Goal: Communication & Community: Answer question/provide support

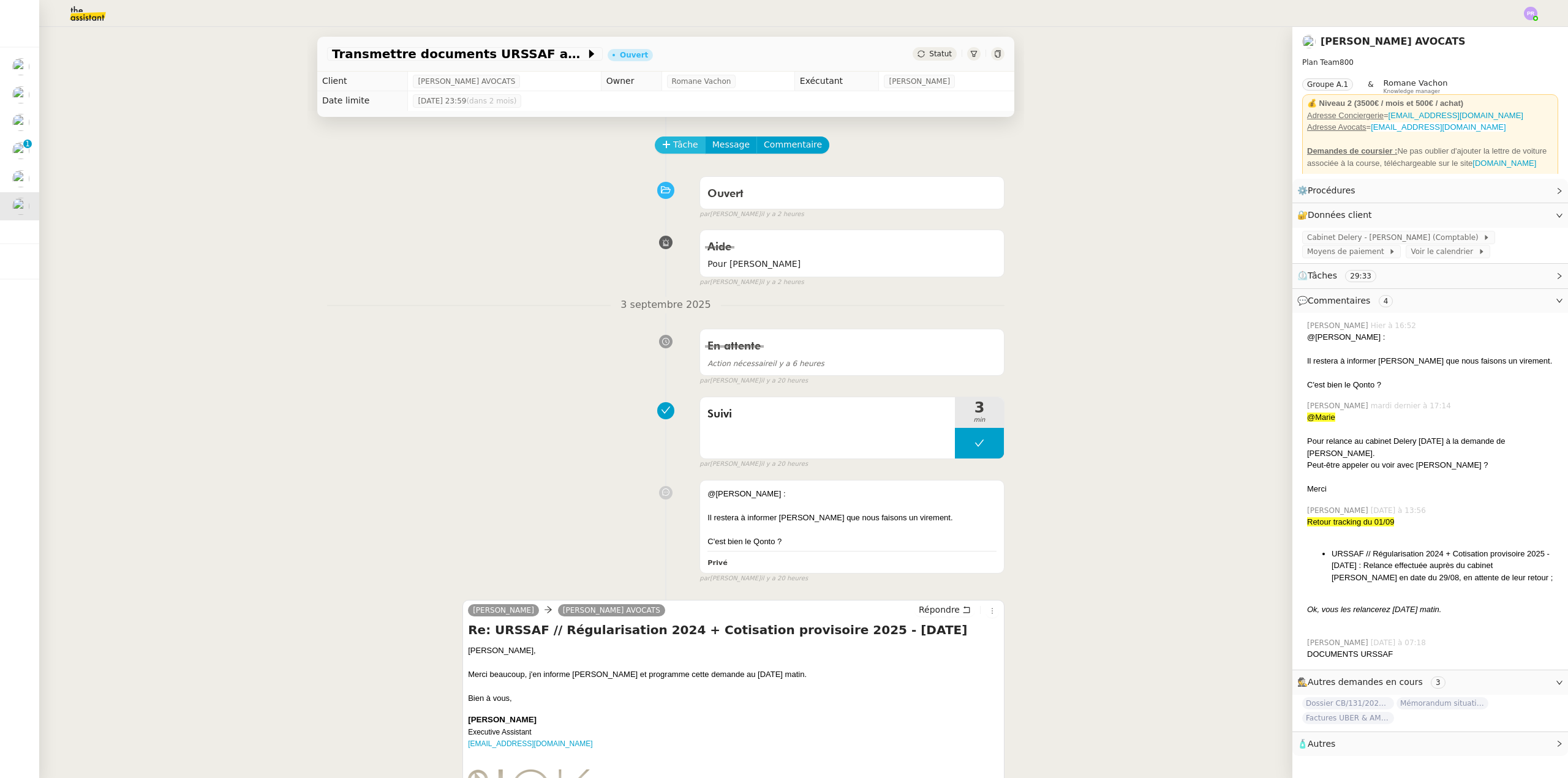
click at [673, 147] on span "Tâche" at bounding box center [686, 145] width 25 height 14
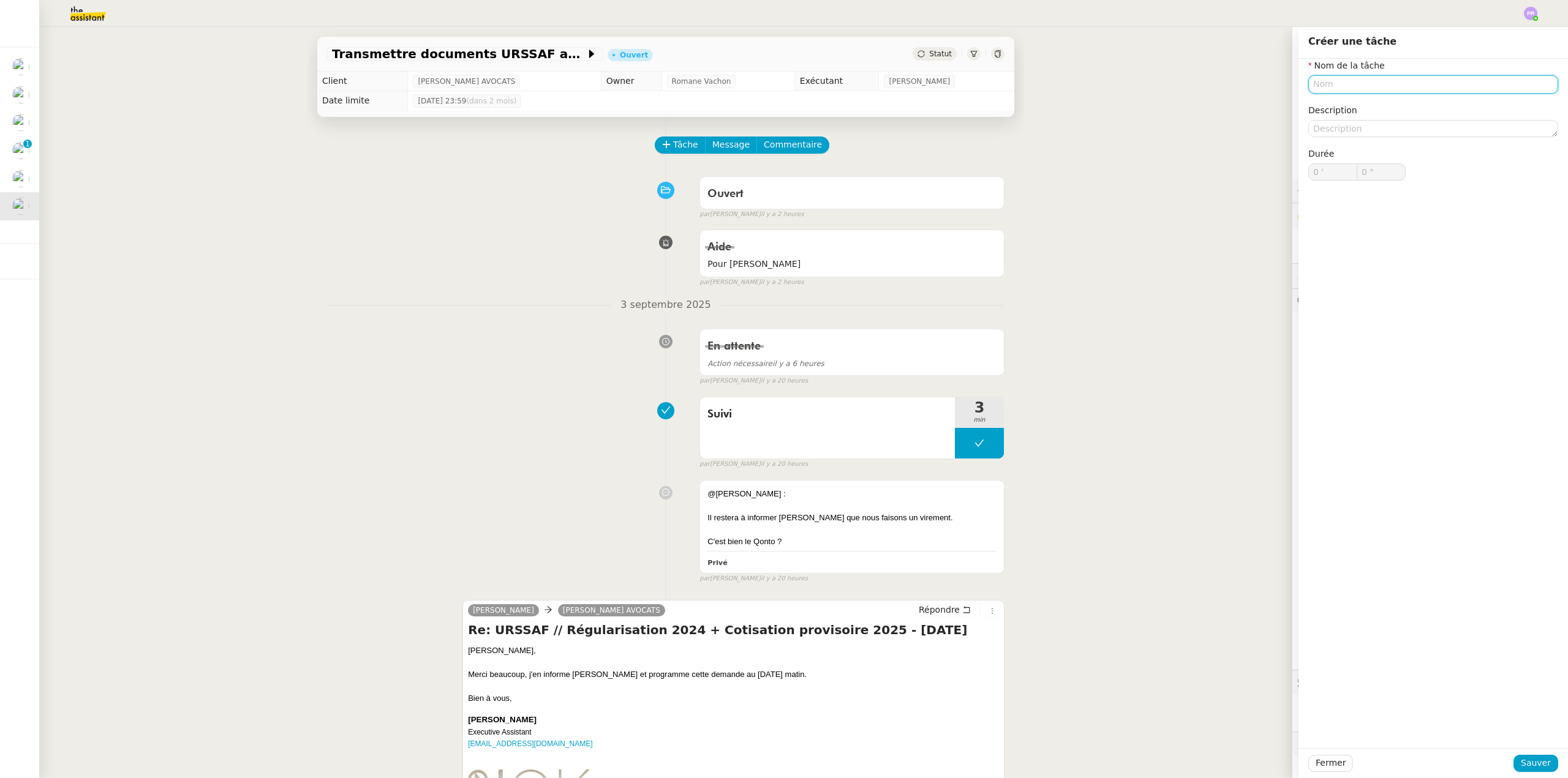
click at [1321, 78] on input "text" at bounding box center [1433, 84] width 250 height 18
click at [1381, 110] on div "Confirmation de règlement" at bounding box center [1424, 107] width 240 height 11
type input "Confirmation de règlement"
click at [1528, 757] on span "Sauver" at bounding box center [1536, 764] width 30 height 14
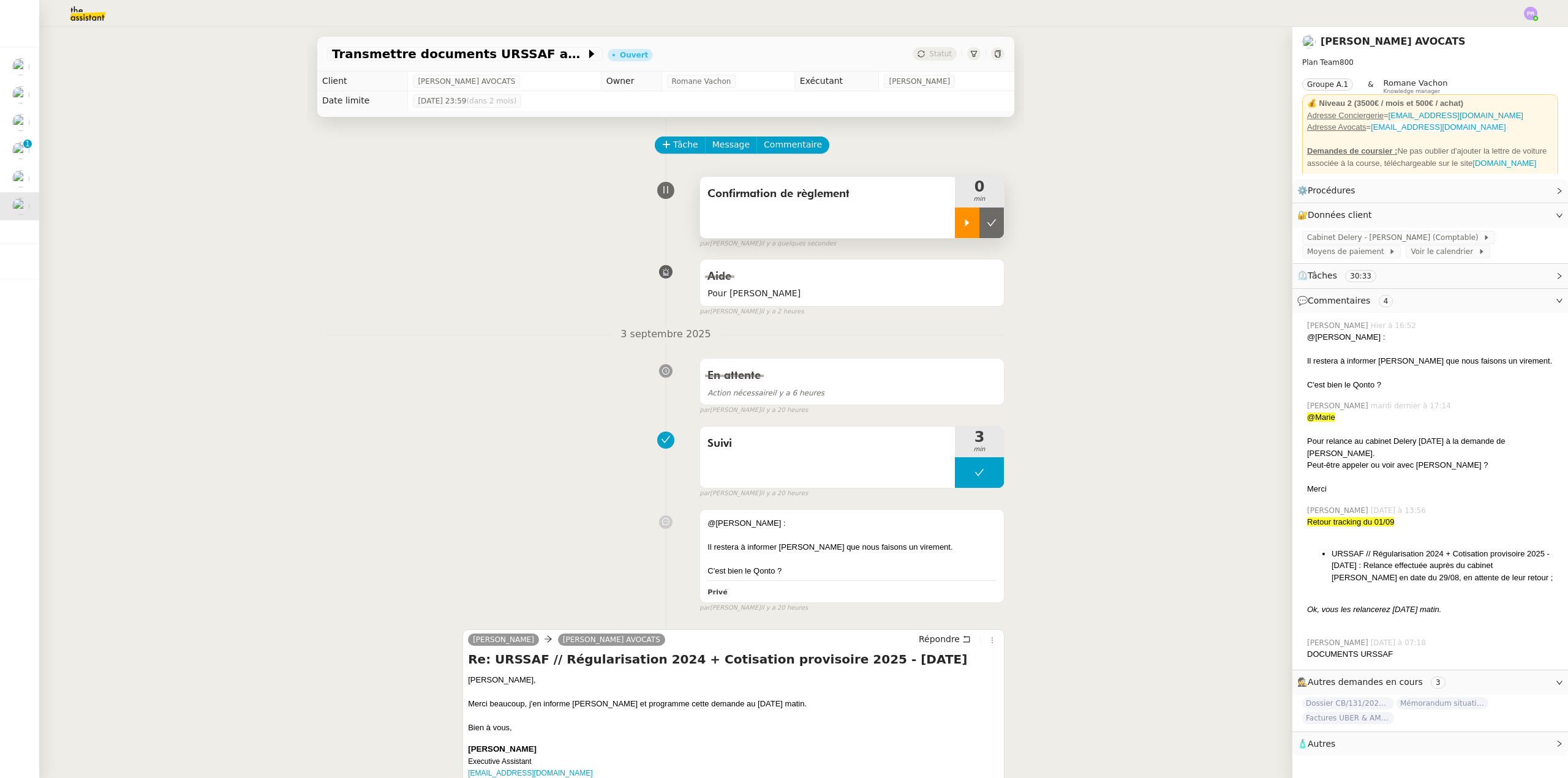
click at [955, 229] on div at bounding box center [967, 223] width 25 height 30
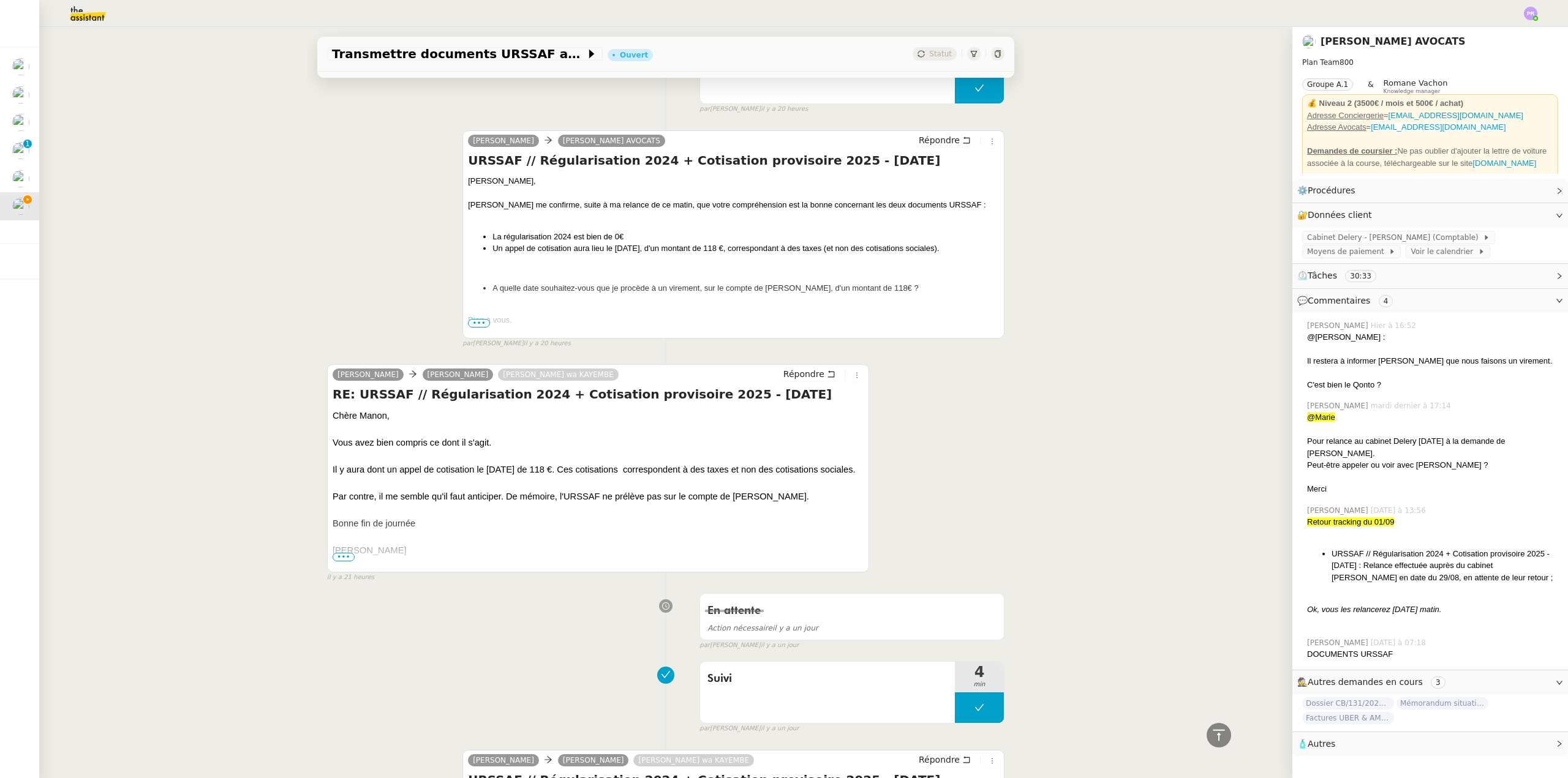
scroll to position [1102, 0]
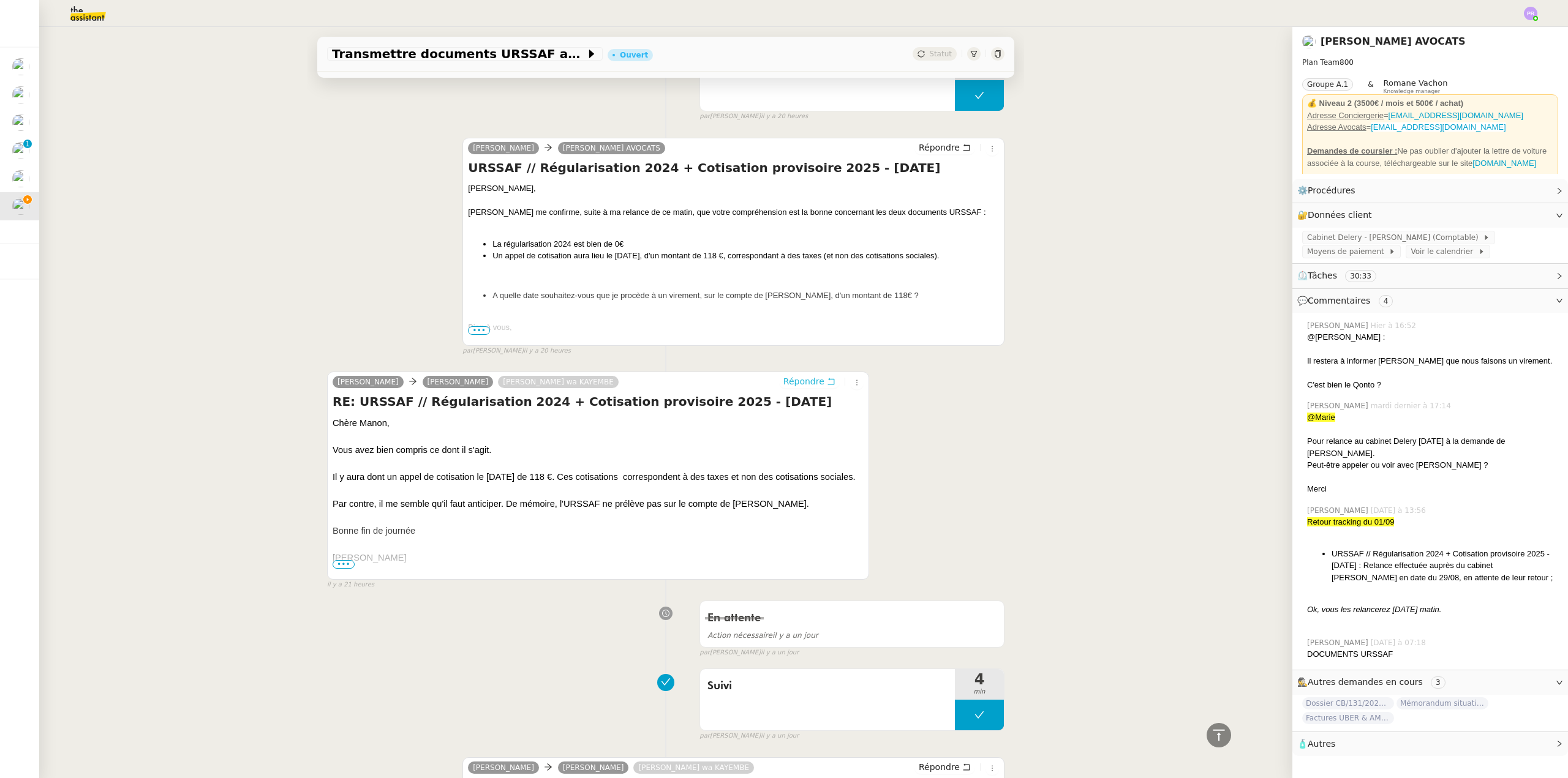
click at [796, 383] on span "Répondre" at bounding box center [804, 382] width 41 height 12
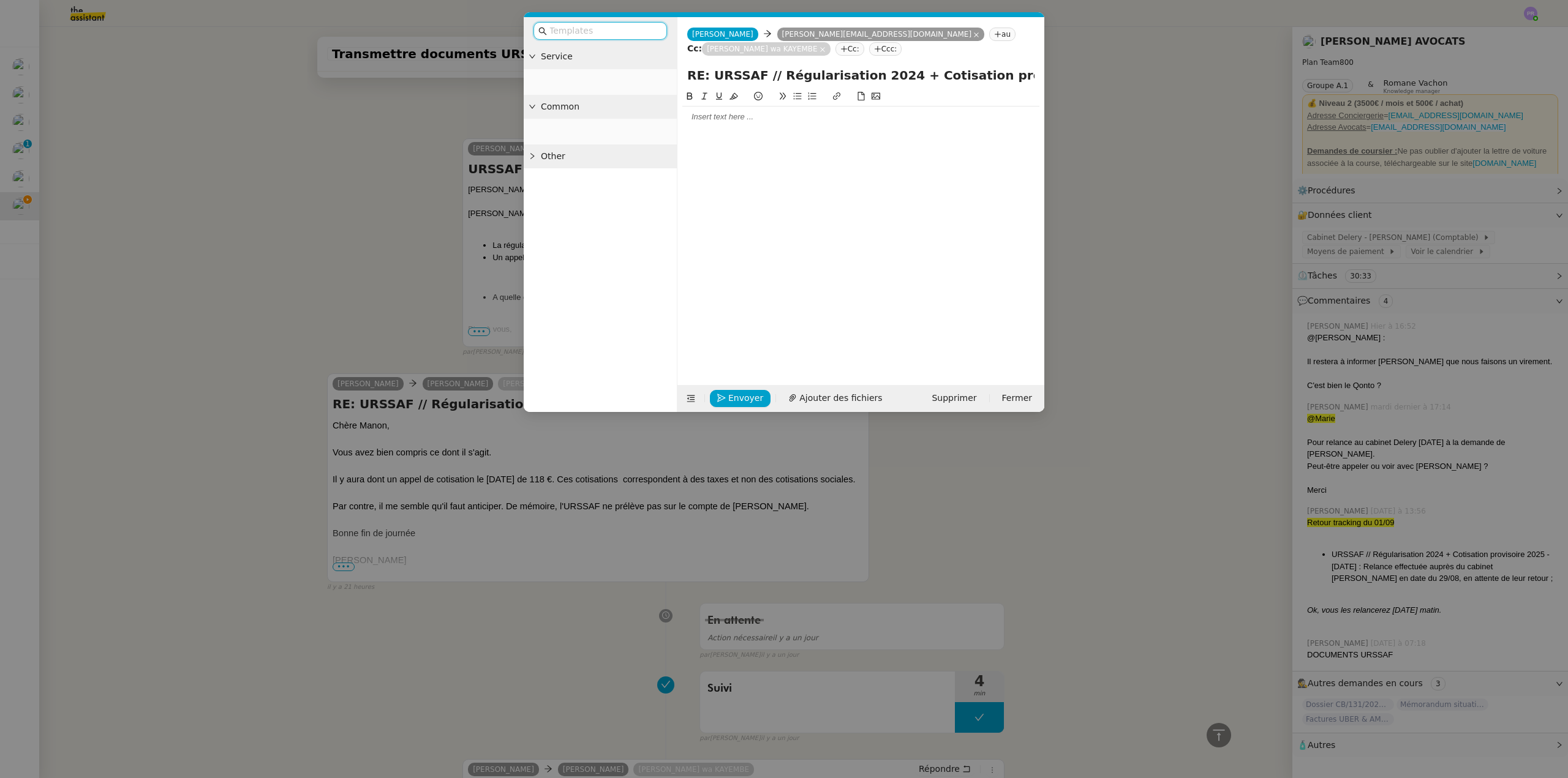
scroll to position [1196, 0]
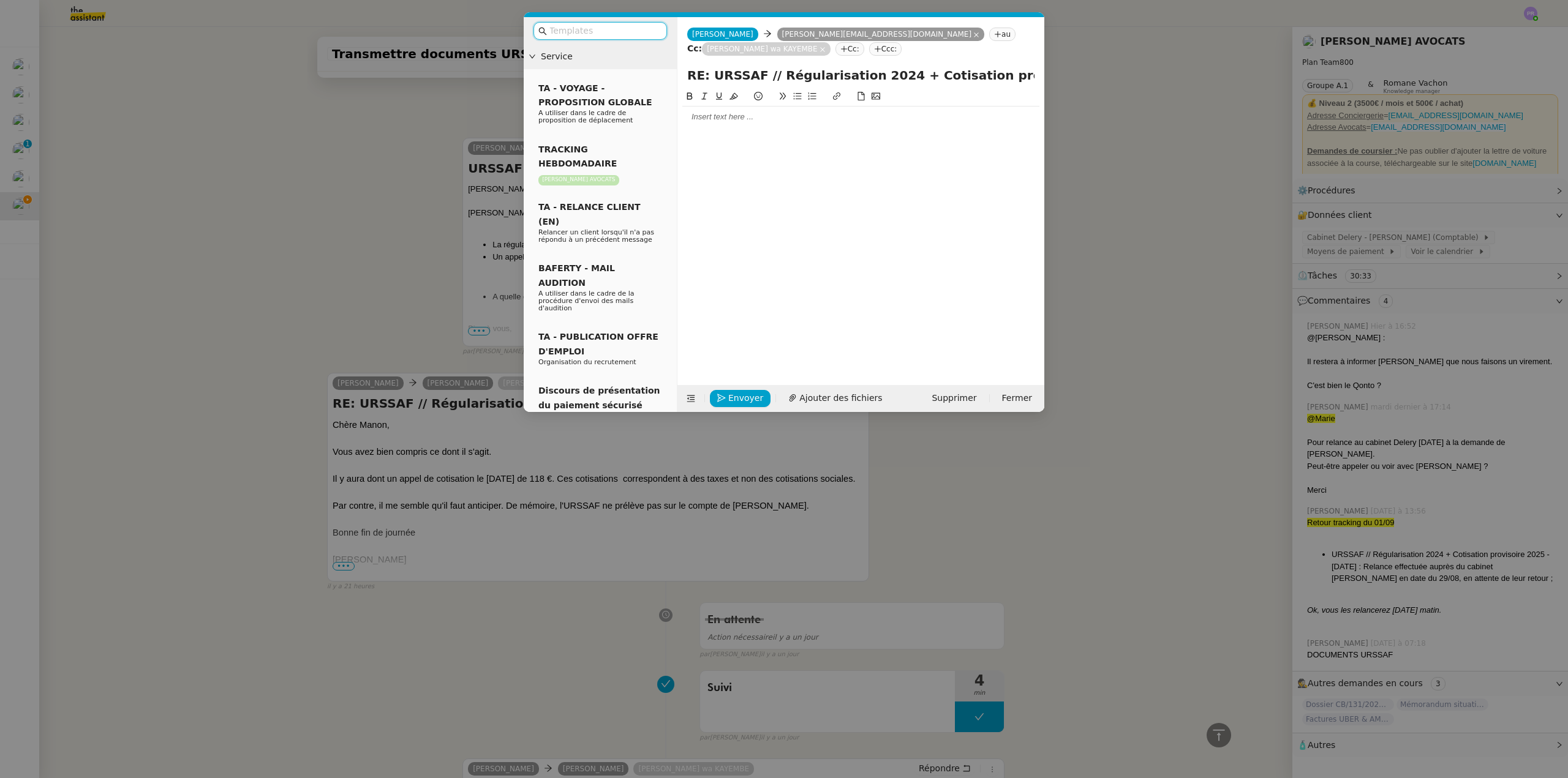
click at [712, 115] on div at bounding box center [861, 116] width 357 height 11
click at [695, 138] on div "JE vous remercie por votre confirmation et vous informe qu'un virement de 118 €…" at bounding box center [861, 146] width 357 height 23
click at [753, 139] on div "Je vous remercie por votre confirmation et vous informe qu'un virement de 118 €…" at bounding box center [861, 146] width 357 height 23
click at [744, 395] on span "Envoyer" at bounding box center [745, 399] width 35 height 14
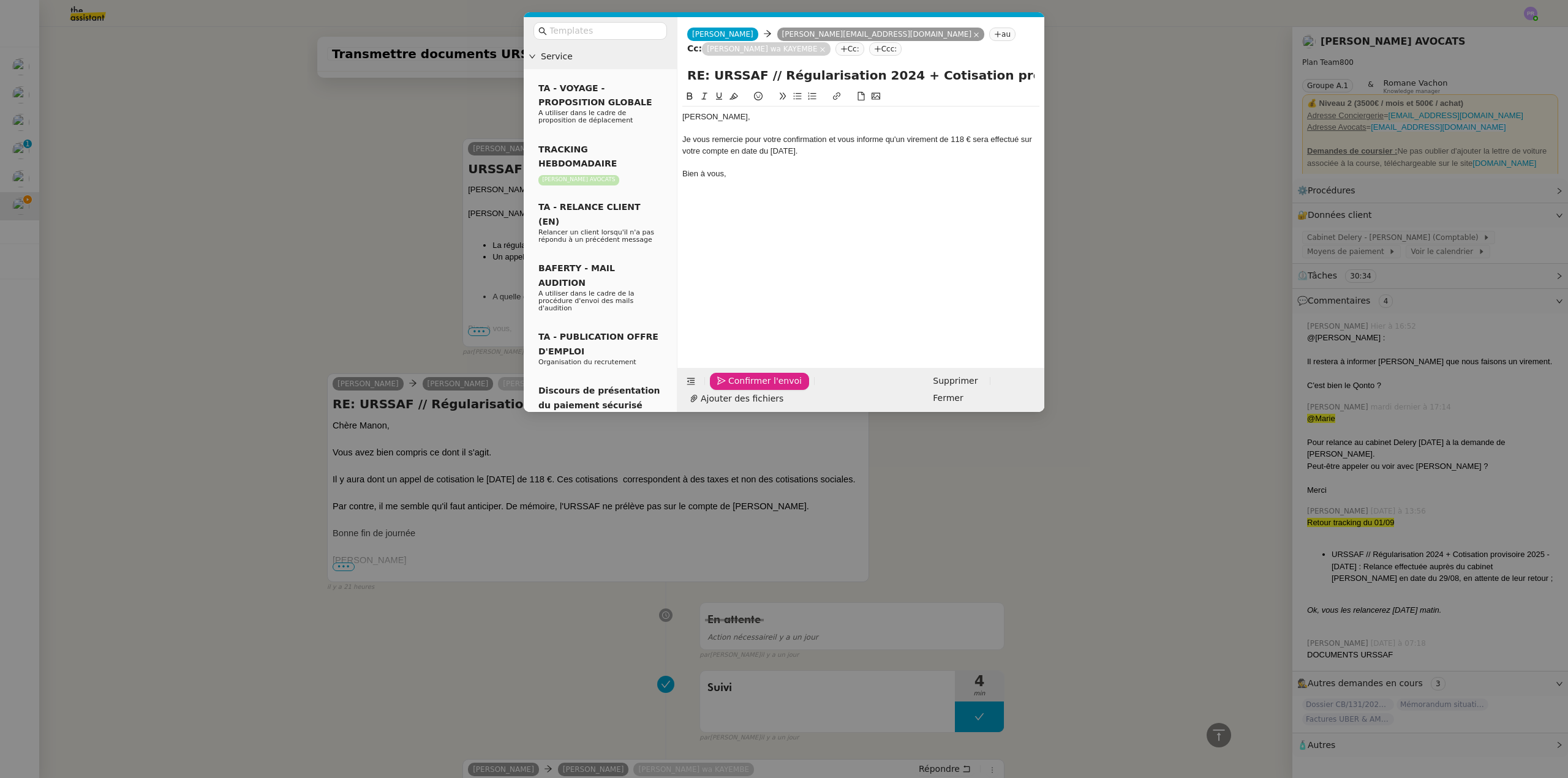
click at [744, 388] on span "Confirmer l'envoi" at bounding box center [765, 381] width 74 height 14
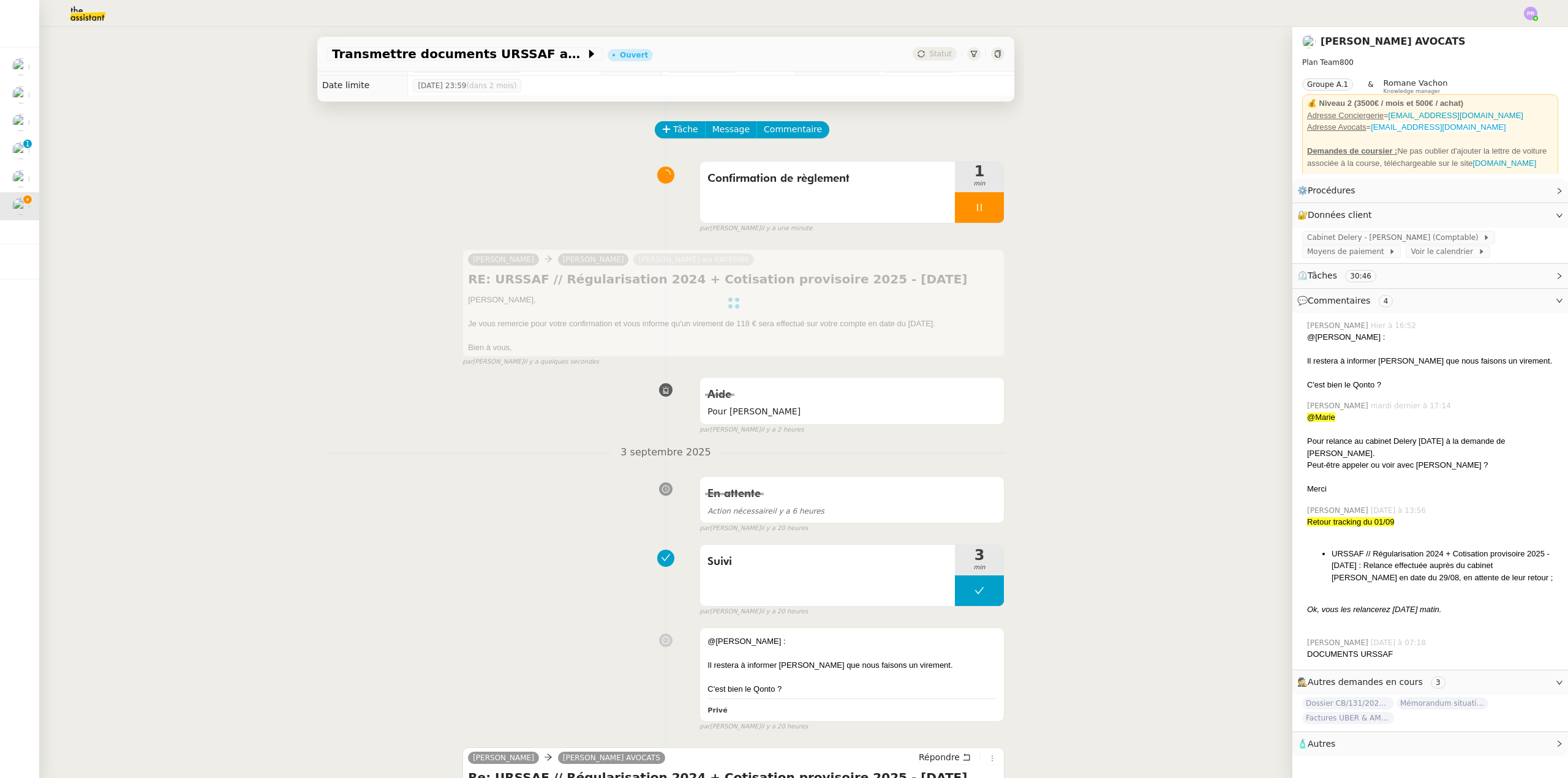
scroll to position [0, 0]
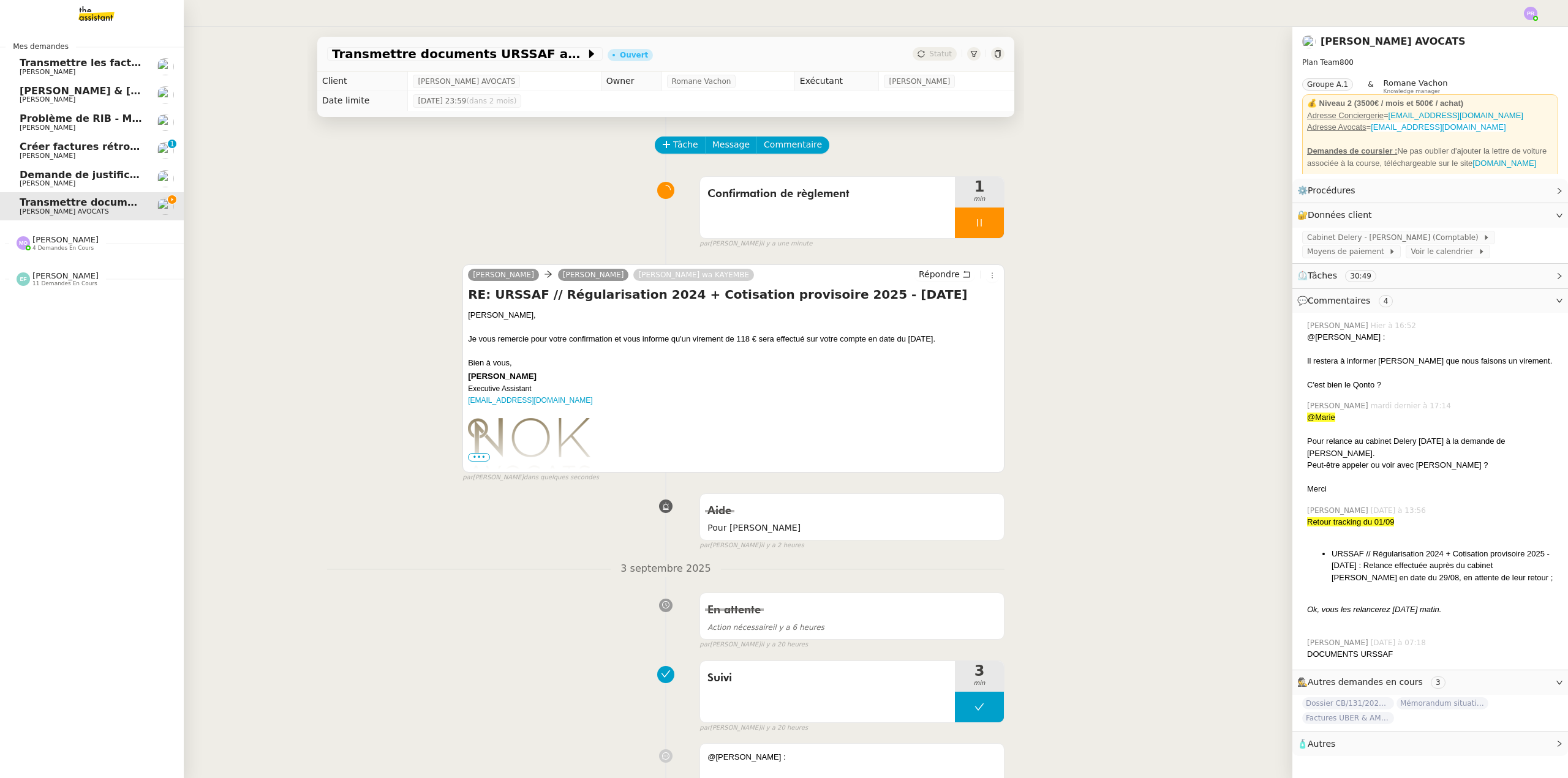
click at [86, 243] on span "[PERSON_NAME] 4 demandes en cours" at bounding box center [57, 243] width 97 height 16
click at [94, 297] on span "MOUGINS ETANG | Electroménagers" at bounding box center [117, 294] width 196 height 12
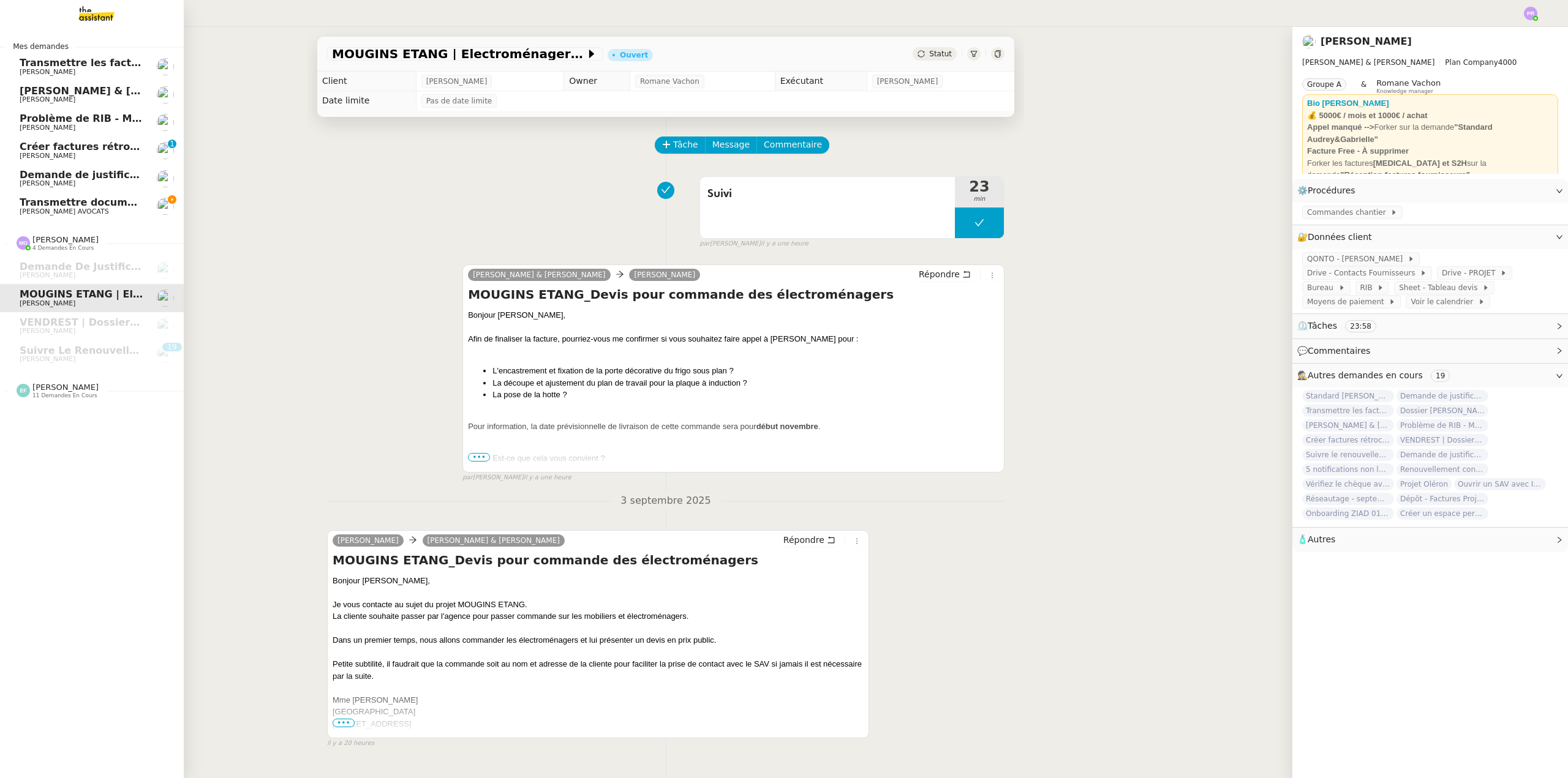
click at [93, 204] on span "Transmettre documents URSSAF au Cabinet Delery" at bounding box center [160, 202] width 281 height 12
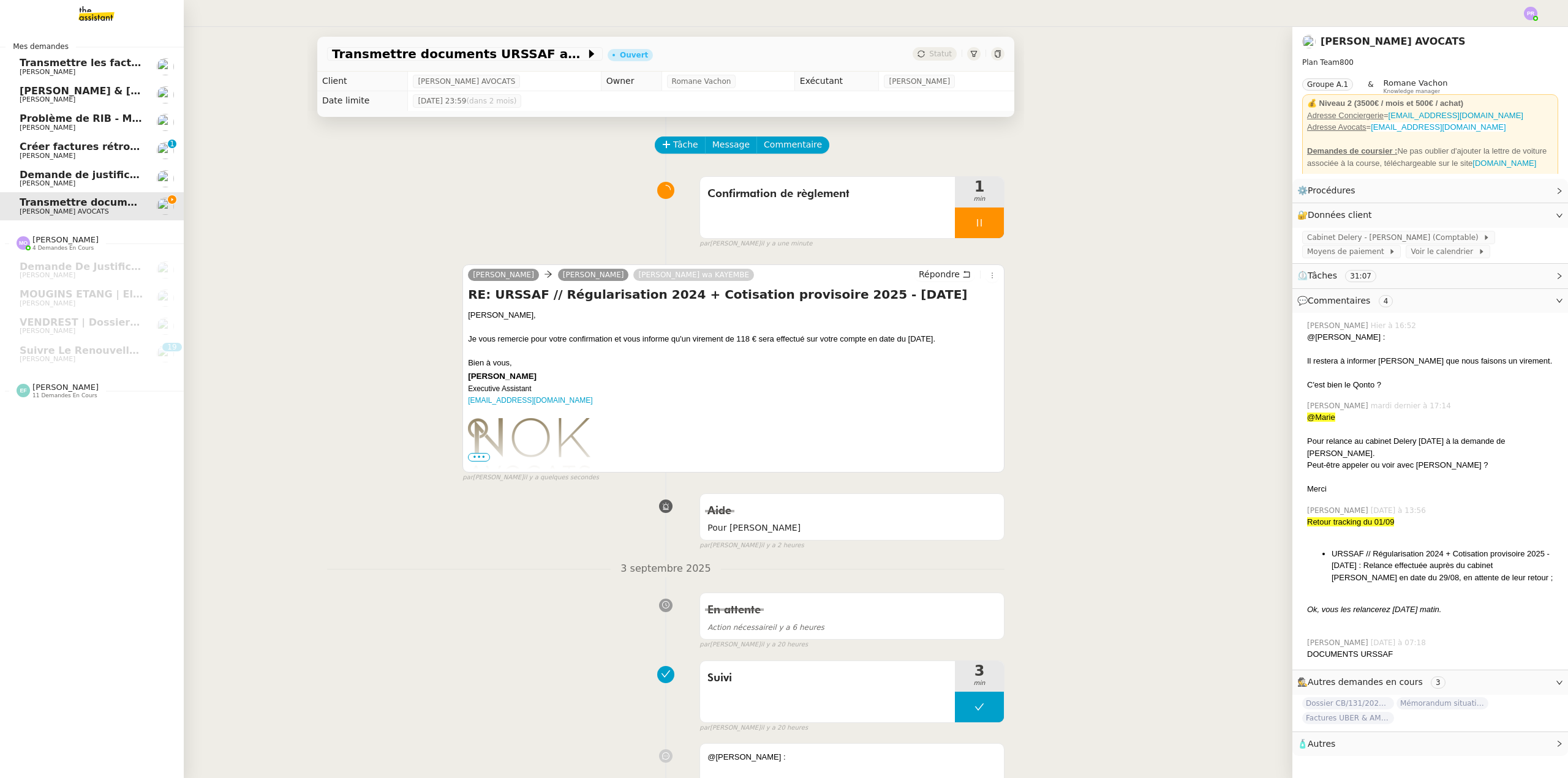
click at [101, 147] on span "Créer factures rétrocommission Atelier Courbettes" at bounding box center [160, 147] width 281 height 12
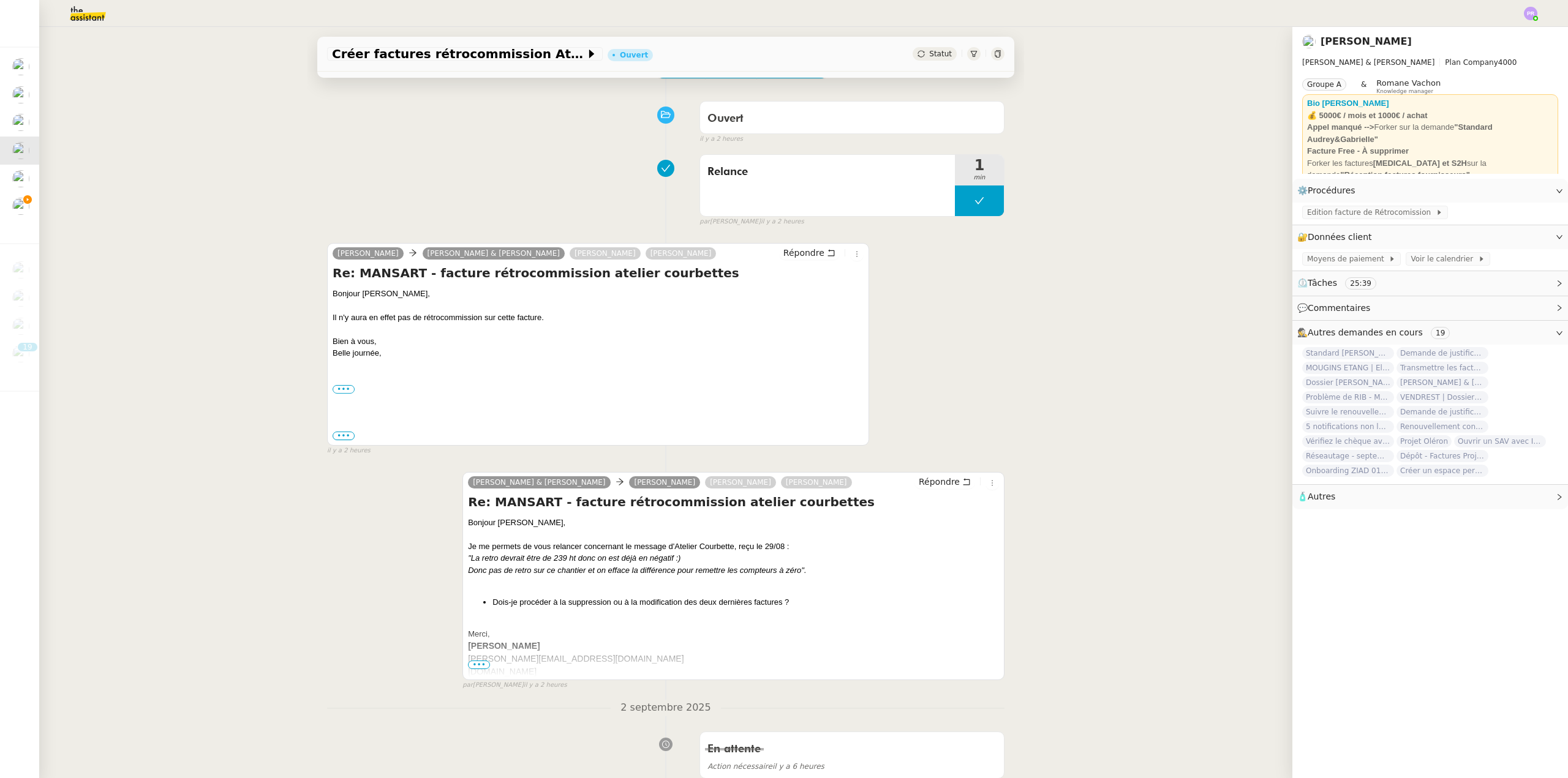
scroll to position [61, 0]
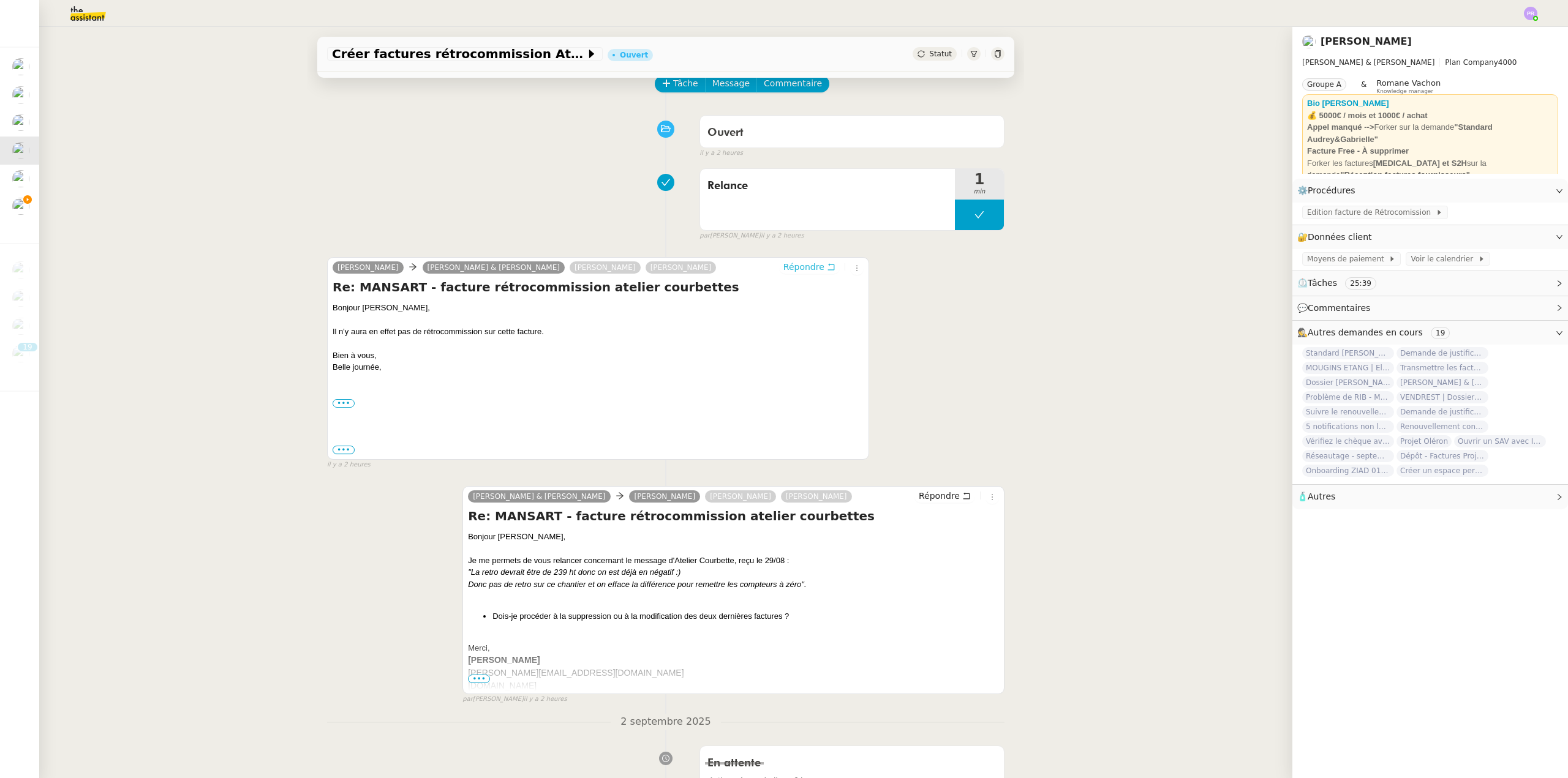
click at [797, 269] on span "Répondre" at bounding box center [804, 267] width 41 height 12
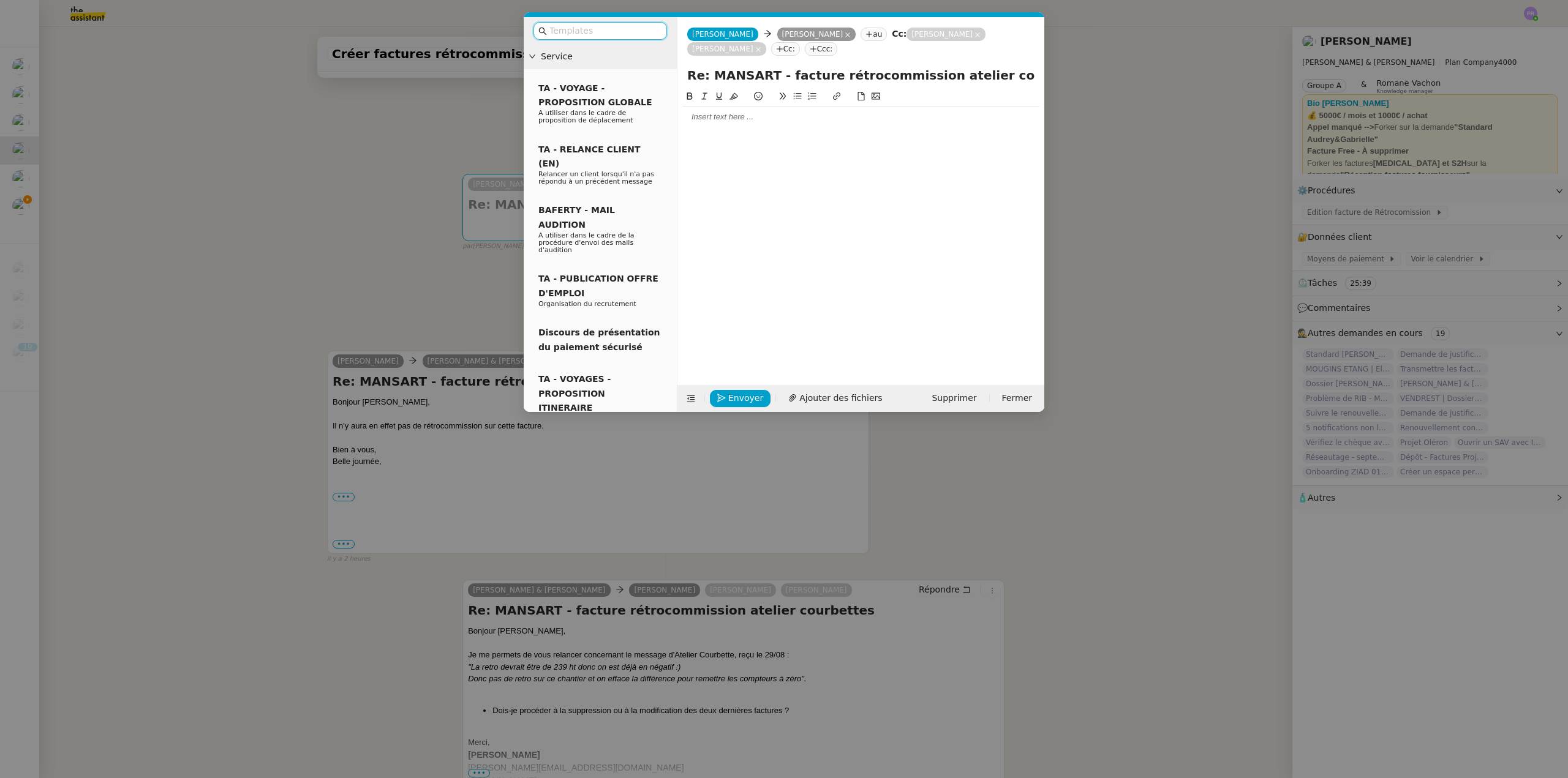
click at [707, 125] on div at bounding box center [861, 116] width 357 height 20
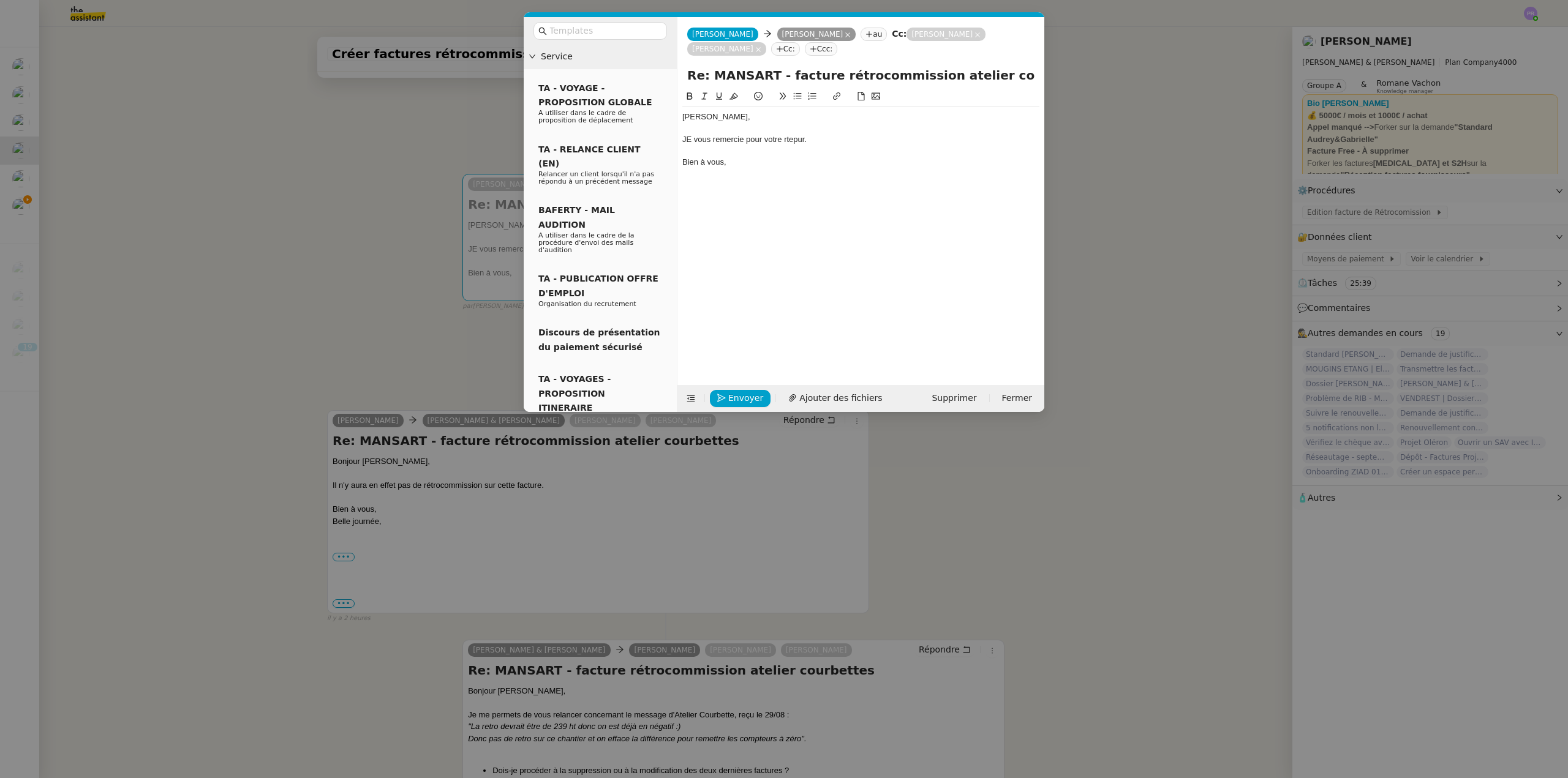
click at [694, 139] on div "JE vous remercie pour votre rtepur." at bounding box center [861, 139] width 357 height 11
click at [794, 138] on div "Je vous remercie pour votre rtepur." at bounding box center [861, 139] width 357 height 11
click at [0, 0] on lt-span "retour" at bounding box center [0, 0] width 0 height 0
click at [749, 171] on div "[PERSON_NAME], Je vous remercie pour votre retour. Bien à vous," at bounding box center [861, 139] width 357 height 66
click at [739, 396] on span "Envoyer" at bounding box center [745, 399] width 35 height 14
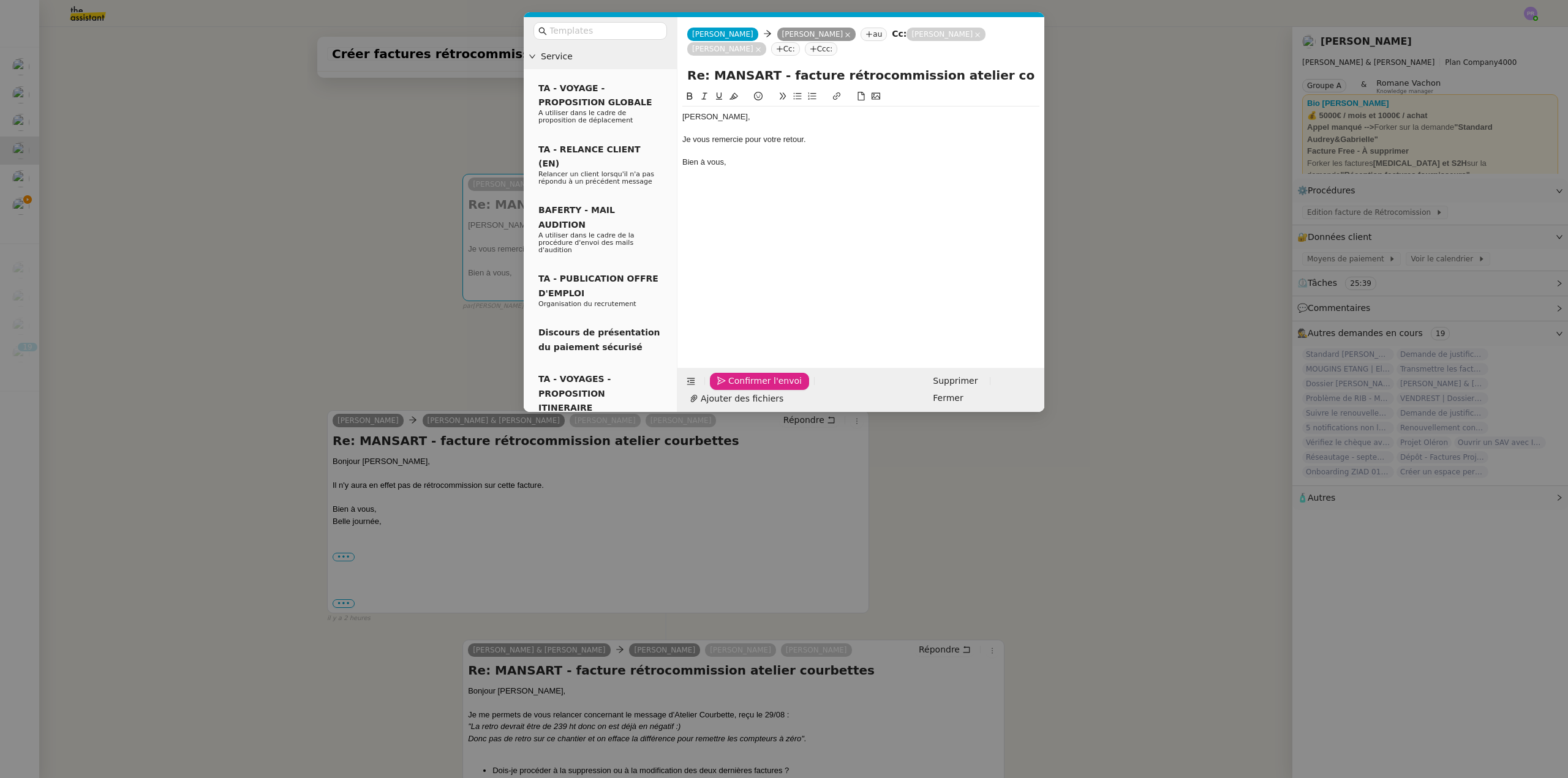
click at [739, 388] on span "Confirmer l'envoi" at bounding box center [765, 381] width 74 height 14
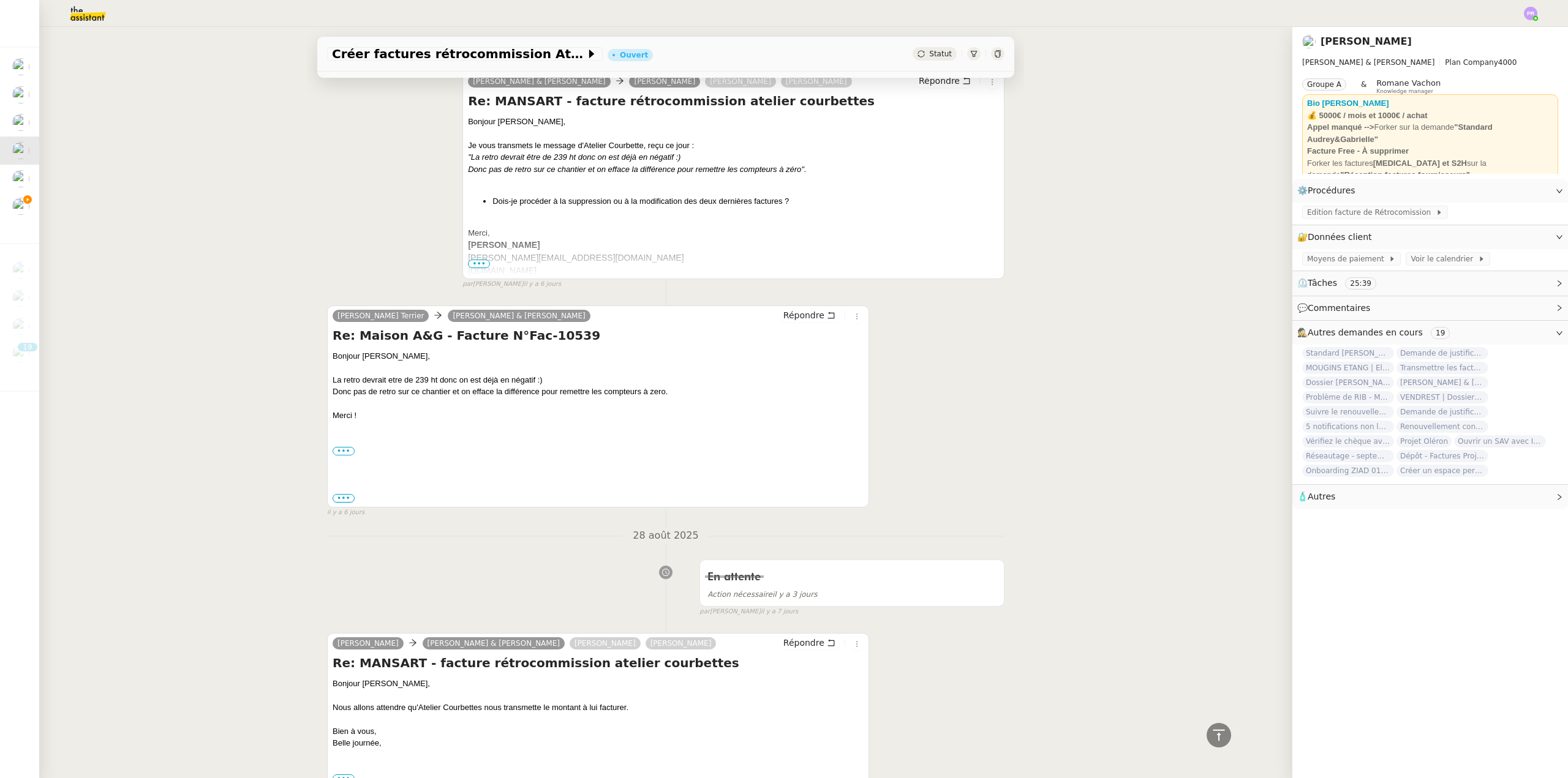
scroll to position [1225, 0]
click at [795, 316] on span "Répondre" at bounding box center [804, 314] width 41 height 12
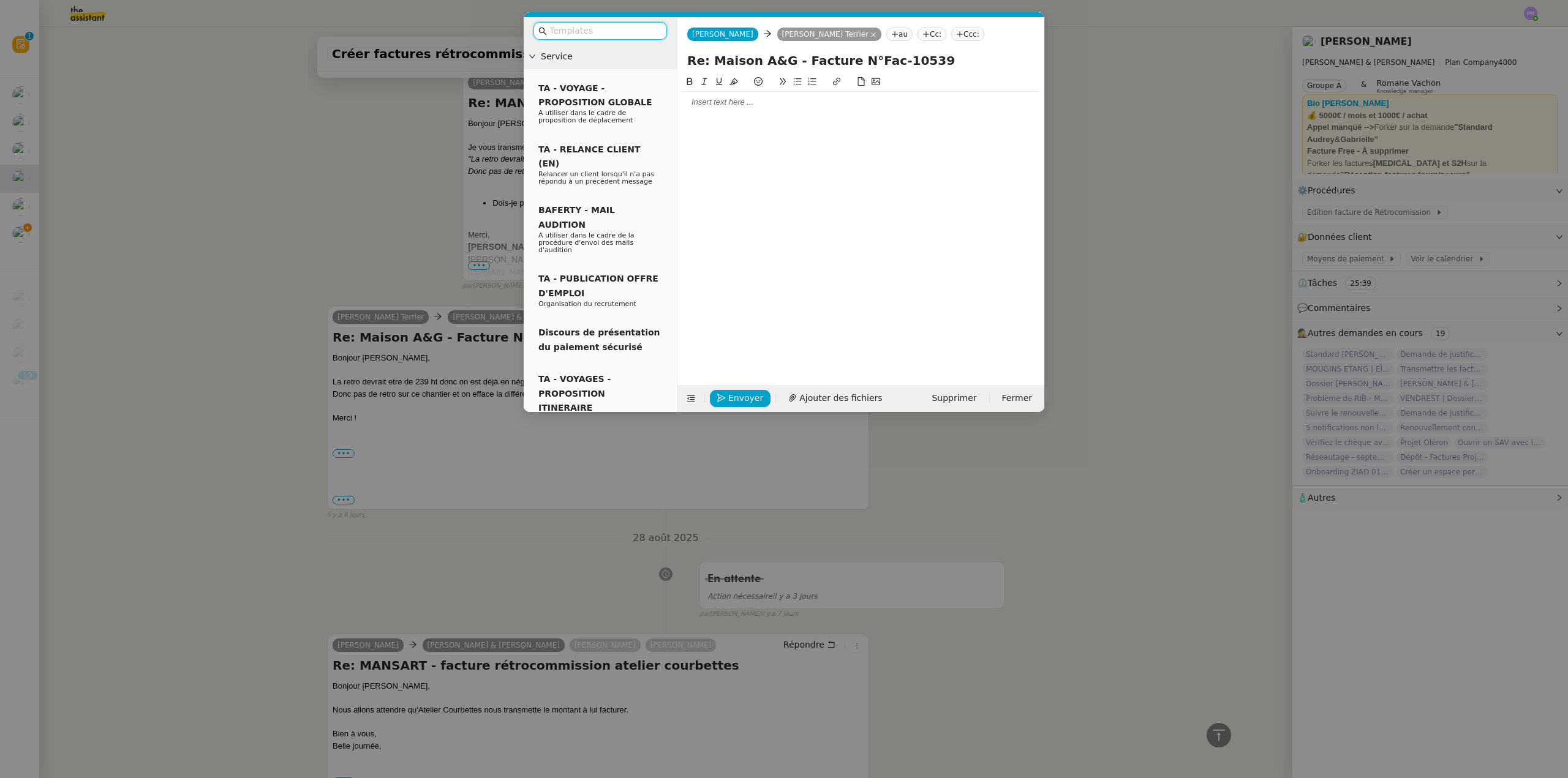
scroll to position [1357, 0]
click at [736, 100] on div at bounding box center [861, 102] width 357 height 11
click at [802, 124] on div "JE vous remercie pour ces informastions et vous confirme l'annulation des factu…" at bounding box center [861, 124] width 357 height 11
click at [0, 0] on lt-strong "at" at bounding box center [0, 0] width 0 height 0
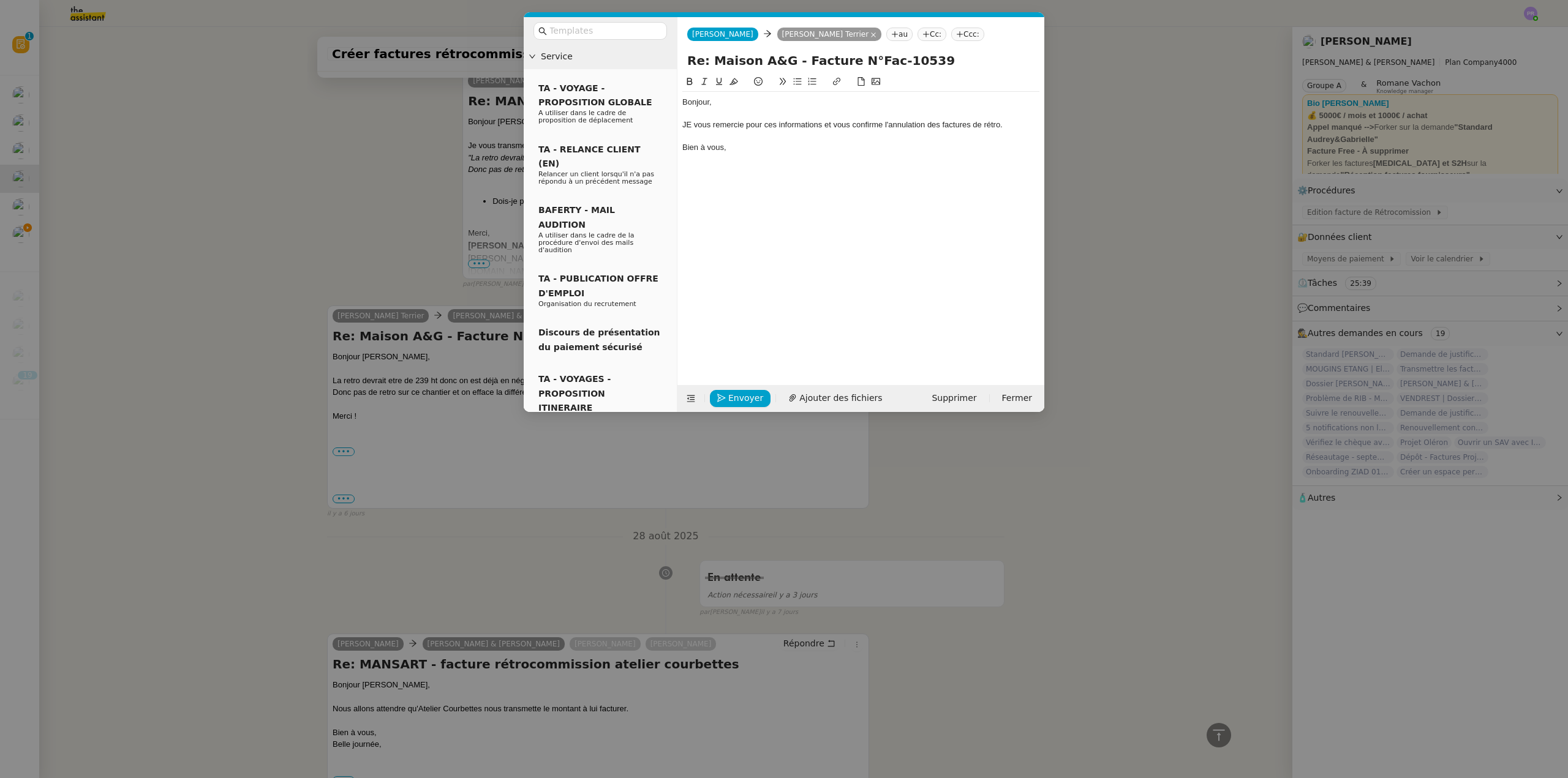
click at [693, 122] on div "JE vous remercie pour ces informations et vous confirme l'annulation des factur…" at bounding box center [861, 124] width 357 height 11
click at [396, 229] on nz-modal-container "Service TA - VOYAGE - PROPOSITION GLOBALE A utiliser dans le cadre de propositi…" at bounding box center [784, 389] width 1568 height 778
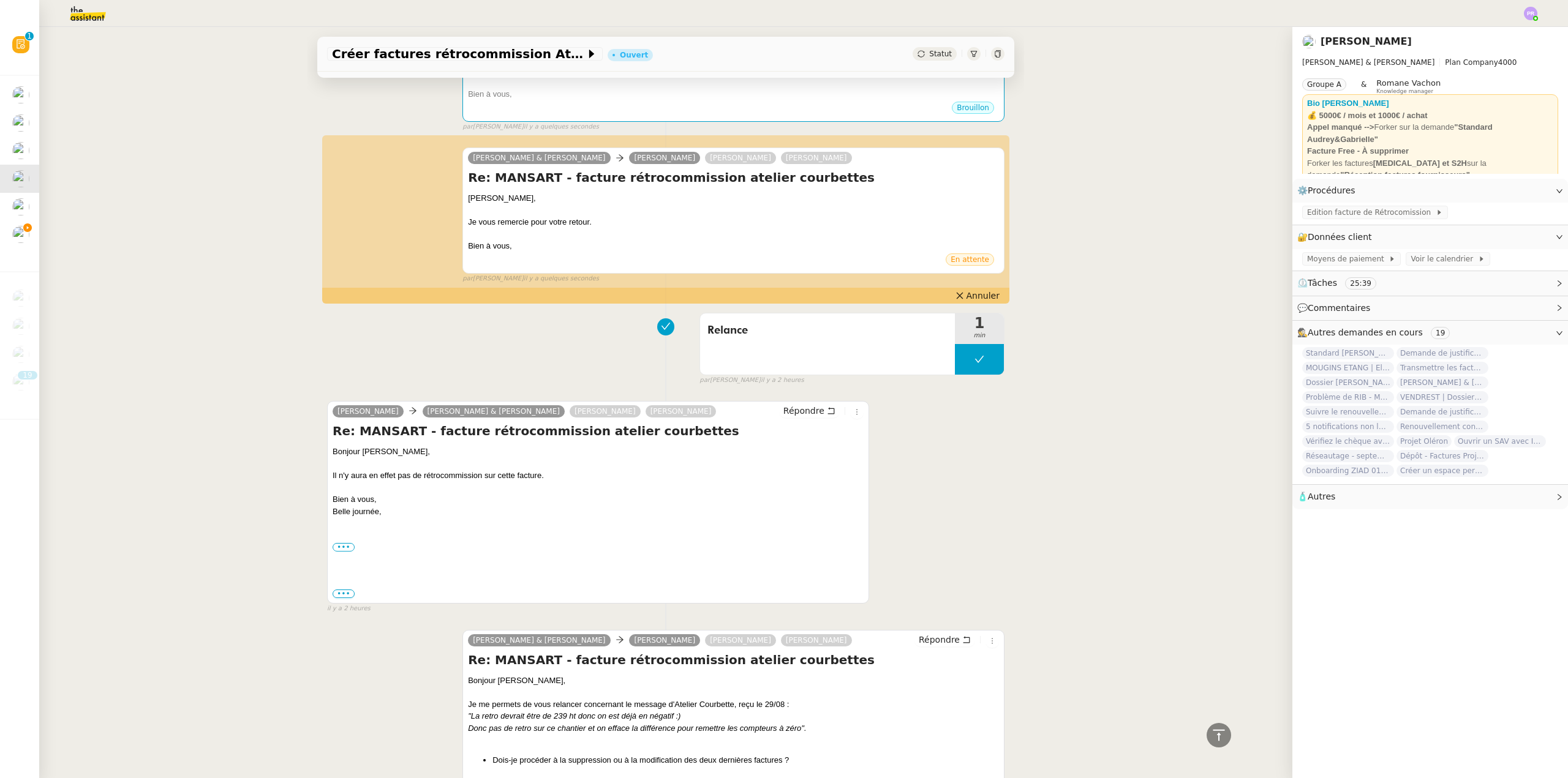
scroll to position [0, 0]
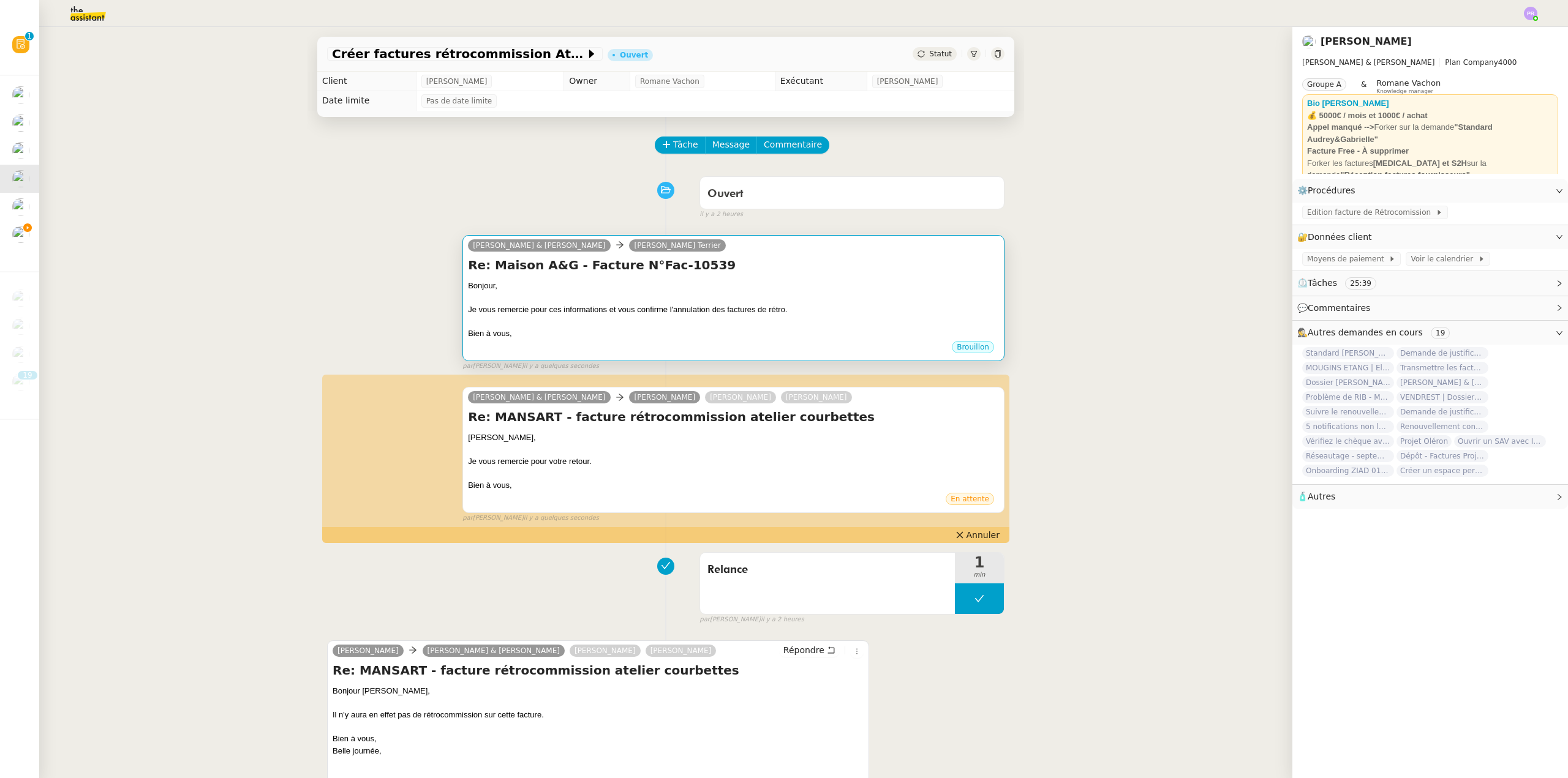
click at [833, 322] on div at bounding box center [734, 322] width 531 height 12
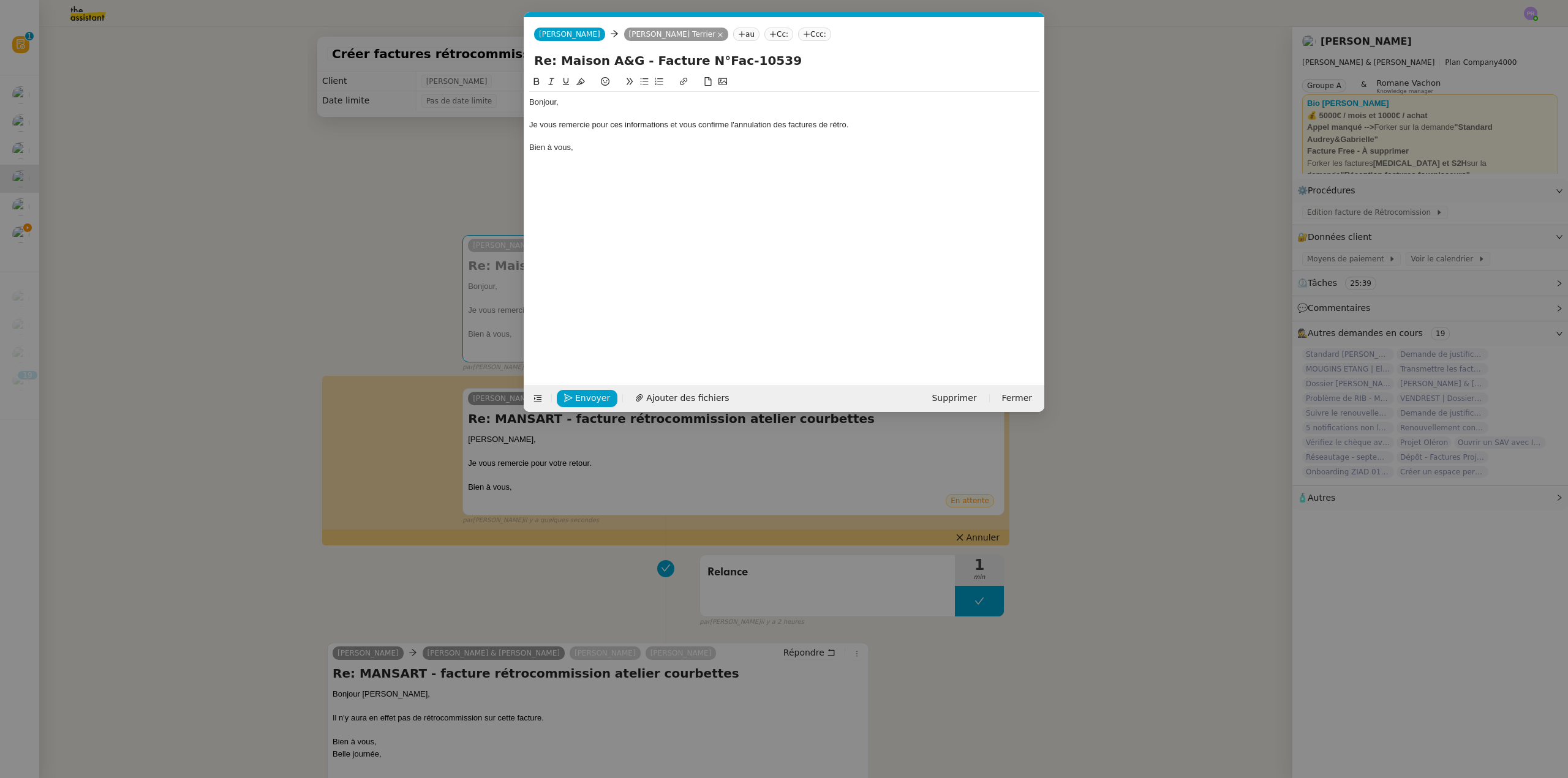
scroll to position [0, 26]
click at [845, 123] on div "Je vous remercie pour ces informations et vous confirme l'annulation des factur…" at bounding box center [784, 124] width 510 height 11
click at [579, 394] on span "Envoyer" at bounding box center [592, 399] width 35 height 14
click at [579, 394] on span "Confirmer l'envoi" at bounding box center [611, 399] width 74 height 14
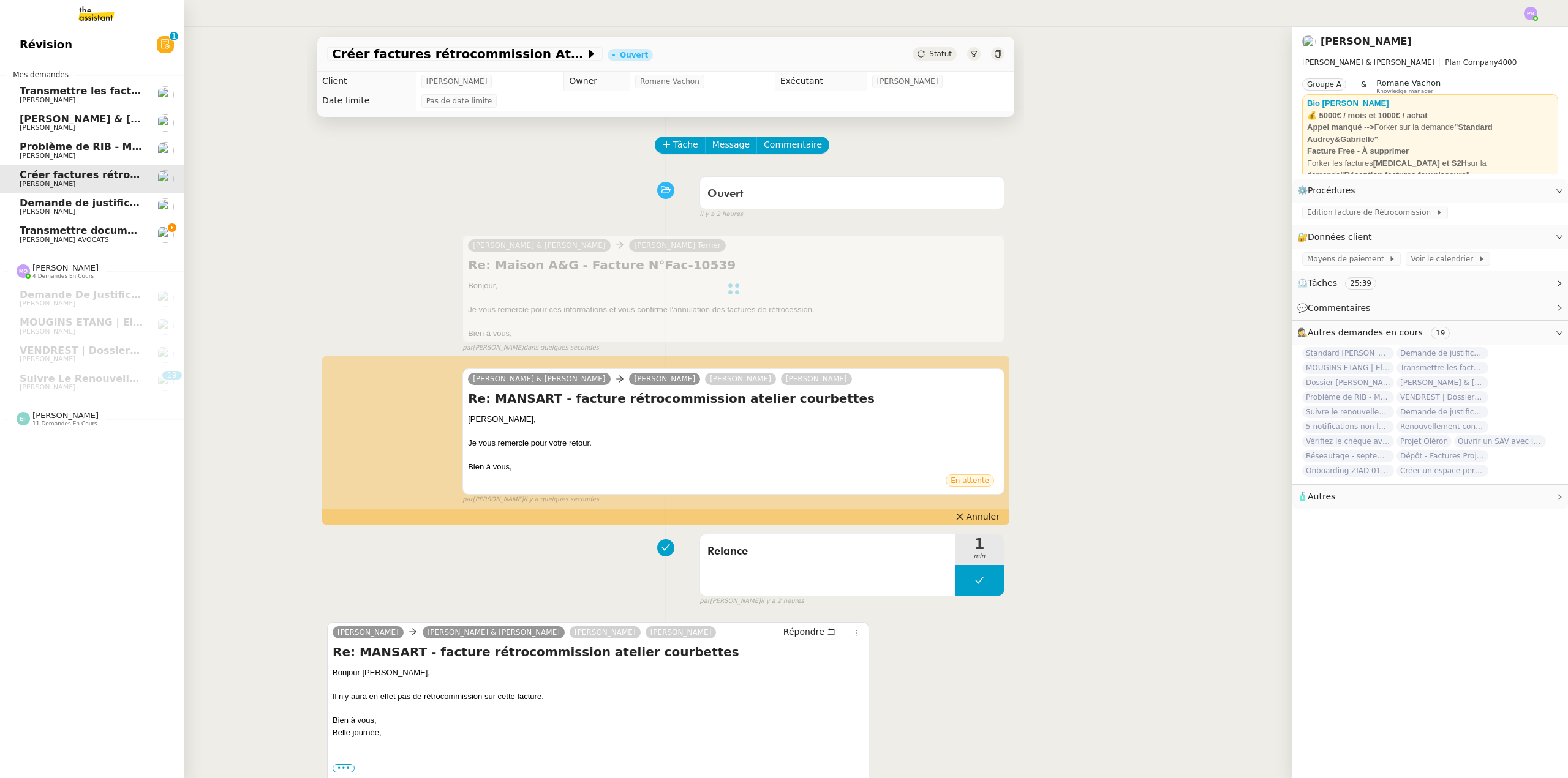
click at [62, 228] on span "Transmettre documents URSSAF au Cabinet Delery" at bounding box center [160, 230] width 281 height 12
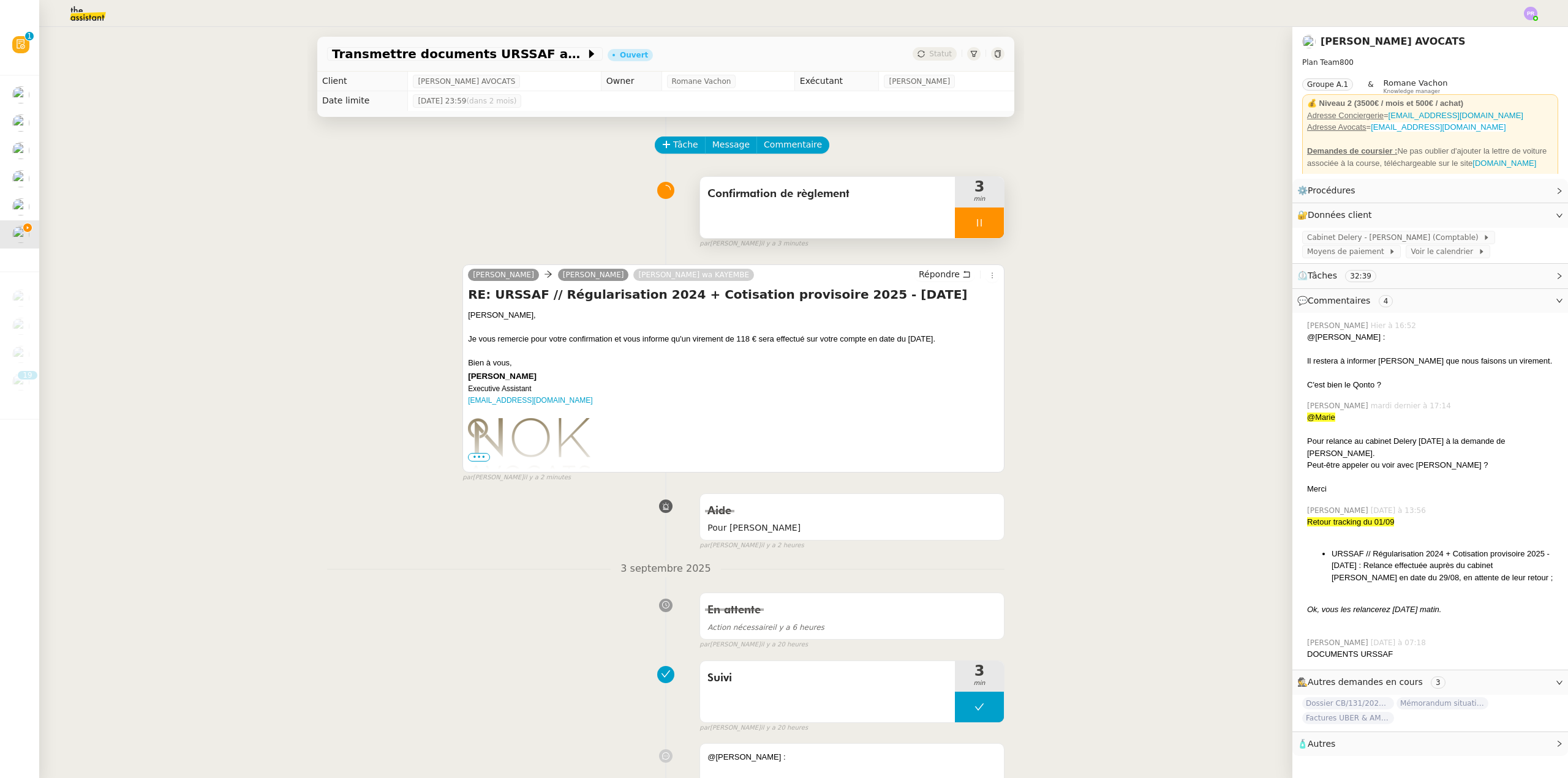
click at [985, 227] on div at bounding box center [979, 223] width 49 height 30
click at [987, 227] on icon at bounding box center [991, 222] width 10 height 10
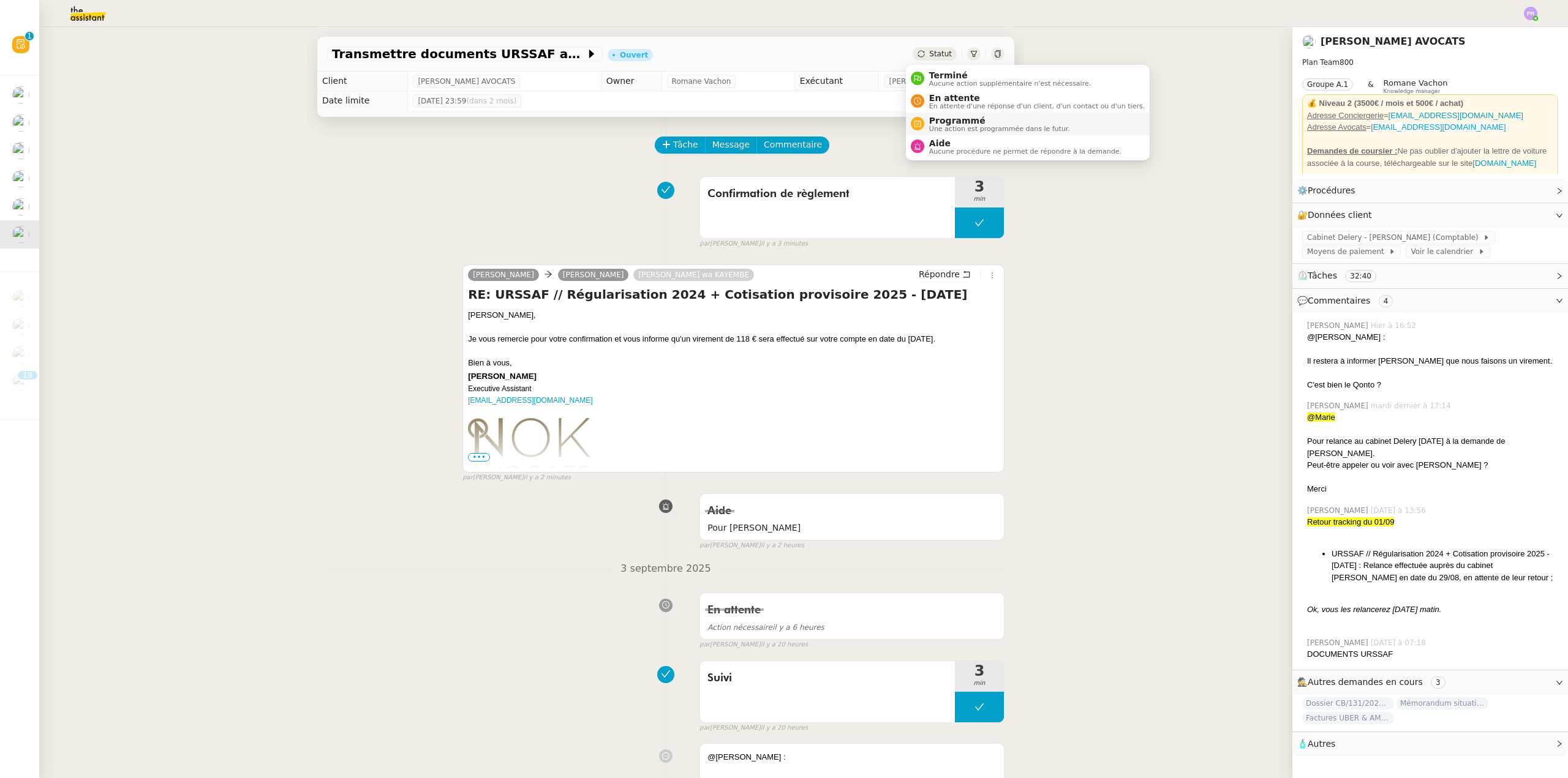
click at [972, 128] on span "Une action est programmée dans le futur." at bounding box center [999, 129] width 141 height 7
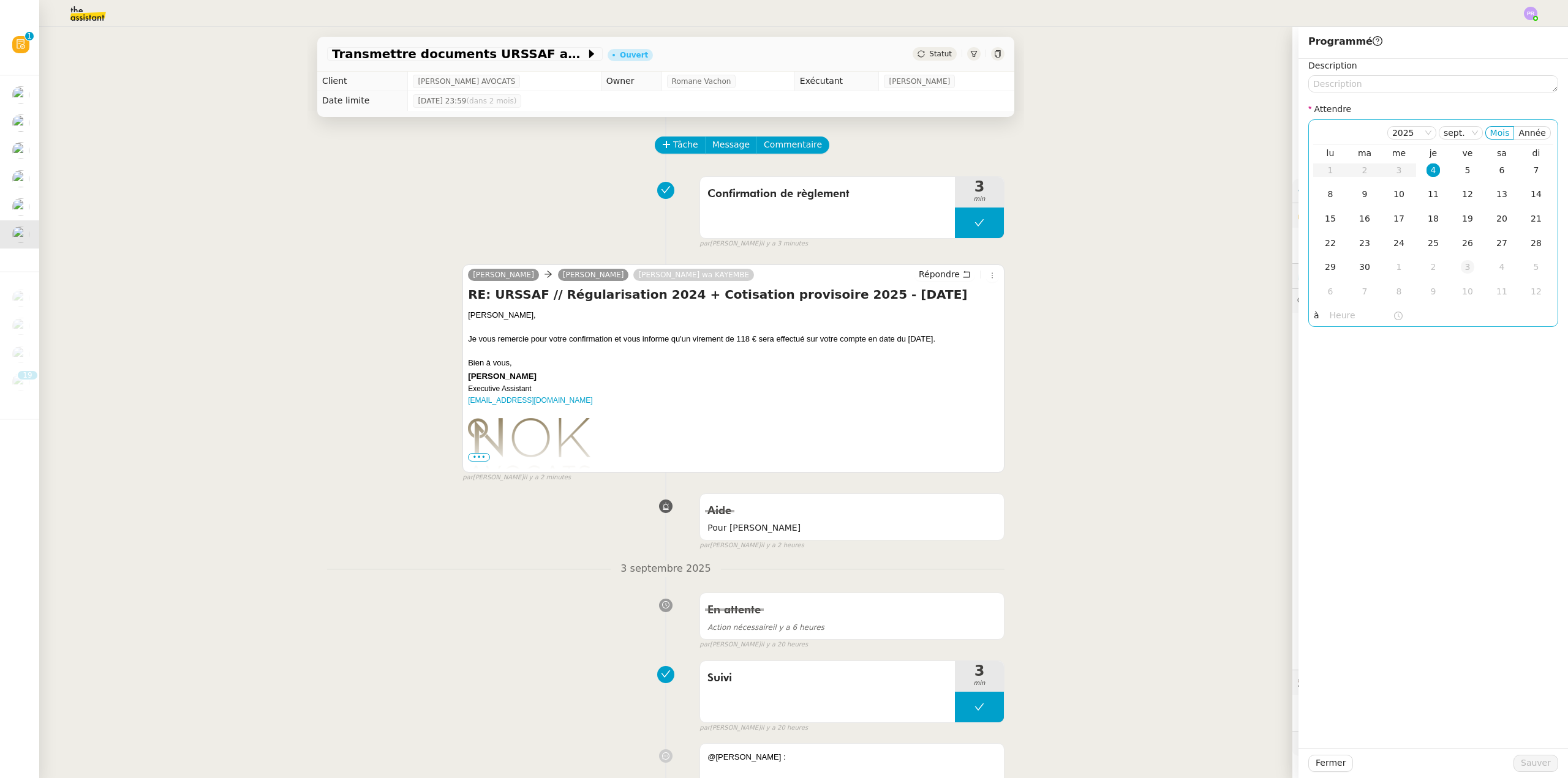
click at [1461, 266] on div "3" at bounding box center [1467, 266] width 13 height 13
click at [1324, 291] on div "3" at bounding box center [1330, 291] width 13 height 13
click at [1530, 760] on span "Sauver" at bounding box center [1536, 764] width 30 height 14
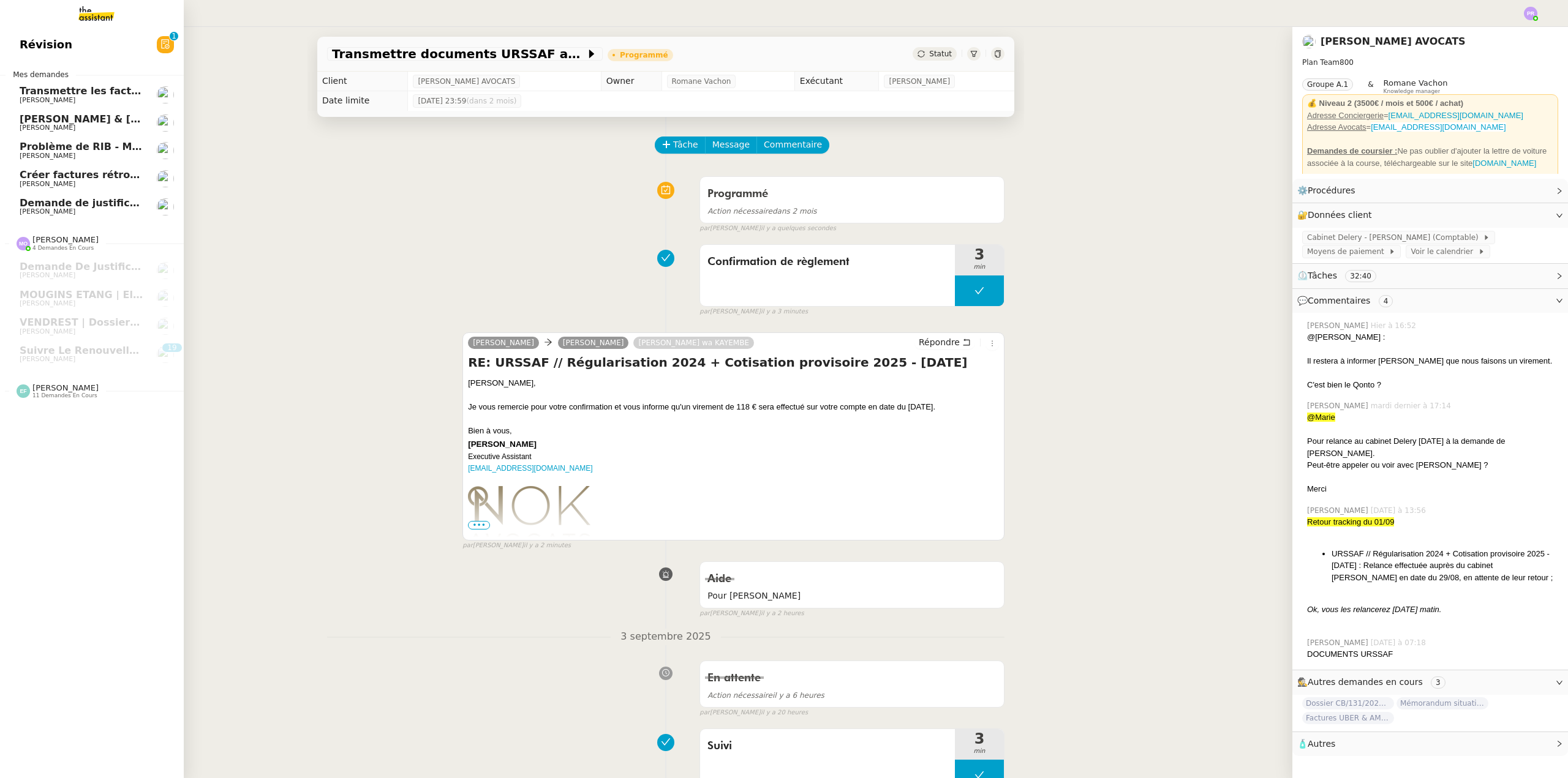
click at [84, 172] on span "Créer factures rétrocommission Atelier Courbettes" at bounding box center [160, 174] width 281 height 12
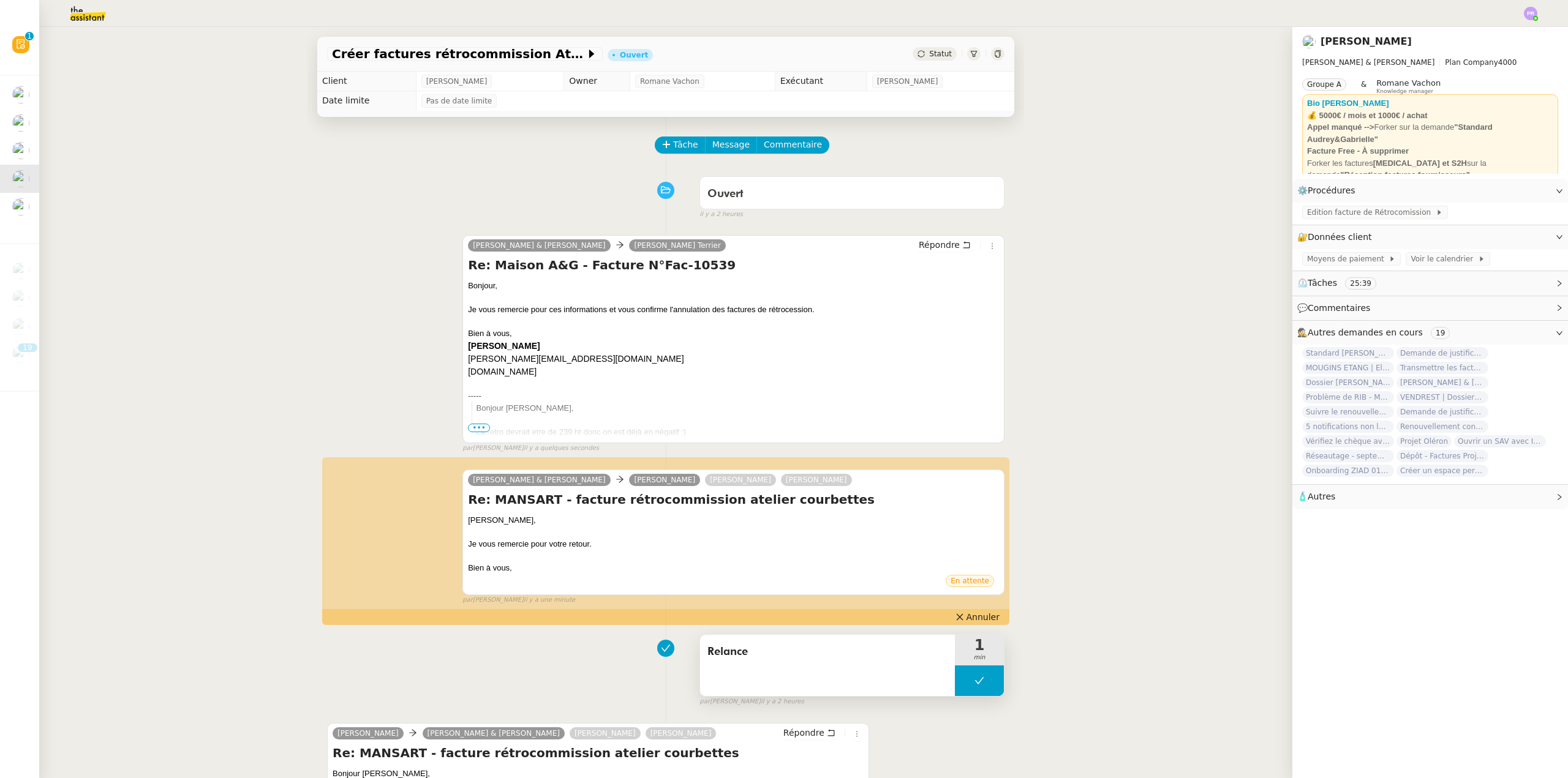
click at [812, 652] on span "Relance" at bounding box center [827, 652] width 240 height 19
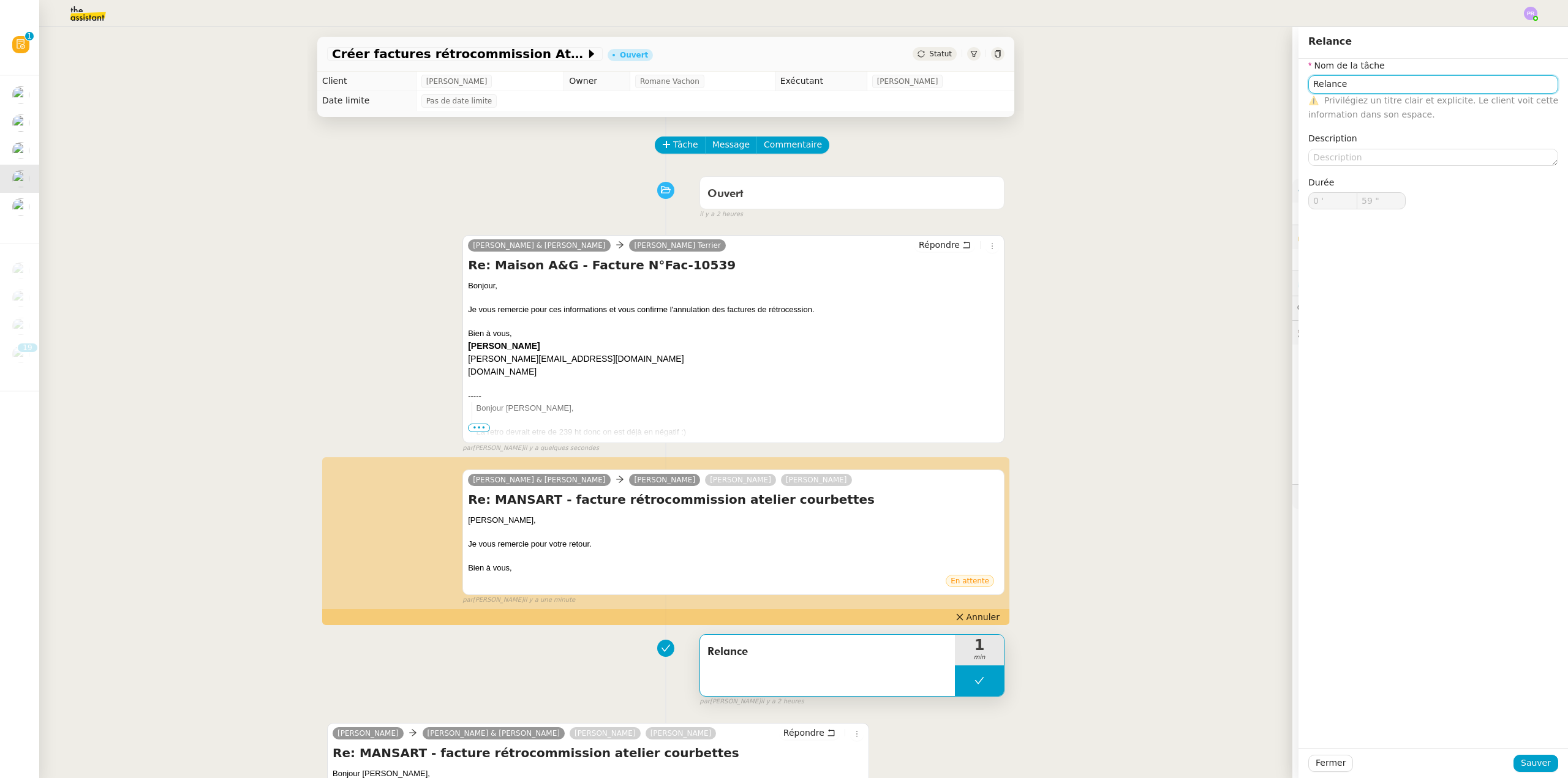
click at [1309, 80] on input "Relance" at bounding box center [1433, 84] width 250 height 18
click at [1335, 108] on div "Suivi et Relance" at bounding box center [1424, 107] width 240 height 11
type input "Suivi et Relance"
click at [1529, 772] on div "Fermer Sauver" at bounding box center [1433, 764] width 269 height 30
click at [1530, 762] on span "Sauver" at bounding box center [1536, 764] width 30 height 14
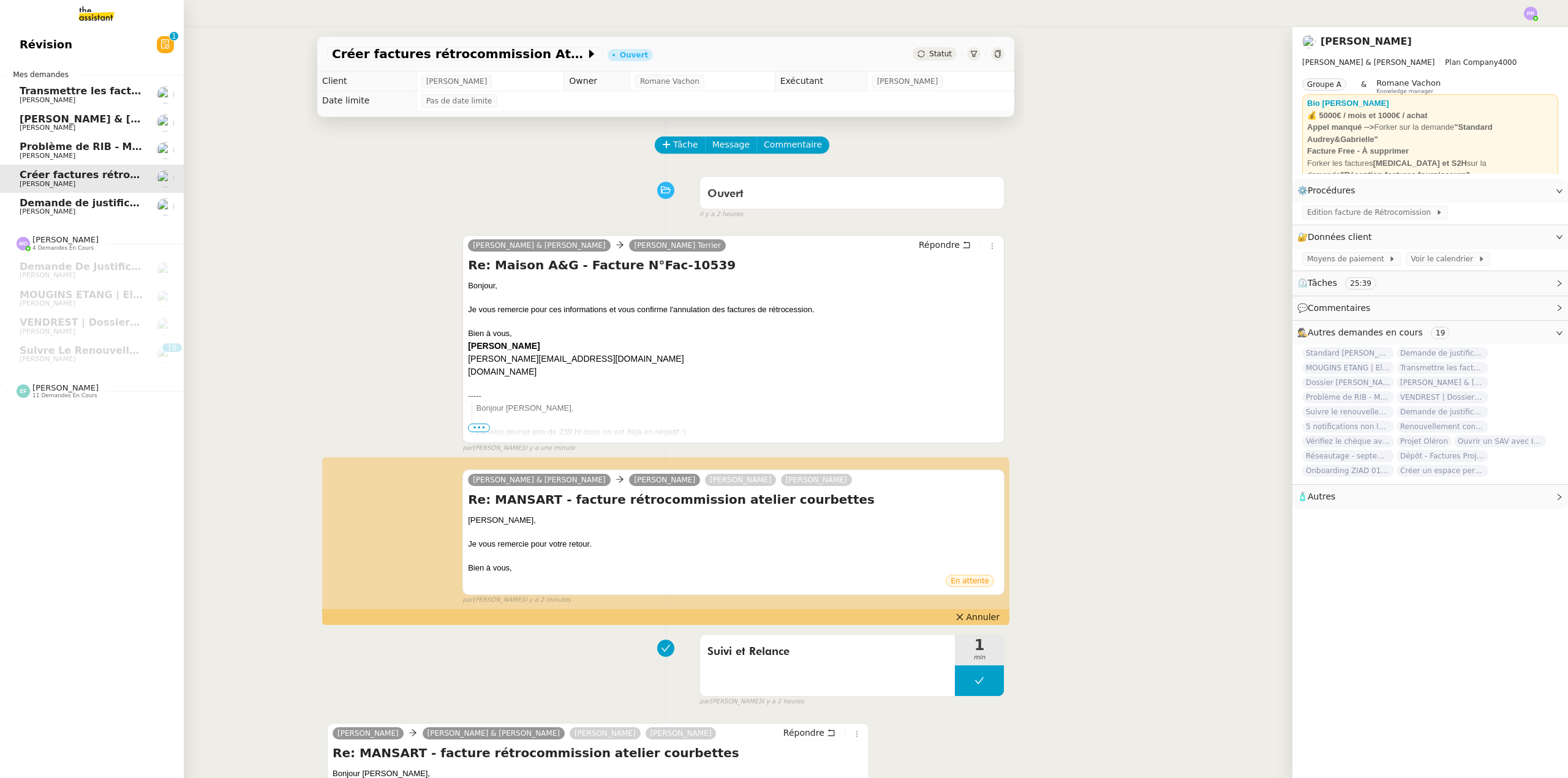
click at [98, 123] on span "[PERSON_NAME] & [PERSON_NAME] : Tenue comptable - Documents et justificatifs à …" at bounding box center [273, 119] width 507 height 12
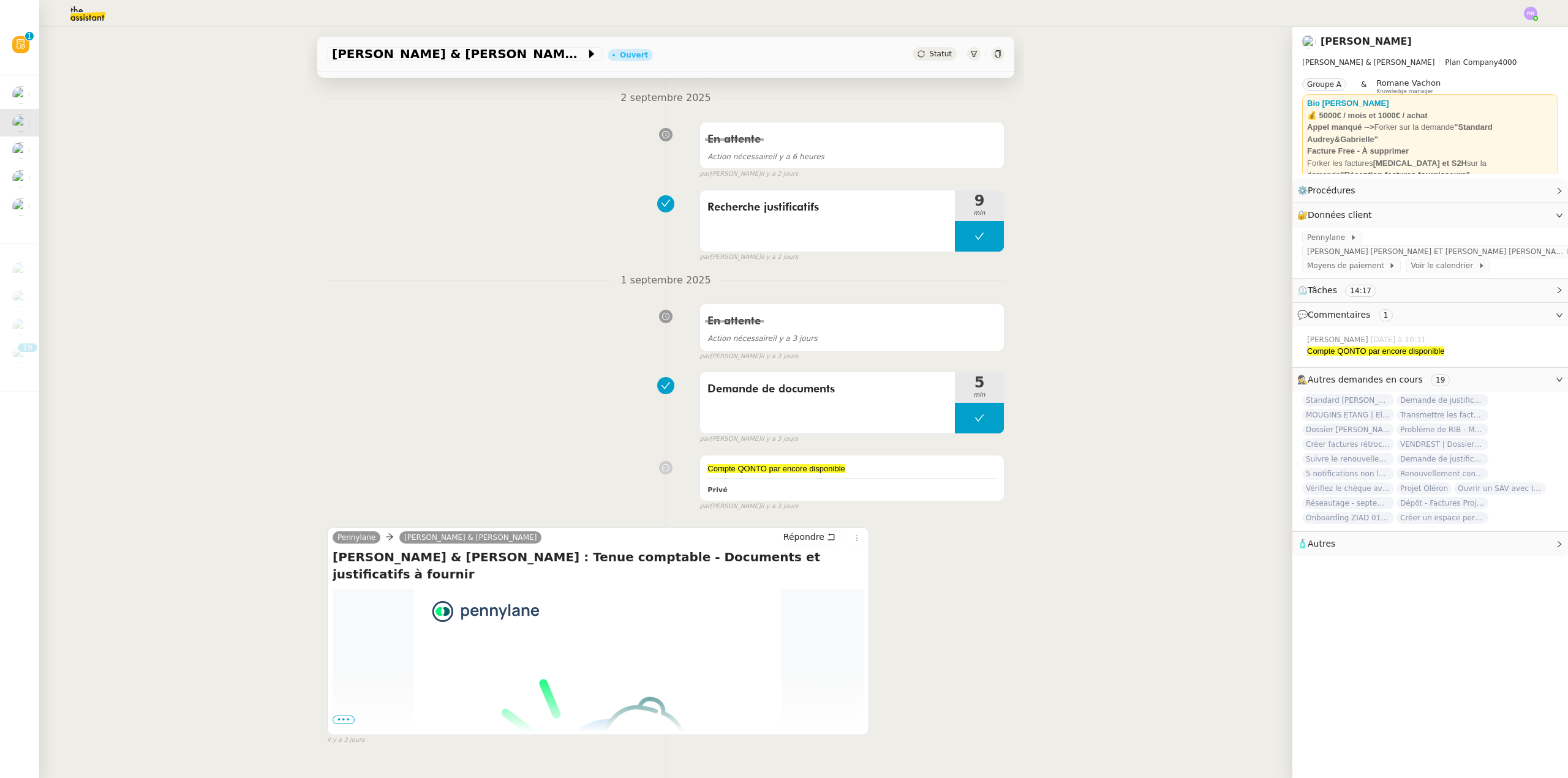
scroll to position [172, 0]
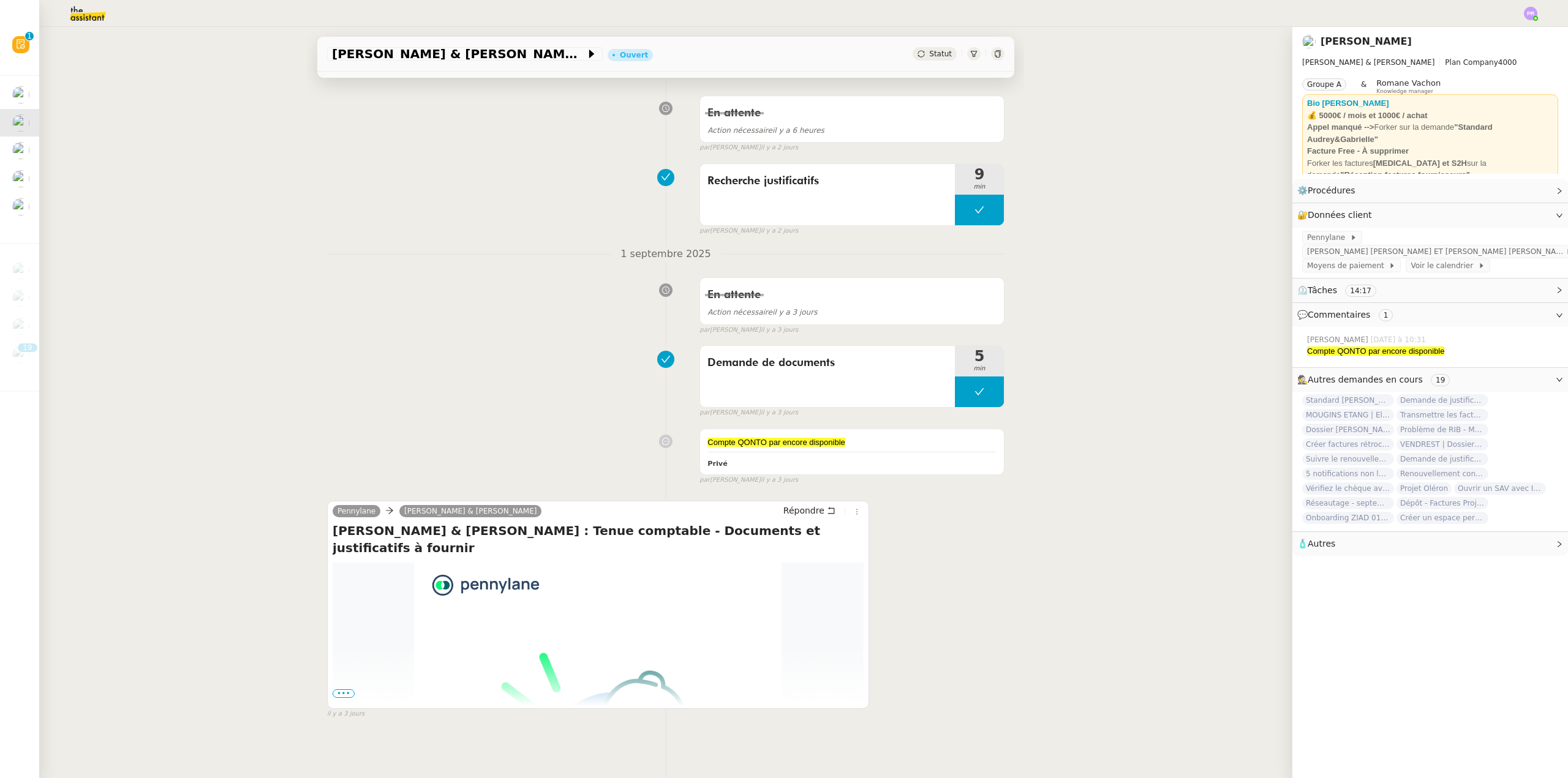
click at [339, 689] on span "•••" at bounding box center [343, 694] width 22 height 9
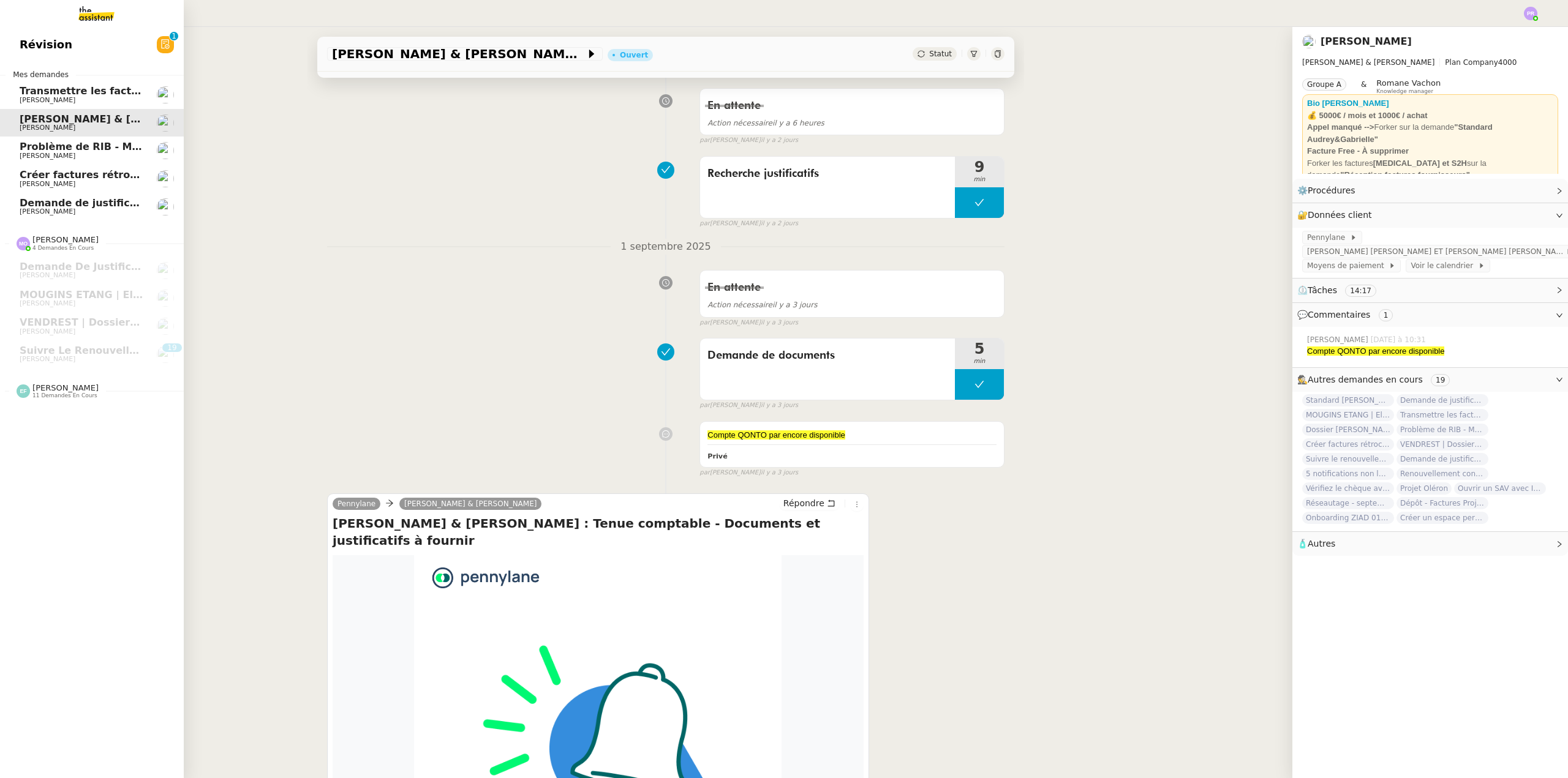
click at [96, 180] on span "[PERSON_NAME]" at bounding box center [81, 184] width 123 height 7
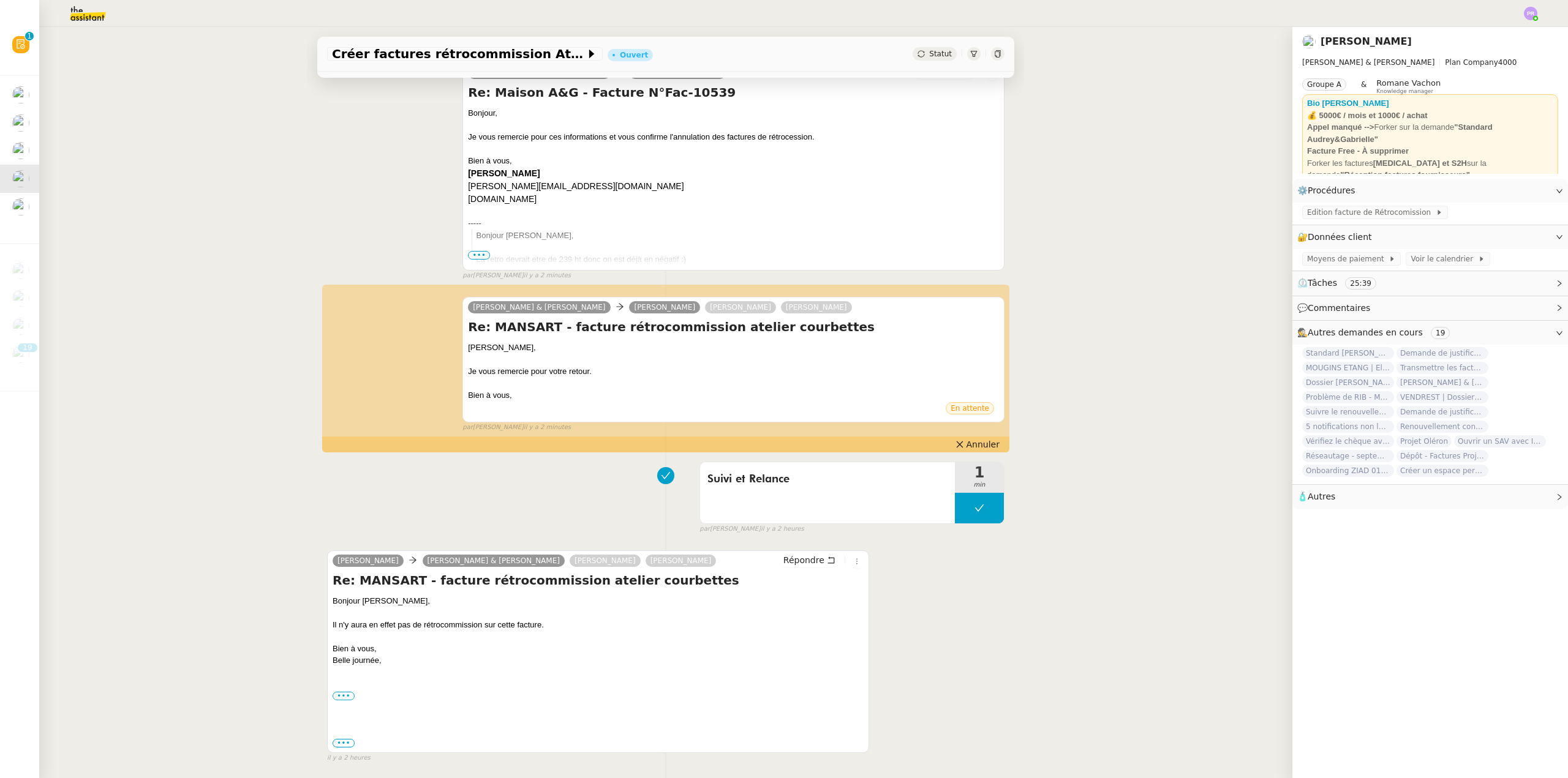
scroll to position [163, 0]
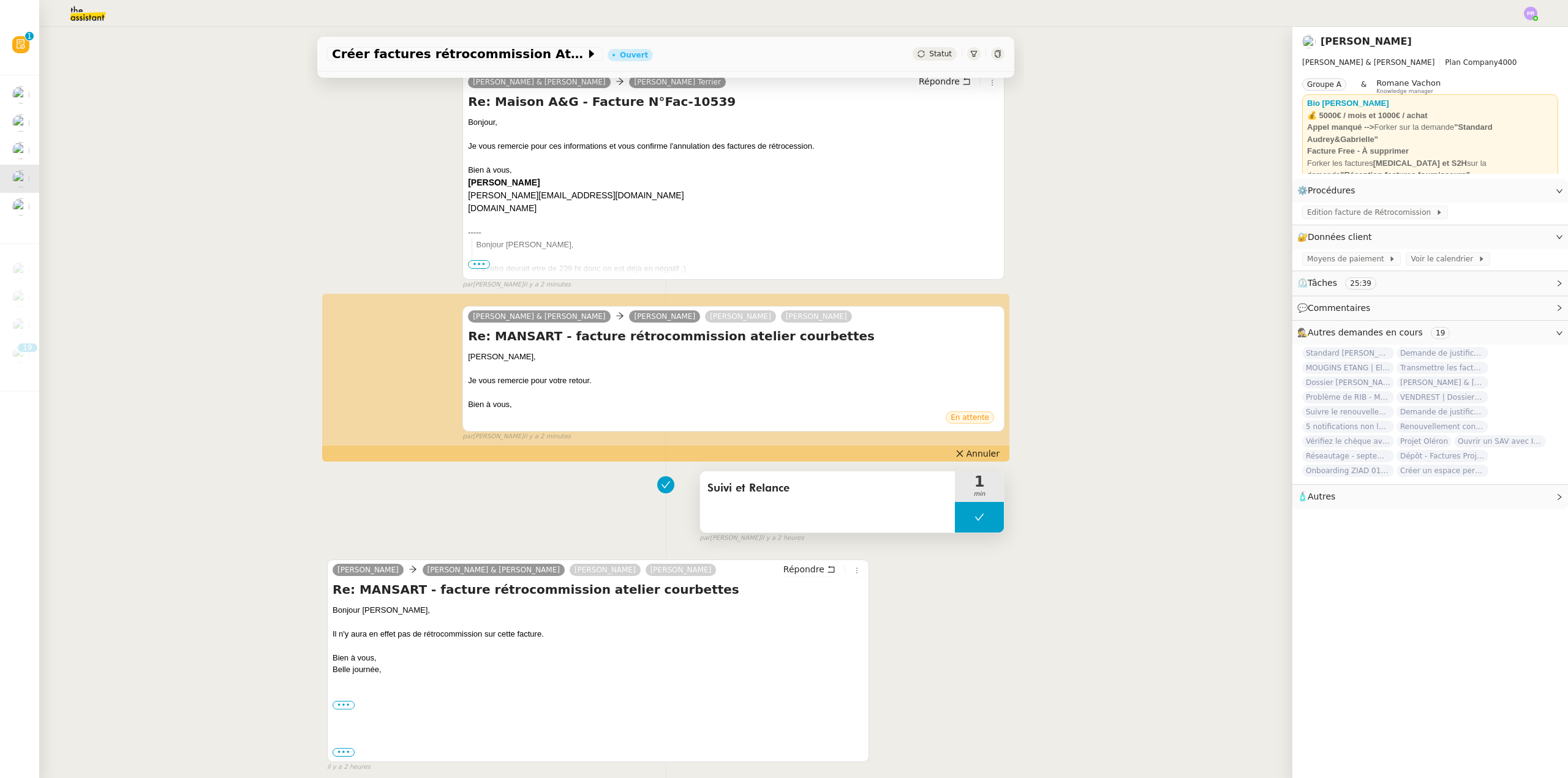
click at [963, 524] on button at bounding box center [979, 517] width 49 height 30
click at [963, 524] on div at bounding box center [967, 517] width 25 height 30
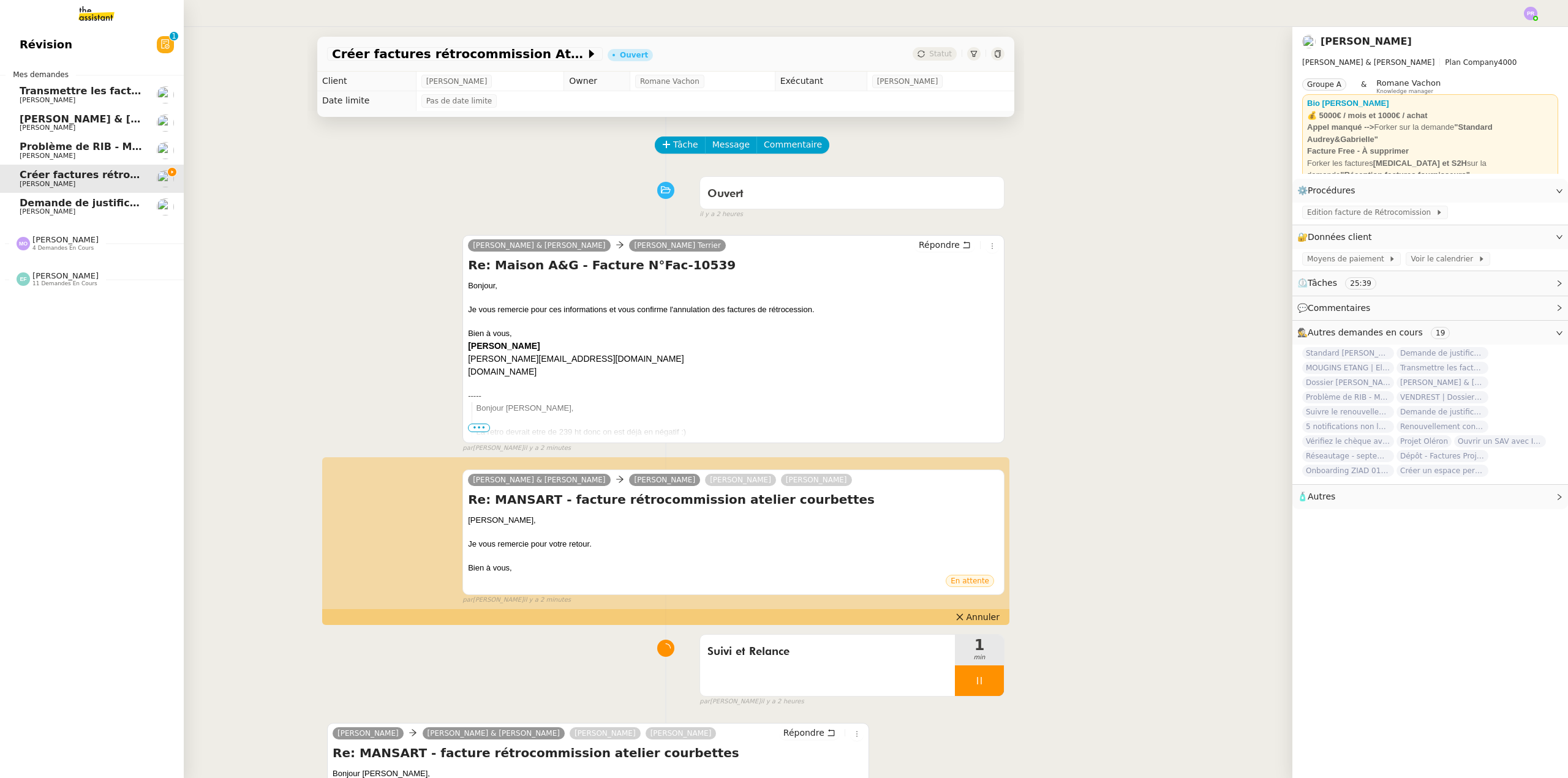
click at [93, 123] on span "[PERSON_NAME] & [PERSON_NAME] : Tenue comptable - Documents et justificatifs à …" at bounding box center [273, 119] width 507 height 12
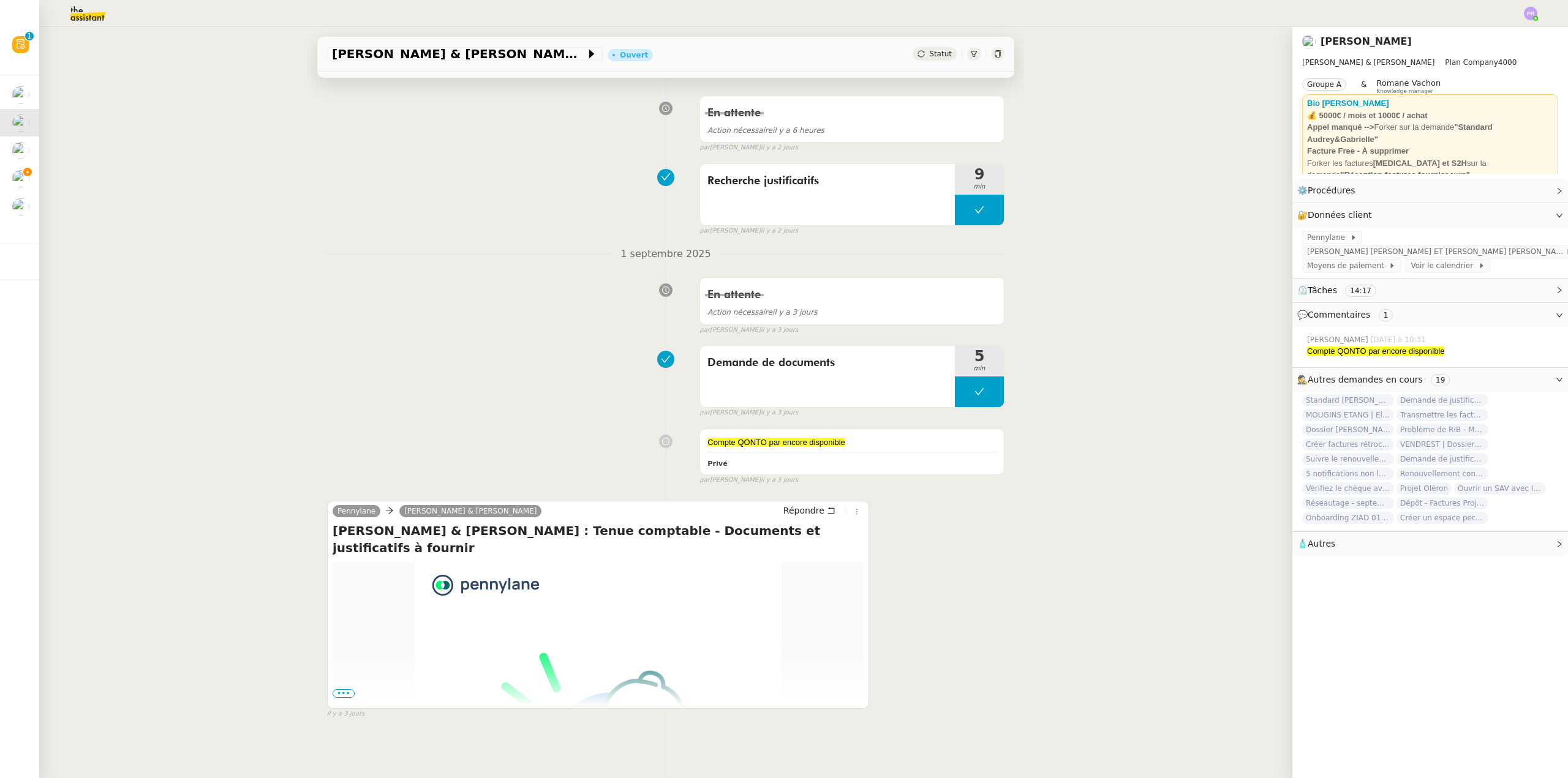
scroll to position [172, 0]
click at [338, 690] on span "•••" at bounding box center [343, 694] width 22 height 9
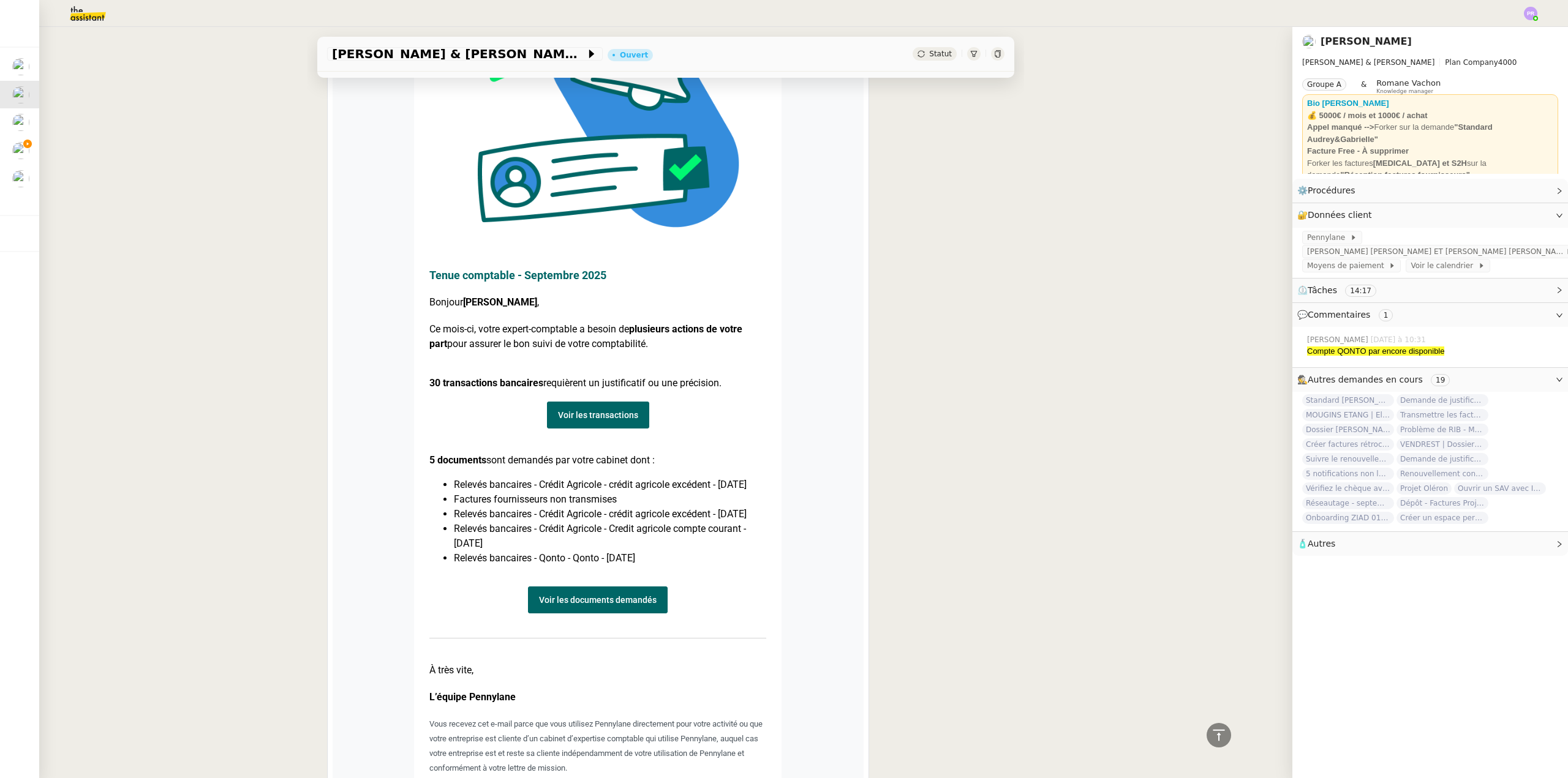
scroll to position [969, 0]
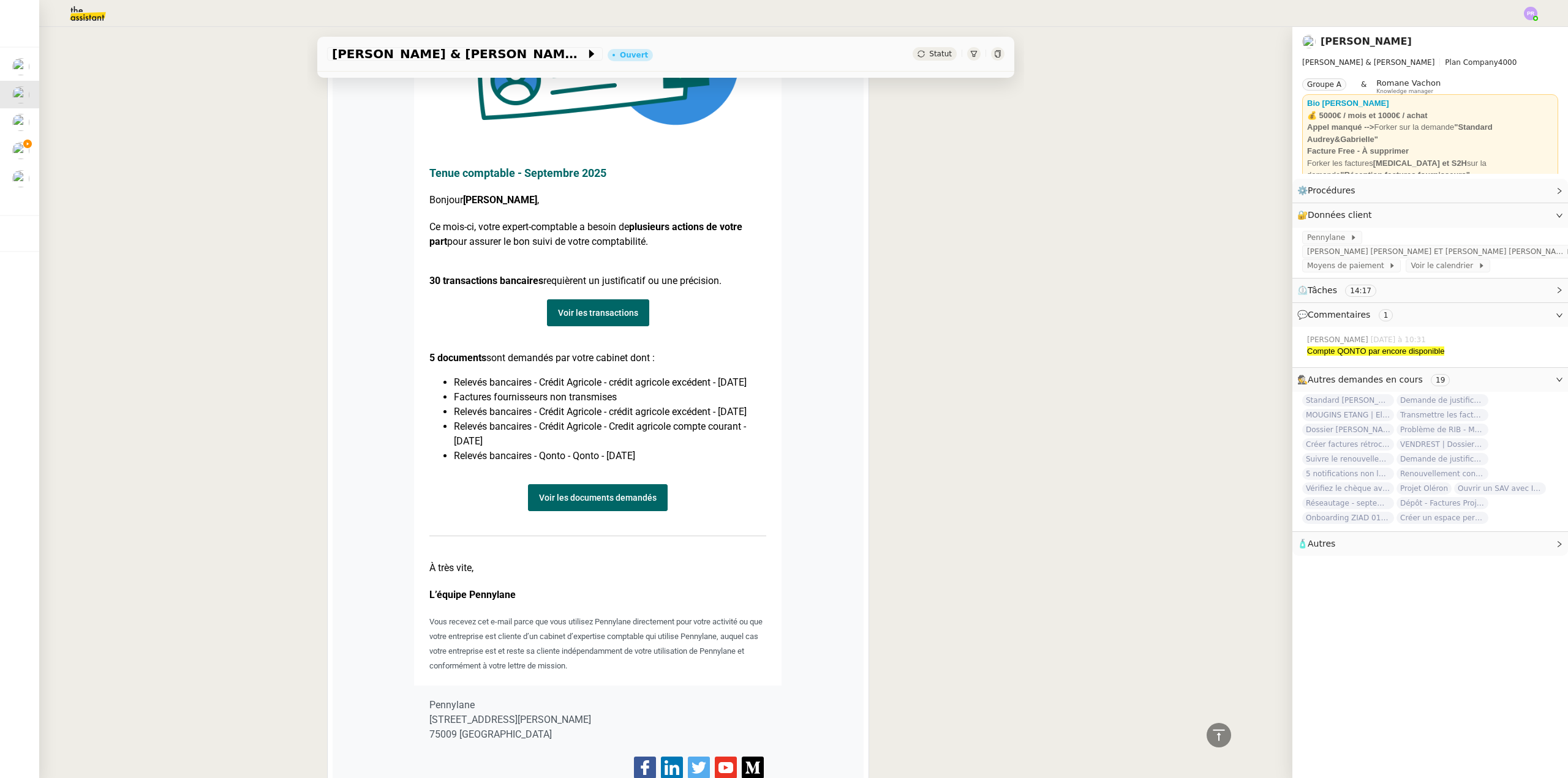
click at [597, 508] on link "Voir les documents demandés" at bounding box center [597, 497] width 139 height 27
click at [1320, 237] on span "Pennylane" at bounding box center [1328, 238] width 43 height 12
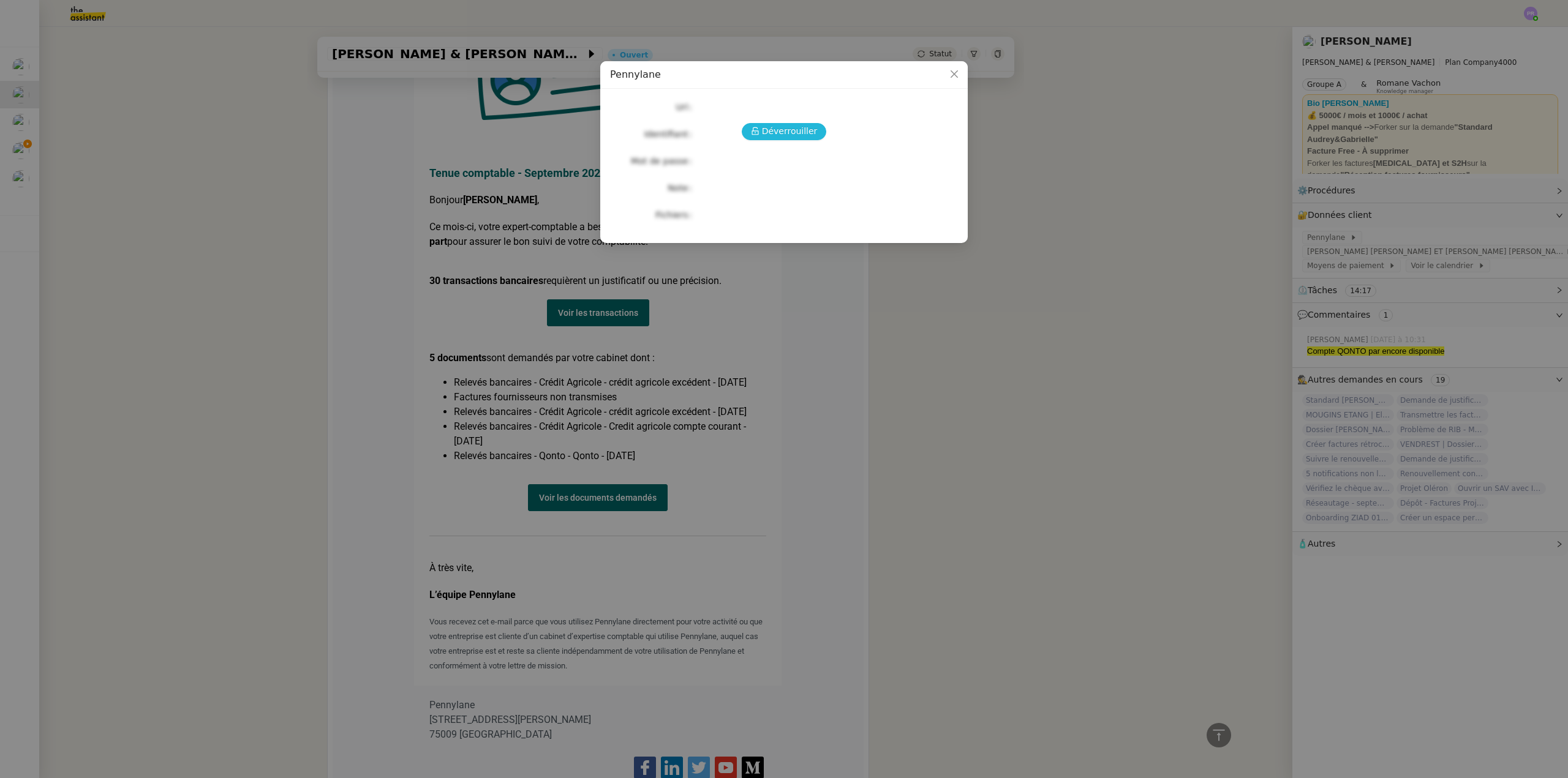
click at [801, 127] on span "Déverrouiller" at bounding box center [790, 131] width 56 height 14
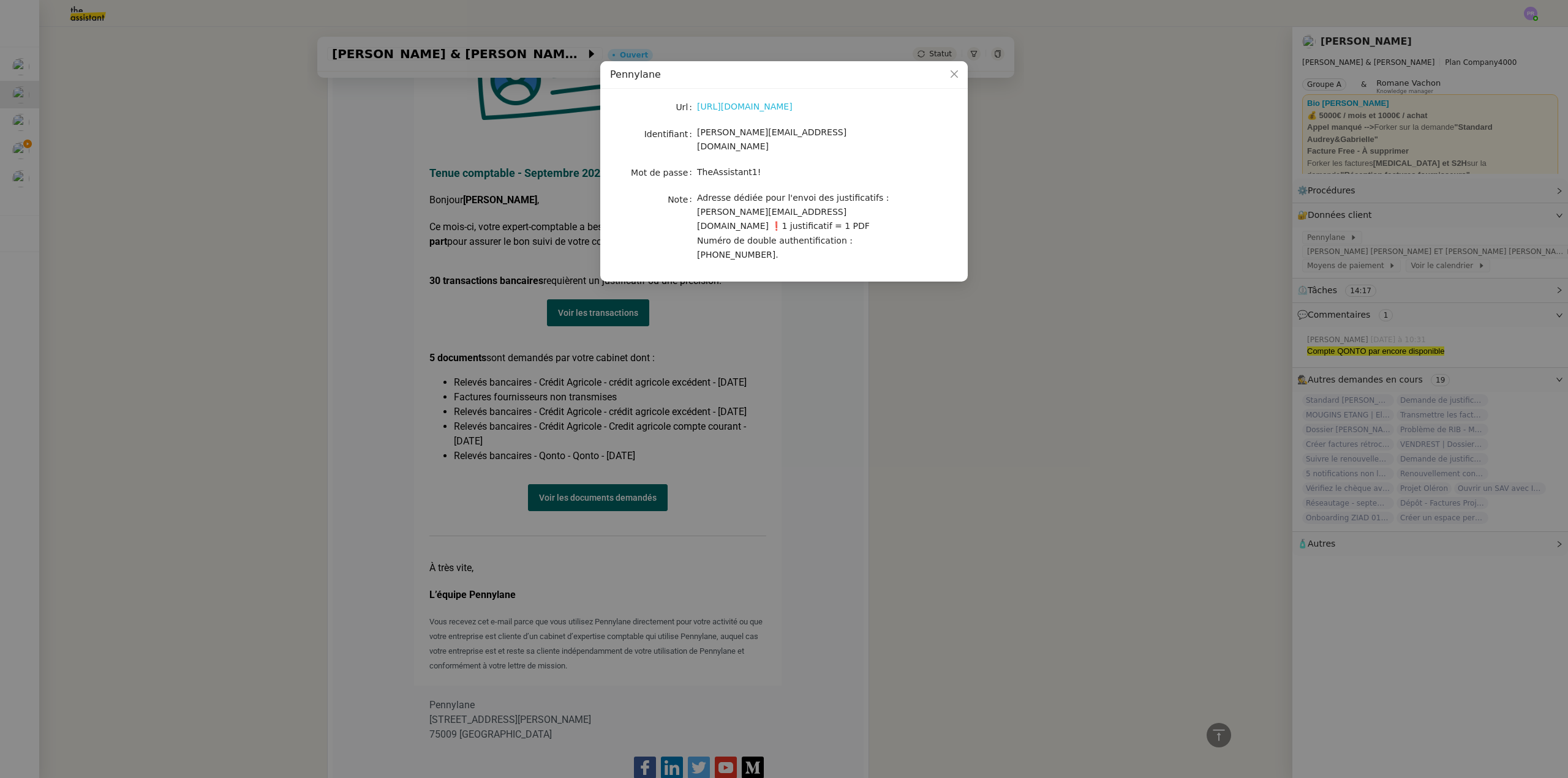
click at [752, 109] on link "[URL][DOMAIN_NAME]" at bounding box center [745, 106] width 96 height 10
click at [185, 268] on nz-modal-container "Pennylane Url [URL][DOMAIN_NAME] Identifiant [PERSON_NAME][EMAIL_ADDRESS][DOMAI…" at bounding box center [784, 389] width 1568 height 778
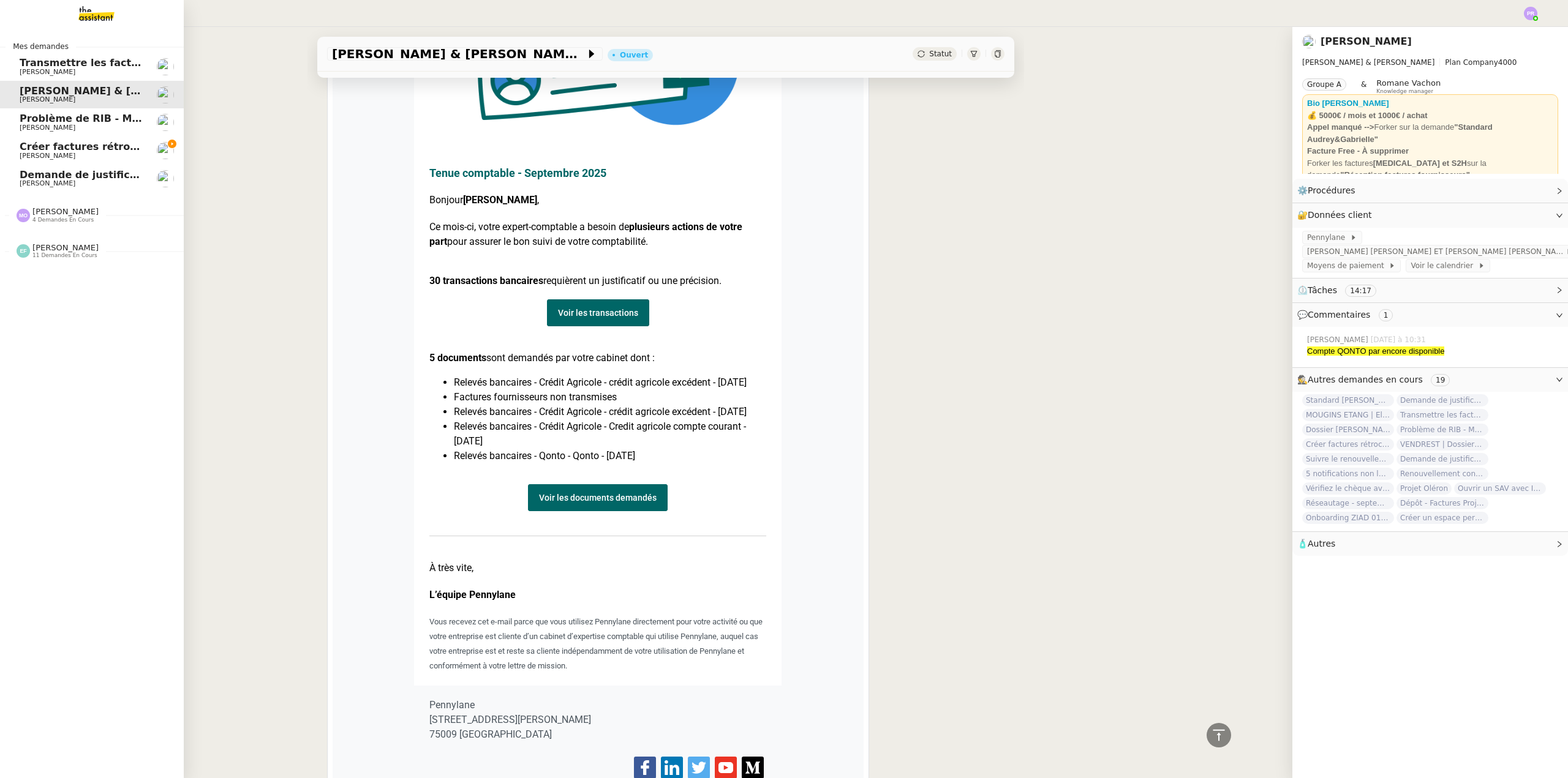
click at [92, 150] on span "Créer factures rétrocommission Atelier Courbettes" at bounding box center [160, 147] width 281 height 12
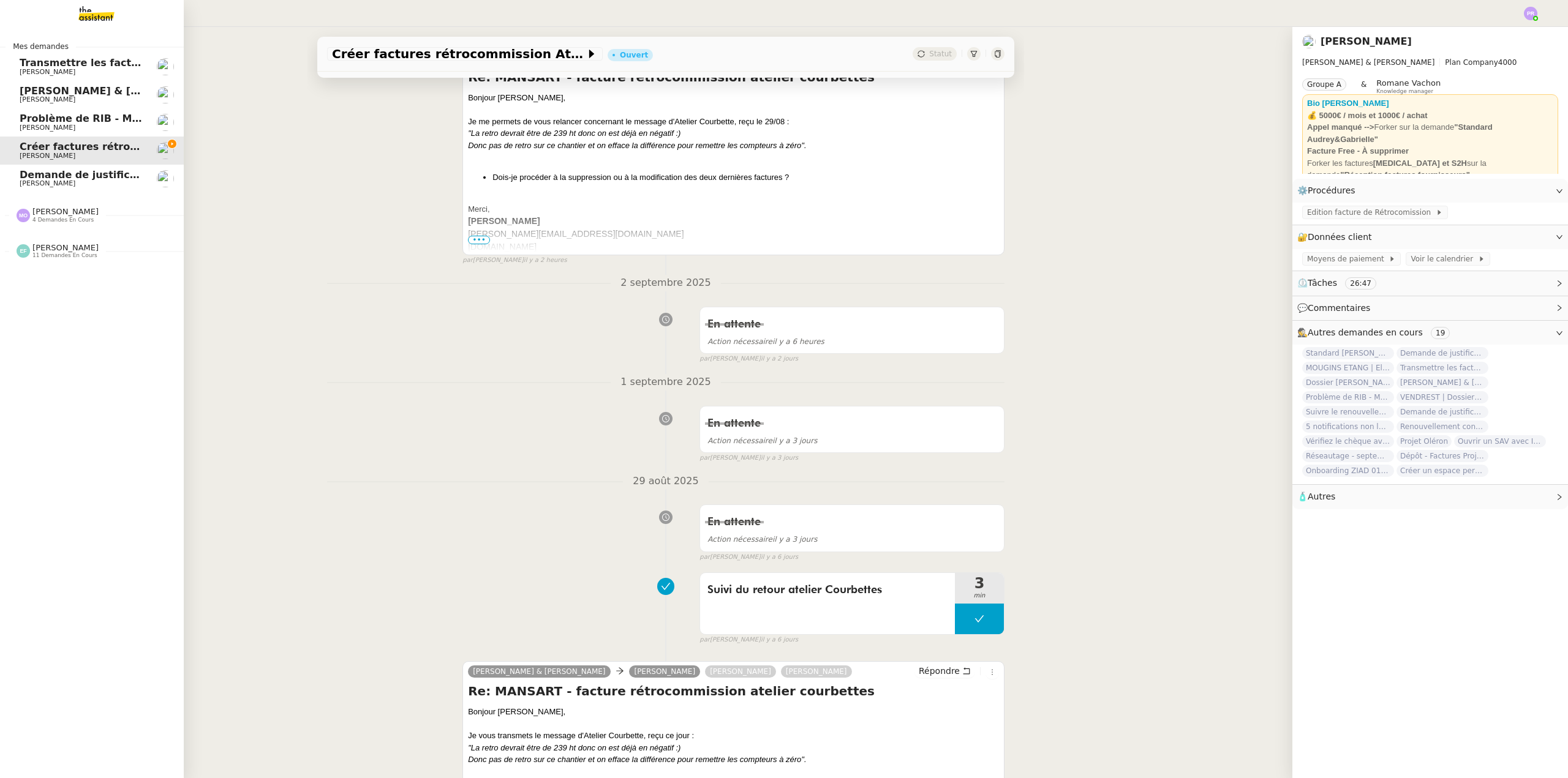
scroll to position [163, 0]
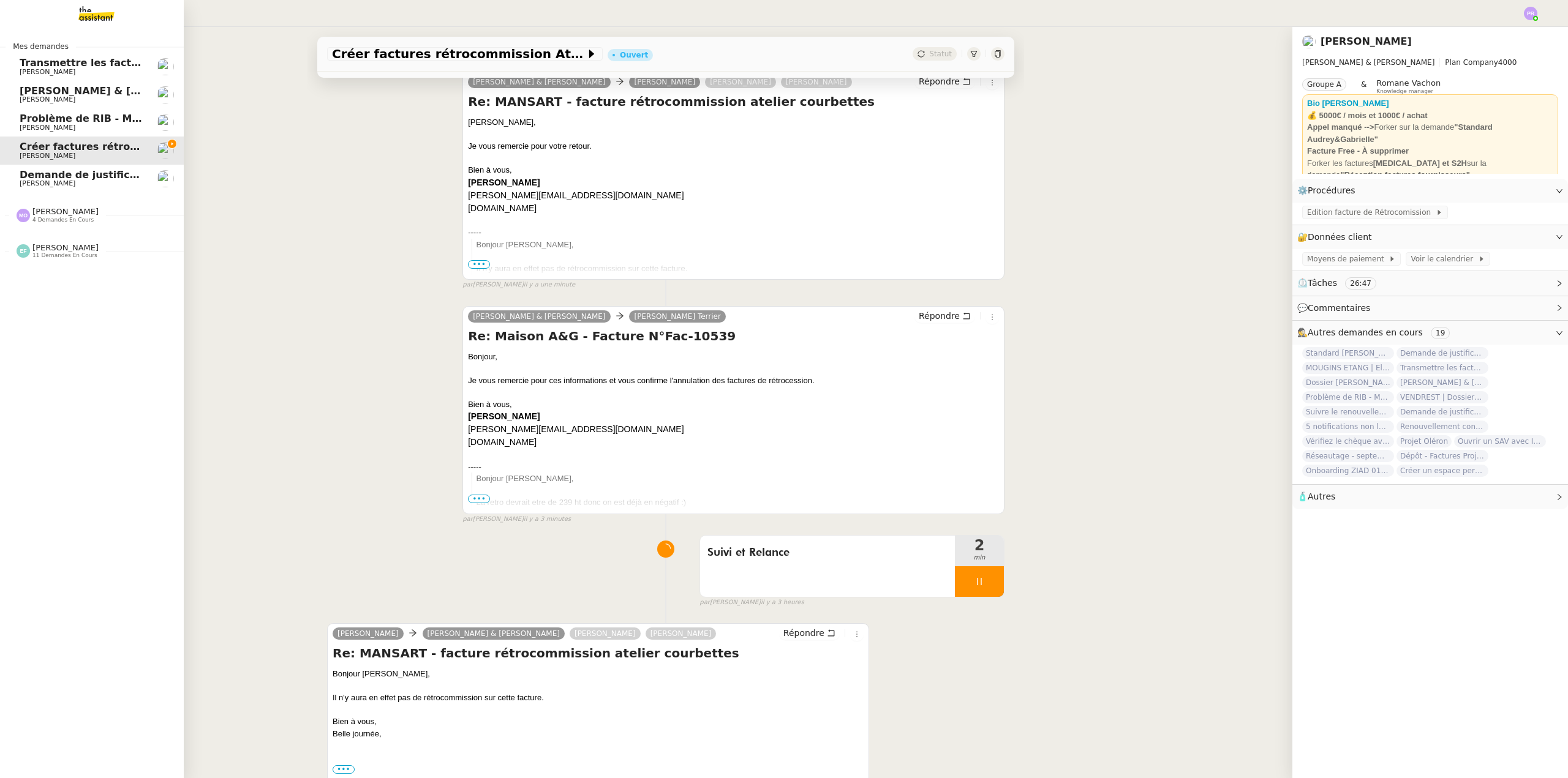
click at [67, 177] on span "Demande de justificatifs Pennylane - août 2025" at bounding box center [151, 174] width 263 height 12
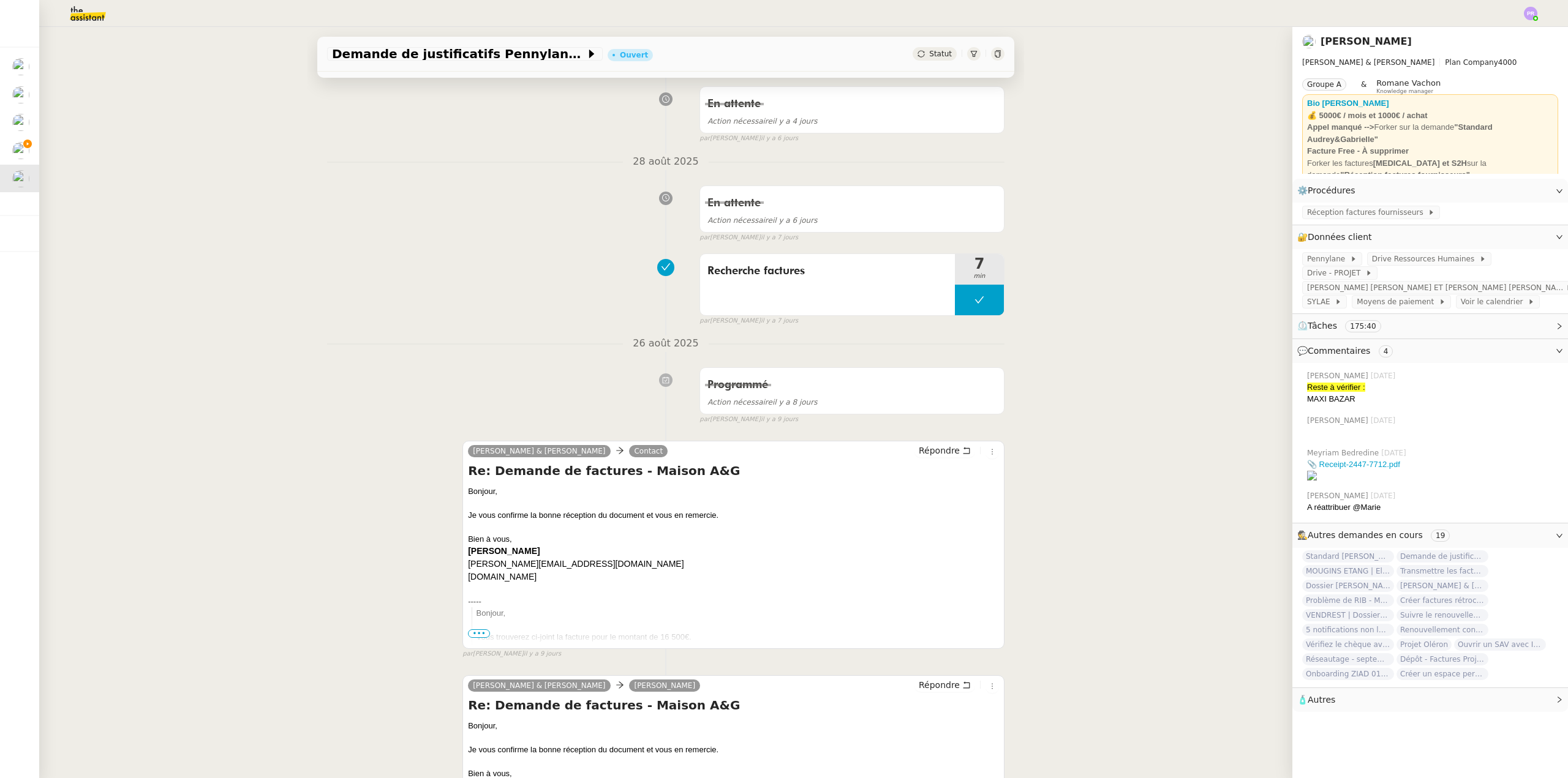
scroll to position [429, 0]
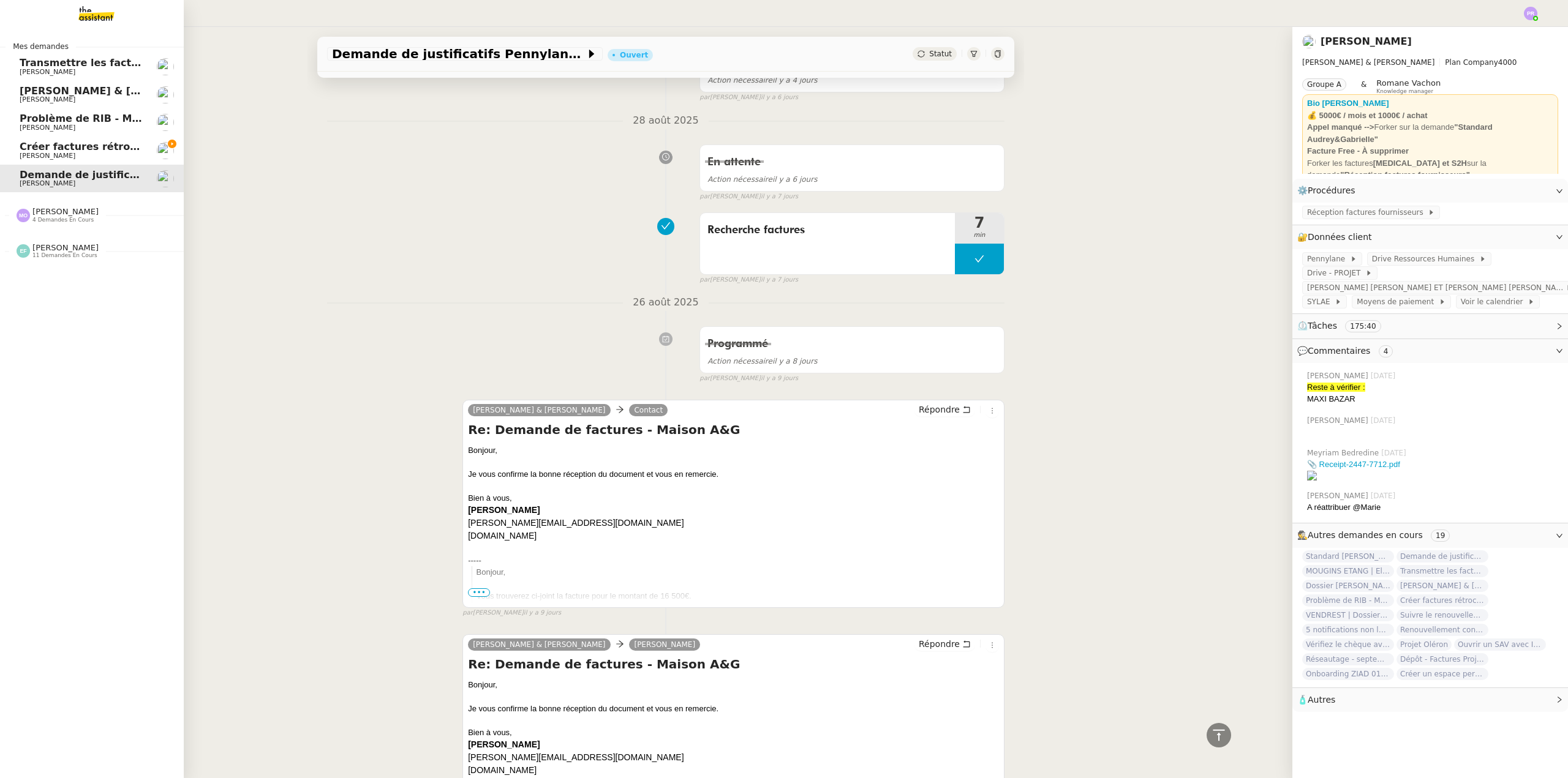
click at [85, 63] on span "Transmettre les factures sur [PERSON_NAME]" at bounding box center [145, 62] width 251 height 12
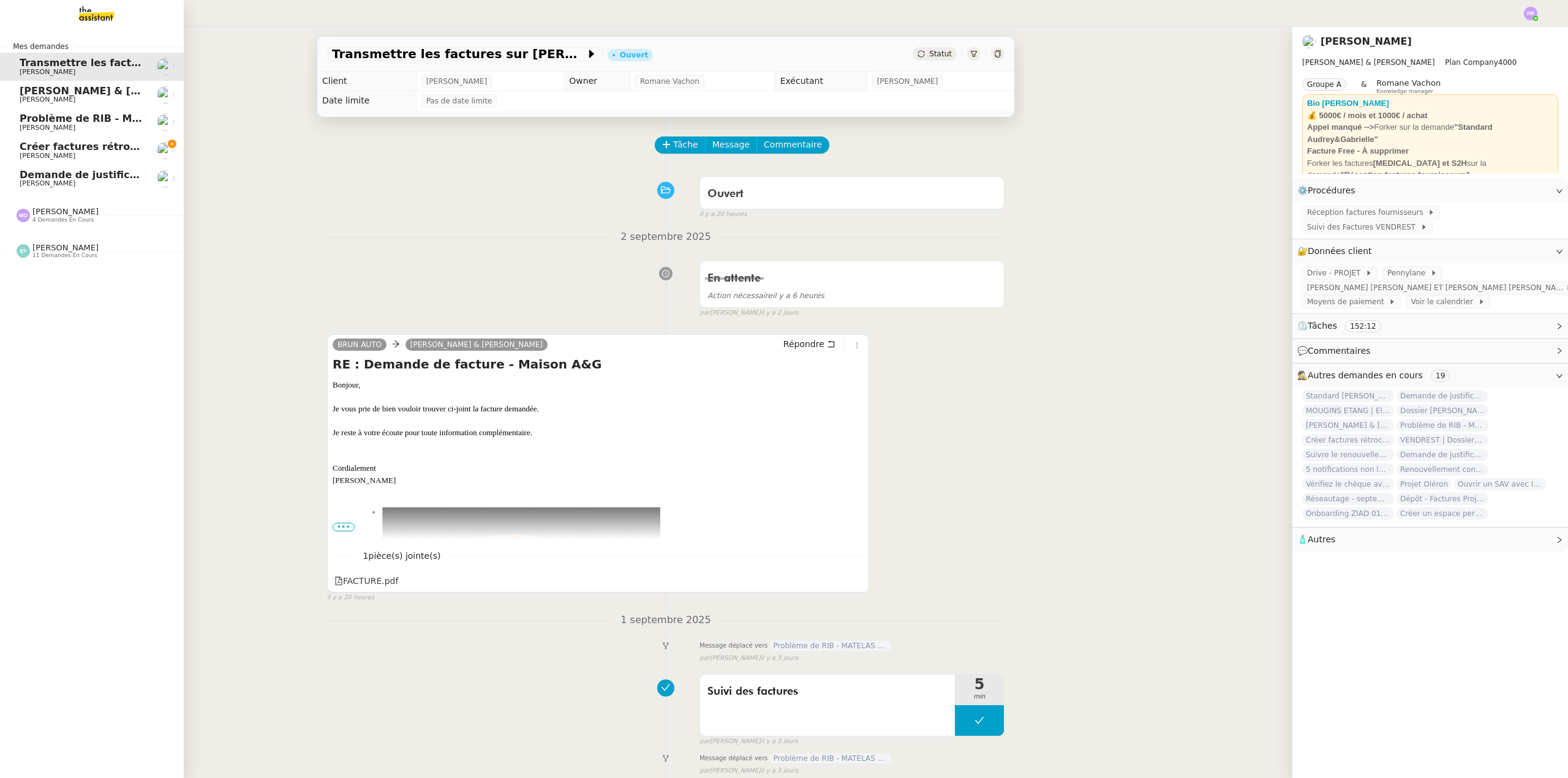
click at [136, 153] on span "[PERSON_NAME]" at bounding box center [81, 156] width 123 height 7
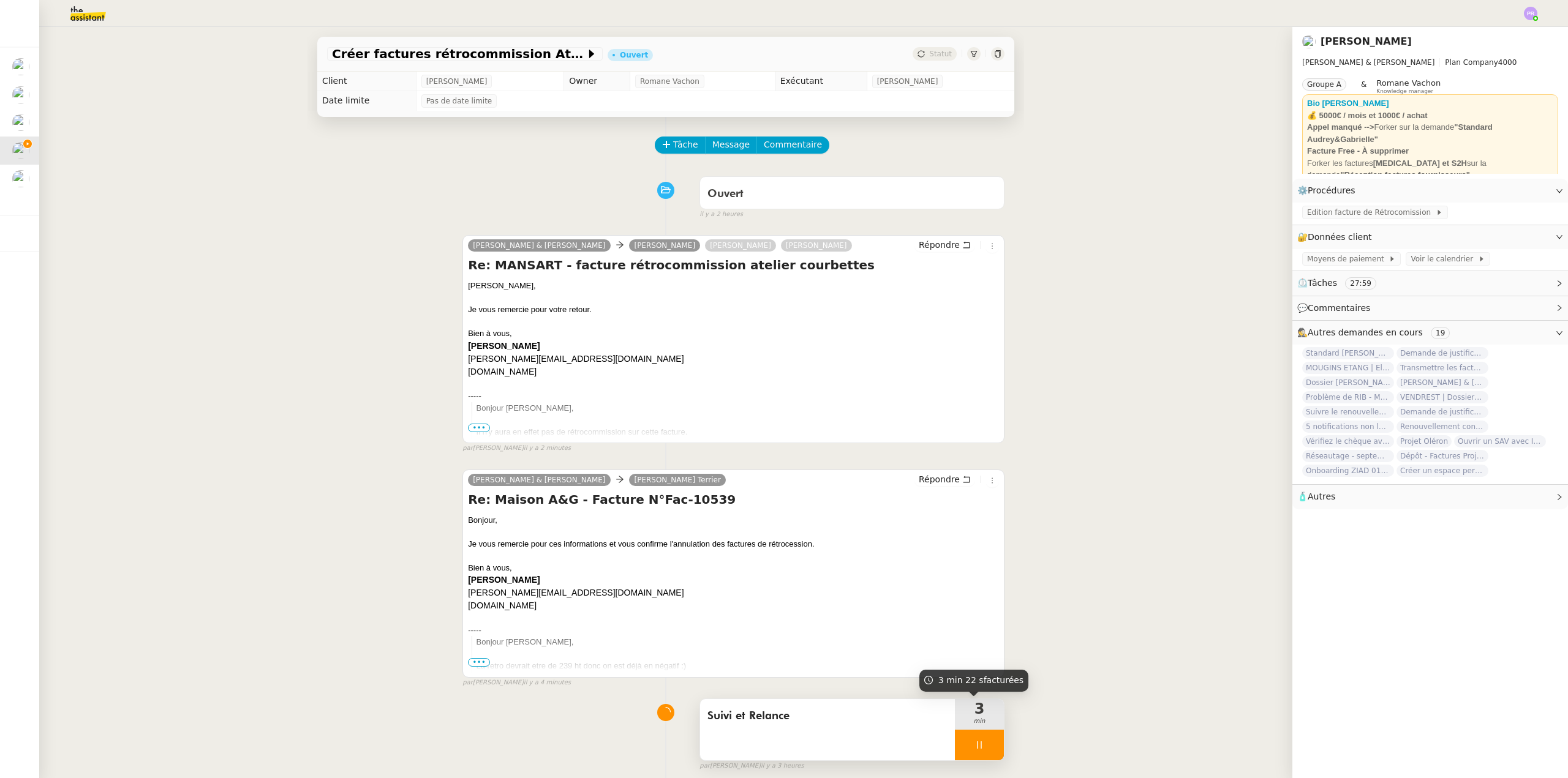
click at [978, 744] on div at bounding box center [979, 745] width 49 height 30
click at [987, 745] on icon at bounding box center [991, 745] width 10 height 10
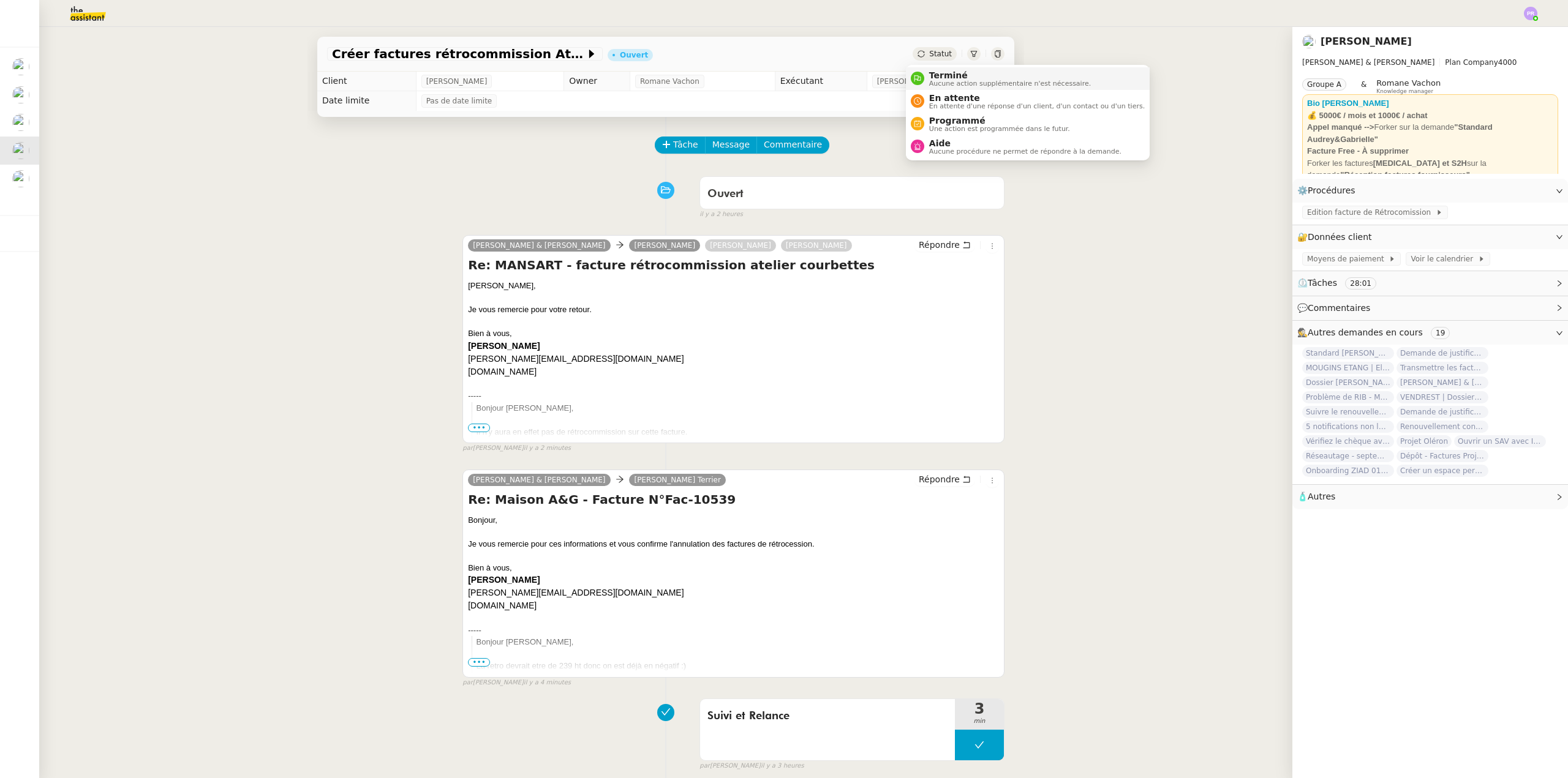
click at [948, 72] on span "Terminé" at bounding box center [1010, 75] width 162 height 10
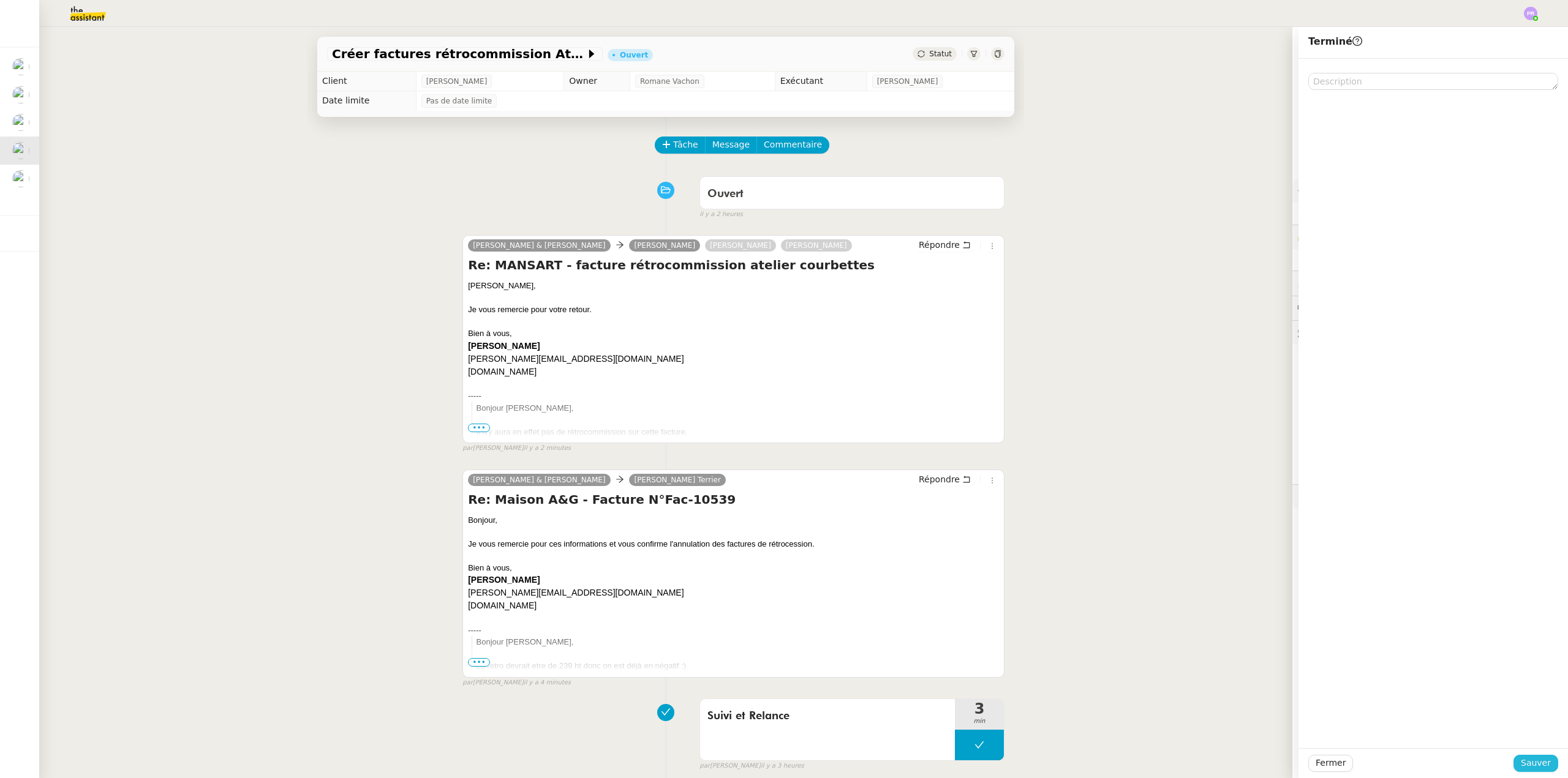
click at [1528, 766] on span "Sauver" at bounding box center [1536, 764] width 30 height 14
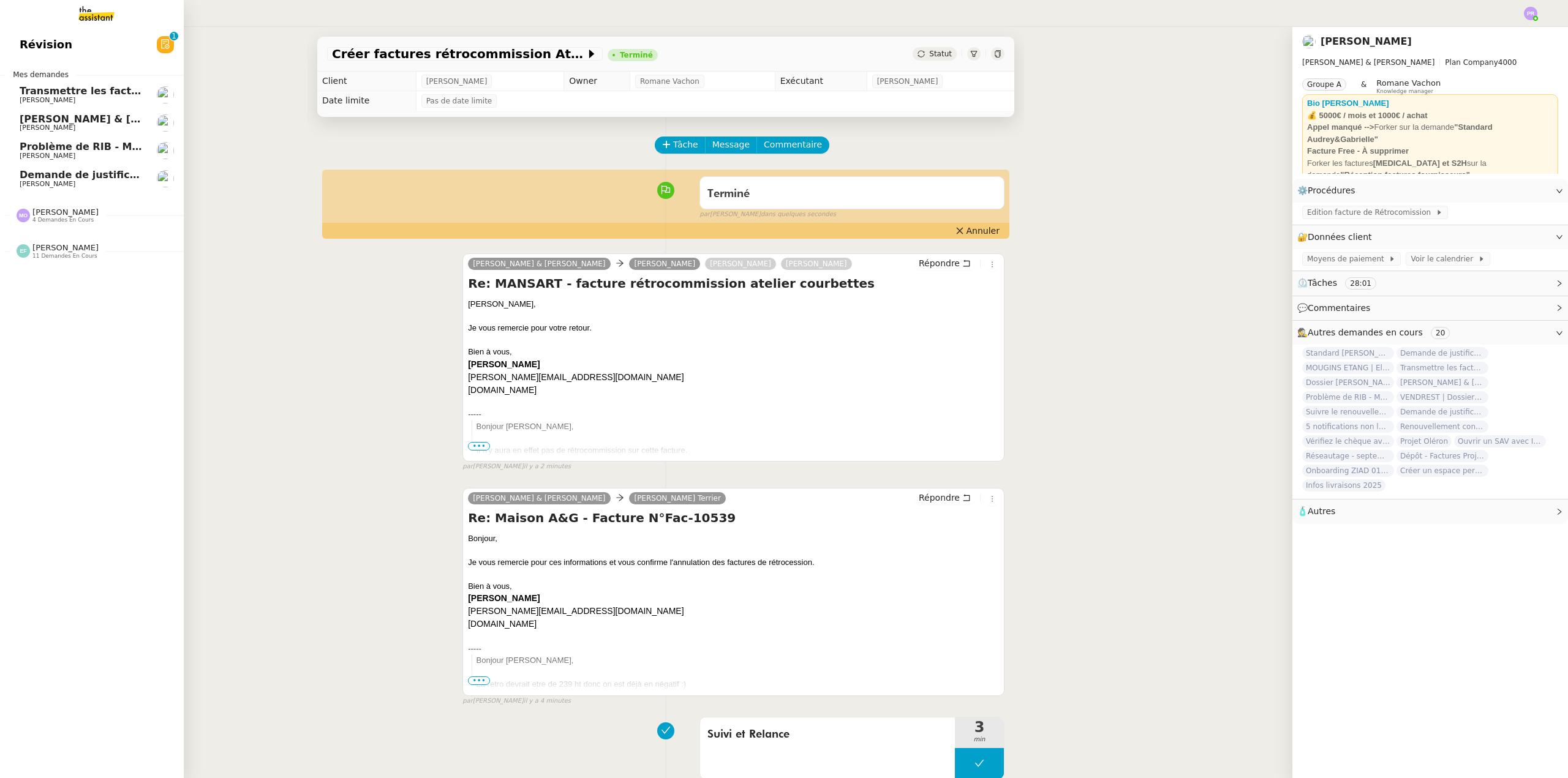
click at [109, 175] on span "Demande de justificatifs Pennylane - août 2025" at bounding box center [151, 174] width 263 height 12
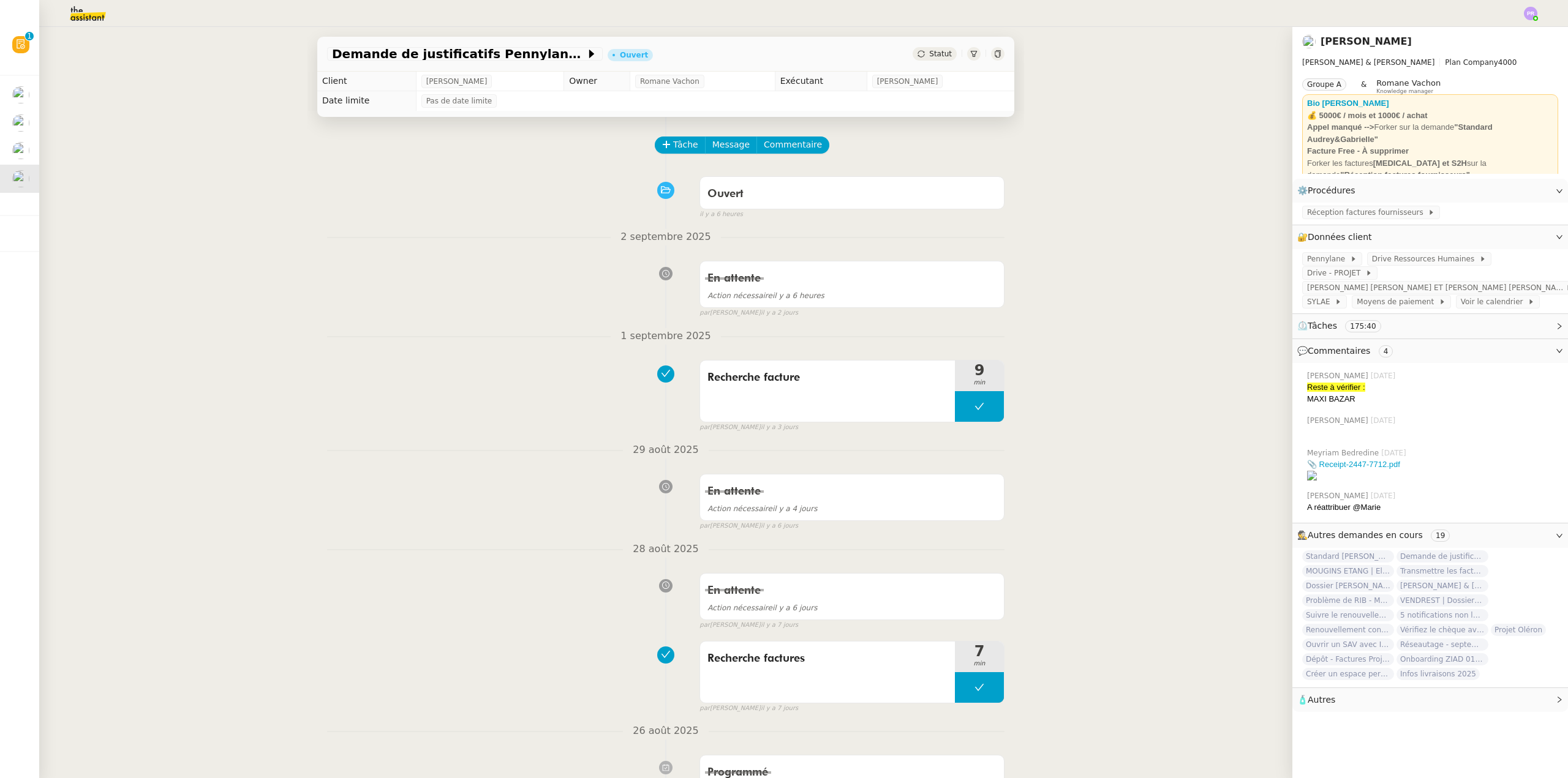
click at [675, 142] on span "Tâche" at bounding box center [686, 145] width 25 height 14
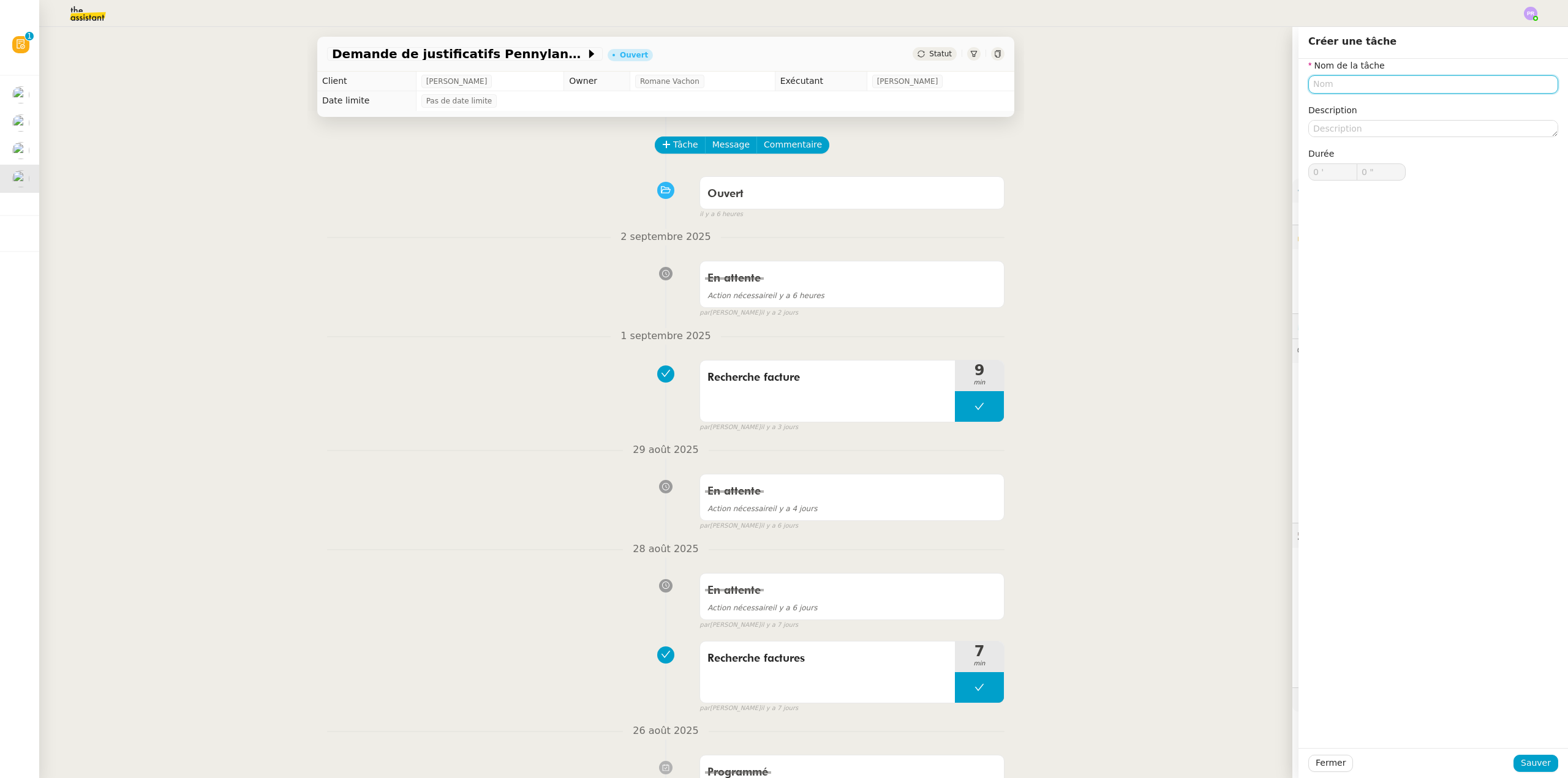
click at [1317, 84] on input "text" at bounding box center [1433, 84] width 250 height 18
click at [1333, 109] on div "Recherche facture" at bounding box center [1424, 107] width 240 height 11
type input "Recherche facture"
drag, startPoint x: 1524, startPoint y: 762, endPoint x: 1037, endPoint y: 428, distance: 590.5
click at [1524, 761] on span "Sauver" at bounding box center [1536, 764] width 30 height 14
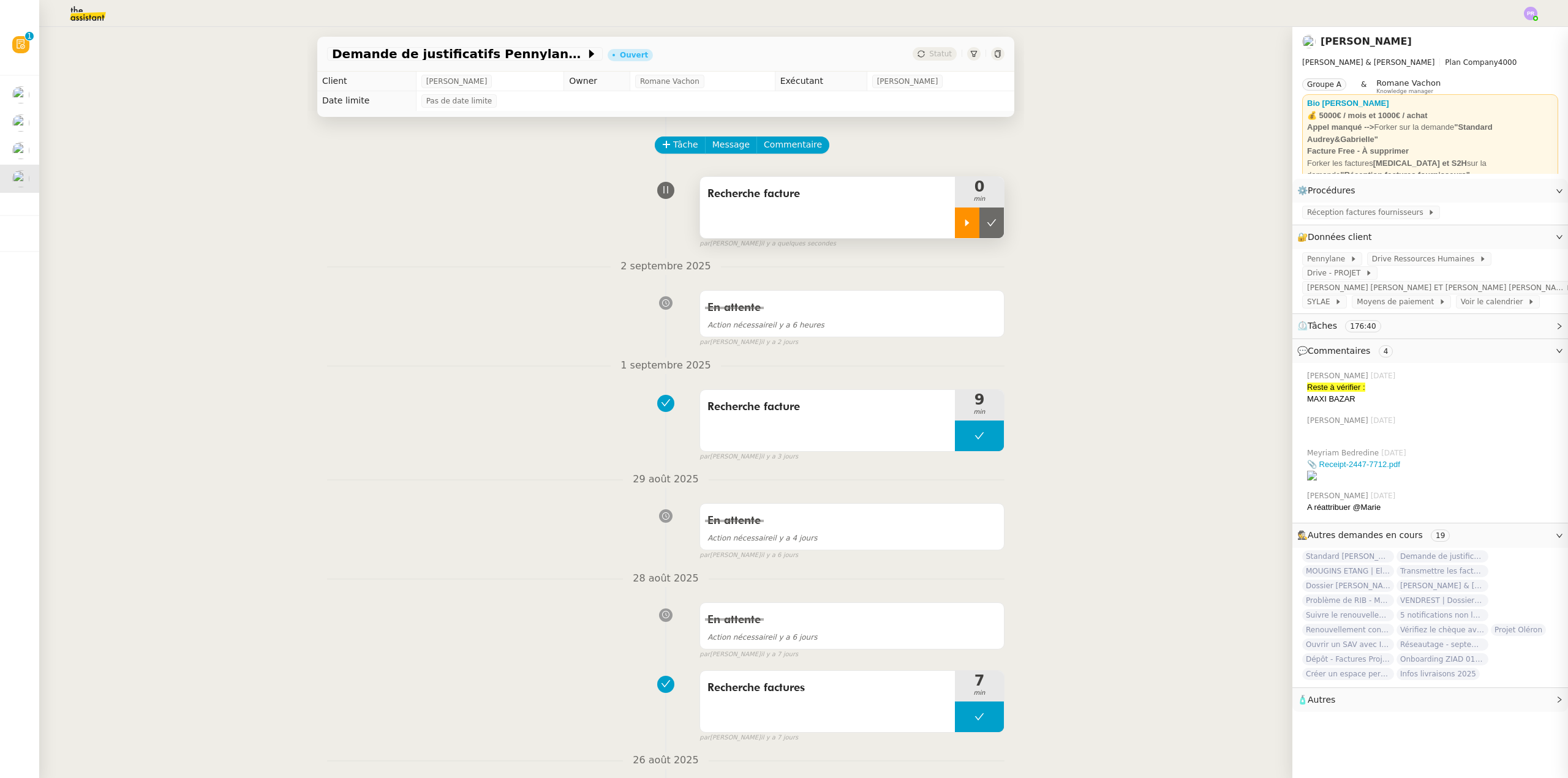
click at [955, 219] on div at bounding box center [967, 223] width 25 height 30
click at [982, 222] on div at bounding box center [979, 223] width 49 height 30
click at [987, 222] on icon at bounding box center [991, 222] width 10 height 10
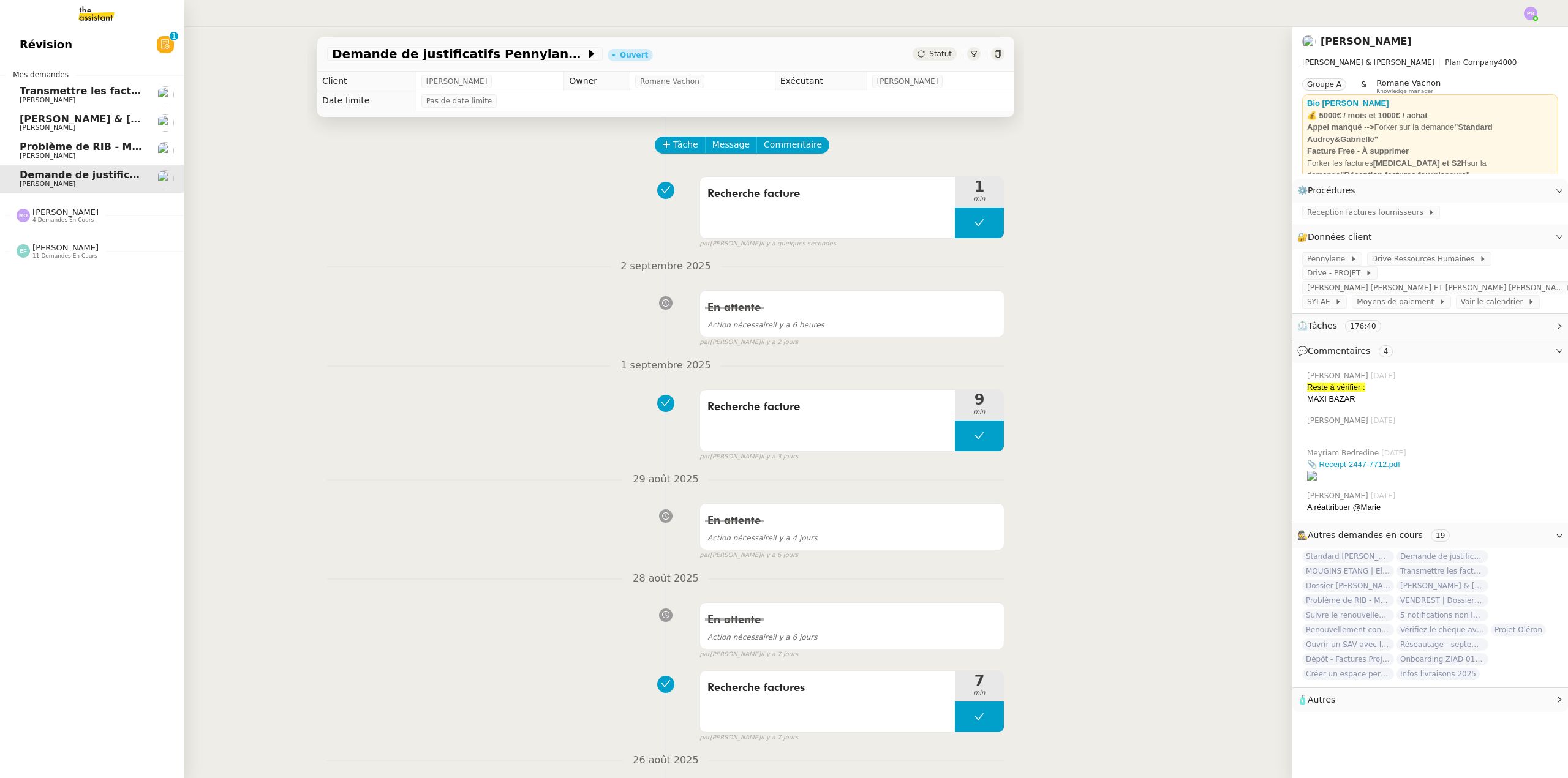
click at [64, 121] on span "[PERSON_NAME] & [PERSON_NAME] : Tenue comptable - Documents et justificatifs à …" at bounding box center [273, 119] width 507 height 12
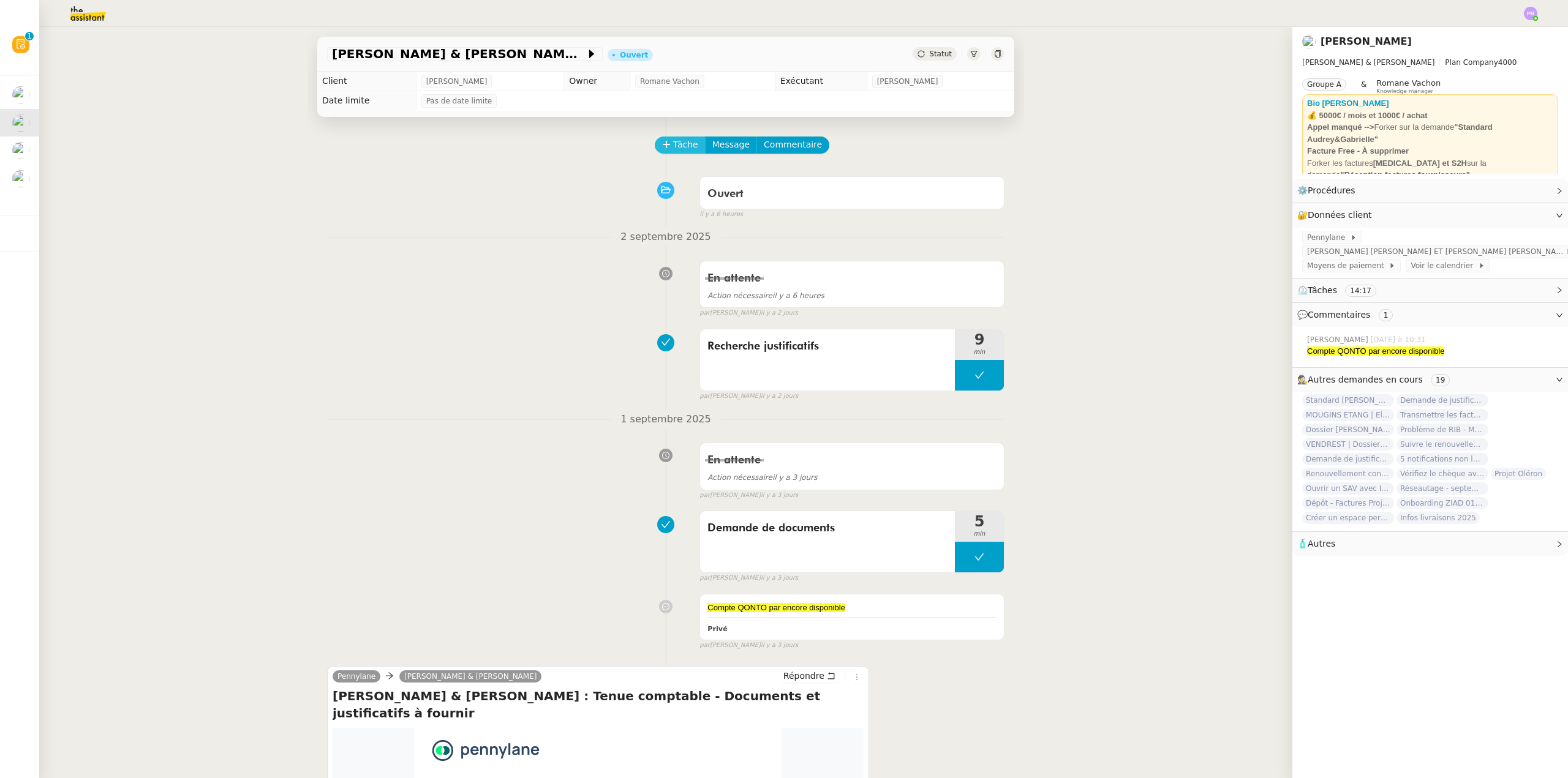
drag, startPoint x: 665, startPoint y: 144, endPoint x: 638, endPoint y: 151, distance: 27.9
click at [673, 143] on span "Tâche" at bounding box center [686, 145] width 25 height 14
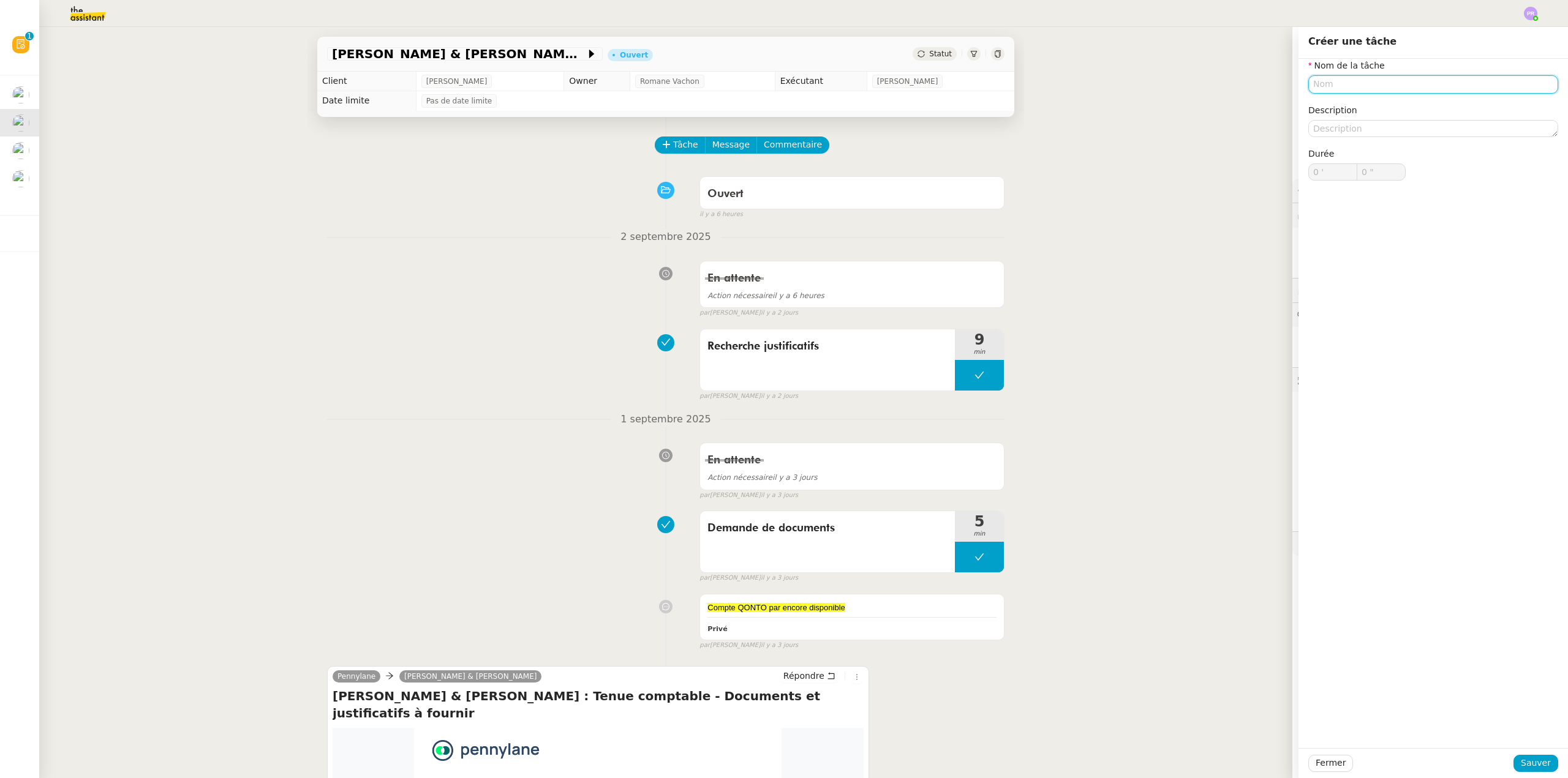
click at [1348, 82] on input "text" at bounding box center [1433, 84] width 250 height 18
click at [1342, 142] on div "🔍 Recherche" at bounding box center [1426, 141] width 235 height 11
type input "Recherche"
click at [1521, 759] on span "Sauver" at bounding box center [1536, 764] width 30 height 14
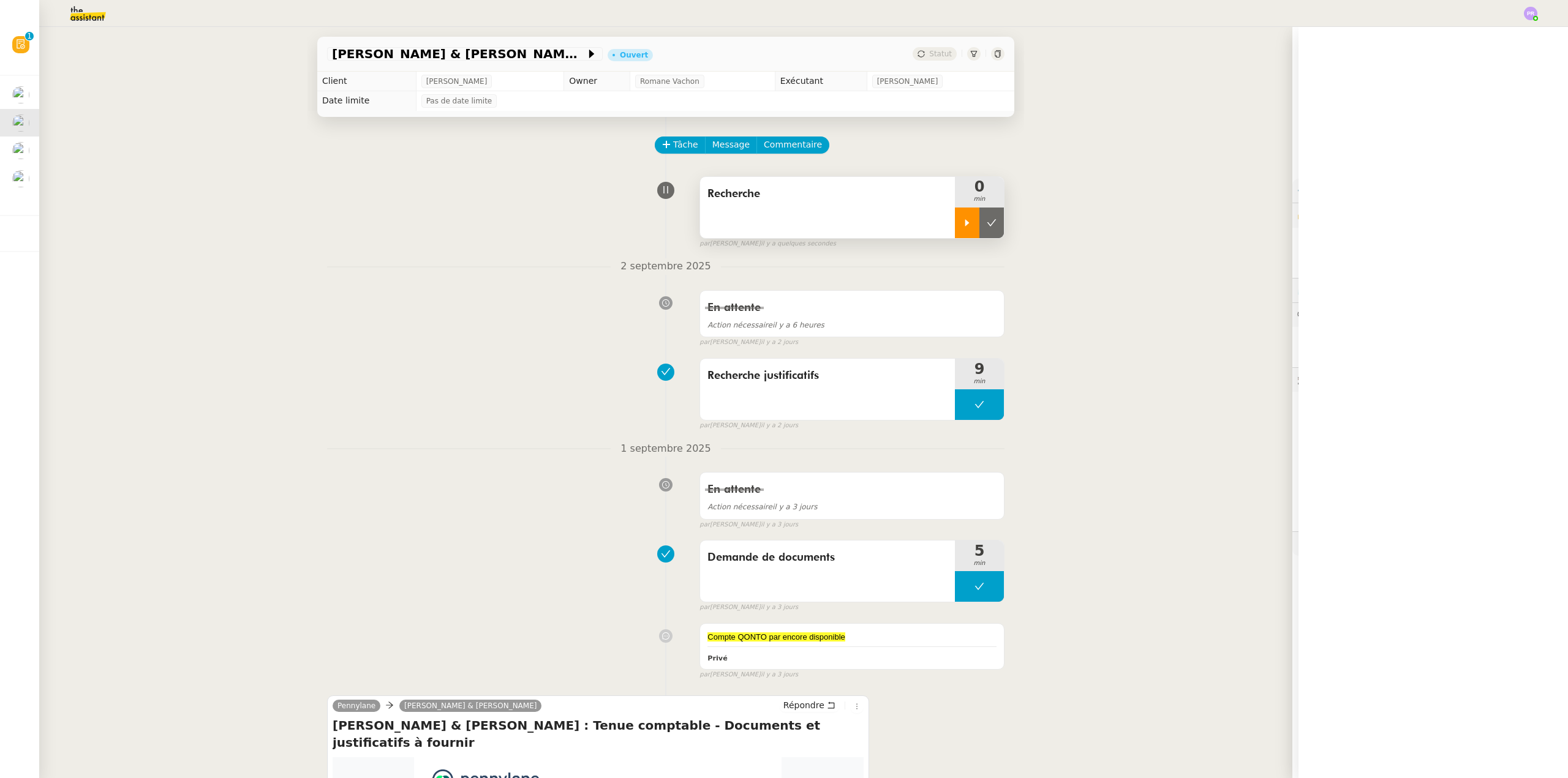
click at [962, 224] on icon at bounding box center [967, 222] width 10 height 10
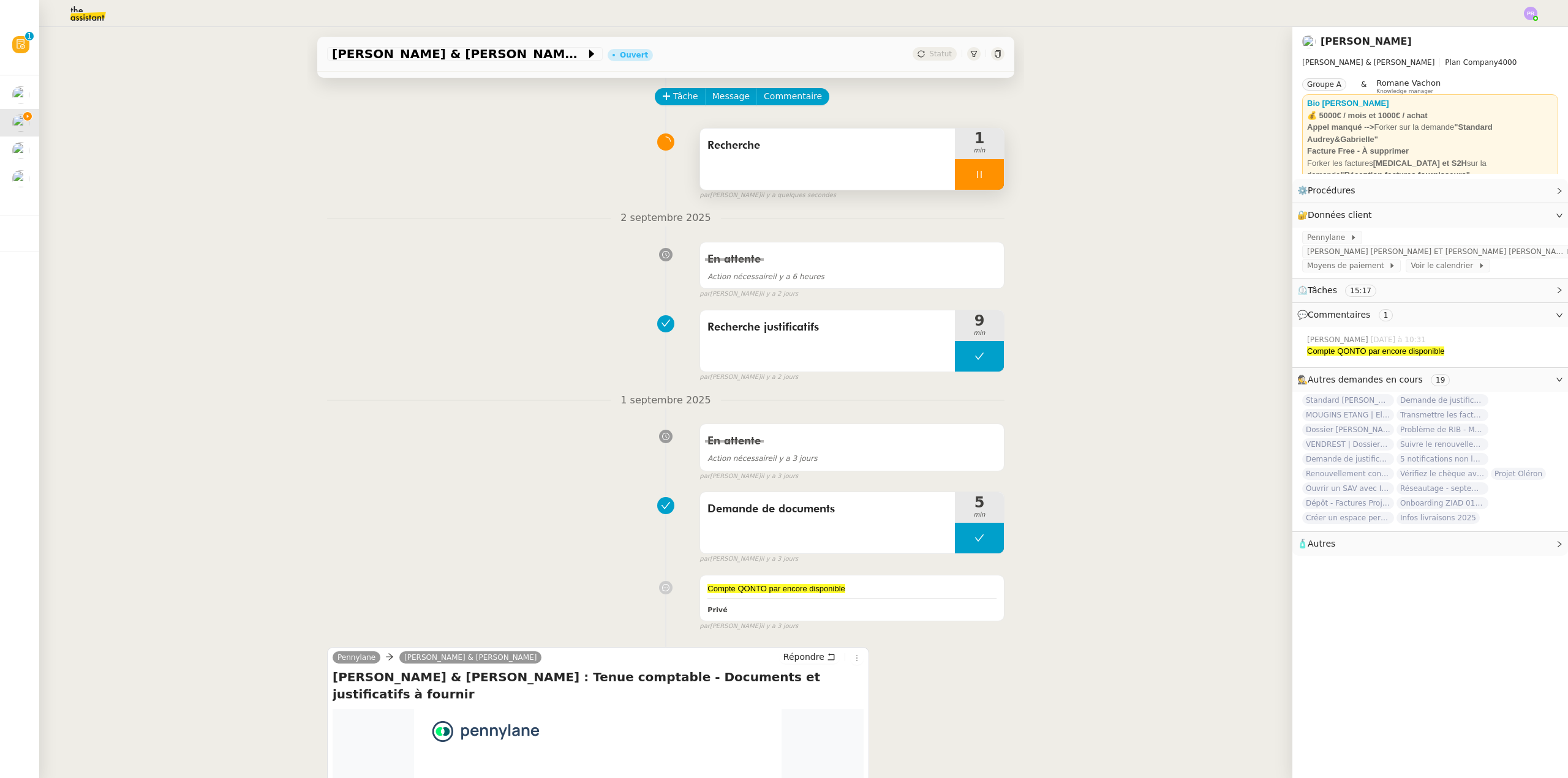
scroll to position [202, 0]
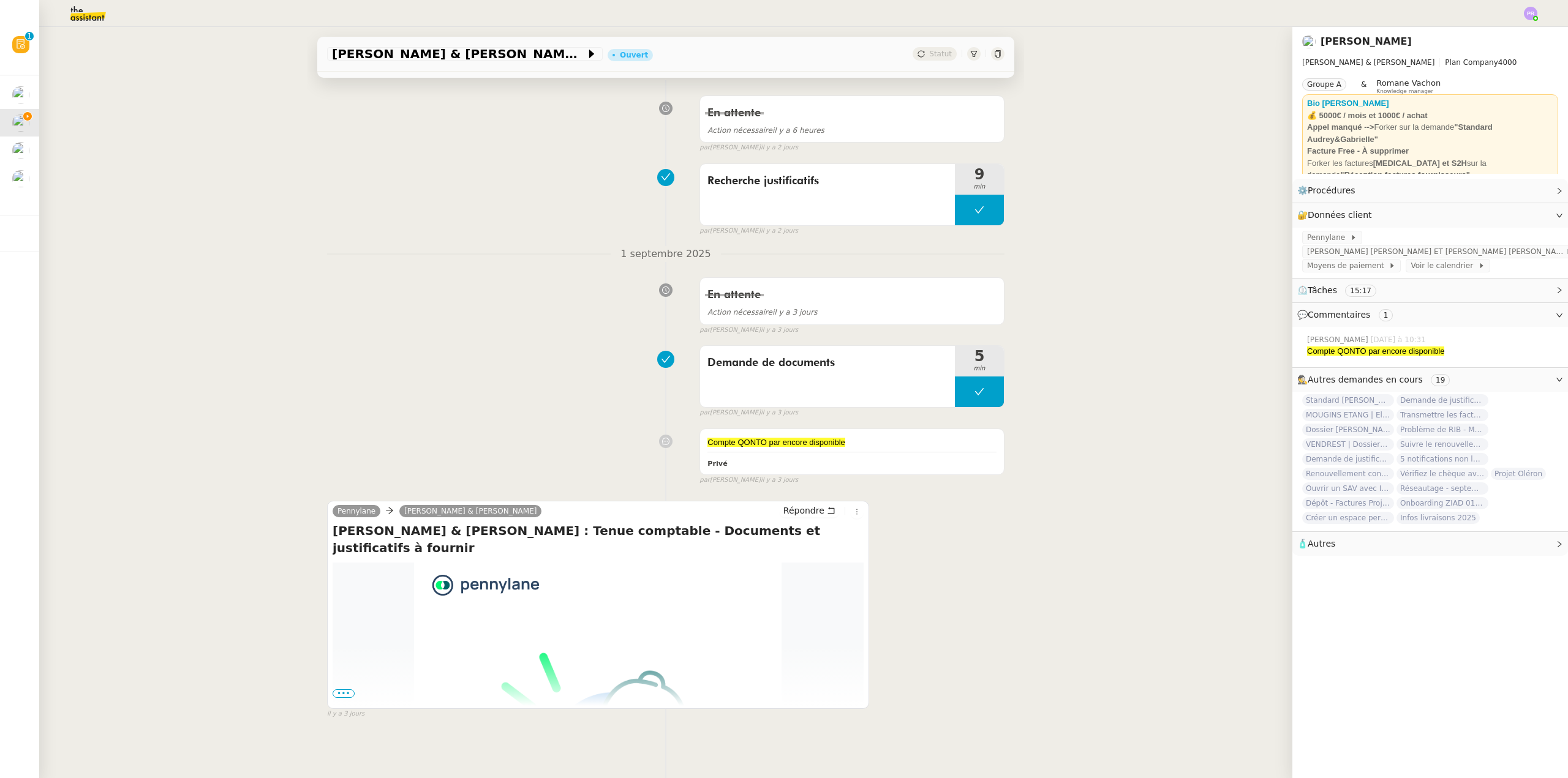
click at [338, 689] on span "•••" at bounding box center [343, 694] width 22 height 9
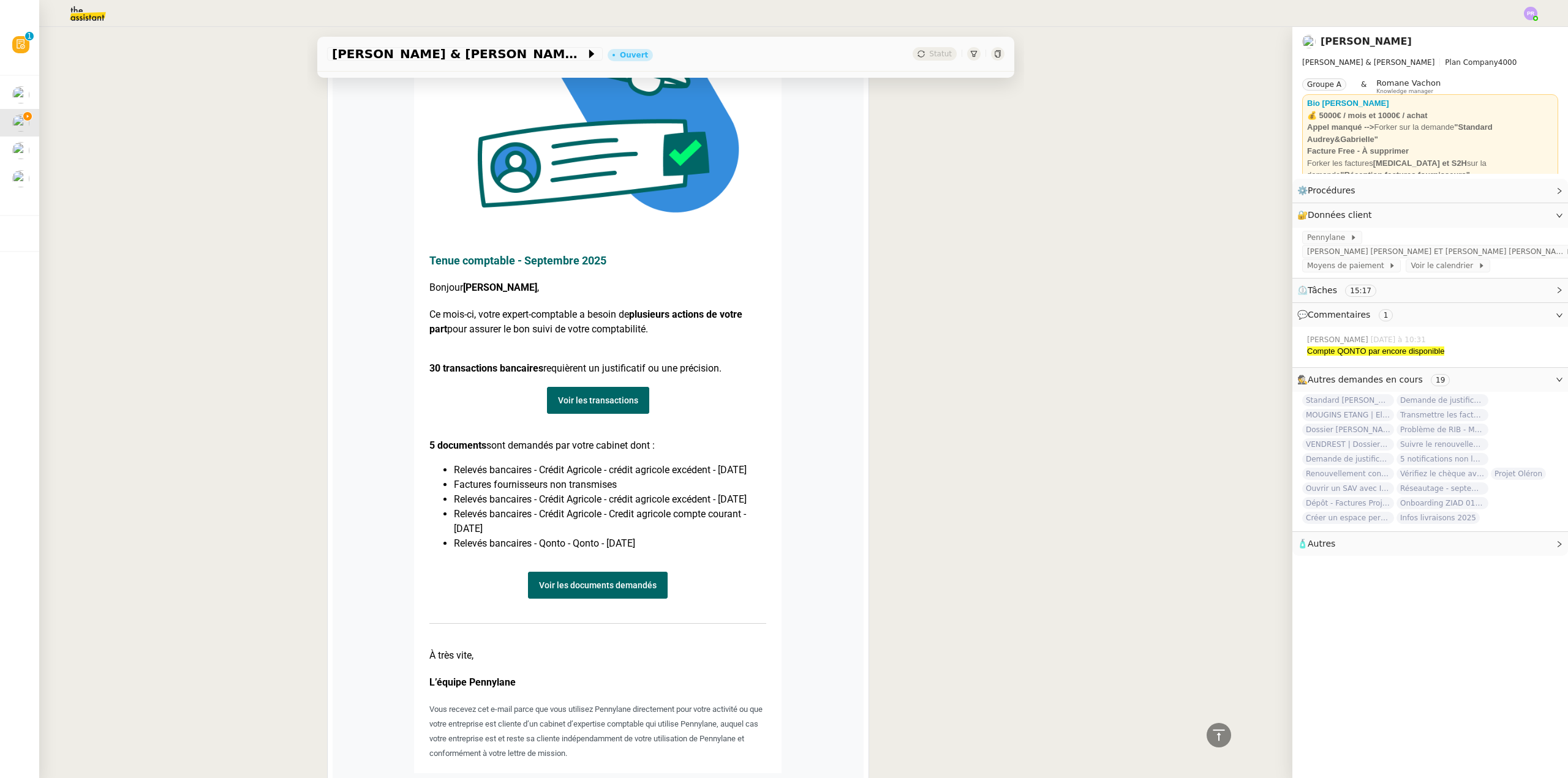
scroll to position [937, 0]
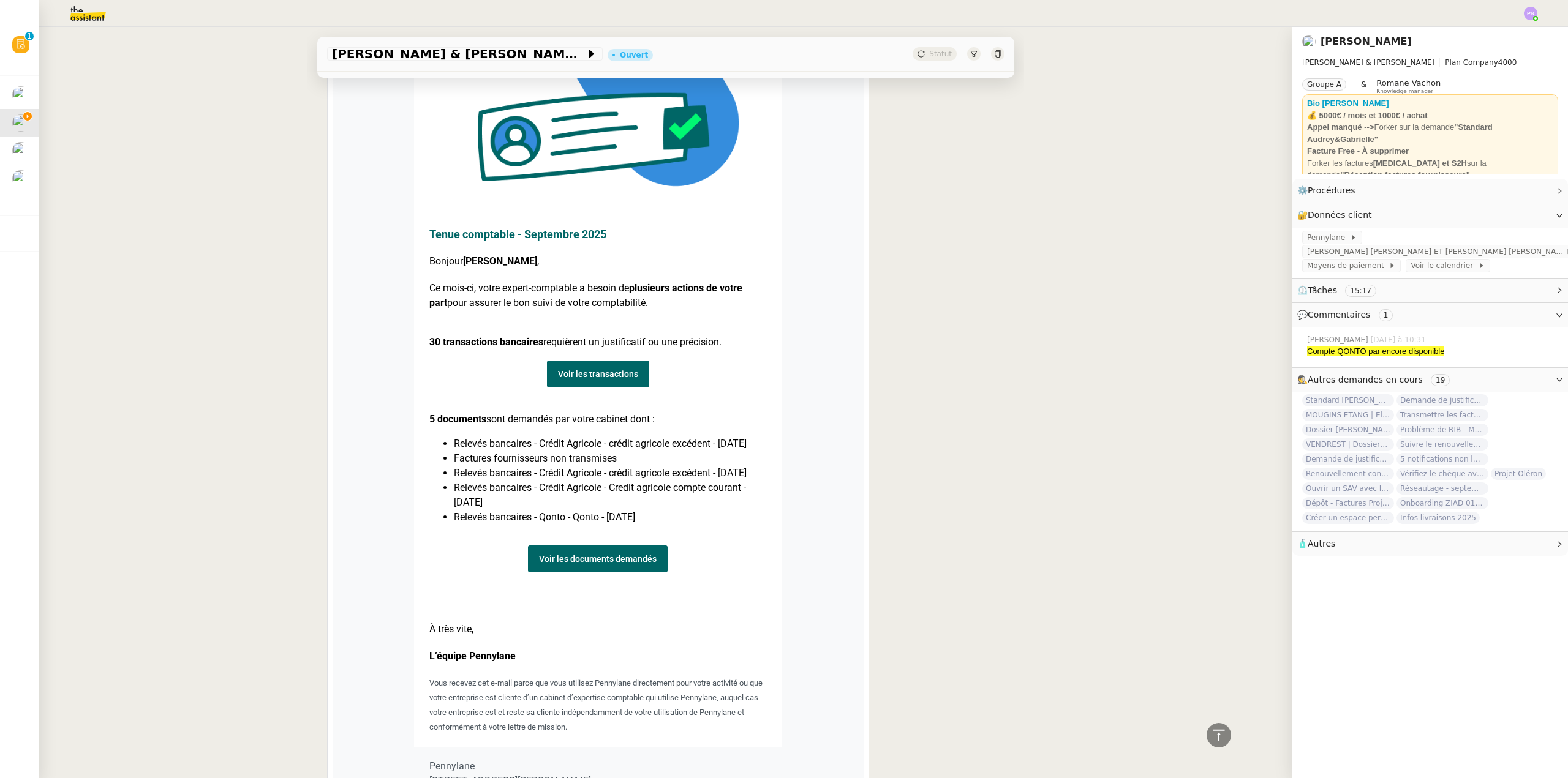
click at [559, 573] on link "Voir les documents demandés" at bounding box center [597, 559] width 139 height 27
click at [1429, 254] on span "[PERSON_NAME] [PERSON_NAME] ET [PERSON_NAME] [PERSON_NAME]" at bounding box center [1436, 251] width 259 height 12
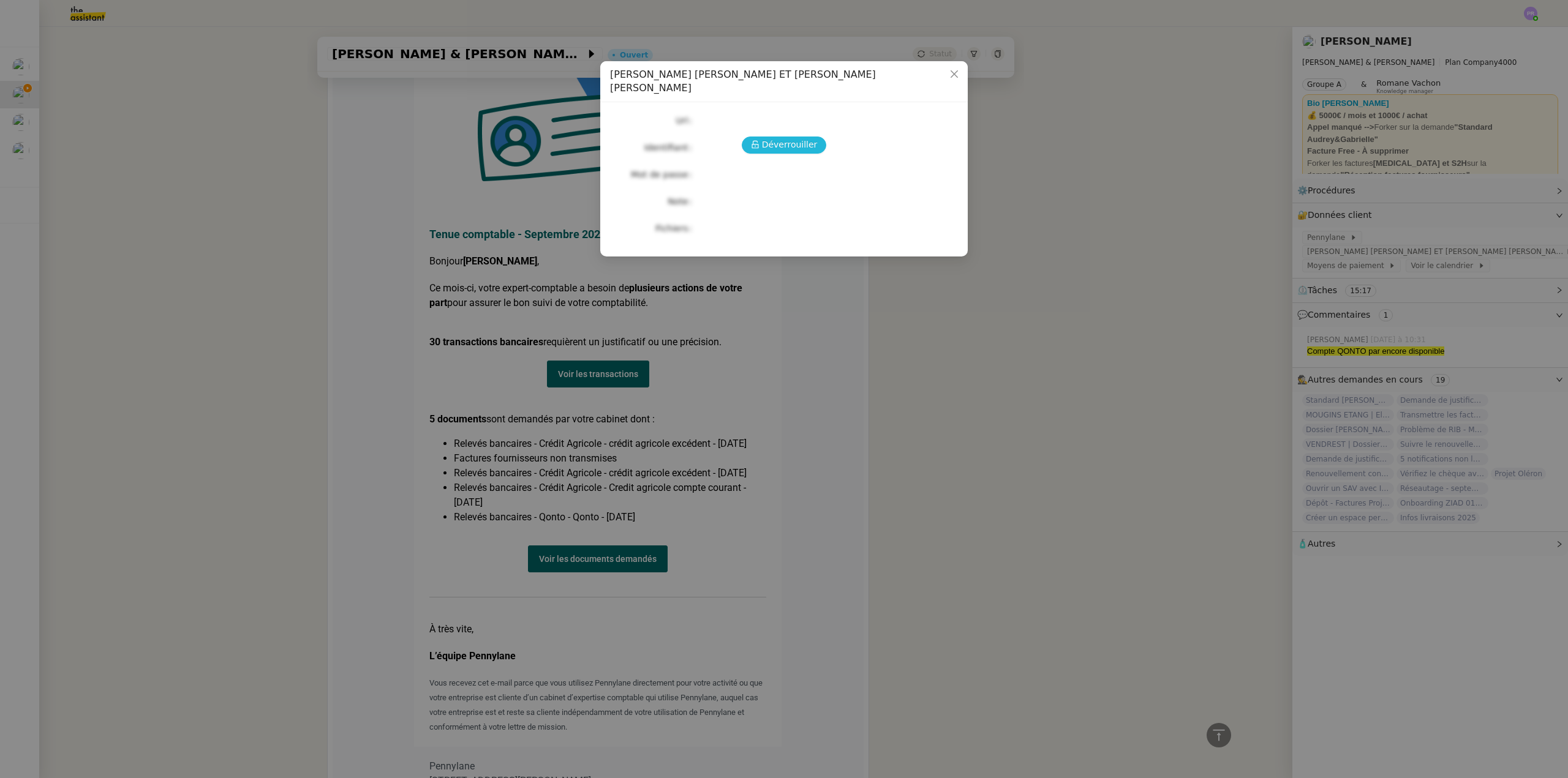
click at [771, 138] on span "Déverrouiller" at bounding box center [790, 145] width 56 height 14
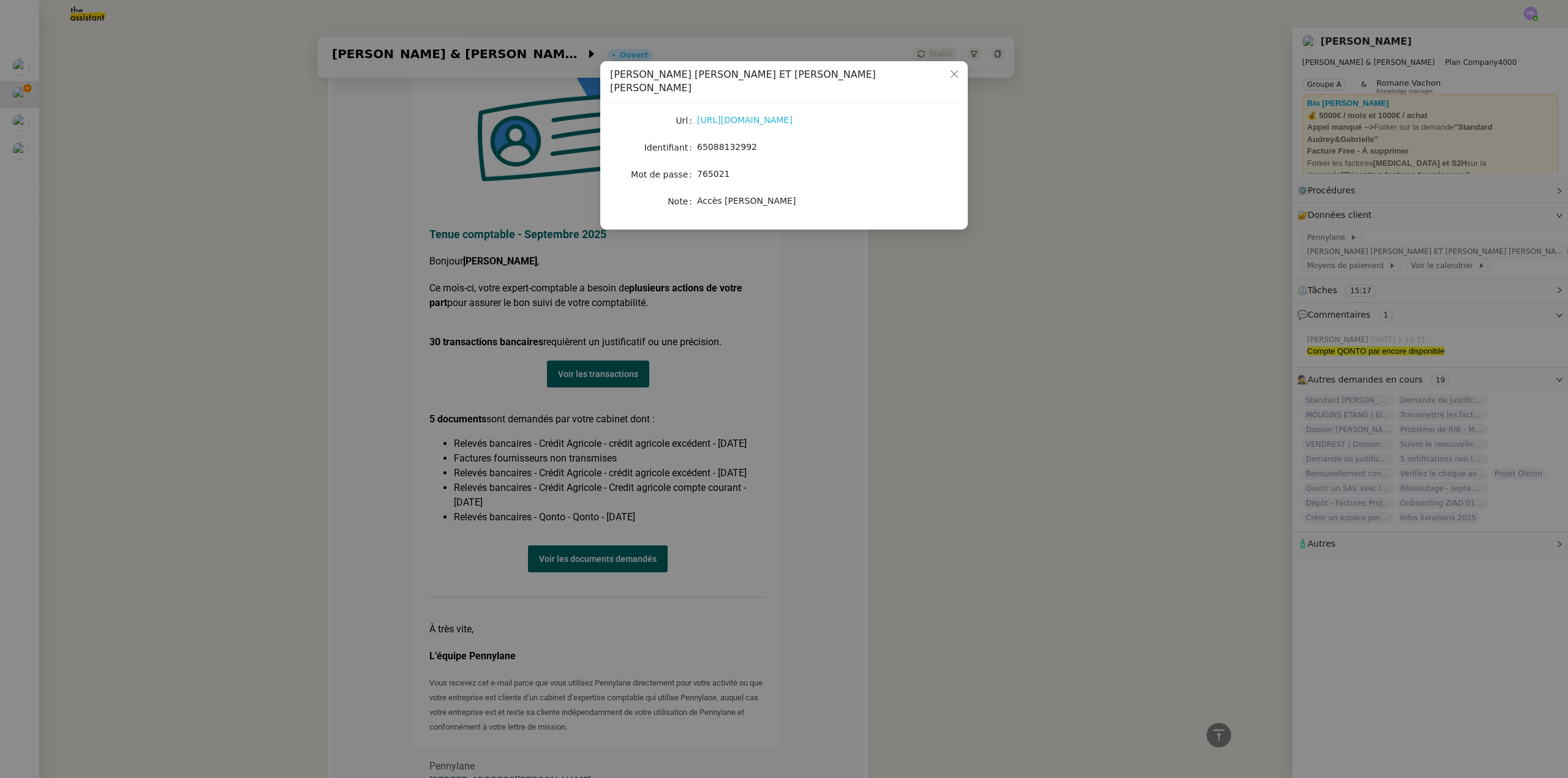
click at [747, 115] on link "[URL][DOMAIN_NAME]" at bounding box center [745, 120] width 96 height 10
click at [939, 336] on nz-modal-container "Crédit Agricole - [PERSON_NAME] ET [PERSON_NAME] [PERSON_NAME] [URL][DOMAIN_NAM…" at bounding box center [784, 389] width 1568 height 778
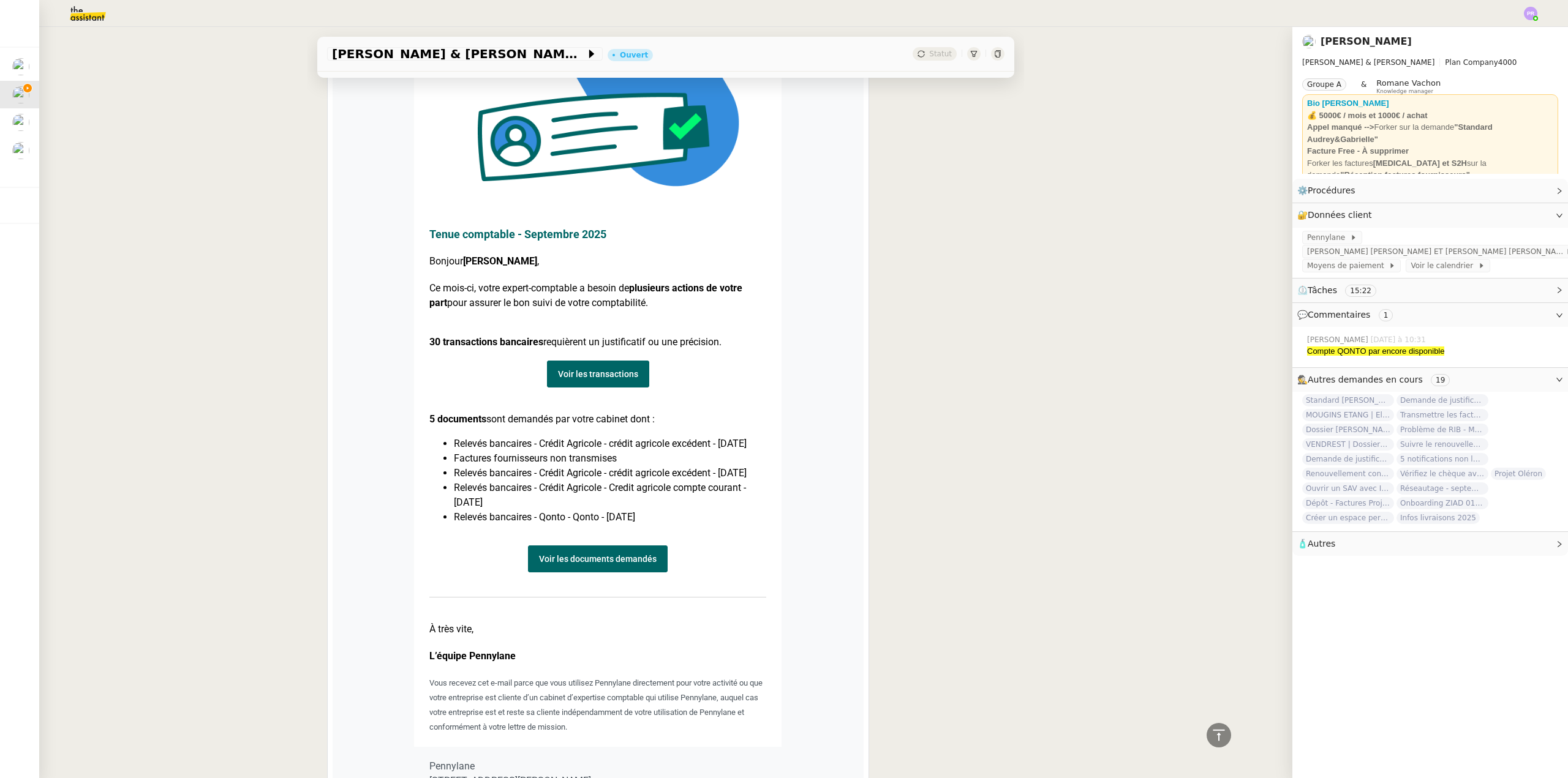
click at [592, 361] on link "Voir les transactions" at bounding box center [598, 374] width 102 height 27
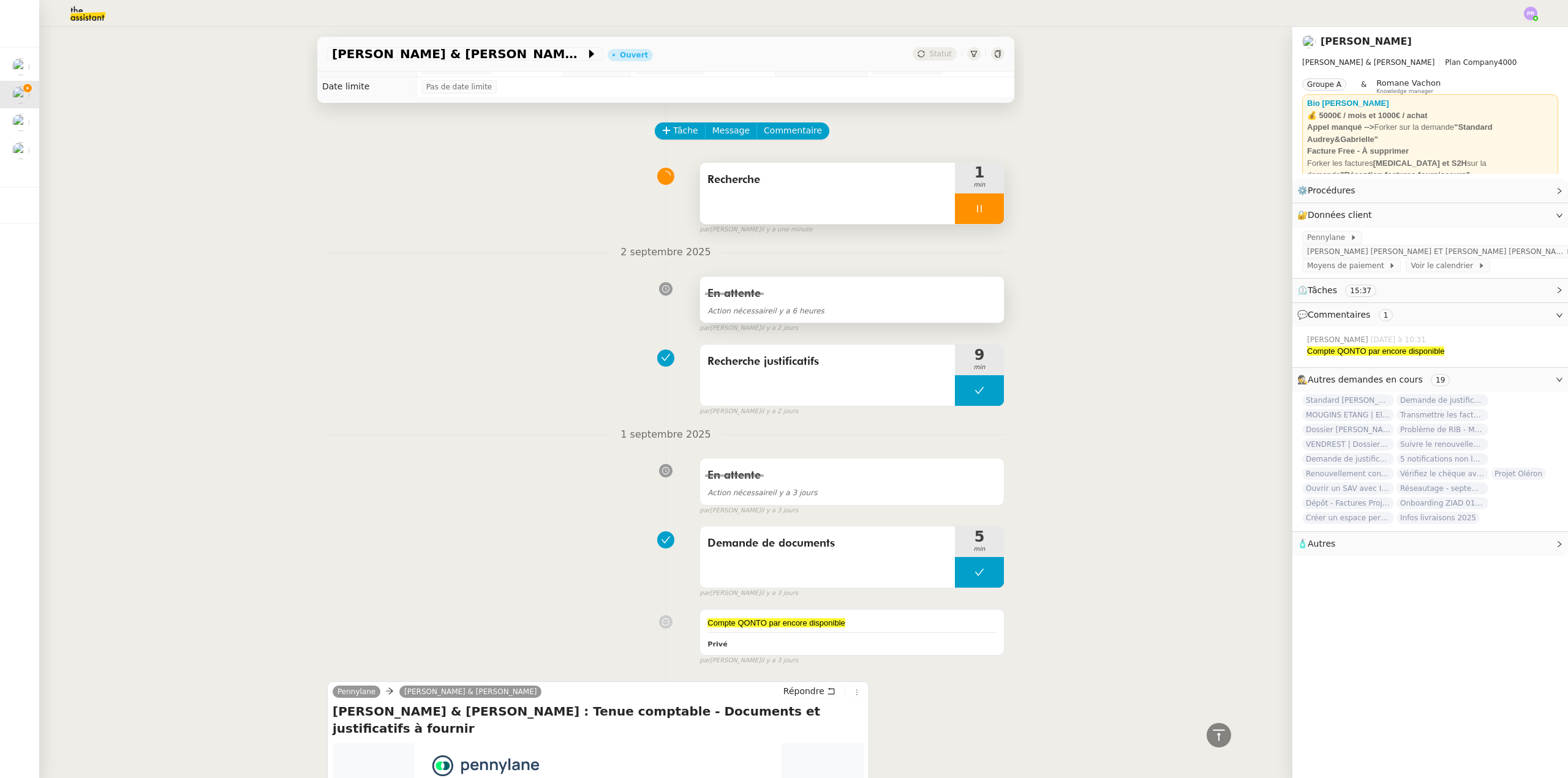
scroll to position [0, 0]
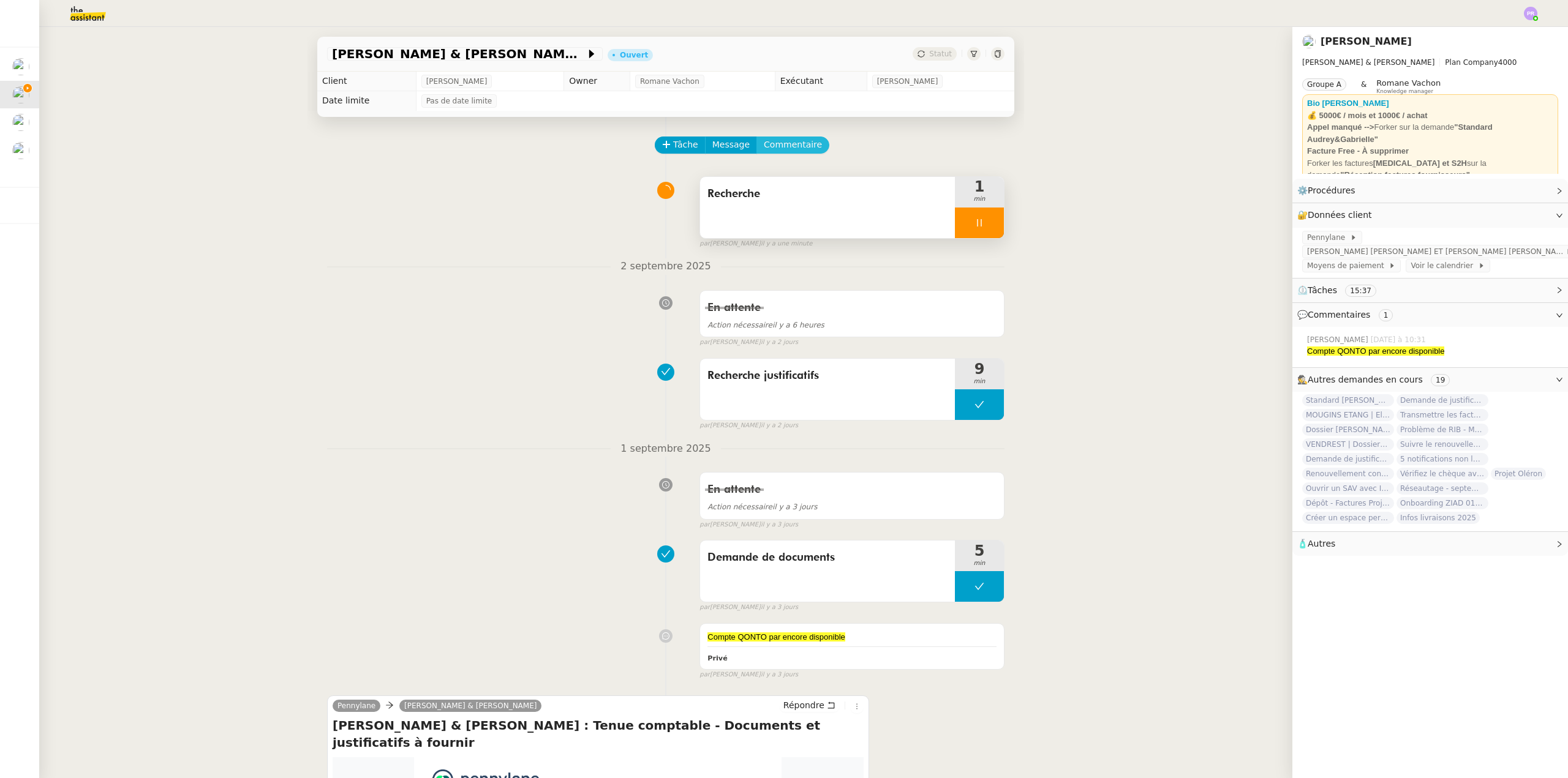
click at [786, 148] on span "Commentaire" at bounding box center [793, 145] width 59 height 14
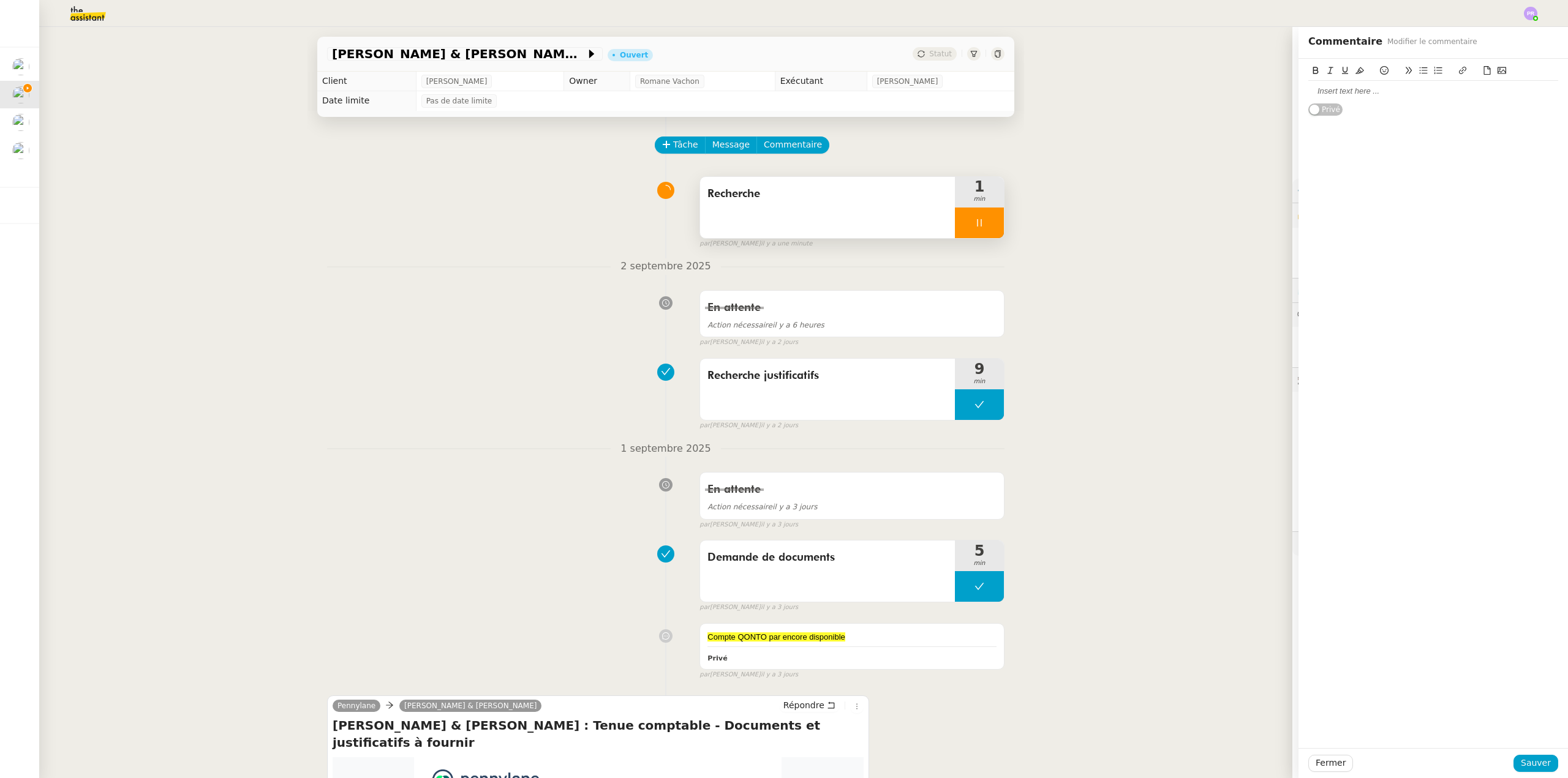
click at [1365, 96] on div at bounding box center [1433, 91] width 250 height 11
drag, startPoint x: 1377, startPoint y: 83, endPoint x: 1263, endPoint y: 79, distance: 114.1
click at [1262, 82] on app-ticket "[PERSON_NAME] & [PERSON_NAME] : Tenue comptable - Documents et justificatifs à …" at bounding box center [803, 402] width 1529 height 751
click at [1356, 68] on icon at bounding box center [1360, 71] width 9 height 7
click at [1438, 93] on div "Manque relevé CA de aout" at bounding box center [1433, 91] width 250 height 11
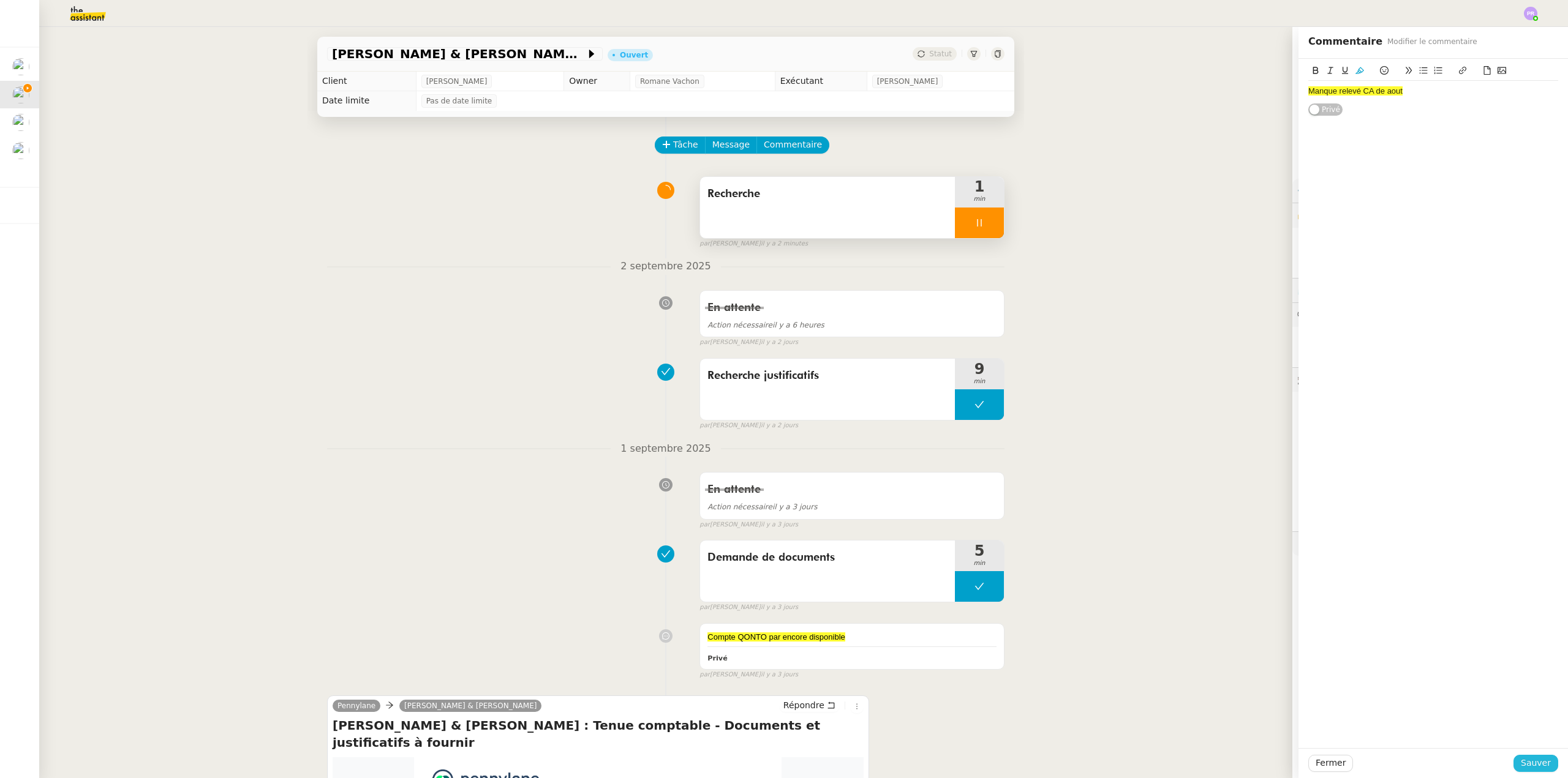
click at [1532, 766] on span "Sauver" at bounding box center [1536, 764] width 30 height 14
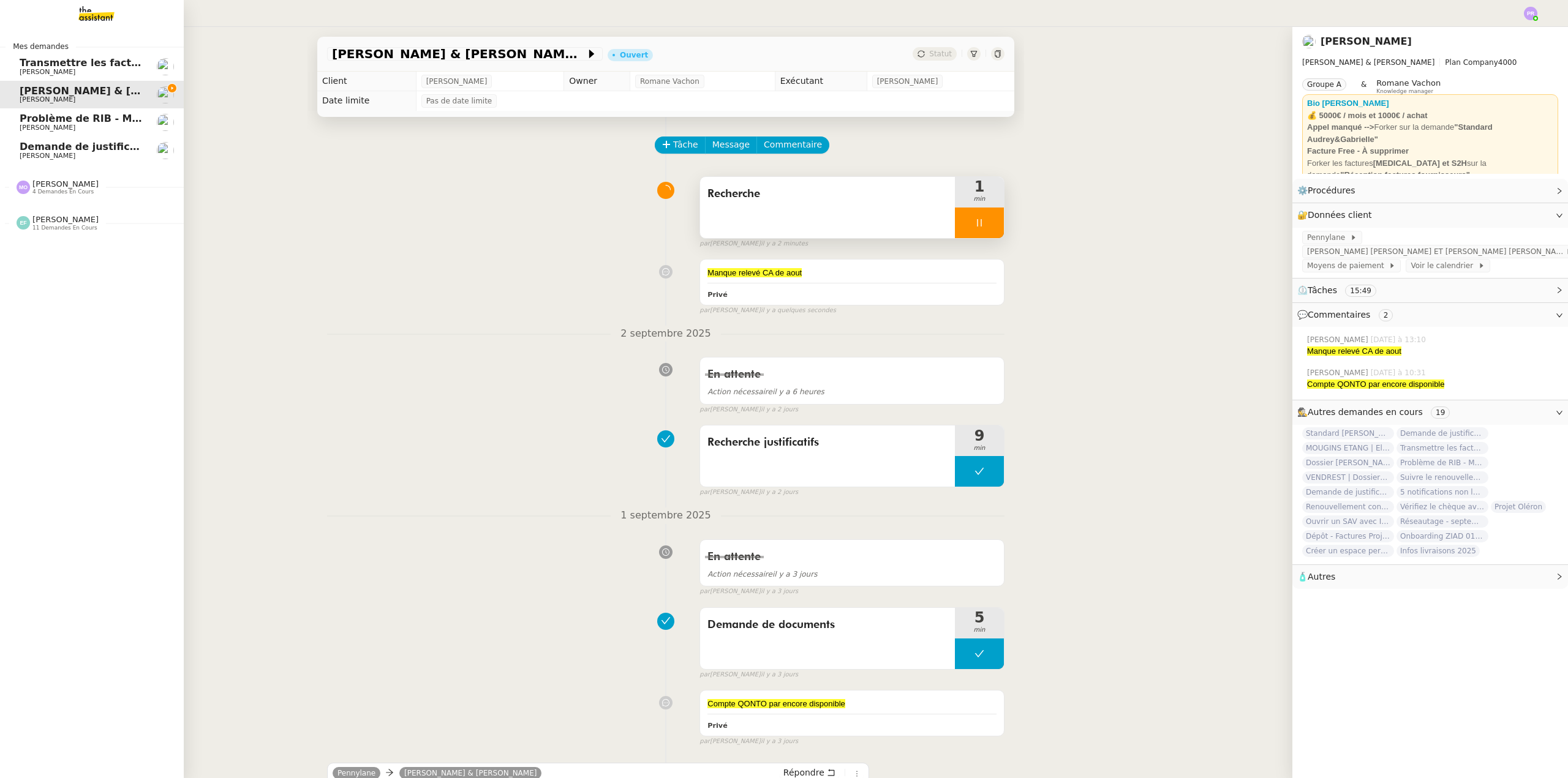
click at [104, 121] on span "Problème de RIB - MATELAS FRANCAIS" at bounding box center [125, 118] width 212 height 12
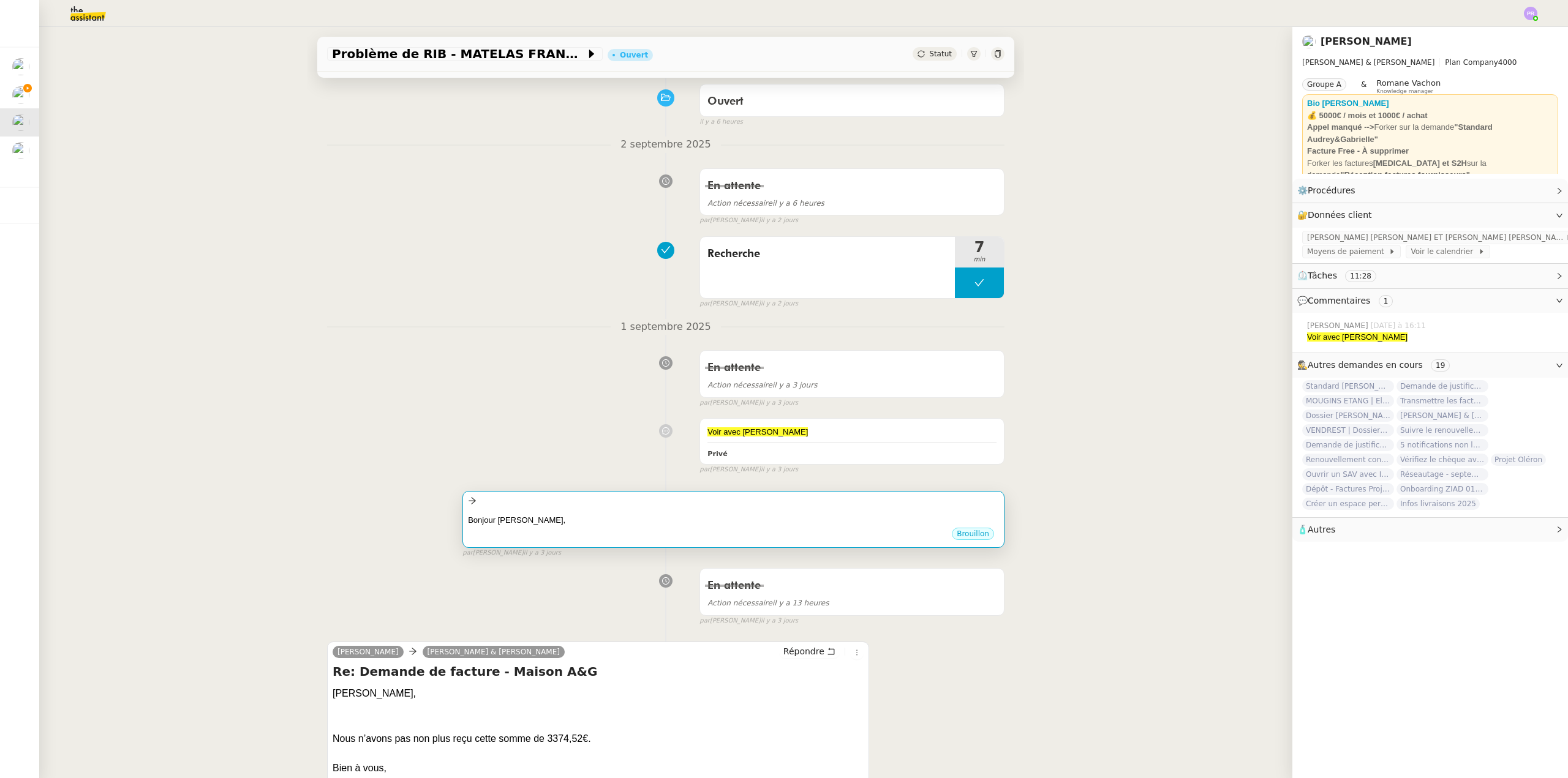
scroll to position [123, 0]
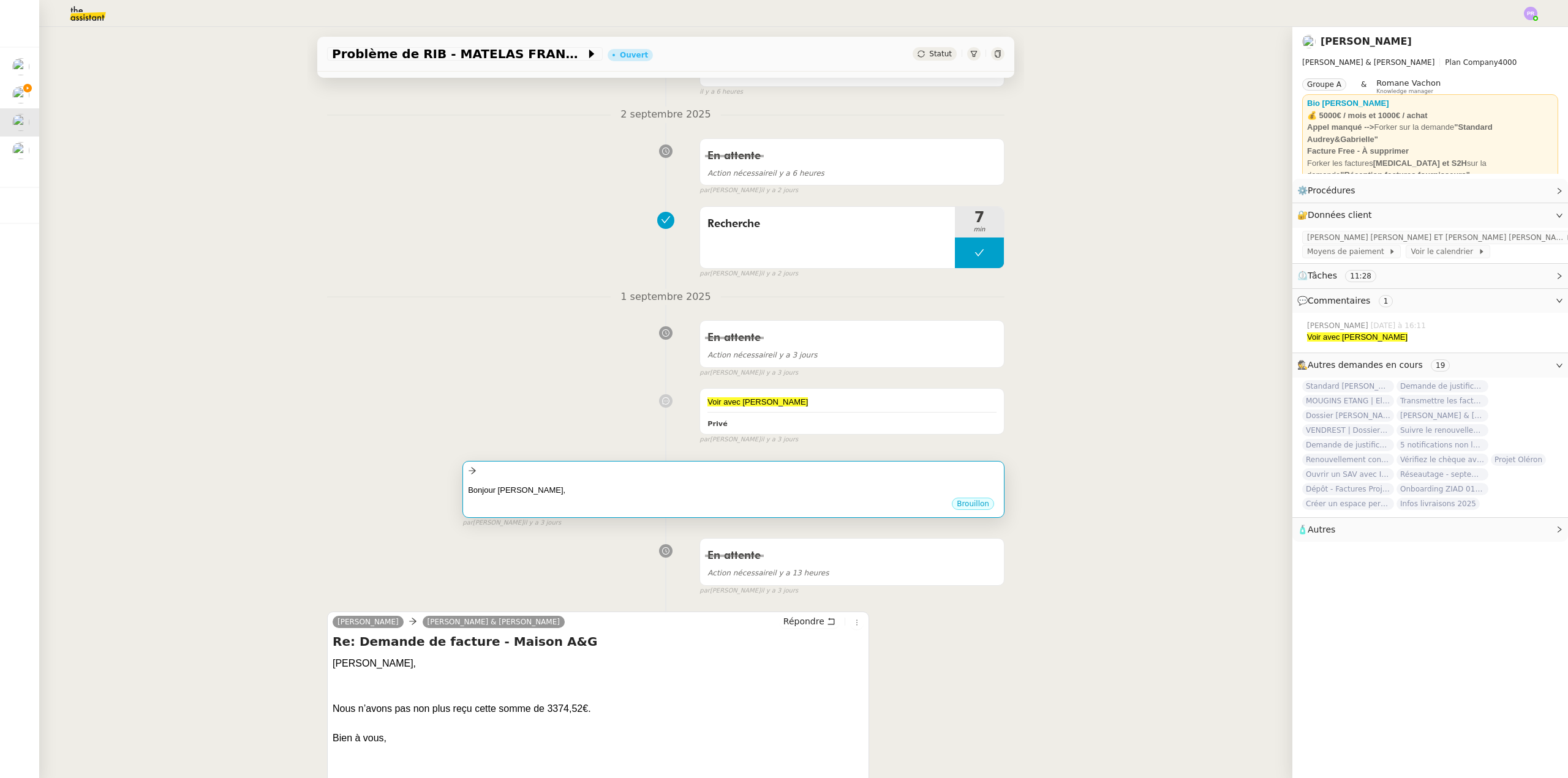
click at [673, 493] on div "Bonjour [PERSON_NAME]," at bounding box center [734, 490] width 531 height 12
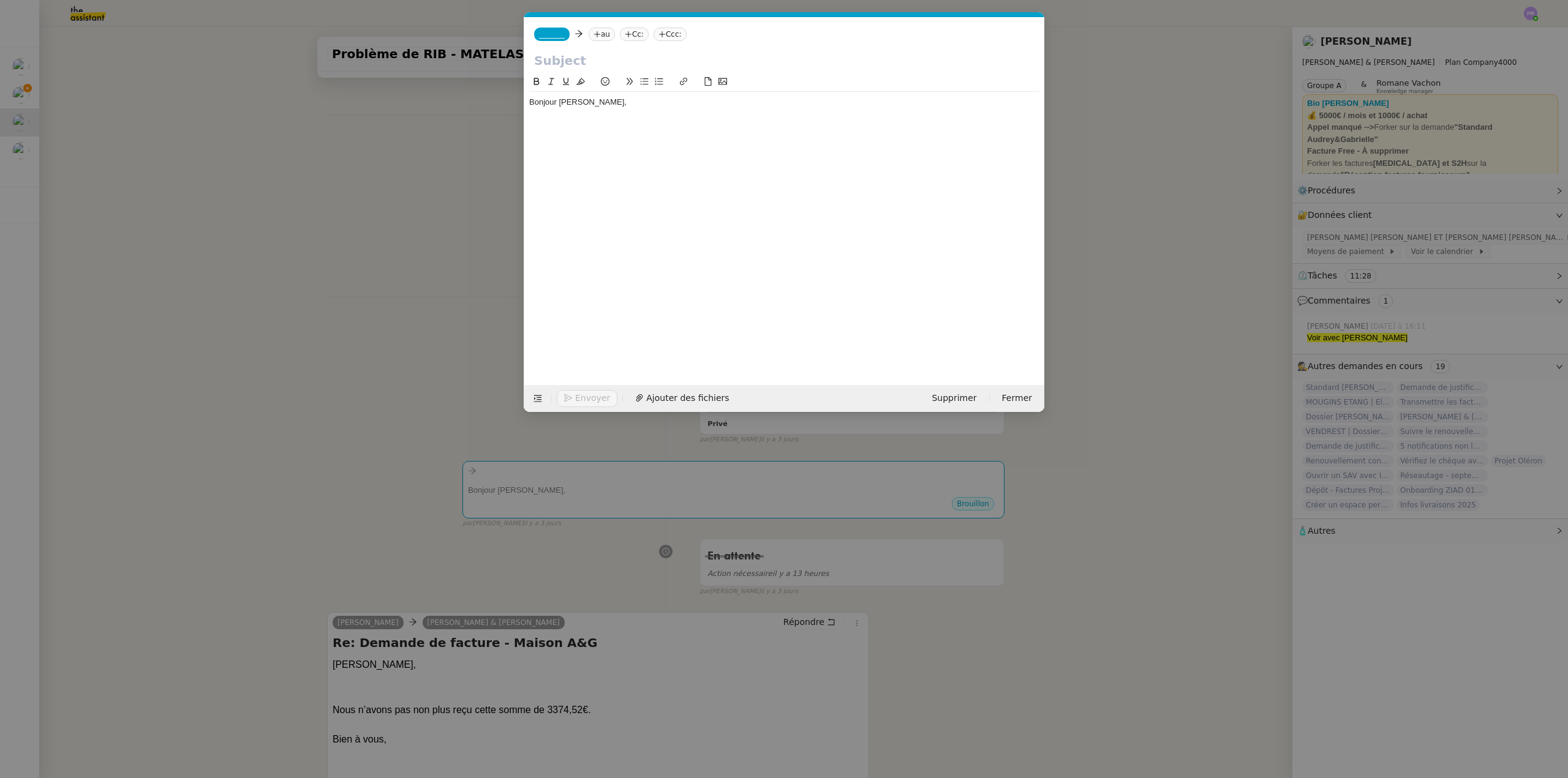
scroll to position [0, 26]
click at [633, 93] on div "Bonjour [PERSON_NAME]," at bounding box center [784, 101] width 510 height 20
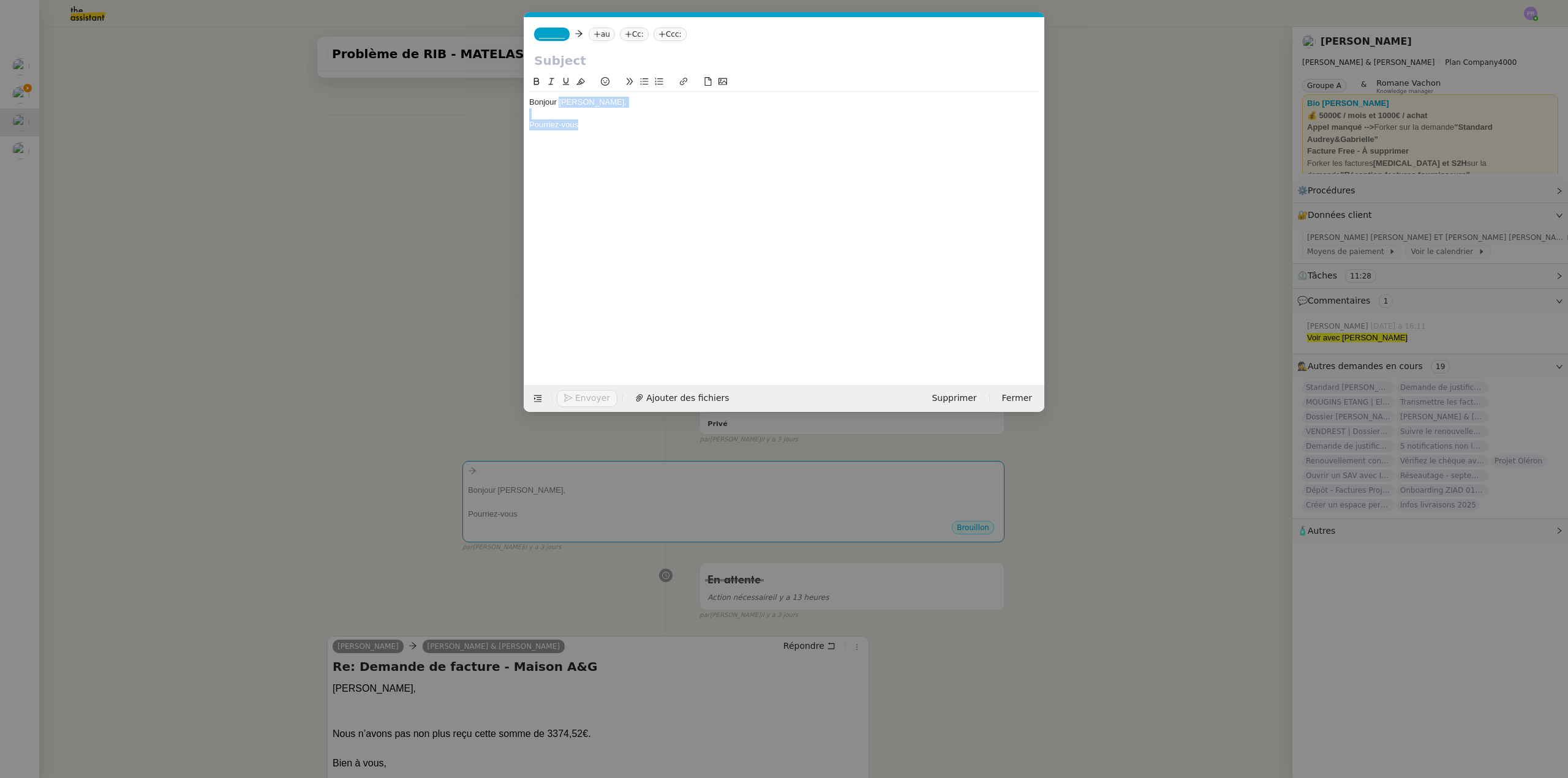
drag, startPoint x: 589, startPoint y: 132, endPoint x: 560, endPoint y: 102, distance: 41.7
click at [560, 102] on div "Bonjour [PERSON_NAME], Pourriez-vous" at bounding box center [784, 113] width 510 height 44
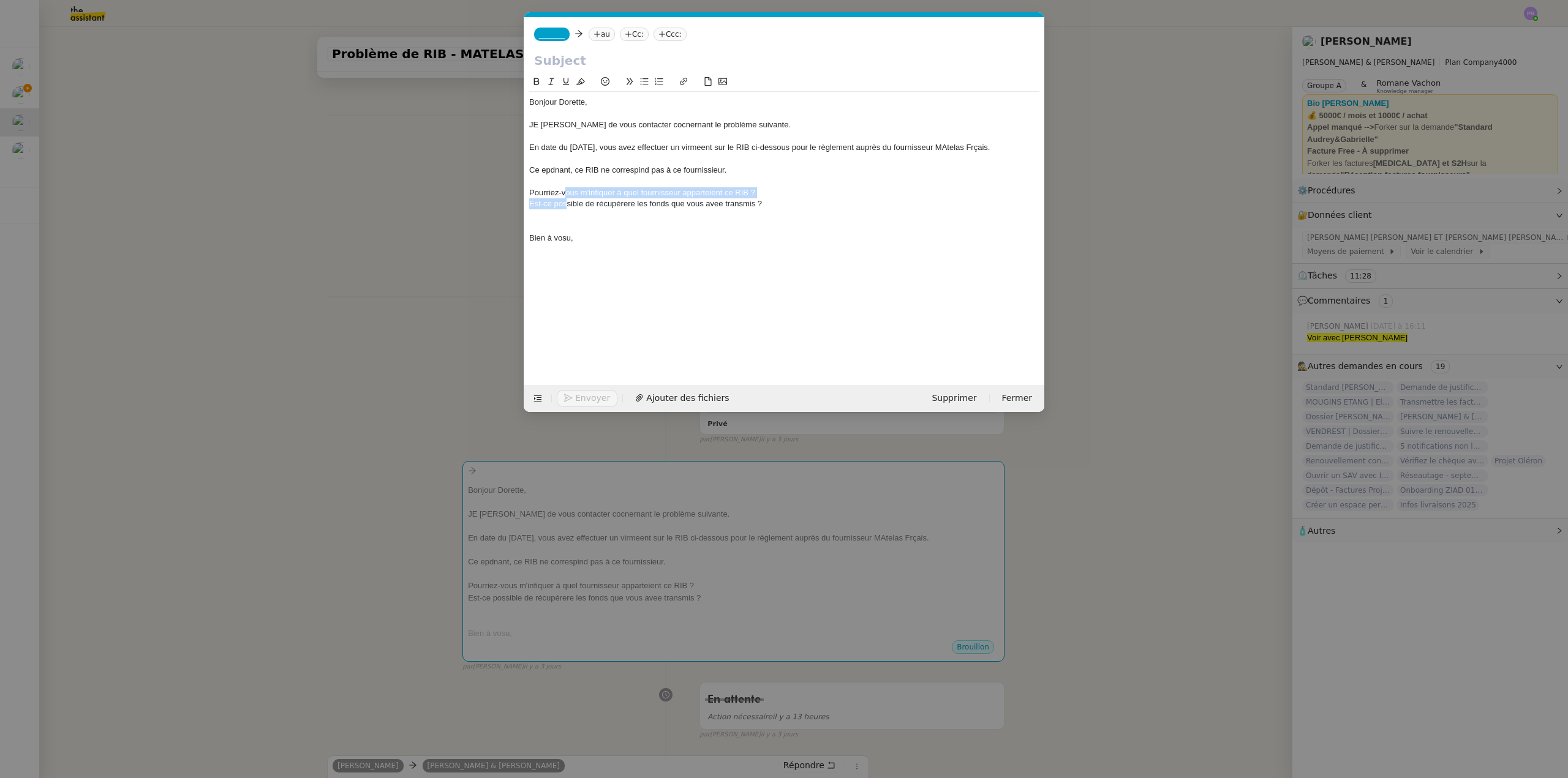
drag, startPoint x: 564, startPoint y: 191, endPoint x: 566, endPoint y: 203, distance: 12.2
click at [566, 203] on div "Bonjour [PERSON_NAME], JE [PERSON_NAME] de vous contacter cocnernant le problèm…" at bounding box center [784, 170] width 510 height 157
click at [647, 80] on icon at bounding box center [644, 82] width 8 height 7
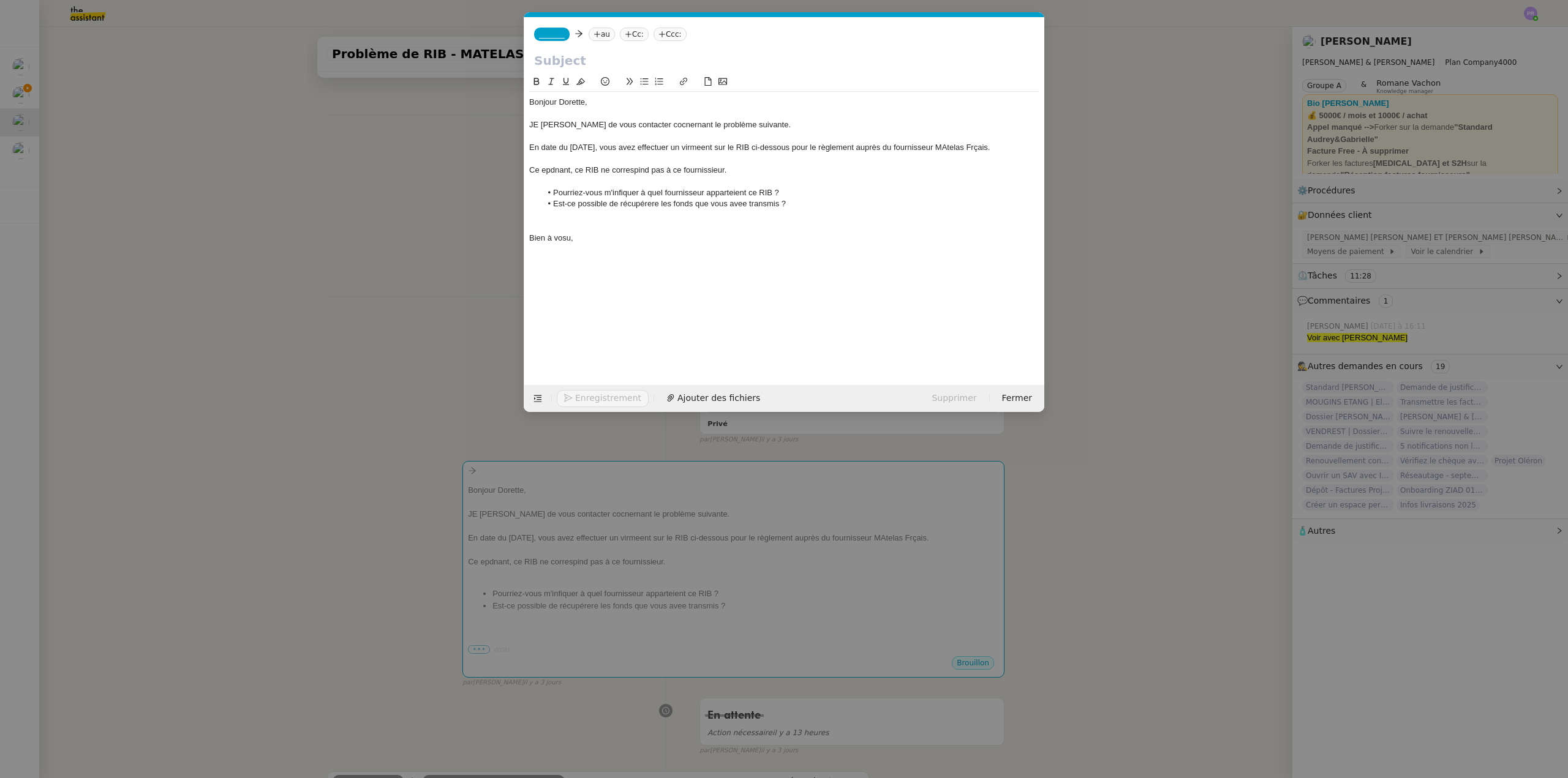
click at [537, 122] on div "JE [PERSON_NAME] de vous contacter cocnernant le problème suivante." at bounding box center [784, 124] width 510 height 11
click at [569, 127] on div "Je [PERSON_NAME] de vous contacter cocnernant le problème suivante." at bounding box center [784, 124] width 510 height 11
click at [0, 0] on lt-strong "m" at bounding box center [0, 0] width 0 height 0
click at [664, 127] on div "Je me permets de vous contacter cocnernant le problème suivante." at bounding box center [784, 124] width 510 height 11
click at [0, 0] on lt-span "co nc ernant" at bounding box center [0, 0] width 0 height 0
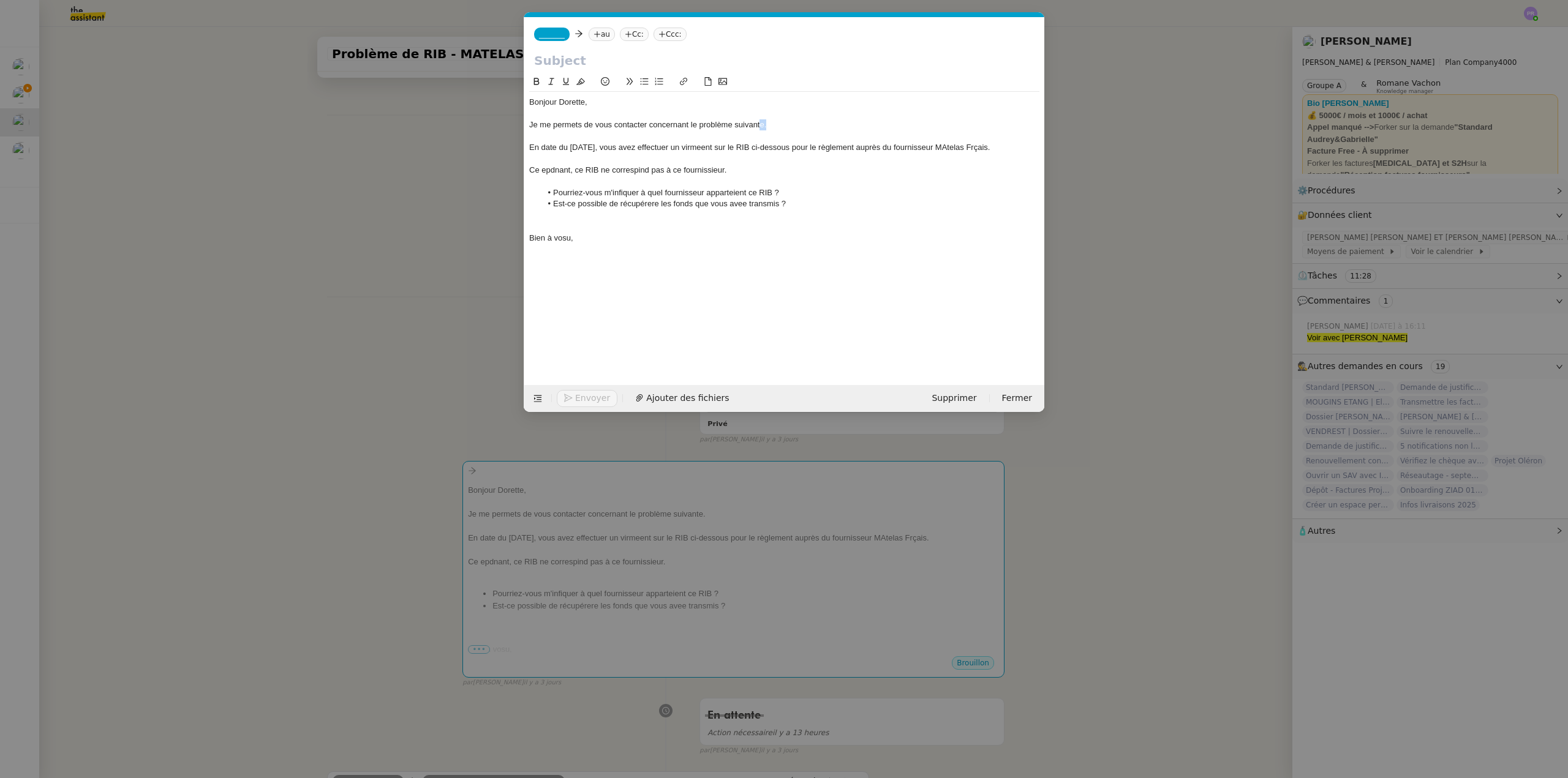
click at [760, 122] on div "Je me permets de vous contacter concernant le problème suivante." at bounding box center [784, 124] width 510 height 11
click at [659, 147] on div "En date du [DATE], vous avez effectuer un virmeent sur le RIB ci-dessous pour l…" at bounding box center [784, 147] width 510 height 11
click at [0, 0] on lt-span "effectu é" at bounding box center [0, 0] width 0 height 0
click at [689, 143] on div "En date du [DATE], vous avez effectué un virmeent sur le RIB ci-dessous pour le…" at bounding box center [784, 147] width 510 height 11
click at [0, 0] on lt-strong "em" at bounding box center [0, 0] width 0 height 0
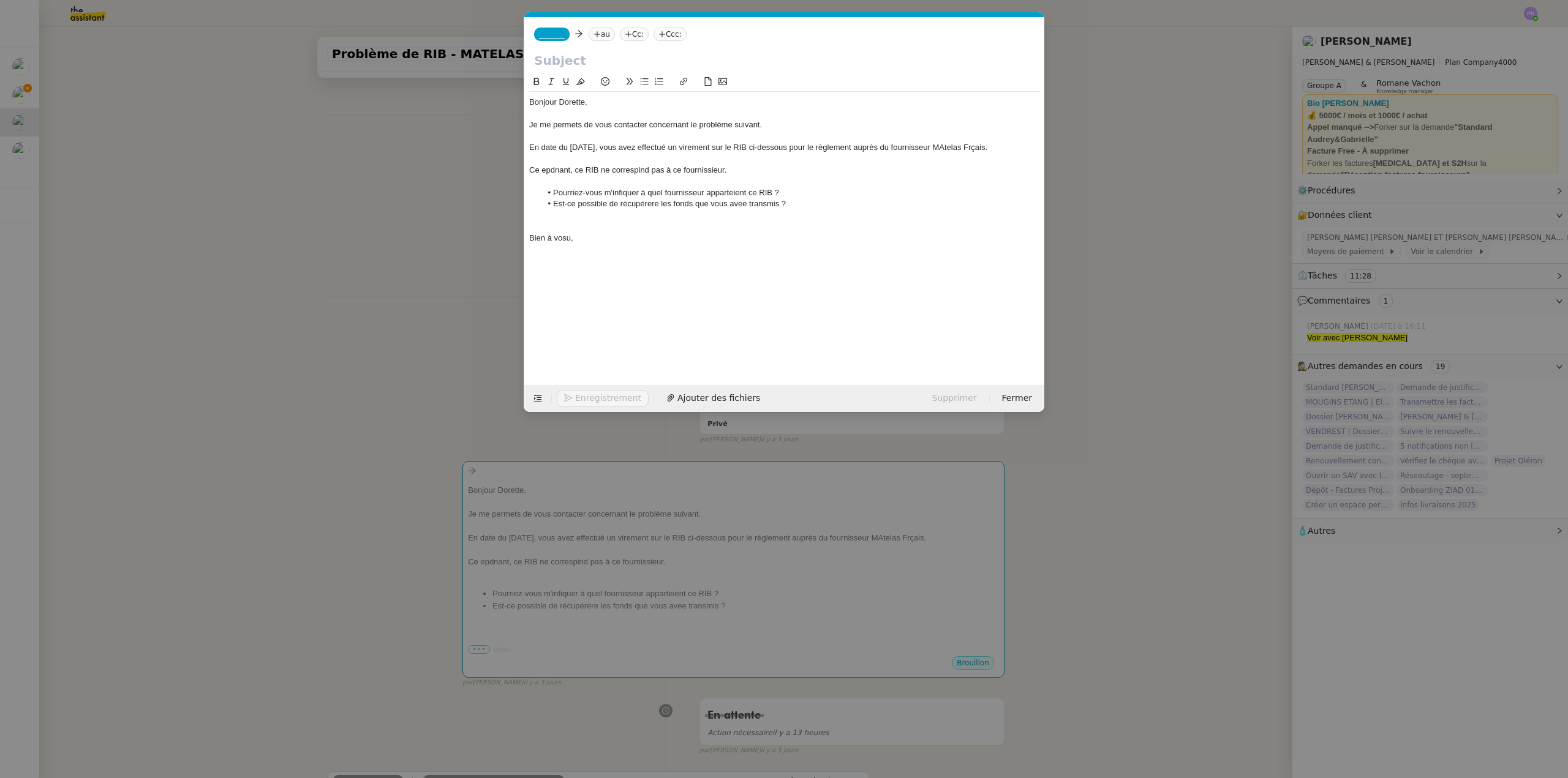
click at [636, 147] on div "En date du [DATE], vous avez effectué un virement sur le RIB ci-dessous pour le…" at bounding box center [784, 147] width 510 height 11
drag, startPoint x: 675, startPoint y: 147, endPoint x: 668, endPoint y: 146, distance: 7.1
click at [668, 146] on div "En date du [DATE], vous avez effectué un virement sur le RIB ci-dessous pour le…" at bounding box center [784, 147] width 510 height 11
click at [704, 145] on div "En date du [DATE], vous avez effectué 2 virement sur le RIB ci-dessous pour le …" at bounding box center [784, 147] width 510 height 11
drag, startPoint x: 112, startPoint y: 147, endPoint x: 79, endPoint y: 141, distance: 33.5
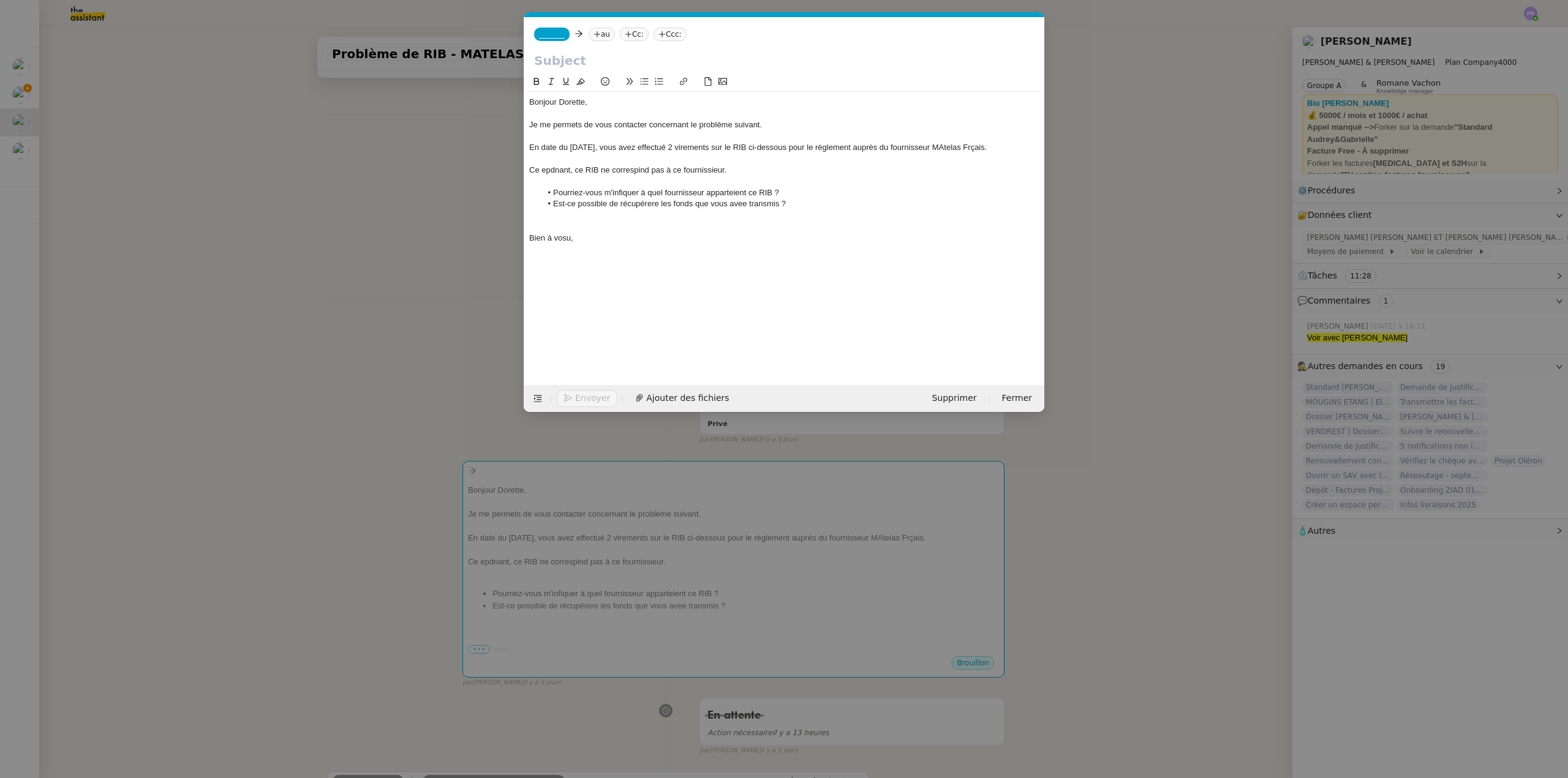
click at [110, 147] on nz-modal-container "Service TA - VOYAGE - PROPOSITION GLOBALE A utiliser dans le cadre de propositi…" at bounding box center [784, 389] width 1568 height 778
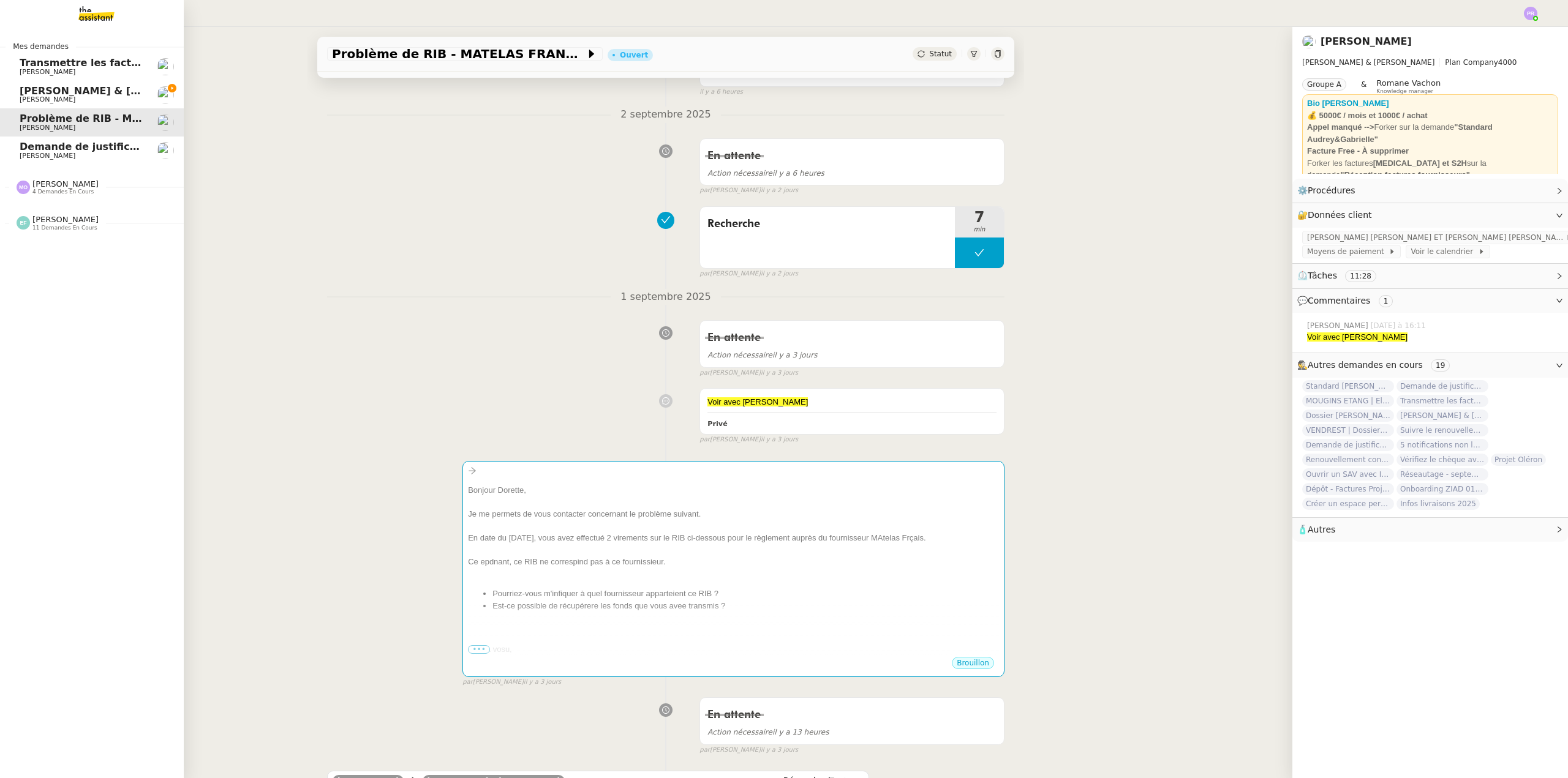
click at [53, 90] on span "[PERSON_NAME] & [PERSON_NAME] : Tenue comptable - Documents et justificatifs à …" at bounding box center [273, 91] width 507 height 12
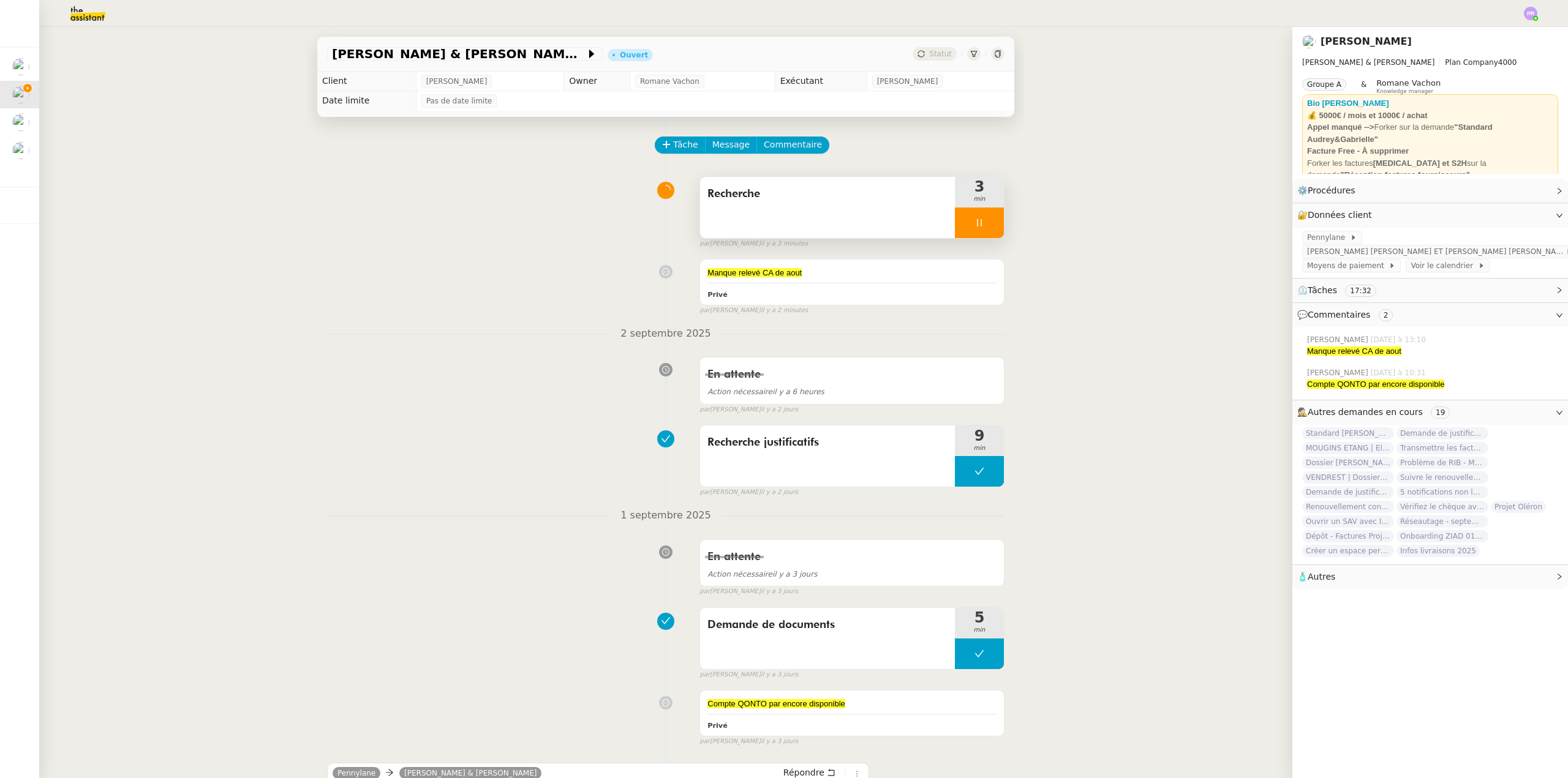
click at [974, 227] on div at bounding box center [979, 223] width 49 height 30
click at [987, 227] on icon at bounding box center [991, 222] width 10 height 10
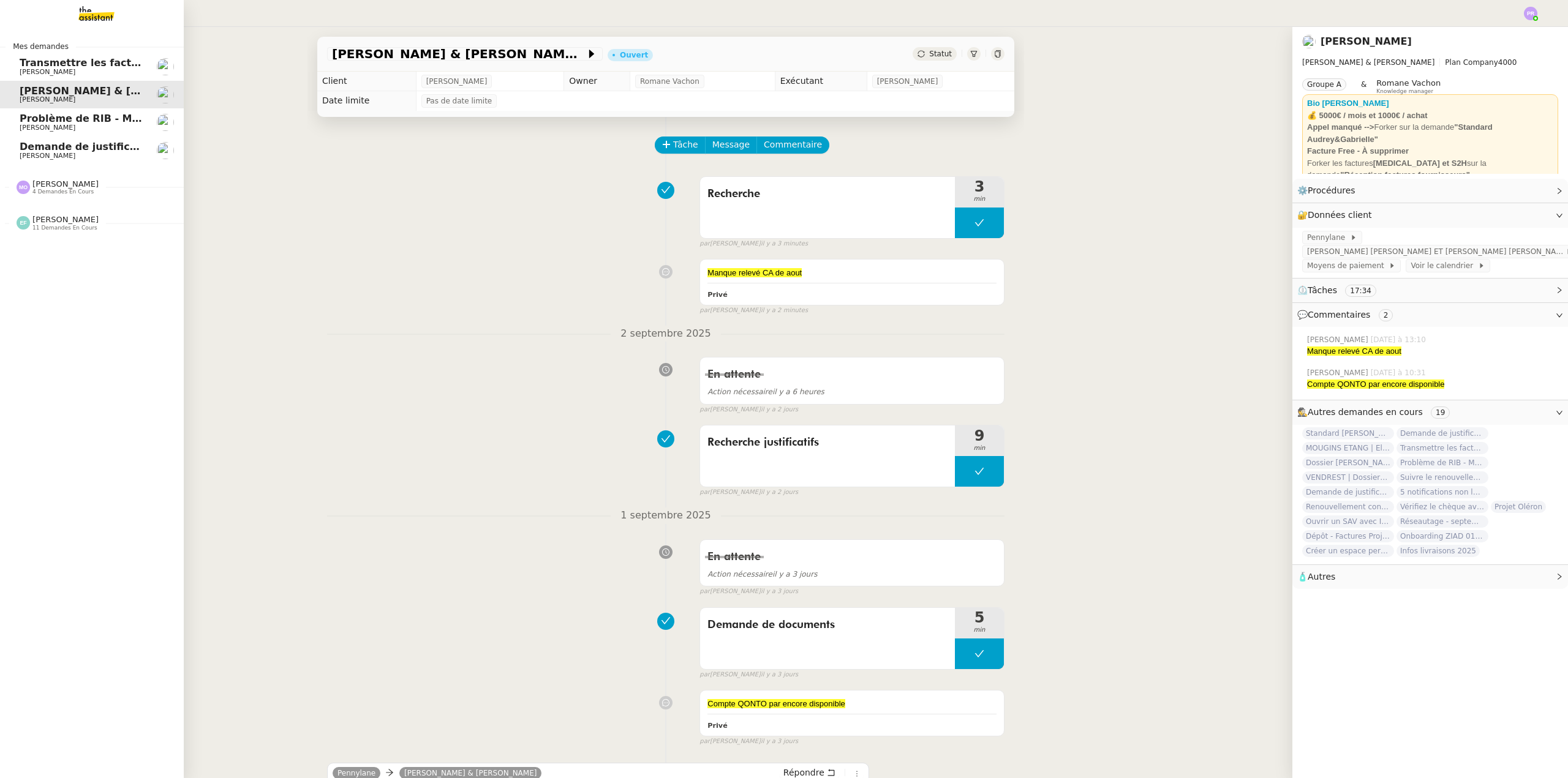
click at [66, 117] on span "Problème de RIB - MATELAS FRANCAIS" at bounding box center [125, 118] width 212 height 12
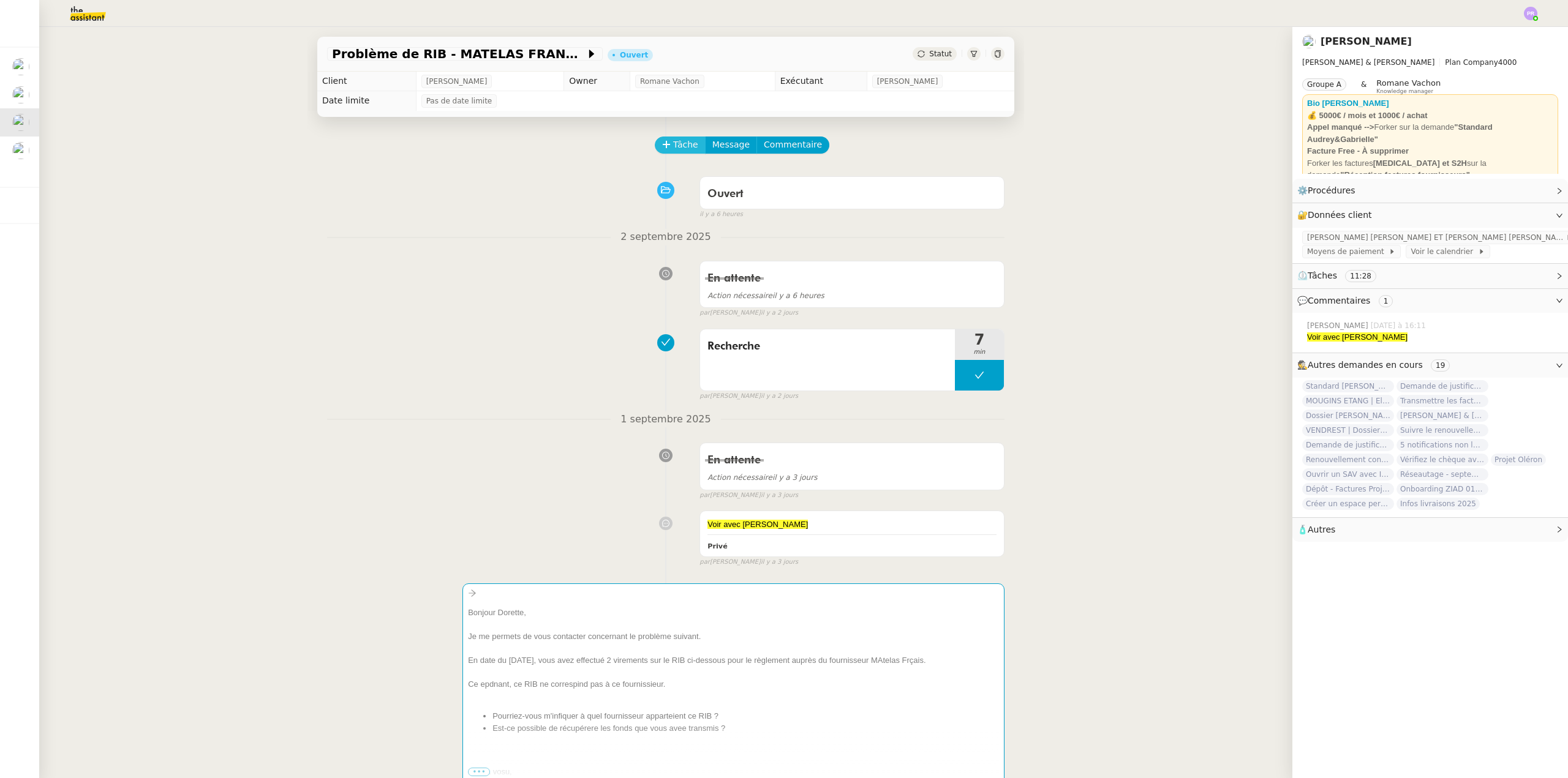
click at [680, 141] on span "Tâche" at bounding box center [686, 145] width 25 height 14
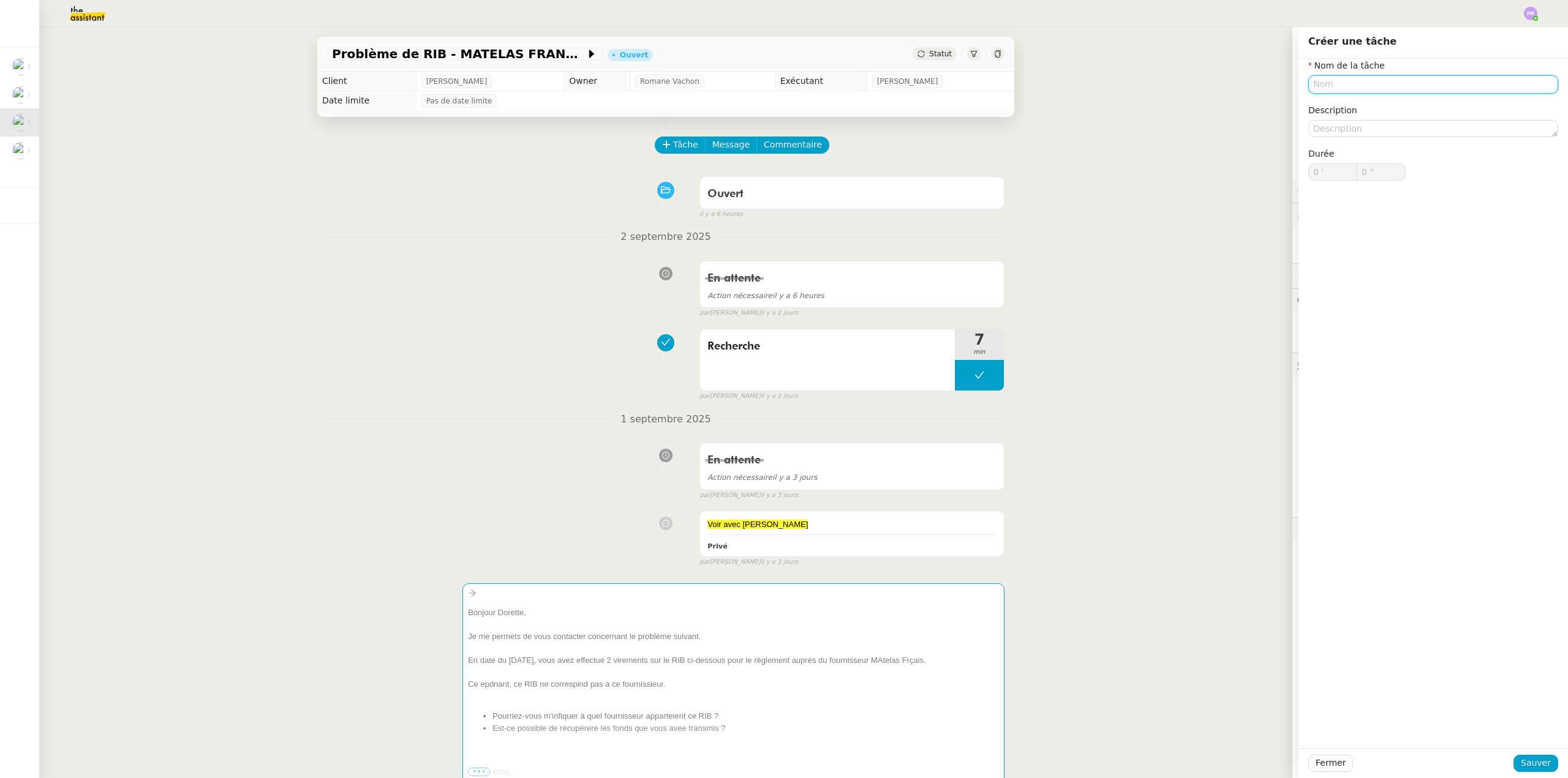
click at [1330, 84] on input "text" at bounding box center [1433, 84] width 250 height 18
click at [1360, 107] on div "Demande de RIB - dorette" at bounding box center [1424, 107] width 240 height 11
type input "Demande de RIB - dorette"
click at [1532, 764] on span "Sauver" at bounding box center [1536, 764] width 30 height 14
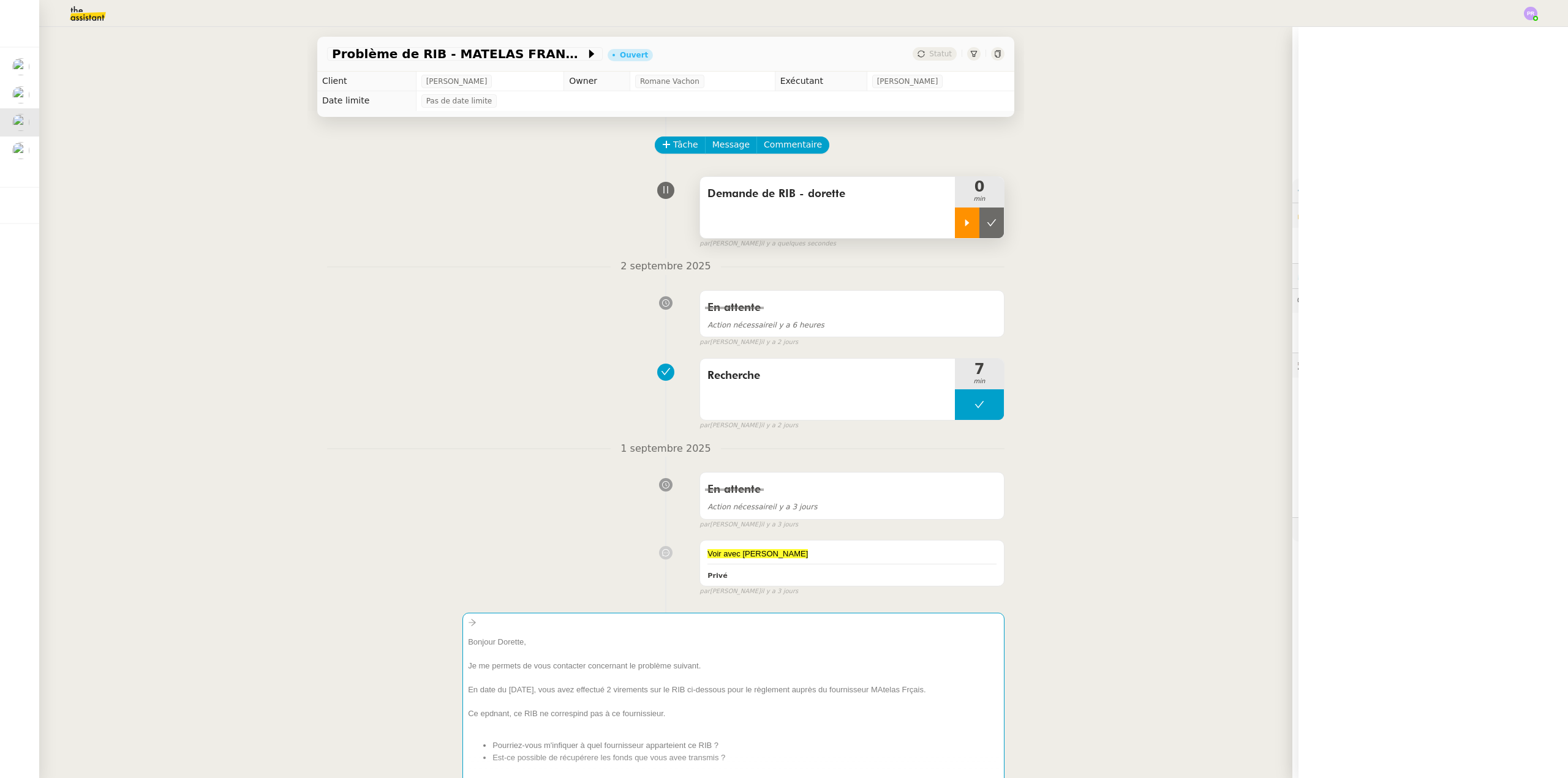
click at [966, 222] on icon at bounding box center [967, 223] width 4 height 7
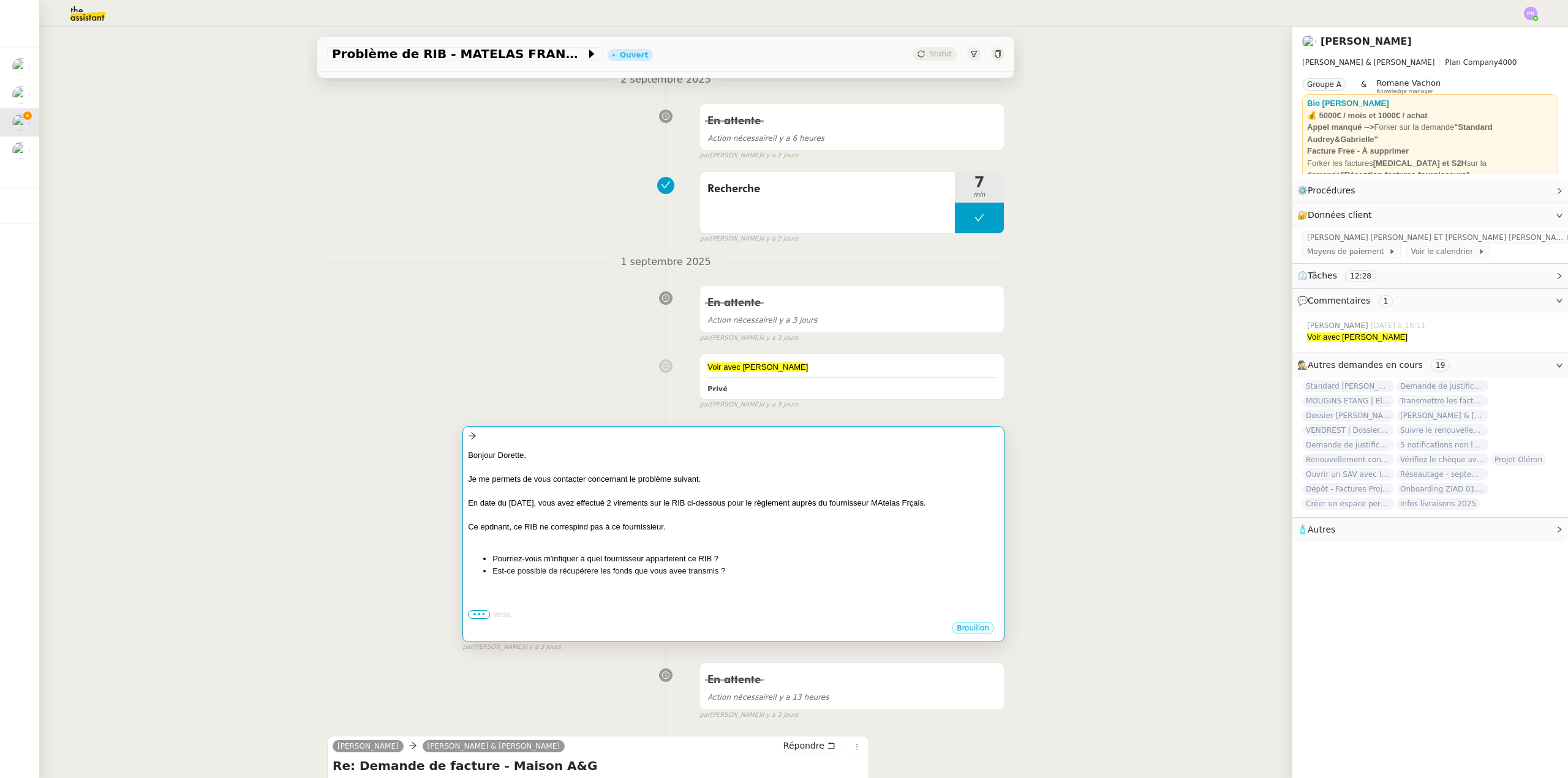
scroll to position [245, 0]
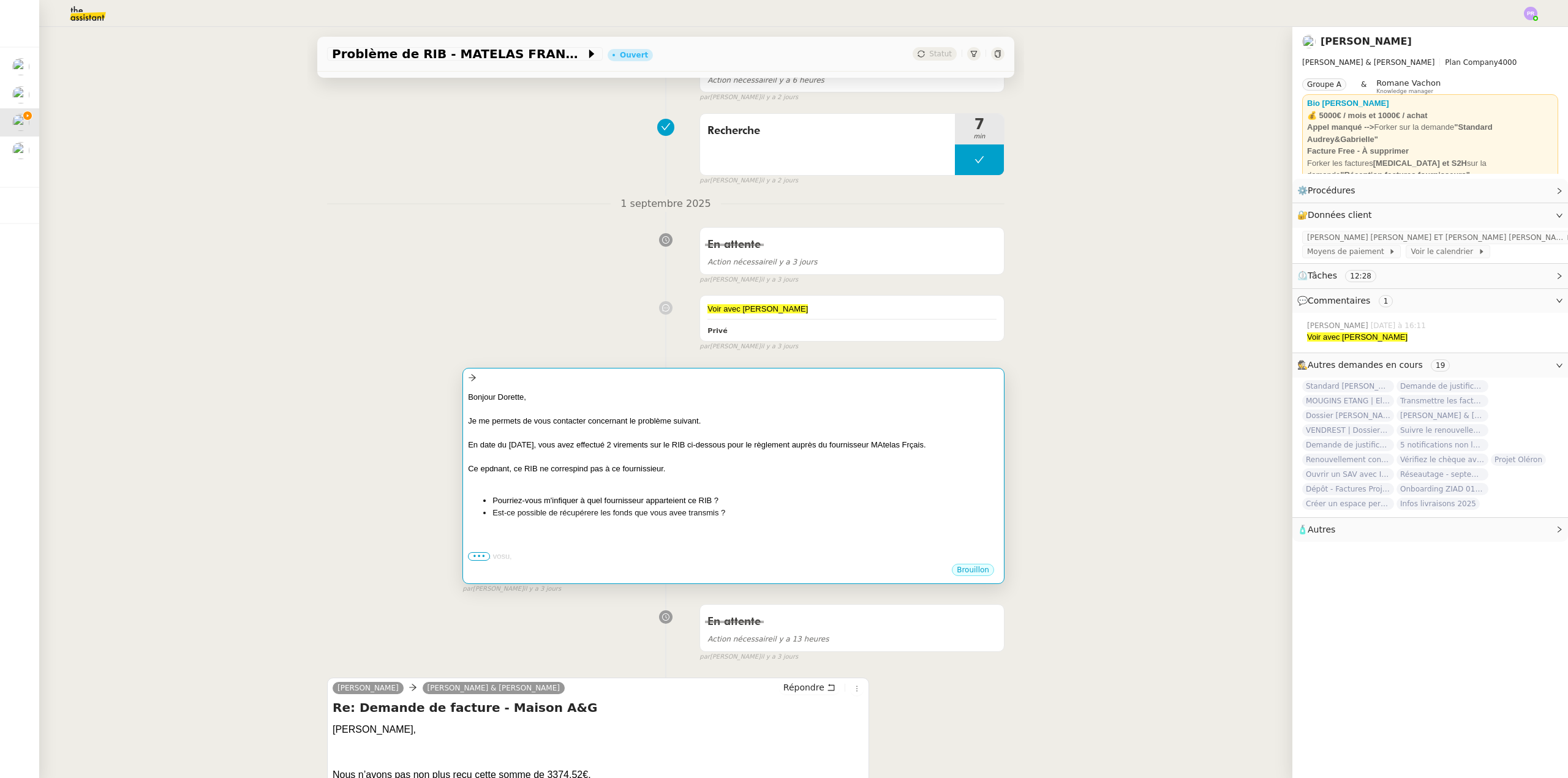
click at [585, 464] on div at bounding box center [734, 457] width 531 height 12
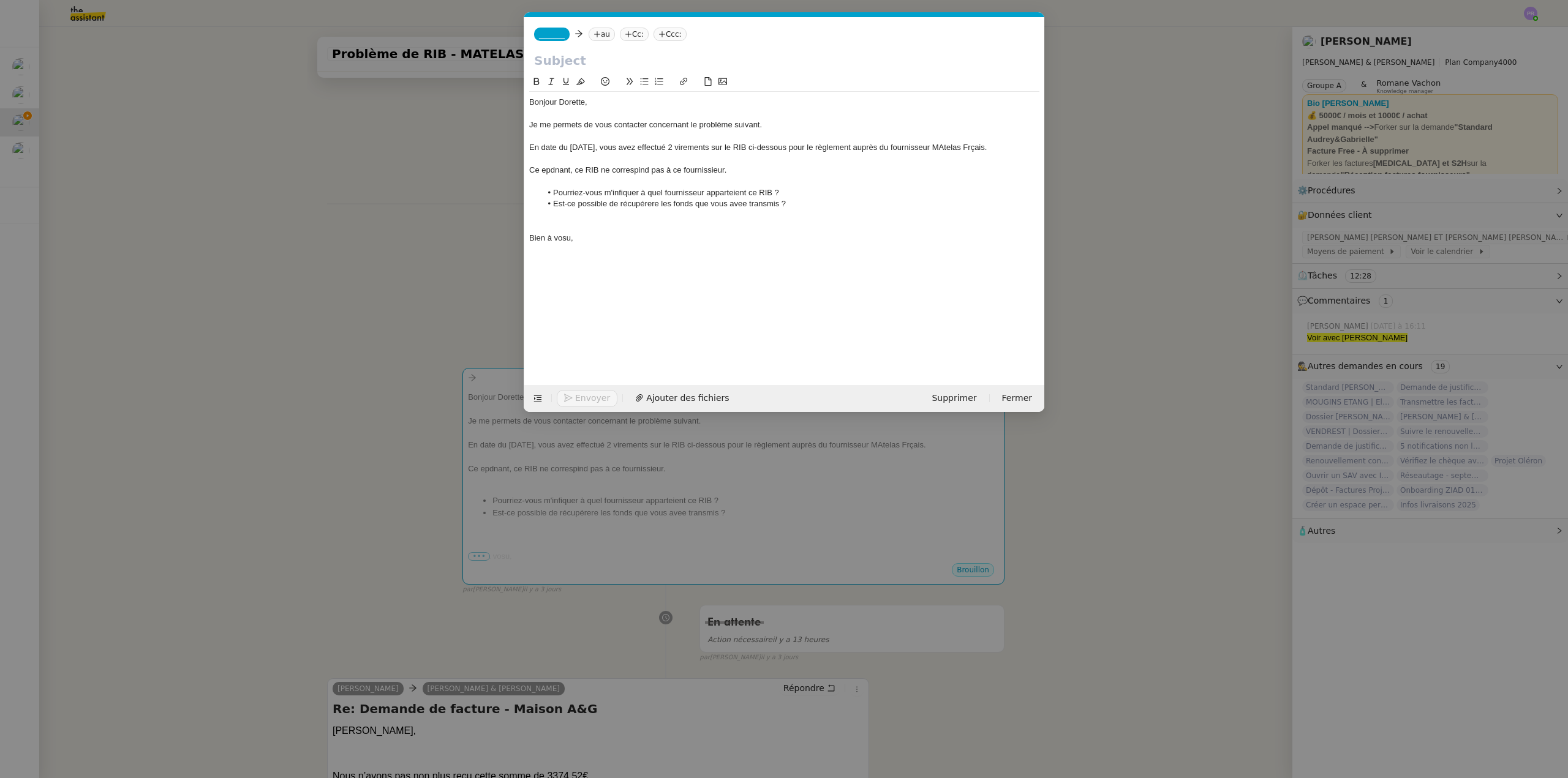
scroll to position [0, 26]
click at [594, 147] on div "En date du [DATE], vous avez effectué 2 virements sur le RIB ci-dessous pour le…" at bounding box center [784, 147] width 510 height 11
click at [578, 153] on div "En date du [DATE] et du [DATE], vous avez effectué 2 virements sur le RIB ci-de…" at bounding box center [784, 147] width 510 height 11
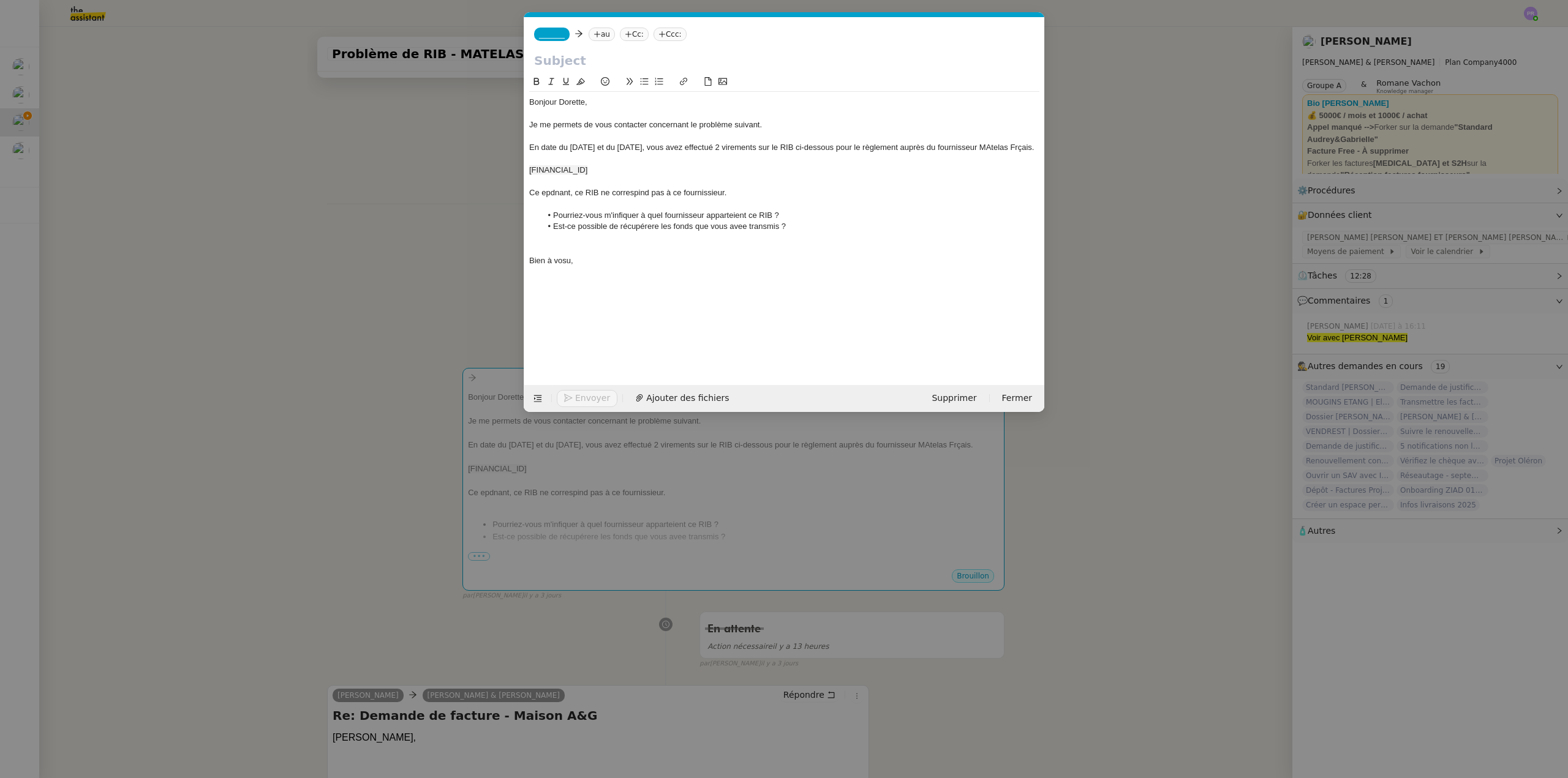
click at [778, 147] on div "En date du [DATE] et du [DATE], vous avez effectué 2 virements sur le RIB ci-de…" at bounding box center [784, 147] width 510 height 11
click at [827, 147] on div "En date du [DATE] et du [DATE], vous avez effectué 2 virements (de 3374.52 e et…" at bounding box center [784, 154] width 510 height 23
click at [877, 147] on div "En date du [DATE] et du [DATE], vous avez effectué 2 virements (de 3374.52 € et…" at bounding box center [784, 154] width 510 height 23
click at [880, 145] on div "En date du [DATE] et du [DATE], vous avez effectué 2 virements (de 3374.52 € et…" at bounding box center [784, 154] width 510 height 23
click at [619, 159] on div "En date du [DATE] et du [DATE], vous avez effectué 2 virements (de 3374.52 € et…" at bounding box center [784, 154] width 510 height 23
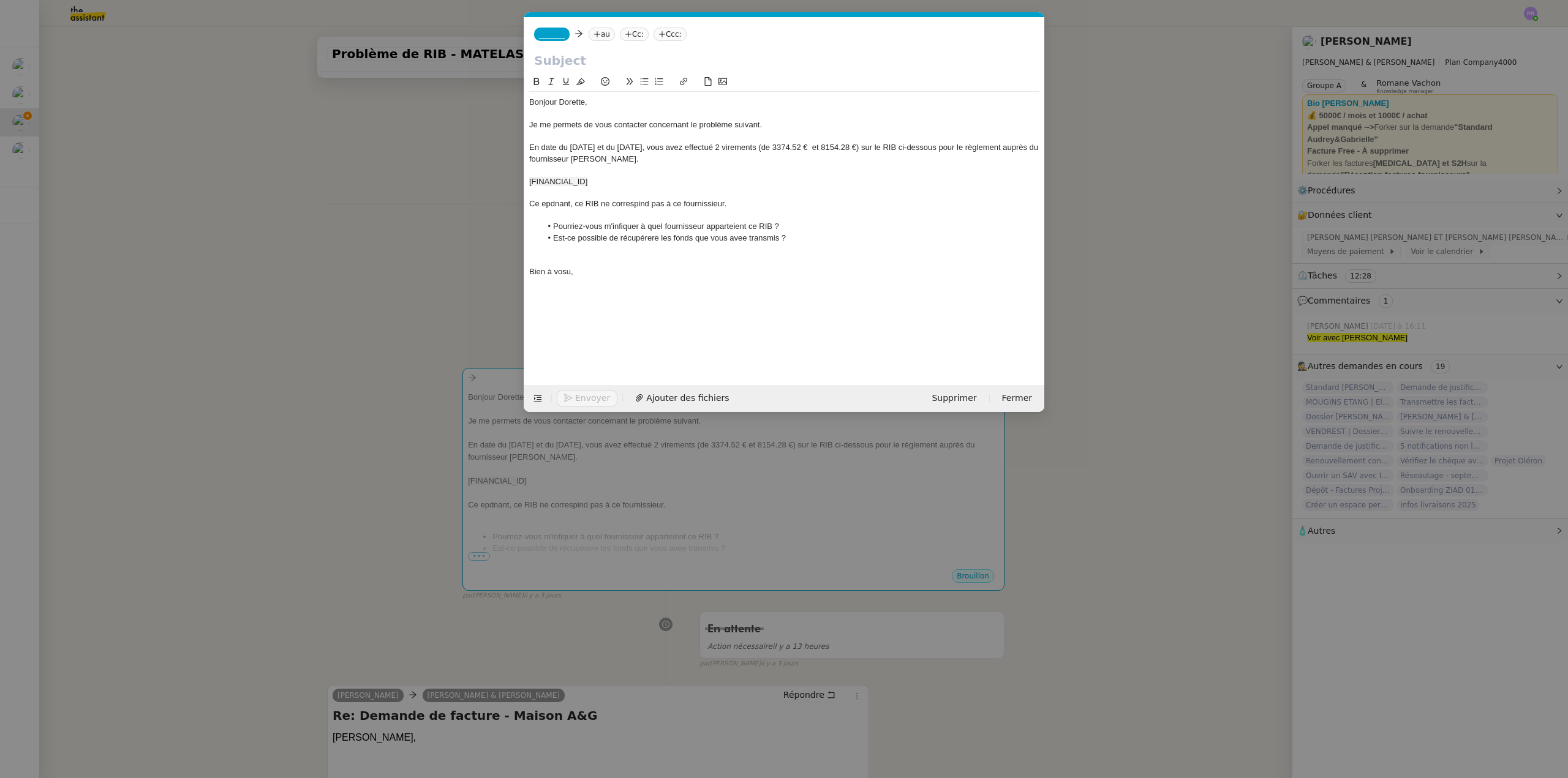
click at [1023, 145] on div "En date du [DATE] et du [DATE], vous avez effectué 2 virements (de 3374.52 € et…" at bounding box center [784, 154] width 510 height 23
click at [640, 155] on div "En date du [DATE] et du [DATE], vous avez effectué 2 virements (de 3374.52 € et…" at bounding box center [784, 154] width 510 height 23
click at [640, 157] on div "En date du [DATE] et du [DATE], vous avez effectué 2 virements (de 3374.52 € et…" at bounding box center [784, 154] width 510 height 23
click at [690, 158] on div "En date du [DATE] et du [DATE], vous avez effectué 2 virements (de 3374.52 € et…" at bounding box center [784, 154] width 510 height 23
click at [741, 155] on div "En date du [DATE] et du [DATE], vous avez effectué 2 virements (de 3374.52 € et…" at bounding box center [784, 154] width 510 height 23
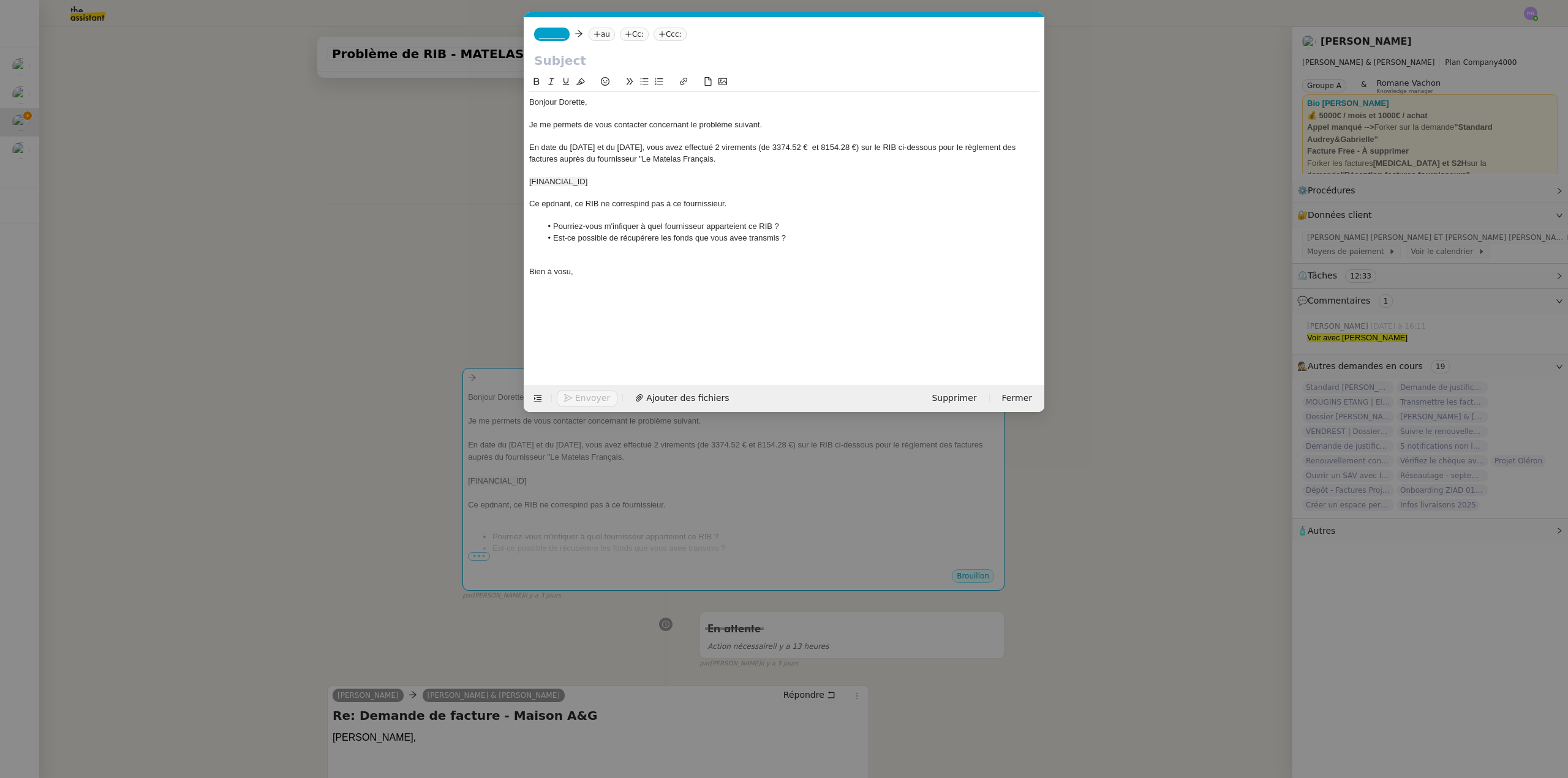
click at [589, 167] on div at bounding box center [784, 170] width 510 height 11
click at [587, 168] on span "[FINANCIAL_ID]" at bounding box center [559, 170] width 59 height 9
click at [638, 82] on button at bounding box center [644, 82] width 15 height 14
drag, startPoint x: 680, startPoint y: 167, endPoint x: 537, endPoint y: 168, distance: 143.0
click at [537, 168] on ul "[FINANCIAL_ID]" at bounding box center [784, 170] width 510 height 11
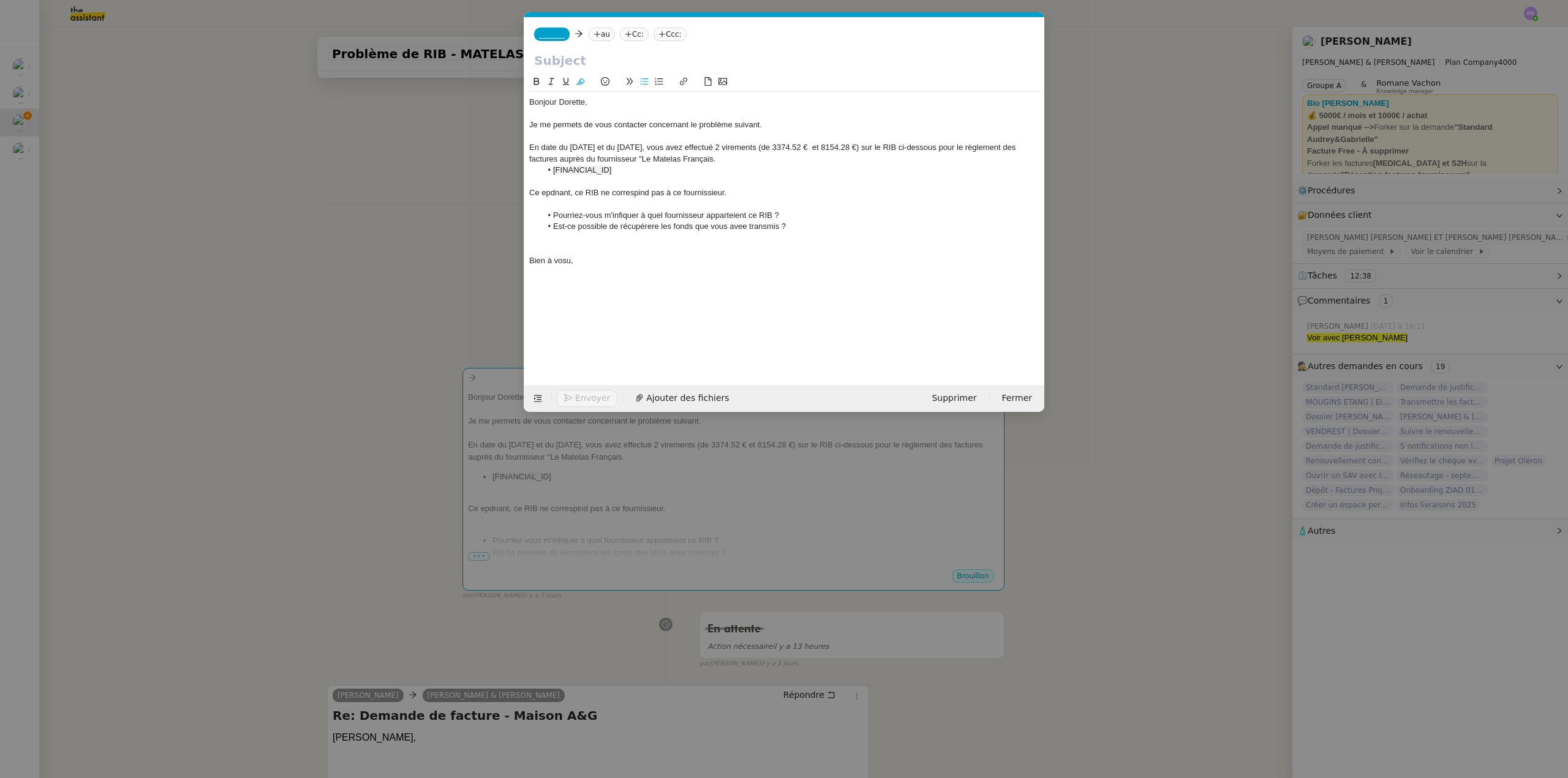
click at [536, 75] on button at bounding box center [537, 82] width 15 height 14
click at [720, 163] on div "En date du [DATE] et du [DATE], vous avez effectué 2 virements (de 3374.52 € et…" at bounding box center [784, 154] width 510 height 23
click at [547, 191] on div "Ce epdnant, ce RIB ne correspind pas à ce fournissieur." at bounding box center [784, 193] width 510 height 11
click at [545, 187] on div "Ce epdnant, ce RIB ne correspind pas à ce fournissieur." at bounding box center [784, 193] width 510 height 11
click at [543, 191] on div "Ce pednant, ce RIB ne correspind pas à ce fournissieur." at bounding box center [784, 193] width 510 height 11
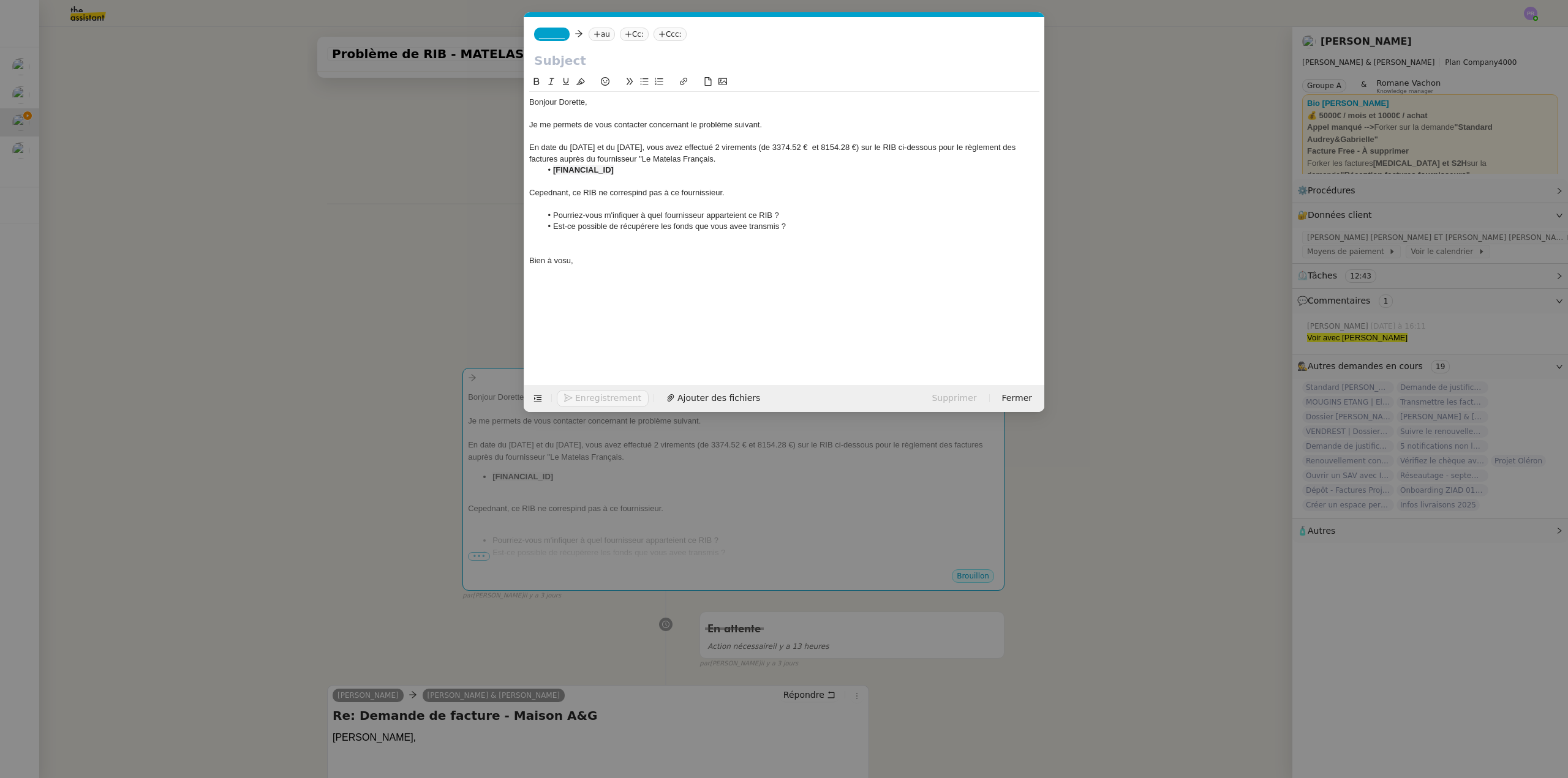
click at [625, 192] on div "Cepednant, ce RIB ne correspind pas à ce fournissieur." at bounding box center [784, 193] width 510 height 11
click at [0, 0] on lt-span "corresp o nd" at bounding box center [0, 0] width 0 height 0
click at [704, 190] on div "Cepednant, ce RIB ne correspond pas à ce fournissieur." at bounding box center [784, 193] width 510 height 11
click at [703, 187] on div at bounding box center [784, 182] width 510 height 11
click at [703, 196] on div "Cepednant, ce RIB ne correspond pas à ce fournissieur." at bounding box center [784, 193] width 510 height 11
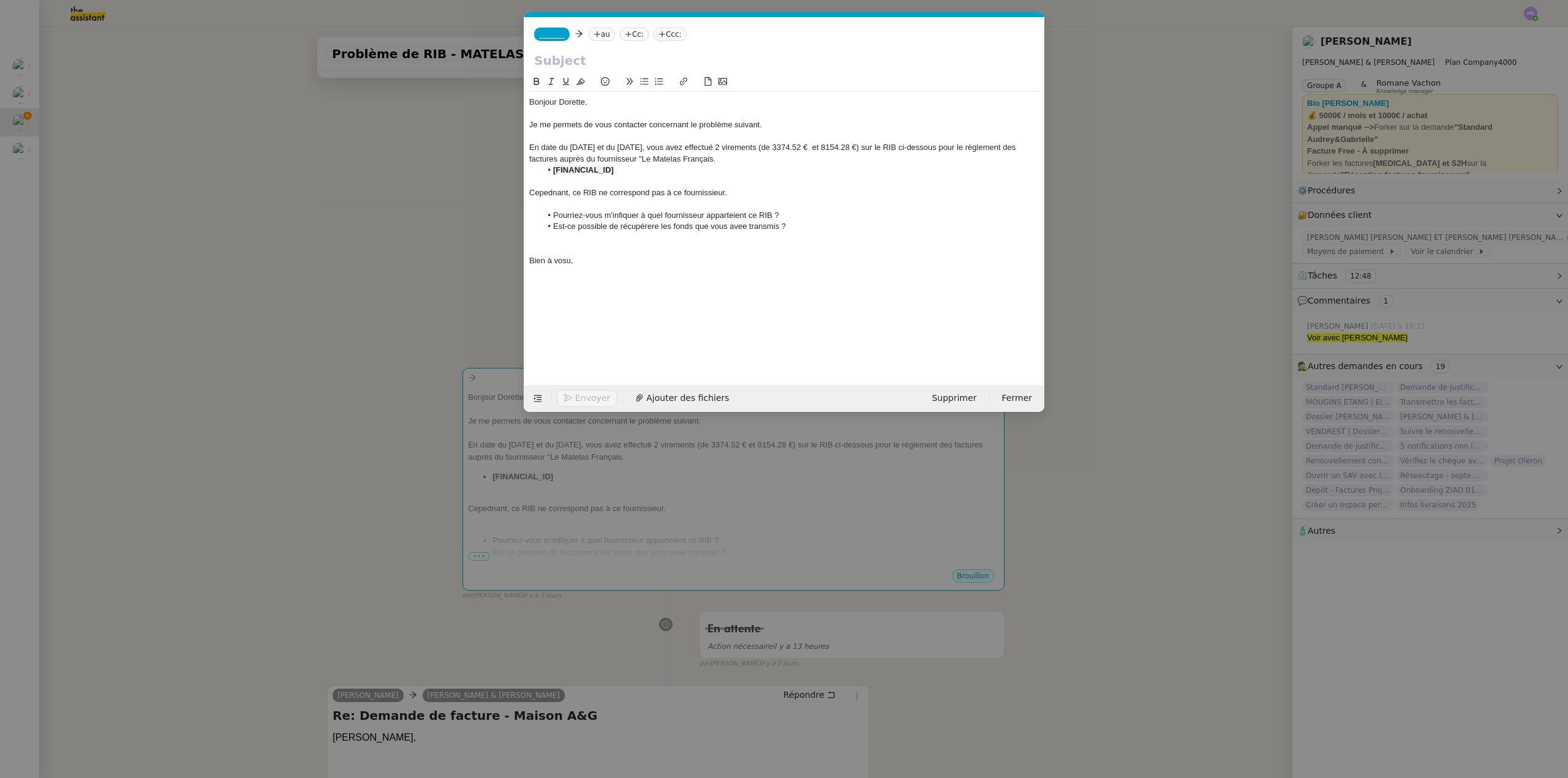
click at [0, 0] on lt-strong "se" at bounding box center [0, 0] width 0 height 0
click at [555, 194] on div "Cepednant, ce RIB ne correspond pas à ce fournisseur." at bounding box center [784, 193] width 510 height 11
click at [0, 0] on lt-strong "nd" at bounding box center [0, 0] width 0 height 0
click at [669, 192] on div "Cependant, ce RIB ne correspond pas à ce fournisseur." at bounding box center [784, 193] width 510 height 11
click at [625, 218] on li "Pourriez-vous m'infiquer à quel fournisseur apparteient ce RIB ?" at bounding box center [790, 215] width 498 height 11
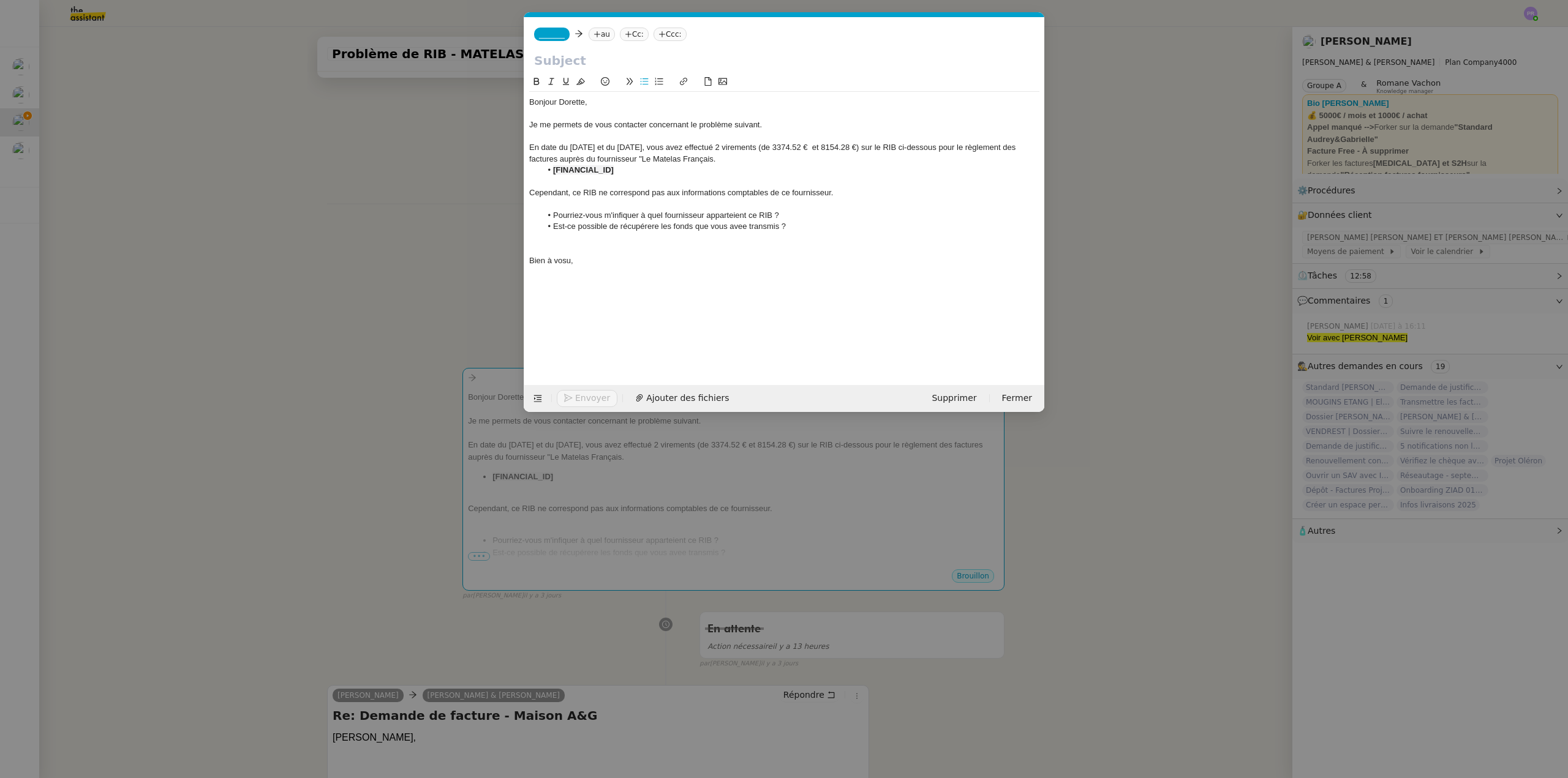
click at [0, 0] on lt-span "in d iquer" at bounding box center [0, 0] width 0 height 0
click at [730, 215] on li "Pourriez-vous m'indiquer à quel fournisseur apparteient ce RIB ?" at bounding box center [790, 215] width 498 height 11
click at [0, 0] on lt-strong "ti" at bounding box center [0, 0] width 0 height 0
copy strong "[FINANCIAL_ID]"
drag, startPoint x: 673, startPoint y: 170, endPoint x: 553, endPoint y: 172, distance: 120.0
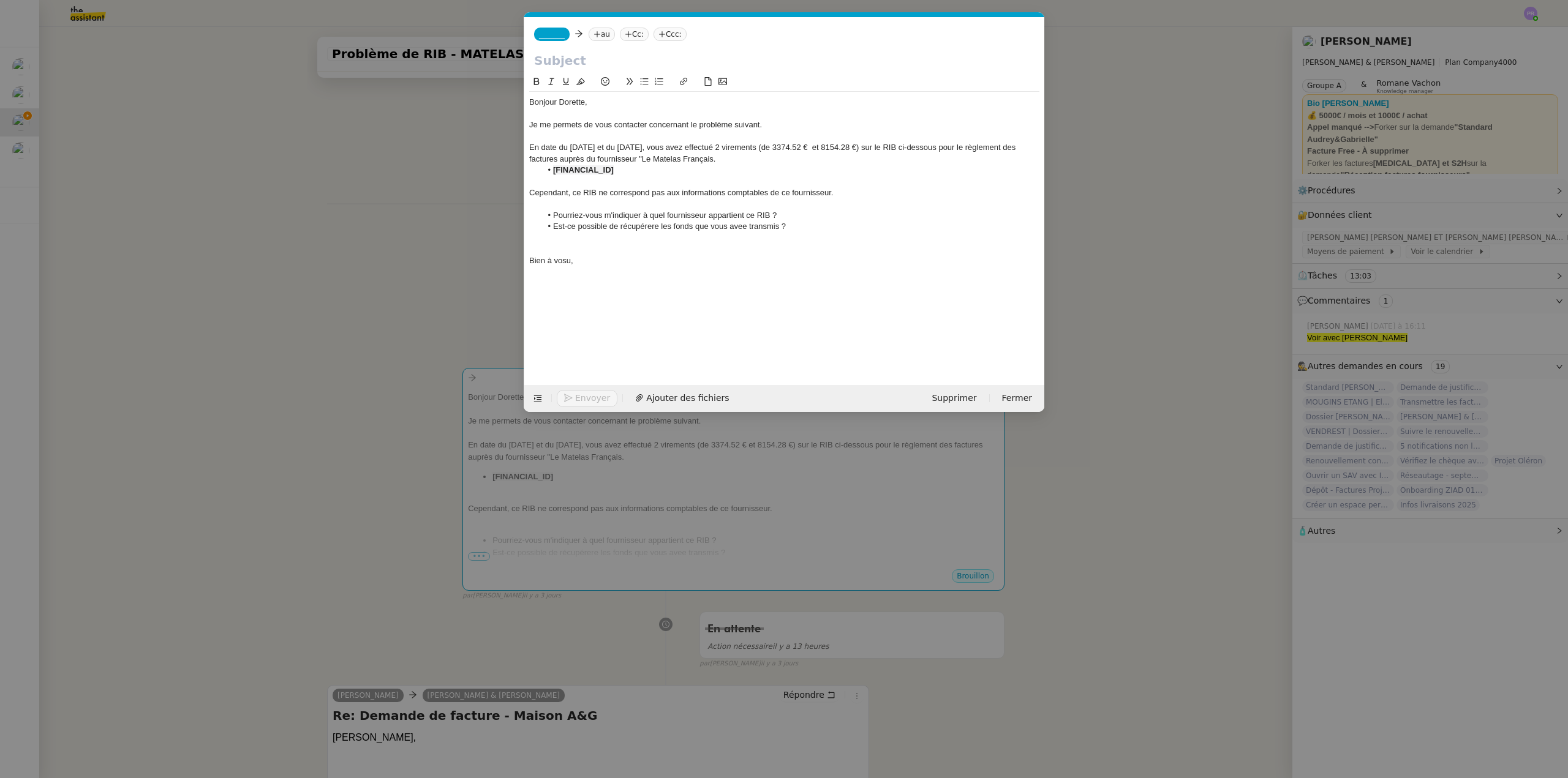
click at [553, 172] on li "[FINANCIAL_ID]" at bounding box center [790, 170] width 498 height 11
drag, startPoint x: 771, startPoint y: 214, endPoint x: 746, endPoint y: 214, distance: 25.0
click at [746, 214] on li "Pourriez-vous m'indiquer à quel fournisseur appartient ce RIB ?" at bounding box center [790, 215] width 498 height 11
click at [650, 230] on li "Est-ce possible de récupérere les fonds que vous avee transmis ?" at bounding box center [790, 226] width 498 height 11
click at [0, 0] on lt-span "récupérer" at bounding box center [0, 0] width 0 height 0
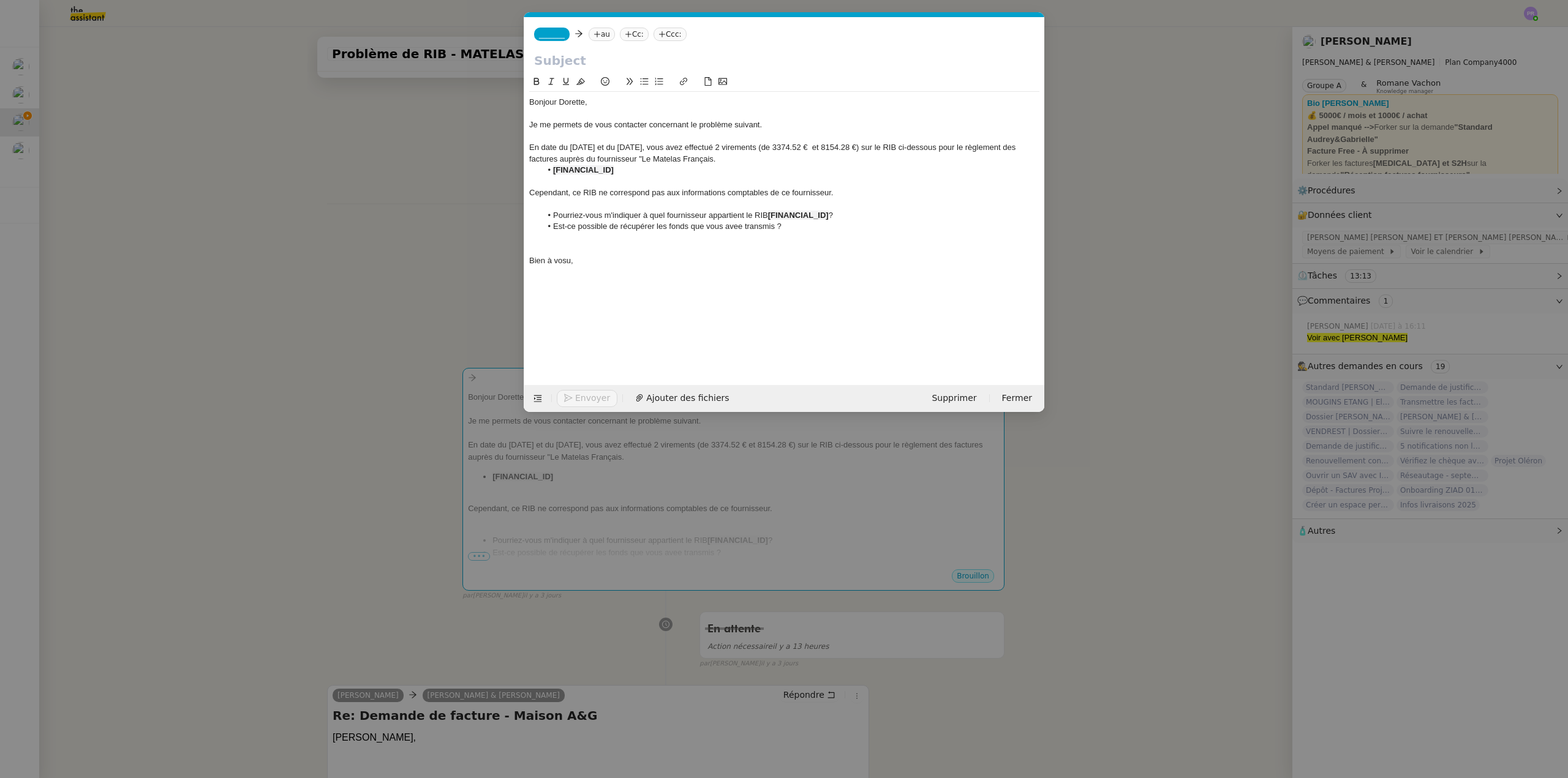
click at [742, 225] on li "Est-ce possible de récupérer les fonds que vous avee transmis ?" at bounding box center [790, 226] width 498 height 11
click at [569, 260] on div "Bien à vosu," at bounding box center [784, 261] width 510 height 11
click at [0, 0] on lt-span "vous" at bounding box center [0, 0] width 0 height 0
click at [565, 254] on div at bounding box center [784, 249] width 510 height 11
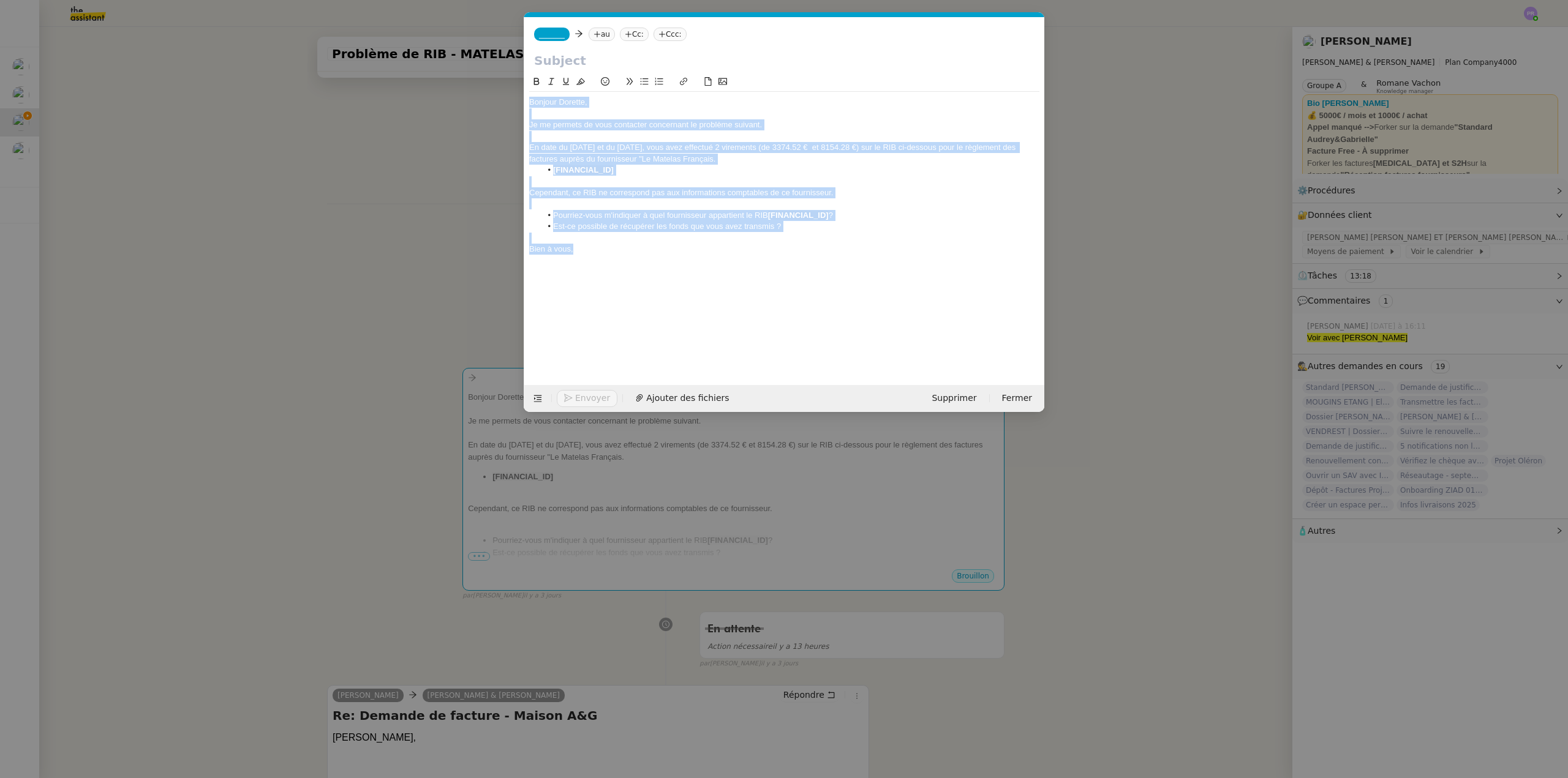
drag, startPoint x: 569, startPoint y: 243, endPoint x: 516, endPoint y: 93, distance: 159.1
click at [516, 93] on nz-modal-container "Service TA - VOYAGE - PROPOSITION GLOBALE A utiliser dans le cadre de propositi…" at bounding box center [784, 389] width 1568 height 778
click at [581, 82] on icon at bounding box center [581, 82] width 9 height 9
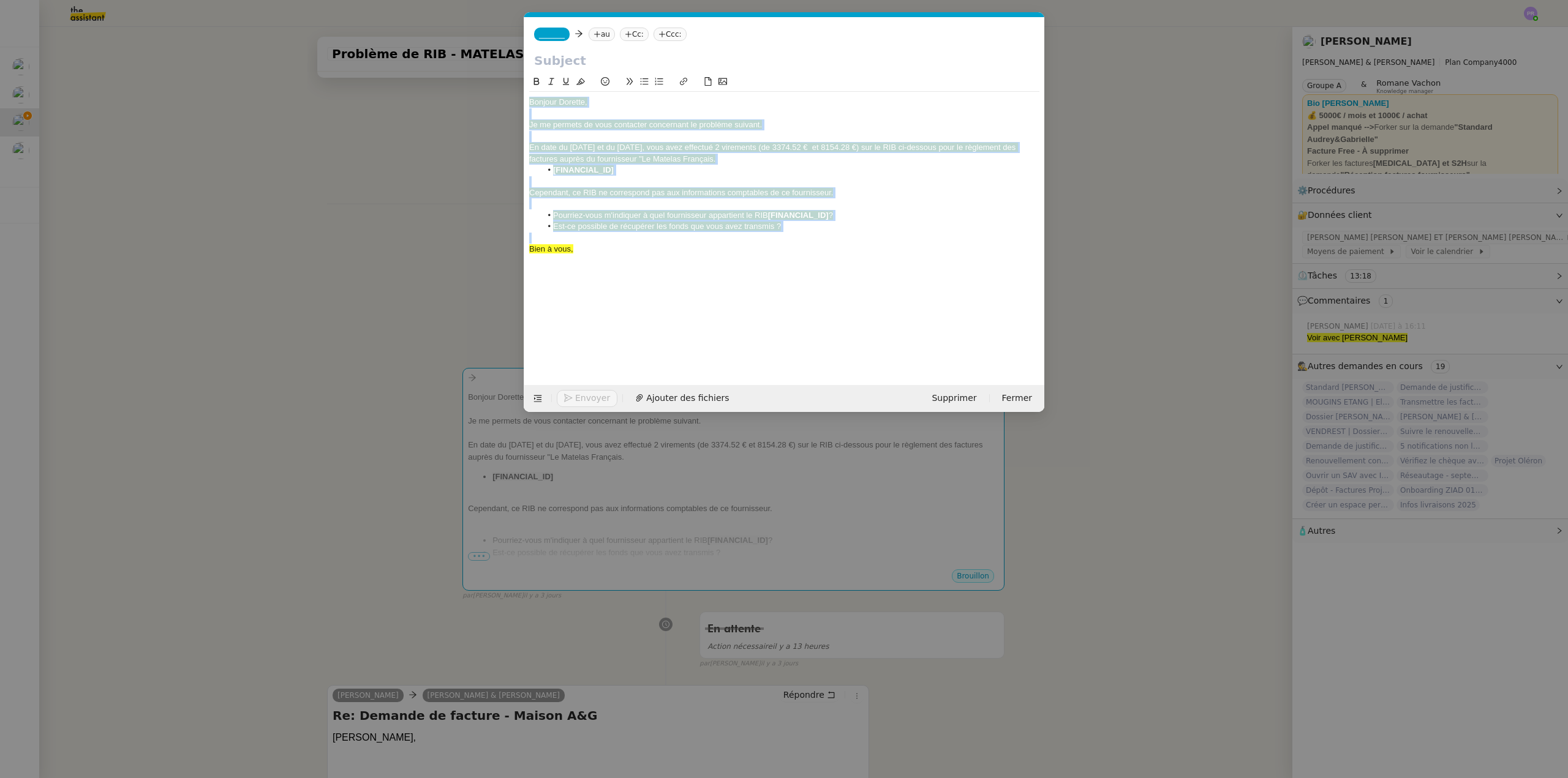
click at [620, 105] on div "Bonjour Dorette," at bounding box center [784, 102] width 510 height 11
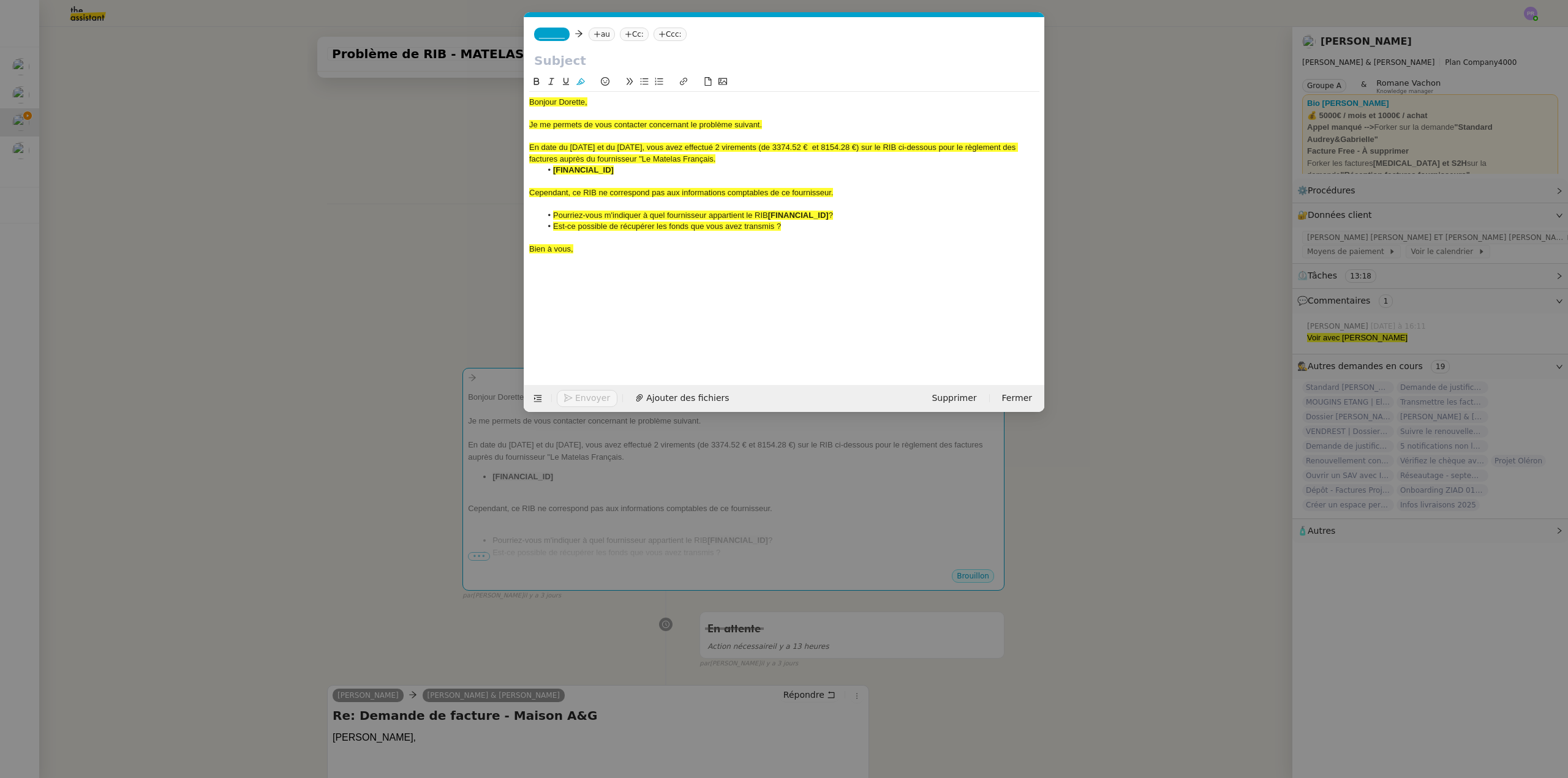
click at [594, 227] on span "Est-ce possible de récupérer les fonds que vous avez transmis ?" at bounding box center [667, 226] width 227 height 9
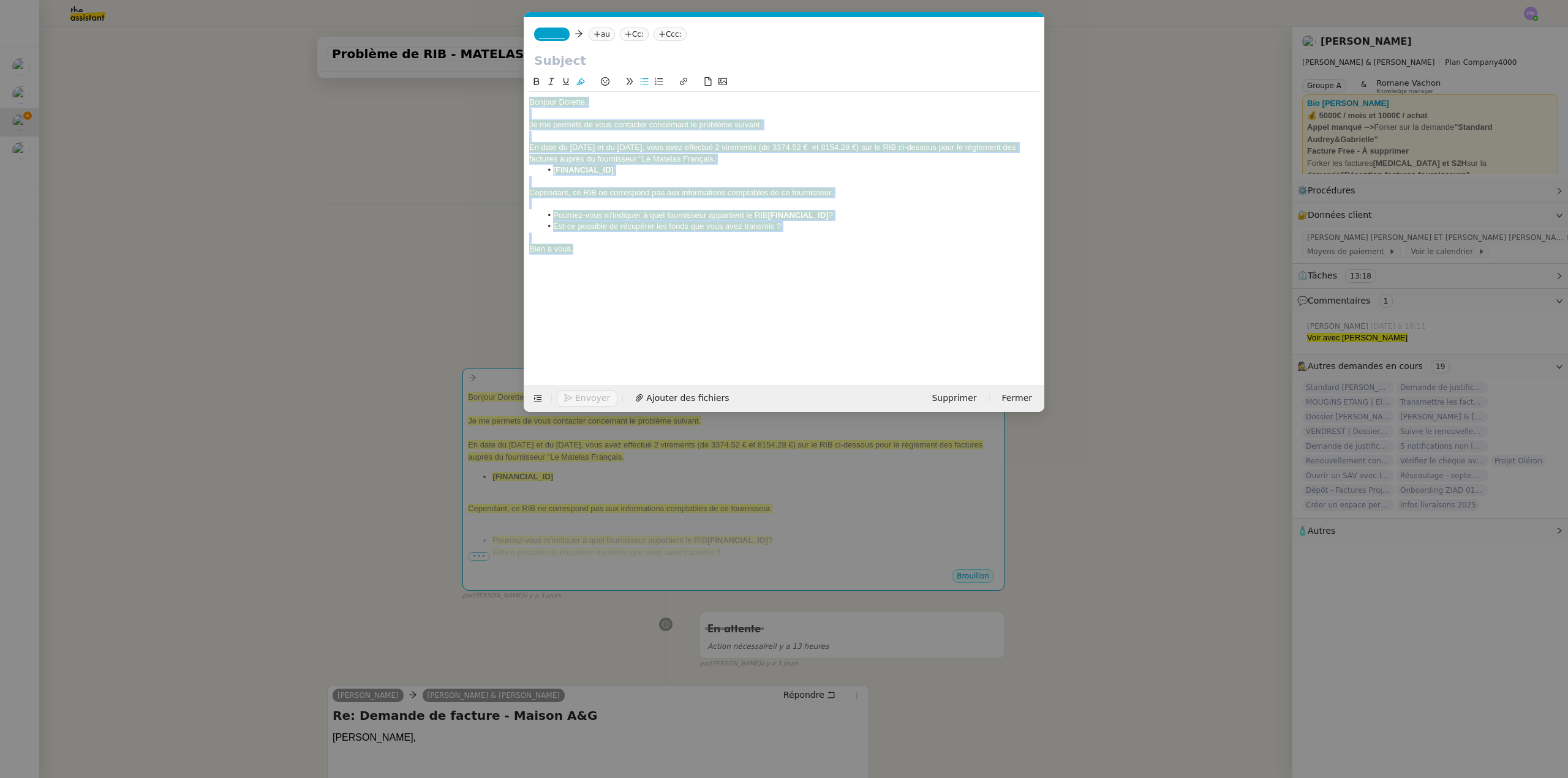
drag, startPoint x: 590, startPoint y: 251, endPoint x: 508, endPoint y: 101, distance: 171.0
click at [508, 101] on nz-modal-container "Service TA - VOYAGE - PROPOSITION GLOBALE A utiliser dans le cadre de propositi…" at bounding box center [784, 389] width 1568 height 778
click at [585, 82] on button at bounding box center [580, 82] width 15 height 14
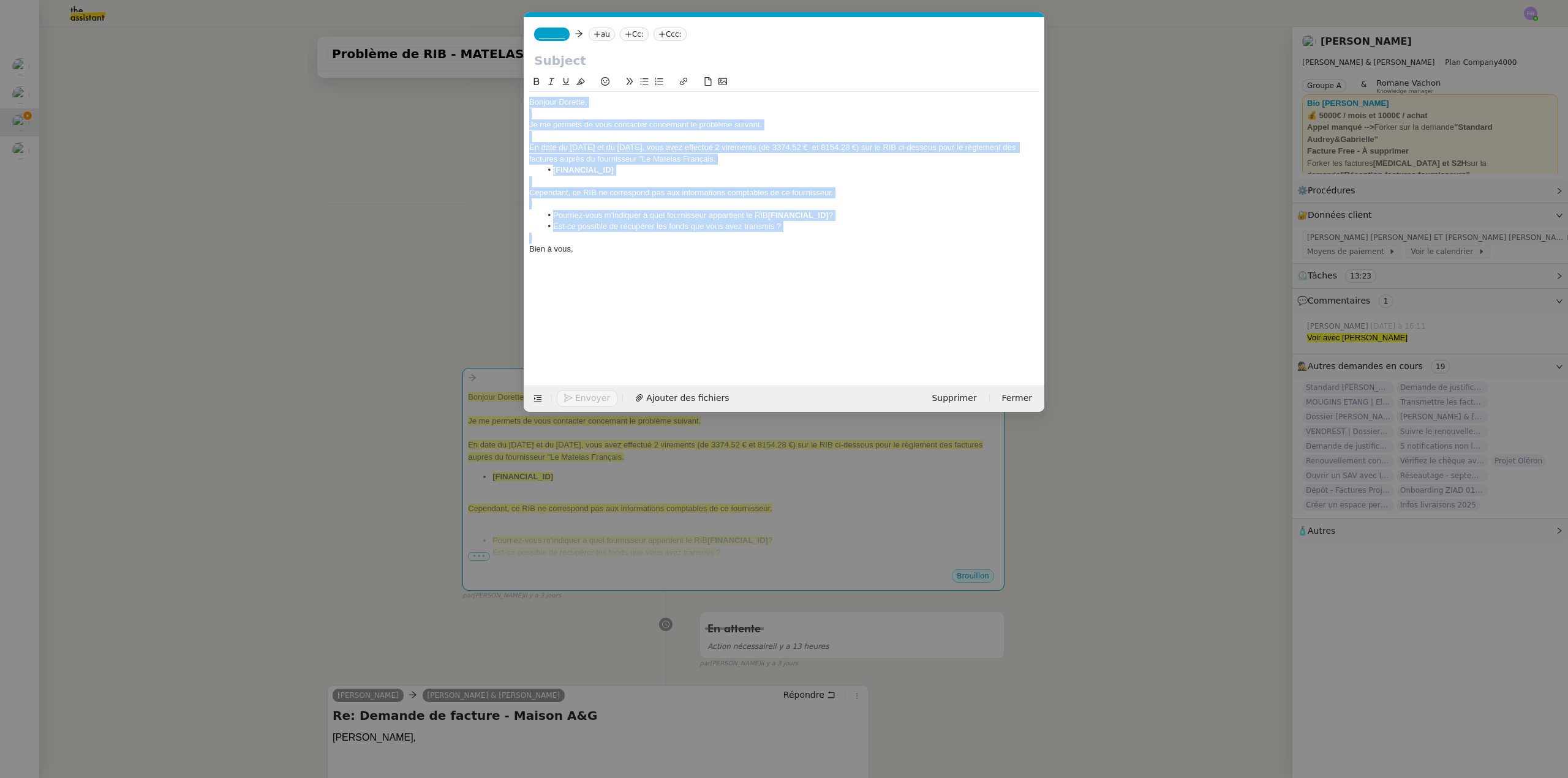
click at [612, 104] on div "Bonjour Dorette," at bounding box center [784, 102] width 510 height 11
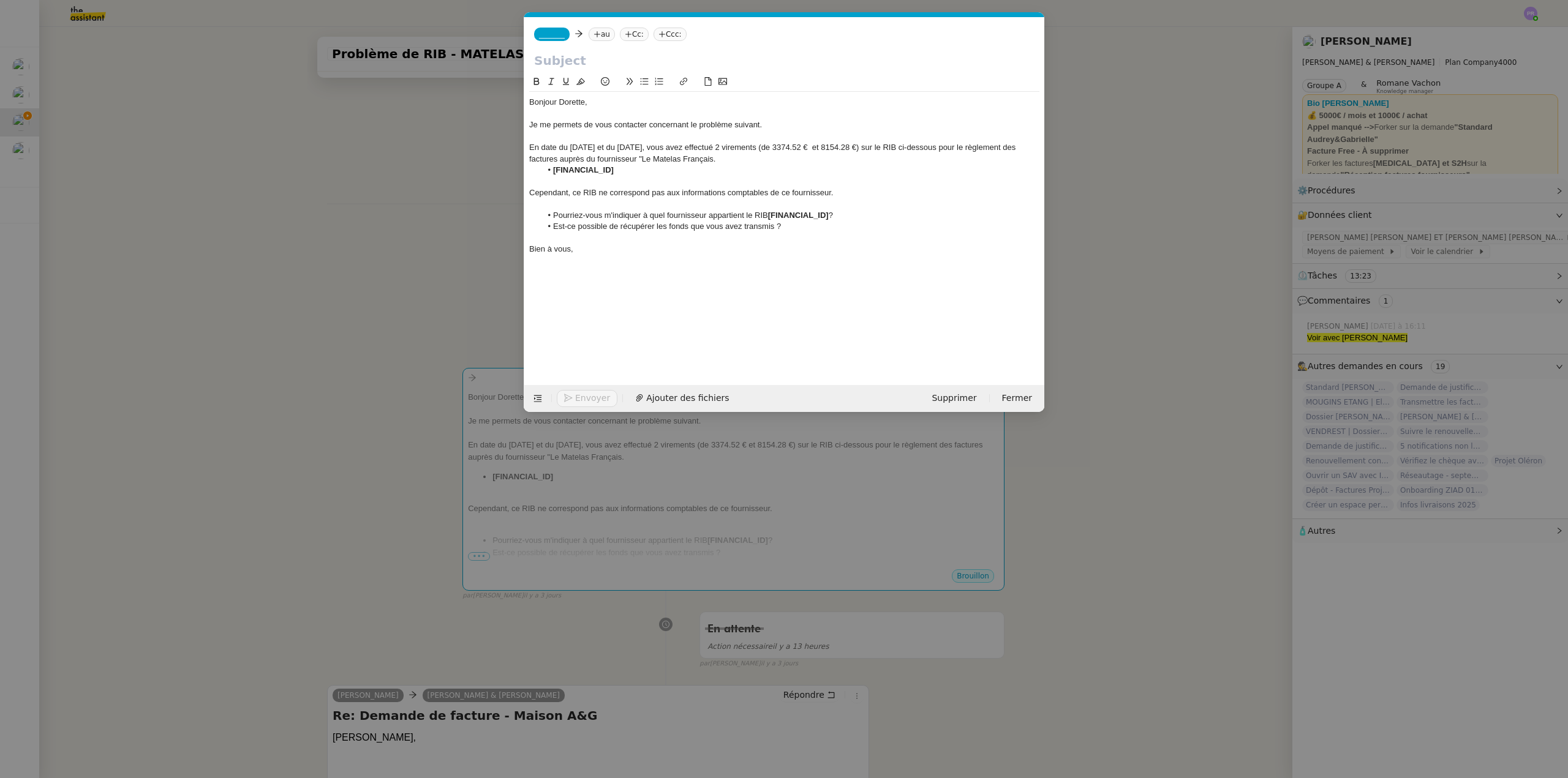
click at [569, 57] on input "text" at bounding box center [784, 60] width 500 height 19
type input "Demande d'informations - RIB erroné"
click at [552, 30] on span "_______" at bounding box center [552, 35] width 26 height 9
click at [591, 56] on span "[PERSON_NAME]" at bounding box center [626, 53] width 174 height 10
click at [625, 34] on nz-tag "au" at bounding box center [638, 34] width 27 height 13
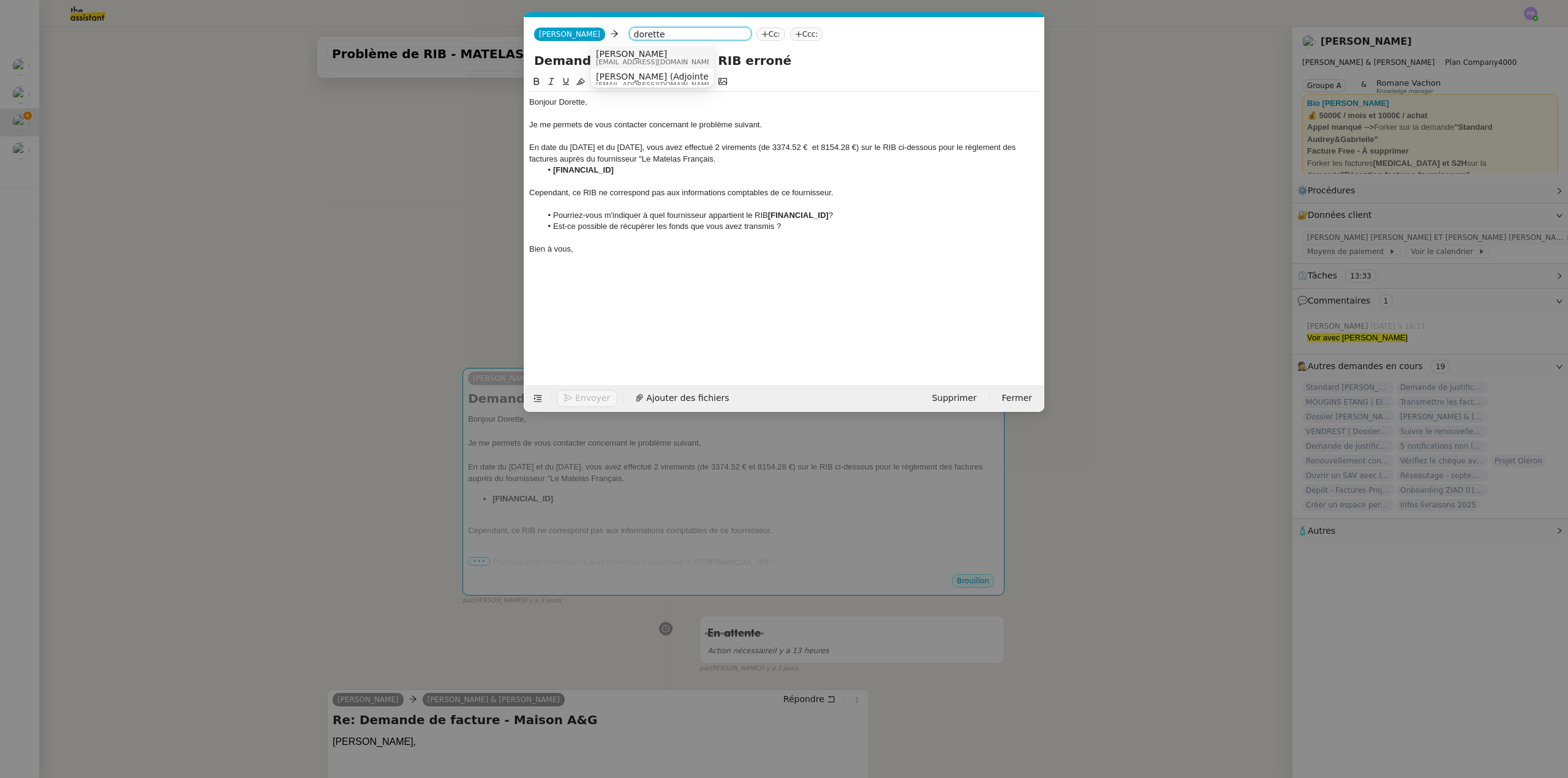
type input "dorette"
click at [645, 59] on span "[EMAIL_ADDRESS][DOMAIN_NAME]" at bounding box center [655, 62] width 117 height 7
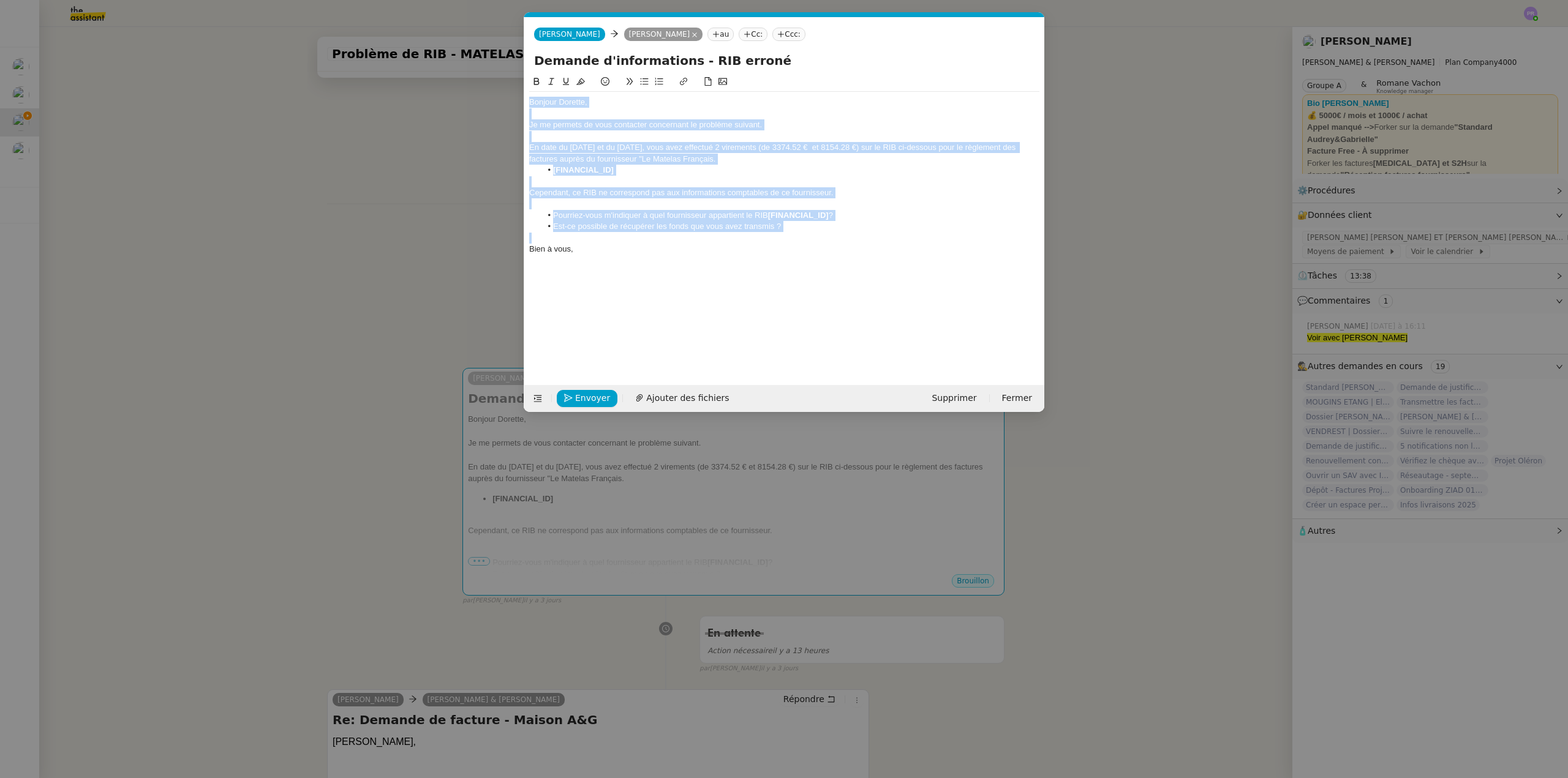
copy div "Bonjour Dorette, Je me permets de vous contacter concernant le problème suivant…"
drag, startPoint x: 747, startPoint y: 227, endPoint x: 502, endPoint y: 102, distance: 275.0
click at [502, 102] on nz-modal-container "Service TA - VOYAGE - PROPOSITION GLOBALE A utiliser dans le cadre de propositi…" at bounding box center [784, 389] width 1568 height 778
click at [632, 103] on div "Bonjour Dorette," at bounding box center [784, 102] width 510 height 11
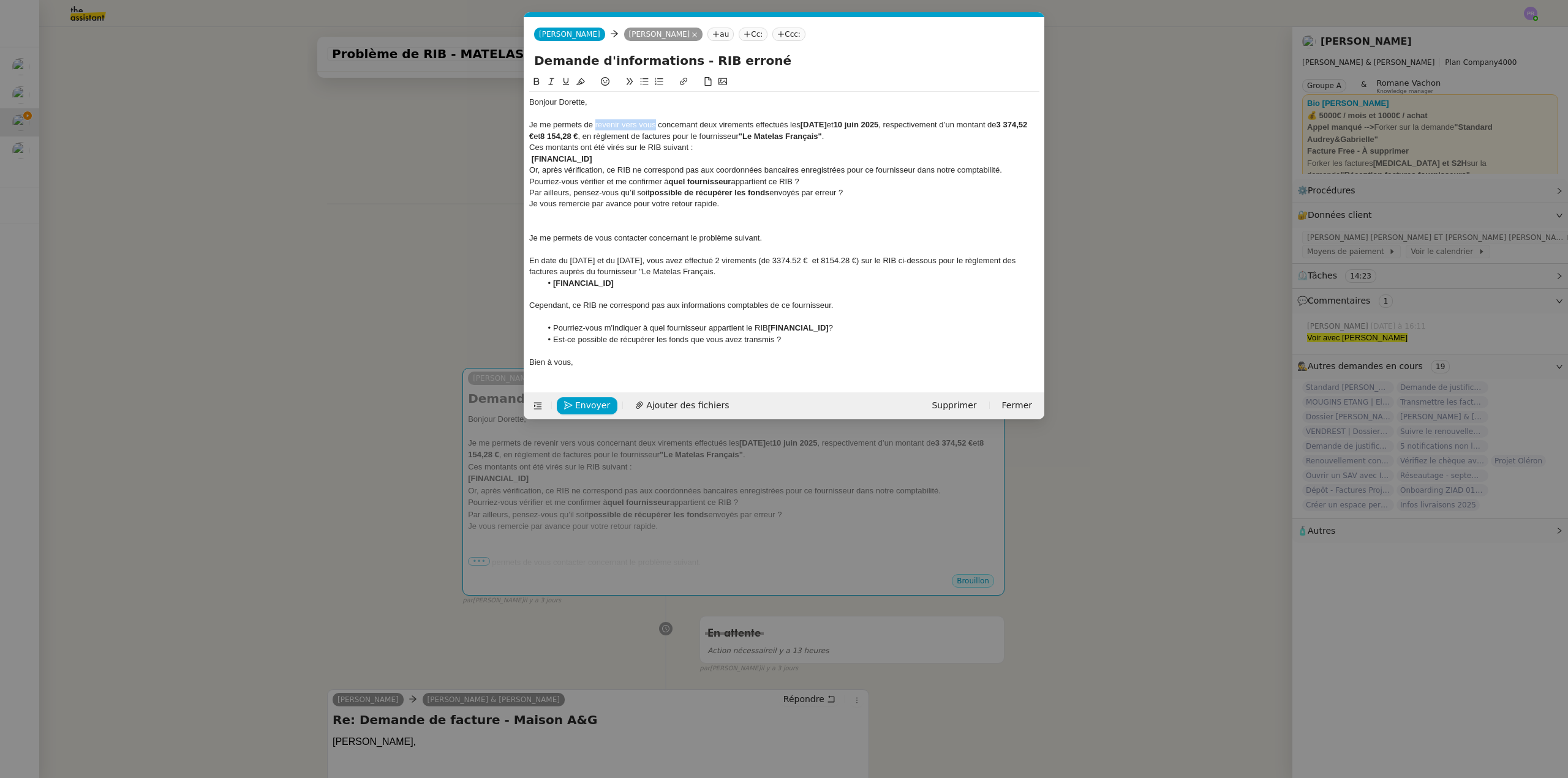
drag, startPoint x: 656, startPoint y: 123, endPoint x: 594, endPoint y: 121, distance: 62.0
click at [594, 121] on div "Je me permets de revenir vers vous concernant deux virements effectués les [DAT…" at bounding box center [784, 131] width 510 height 23
drag, startPoint x: 935, startPoint y: 123, endPoint x: 880, endPoint y: 123, distance: 55.0
click at [880, 123] on div "Je me permets de vous contacter concernant deux virements effectués les [DATE] …" at bounding box center [784, 131] width 510 height 23
drag, startPoint x: 677, startPoint y: 136, endPoint x: 764, endPoint y: 136, distance: 87.0
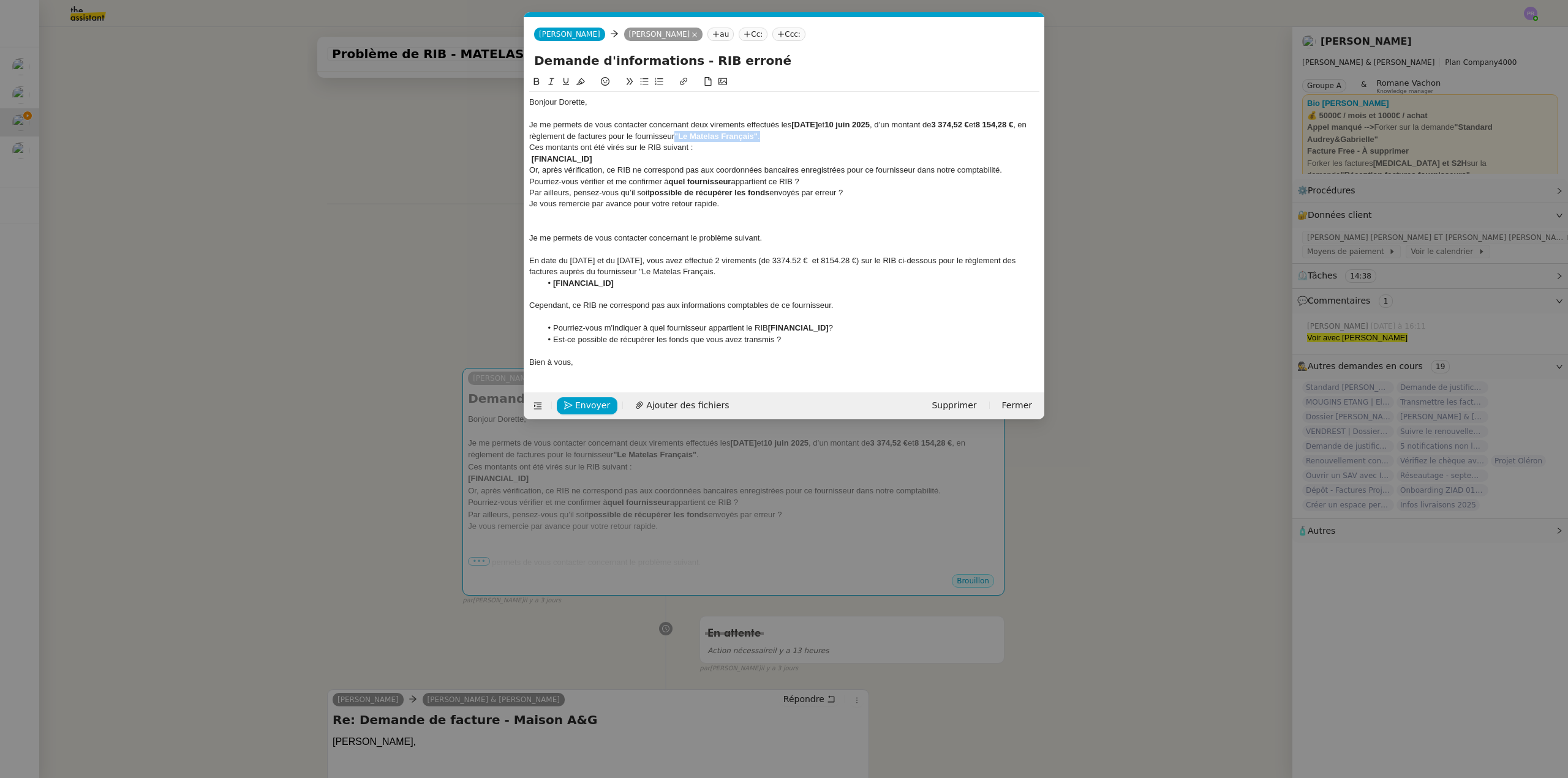
click at [764, 136] on div "Je me permets de vous contacter concernant deux virements effectués les [DATE] …" at bounding box center [784, 131] width 510 height 23
click at [538, 81] on icon at bounding box center [537, 82] width 5 height 7
click at [771, 131] on div "Je me permets de vous contacter concernant deux virements effectués les [DATE] …" at bounding box center [784, 131] width 510 height 23
drag, startPoint x: 767, startPoint y: 138, endPoint x: 677, endPoint y: 133, distance: 90.1
click at [677, 133] on div "Je me permets de vous contacter concernant deux virements effectués les [DATE] …" at bounding box center [784, 131] width 510 height 23
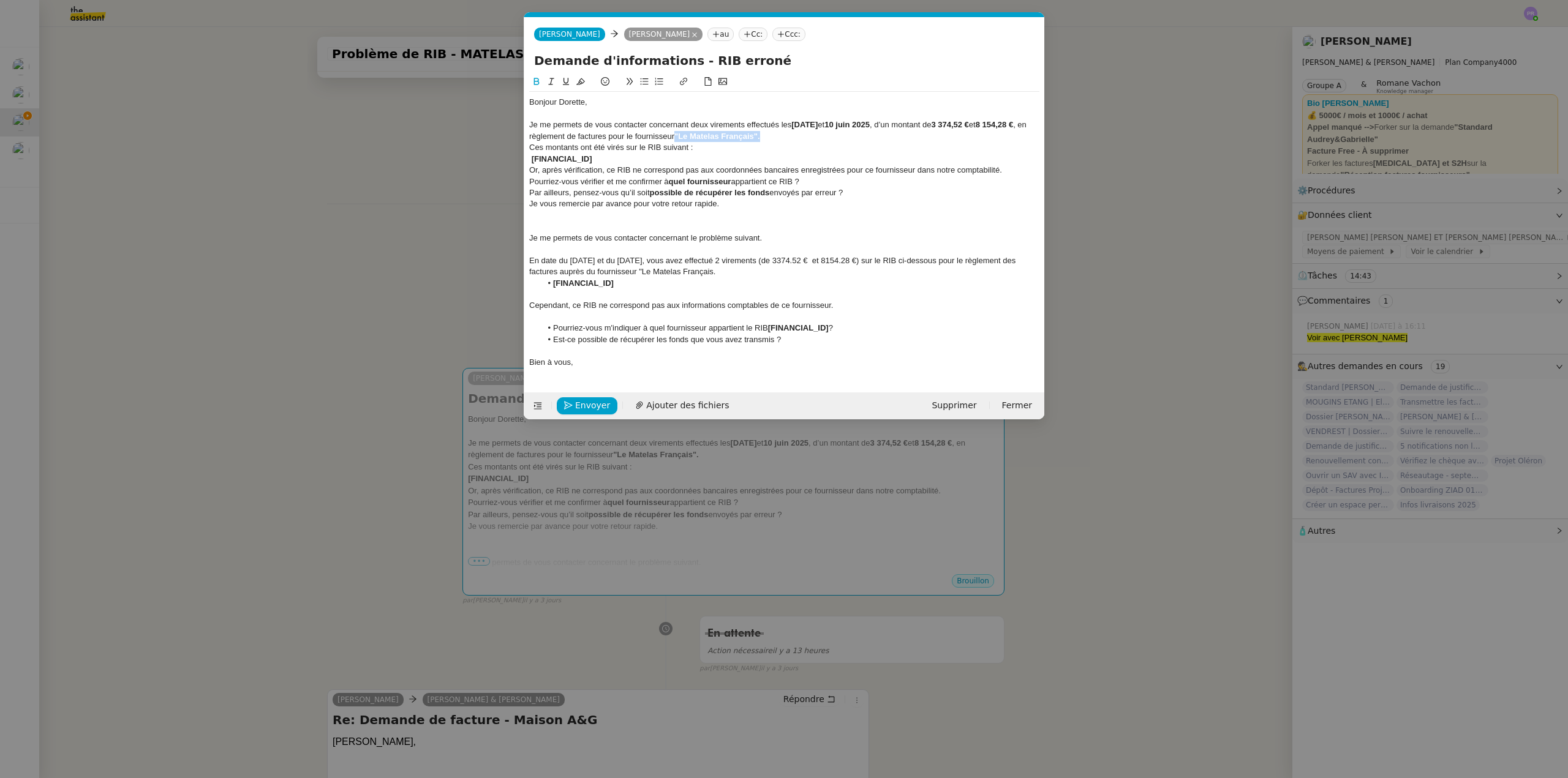
drag, startPoint x: 539, startPoint y: 80, endPoint x: 547, endPoint y: 81, distance: 8.1
click at [539, 80] on icon at bounding box center [537, 82] width 9 height 9
drag, startPoint x: 819, startPoint y: 122, endPoint x: 792, endPoint y: 120, distance: 27.1
click at [792, 120] on div "Je me permets de vous contacter concernant deux virements effectués les [DATE] …" at bounding box center [784, 131] width 510 height 23
click at [536, 78] on icon at bounding box center [537, 82] width 9 height 9
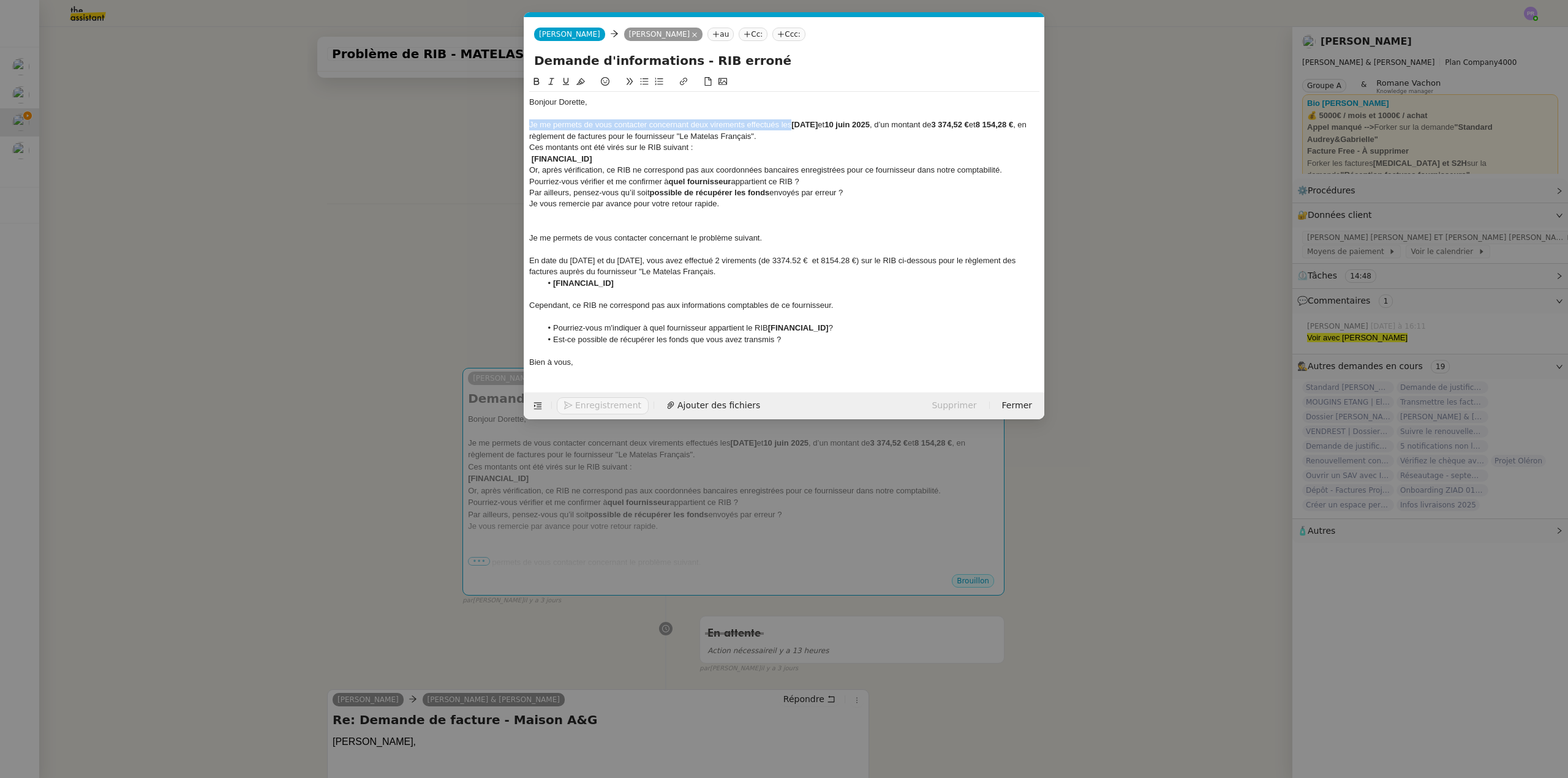
click at [553, 81] on icon at bounding box center [552, 82] width 9 height 9
click at [768, 99] on div "Bonjour Dorette," at bounding box center [784, 102] width 510 height 11
drag, startPoint x: 874, startPoint y: 123, endPoint x: 832, endPoint y: 119, distance: 42.2
click at [832, 119] on div "Je me permets de vous contacter concernant deux virements effectués les [DATE] …" at bounding box center [784, 131] width 510 height 23
click at [537, 82] on icon at bounding box center [537, 82] width 9 height 9
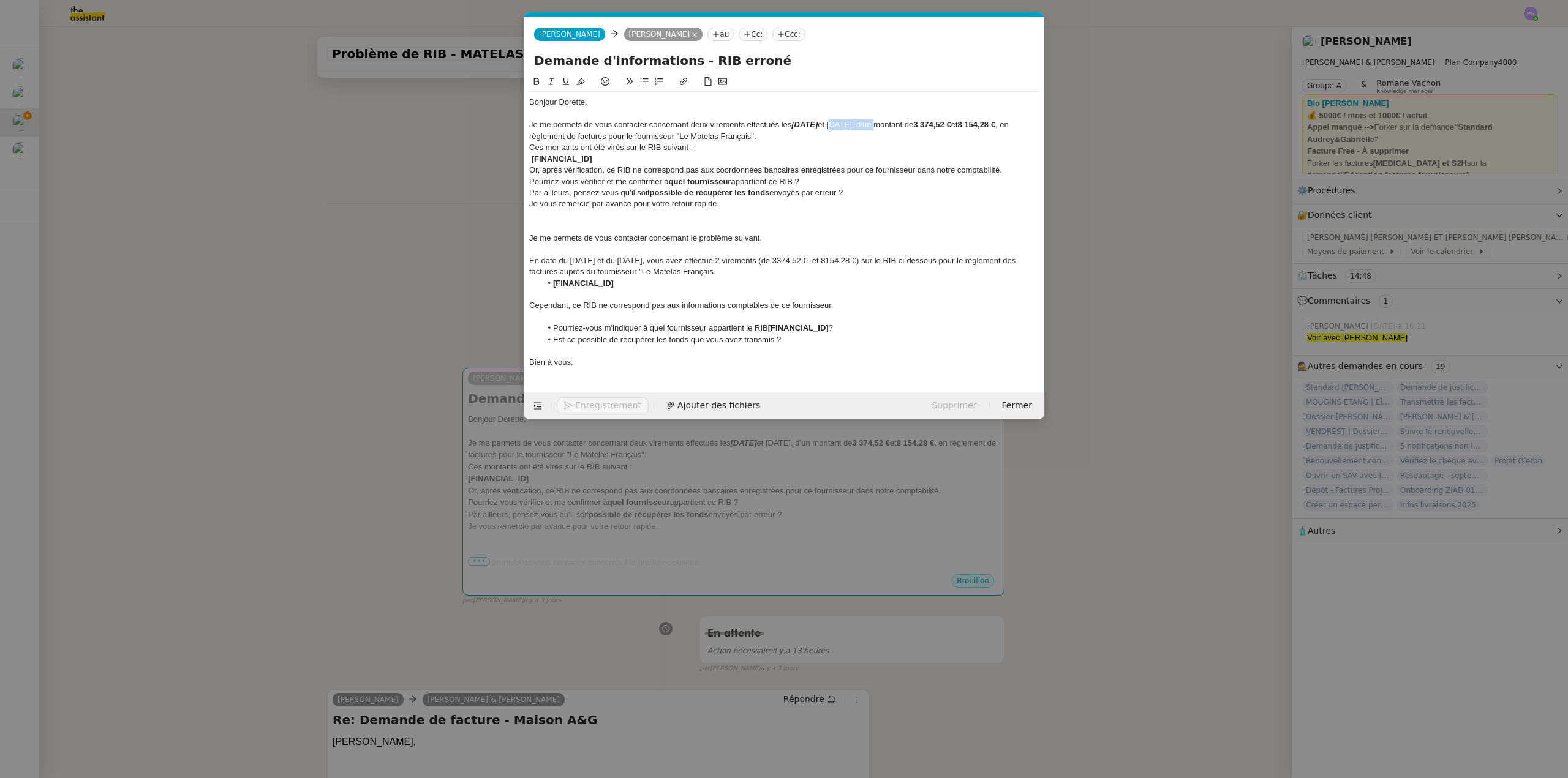
click at [552, 80] on icon at bounding box center [552, 82] width 9 height 9
drag, startPoint x: 819, startPoint y: 123, endPoint x: 794, endPoint y: 119, distance: 25.3
click at [794, 119] on div "Je me permets de vous contacter concernant deux virements effectués les [DATE] …" at bounding box center [784, 131] width 510 height 23
drag, startPoint x: 536, startPoint y: 80, endPoint x: 673, endPoint y: 86, distance: 137.1
click at [537, 80] on icon at bounding box center [537, 82] width 9 height 9
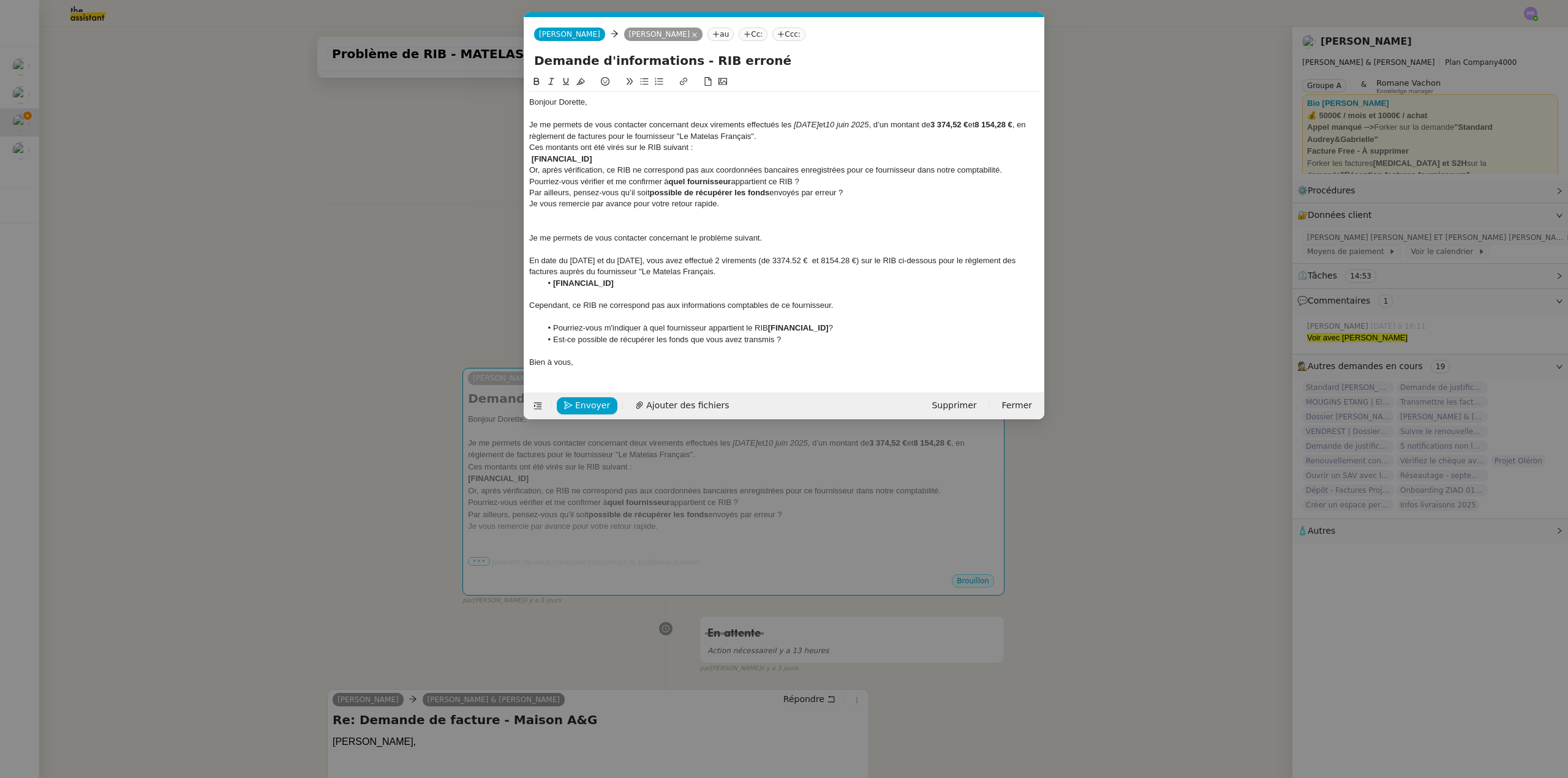
click at [772, 136] on div "Je me permets de vous contacter concernant deux virements effectués les [DATE] …" at bounding box center [784, 131] width 510 height 23
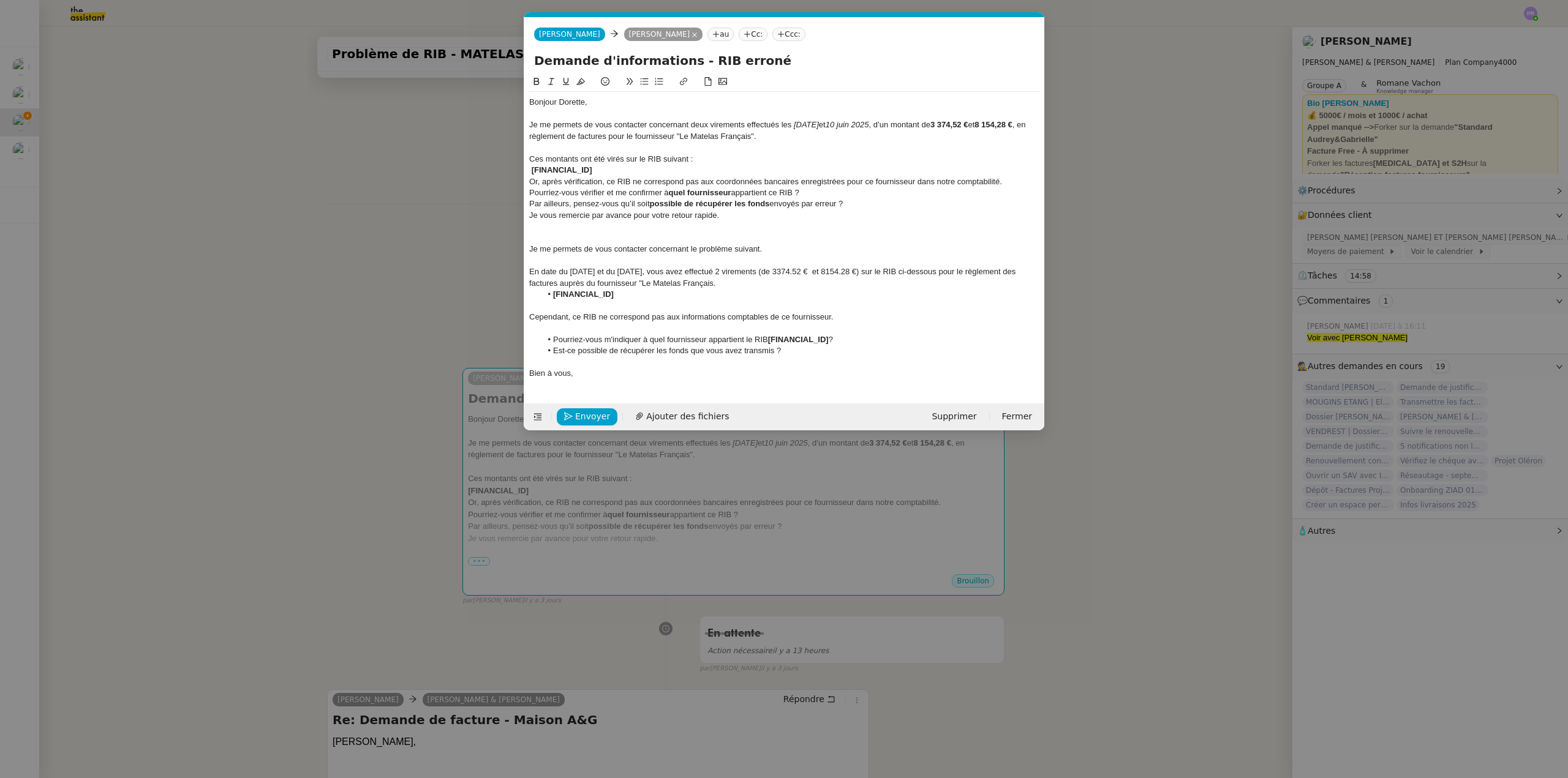
click at [530, 169] on div "[FINANCIAL_ID]" at bounding box center [784, 170] width 510 height 11
click at [712, 155] on div "Ces montants ont été virés sur le RIB suivant :" at bounding box center [784, 159] width 510 height 11
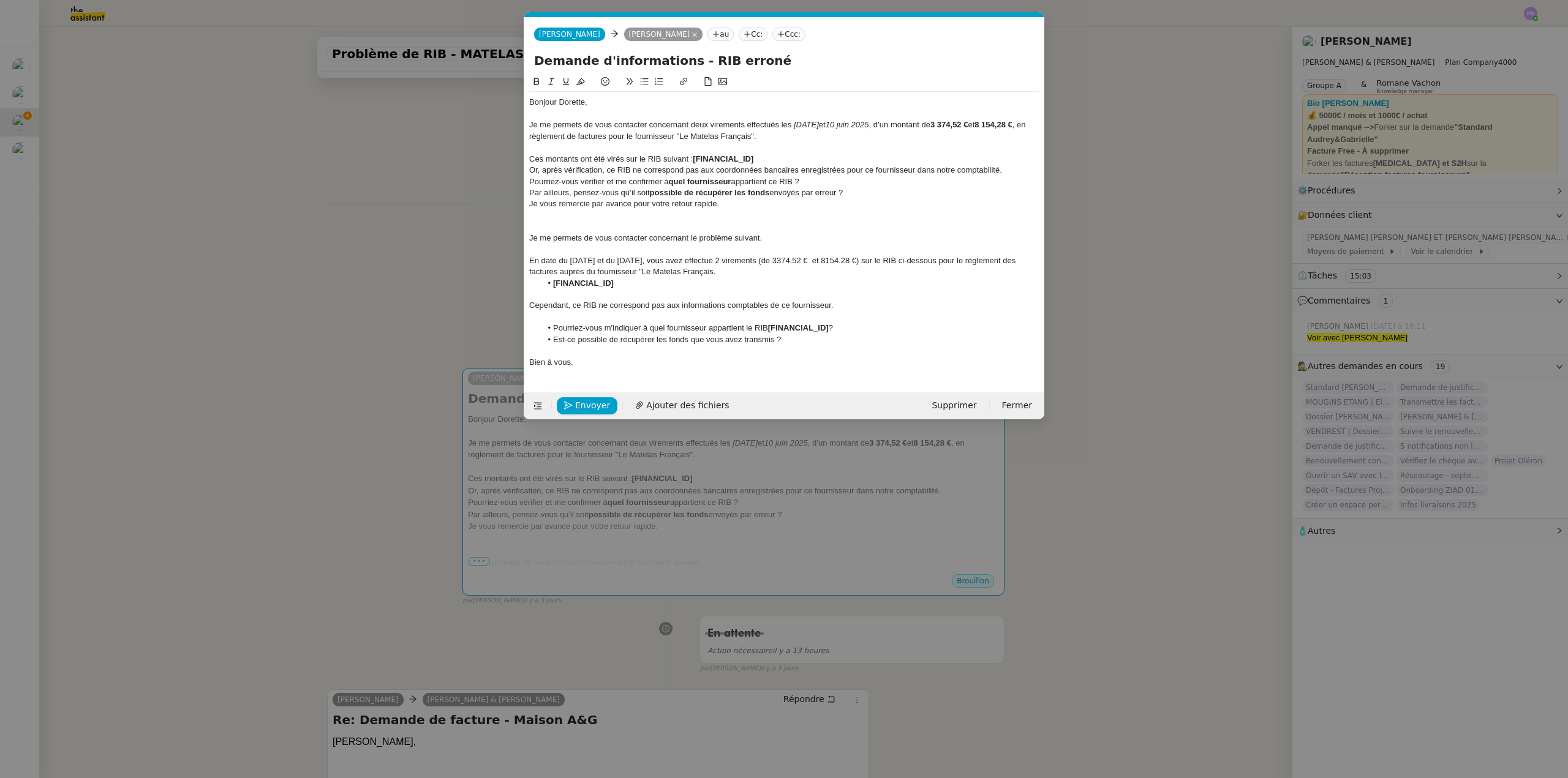
click at [864, 159] on div "Ces montants ont été virés sur le RIB suivant : [FINANCIAL_ID]" at bounding box center [784, 159] width 510 height 11
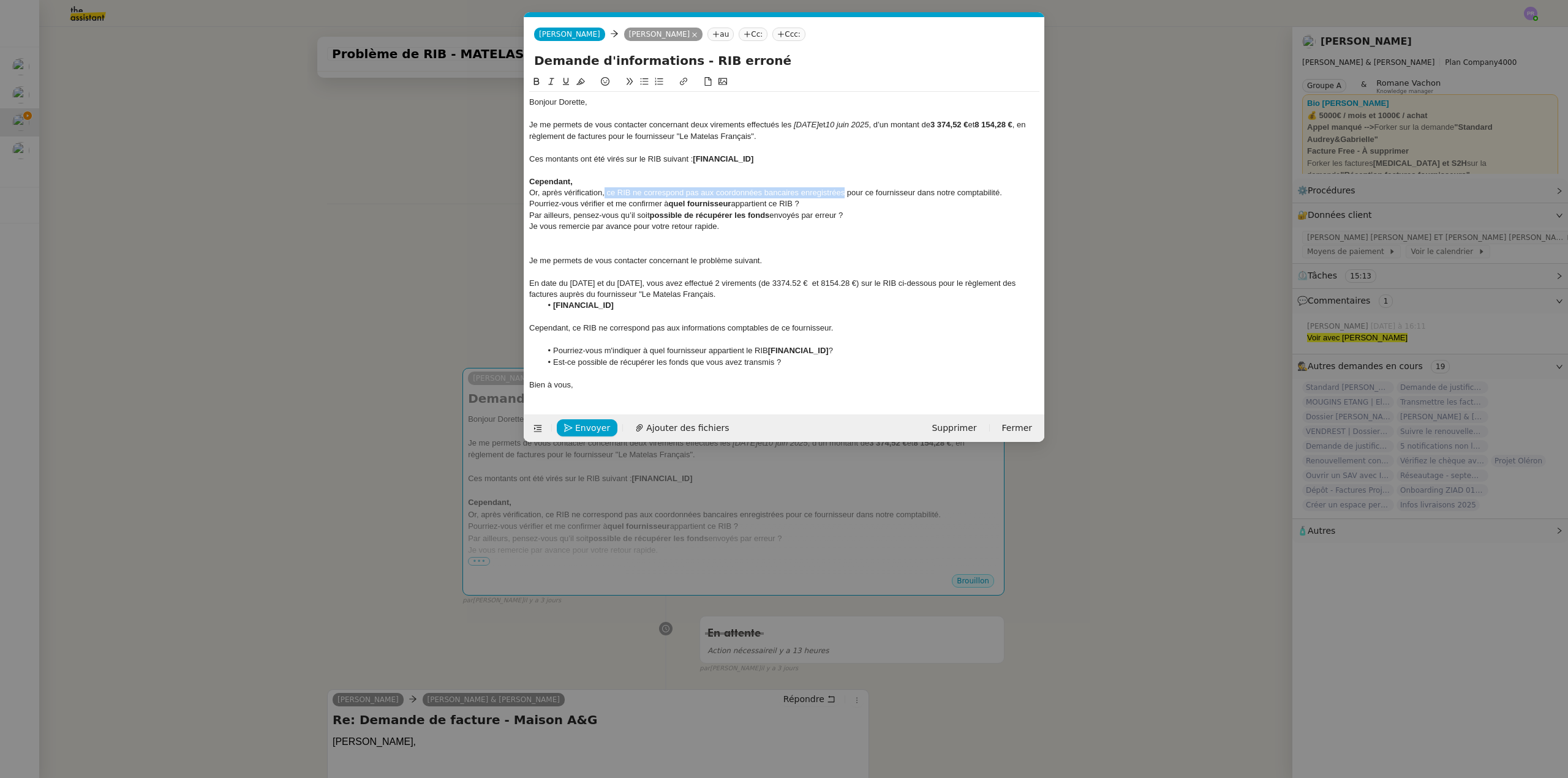
copy div "ce RIB ne correspond pas aux coordonnées bancaires enregistrées"
drag, startPoint x: 605, startPoint y: 192, endPoint x: 843, endPoint y: 191, distance: 238.0
click at [843, 191] on div "Or, après vérification, ce RIB ne correspond pas aux coordonnées bancaires enre…" at bounding box center [784, 193] width 510 height 11
click at [610, 175] on div at bounding box center [784, 170] width 510 height 11
click at [601, 179] on div "Cependant," at bounding box center [784, 182] width 510 height 11
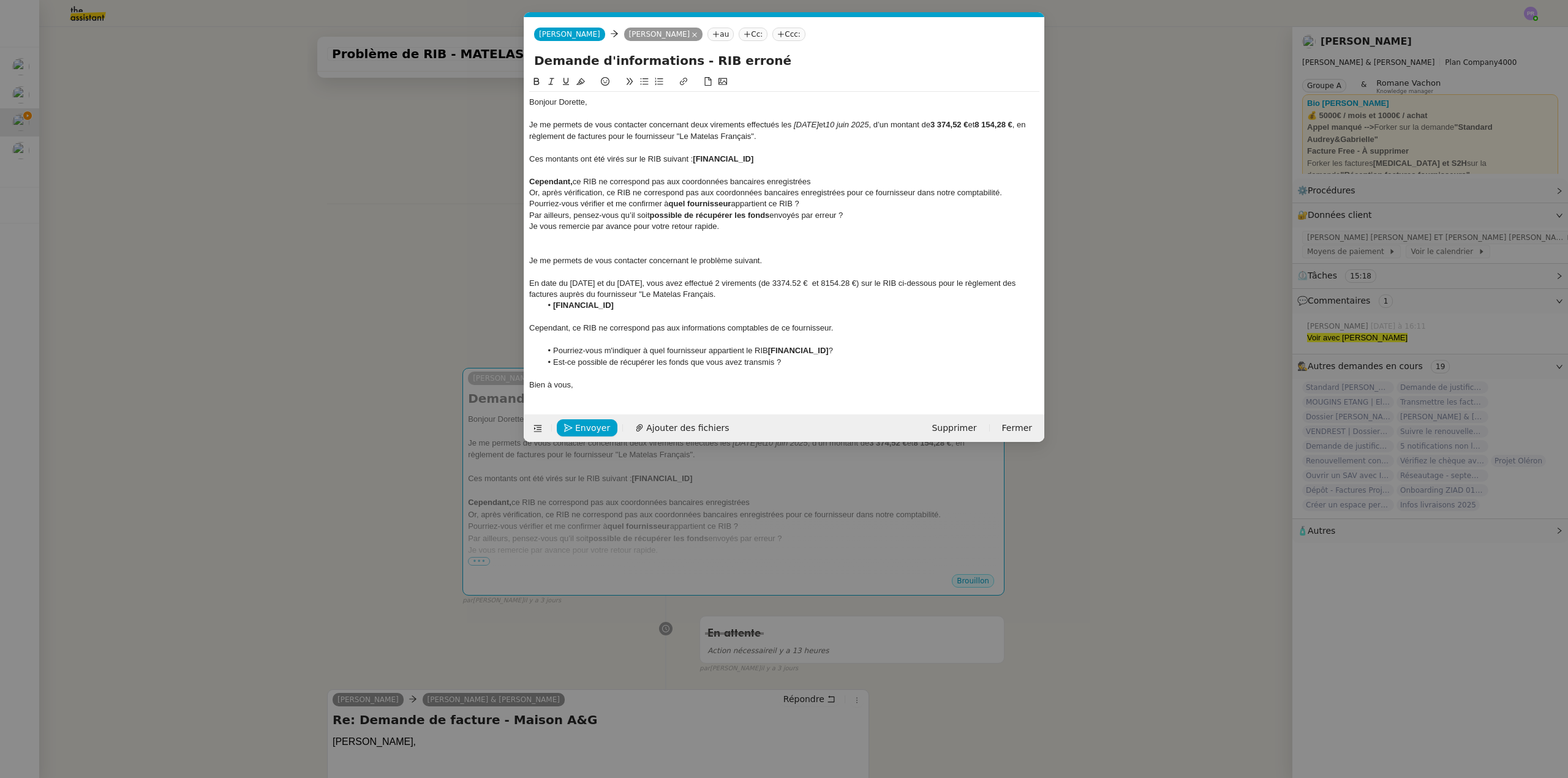
click at [577, 180] on div "Cependant, ce RIB ne correspond pas aux coordonnées bancaires enregistrées" at bounding box center [784, 182] width 510 height 11
drag, startPoint x: 575, startPoint y: 180, endPoint x: 524, endPoint y: 179, distance: 51.0
click at [524, 179] on form "[PERSON_NAME] [PERSON_NAME] au Cc: Ccc: Demande d'informations - RIB erroné Bon…" at bounding box center [784, 229] width 521 height 425
click at [535, 86] on icon at bounding box center [537, 82] width 9 height 9
drag, startPoint x: 764, startPoint y: 181, endPoint x: 827, endPoint y: 181, distance: 63.0
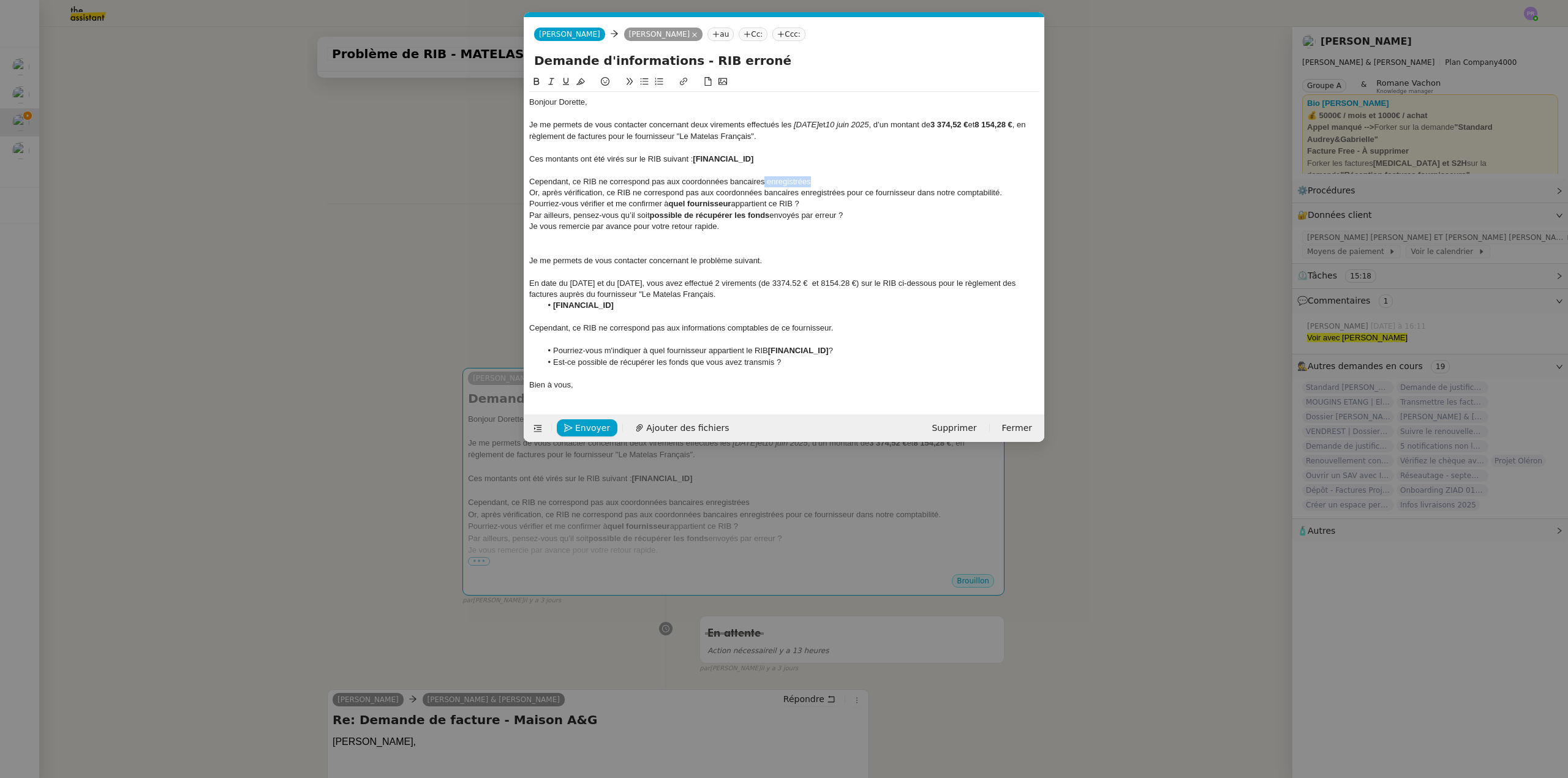
click at [827, 181] on div "Cependant, ce RIB ne correspond pas aux coordonnées bancaires enregistrées" at bounding box center [784, 182] width 510 height 11
drag, startPoint x: 973, startPoint y: 125, endPoint x: 936, endPoint y: 123, distance: 37.1
click at [936, 123] on strong "3 374,52 €" at bounding box center [949, 124] width 37 height 9
copy strong "3 374,52 €"
click at [953, 177] on div "Cependant, ce RIB ne correspond pas aux coordonnées bancaires pour ce fournisse…" at bounding box center [784, 182] width 510 height 11
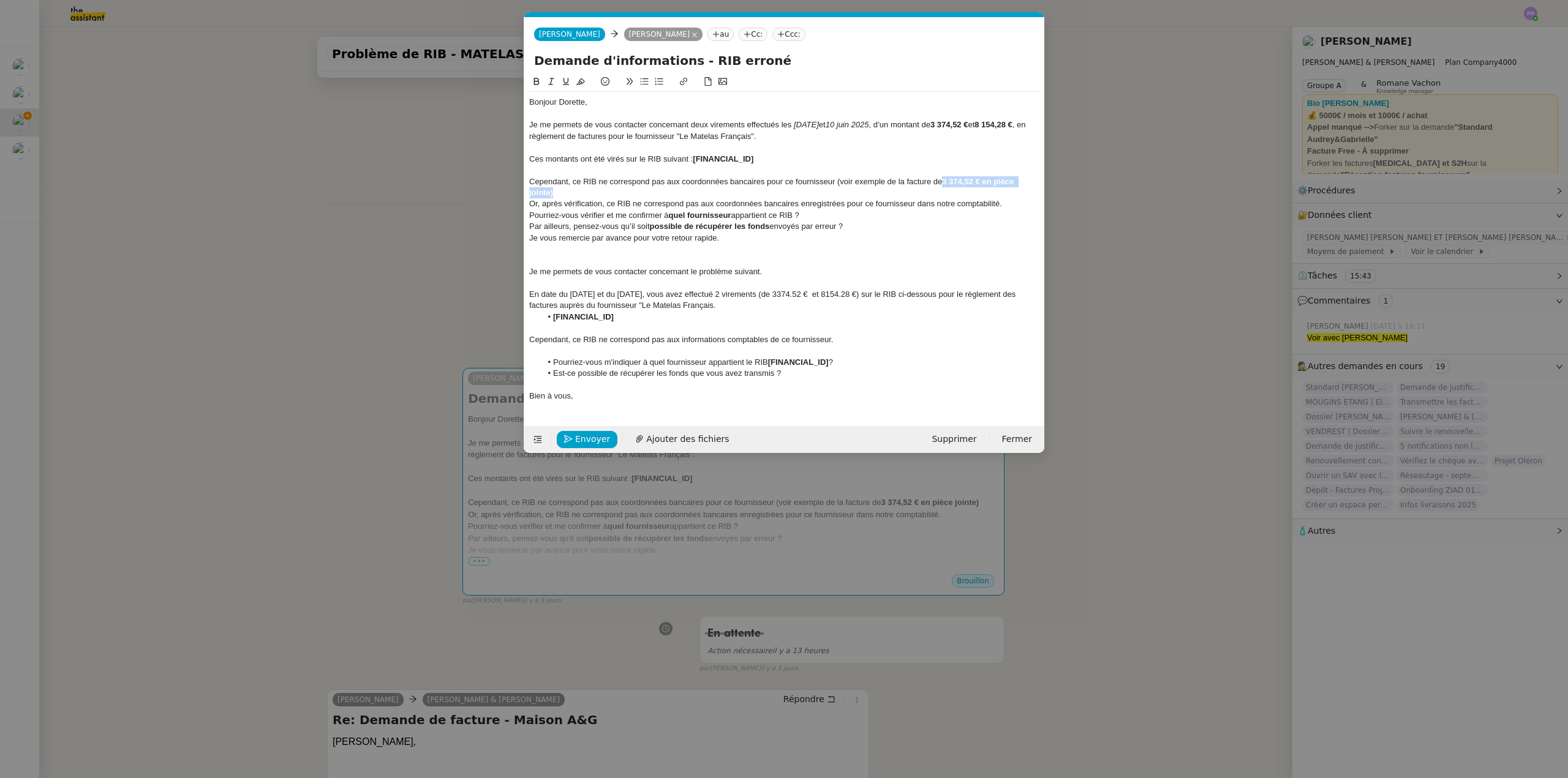
drag, startPoint x: 944, startPoint y: 182, endPoint x: 962, endPoint y: 191, distance: 20.1
click at [962, 191] on div "Cependant, ce RIB ne correspond pas aux coordonnées bancaires pour ce fournisse…" at bounding box center [784, 188] width 510 height 23
click at [537, 80] on icon at bounding box center [537, 82] width 5 height 7
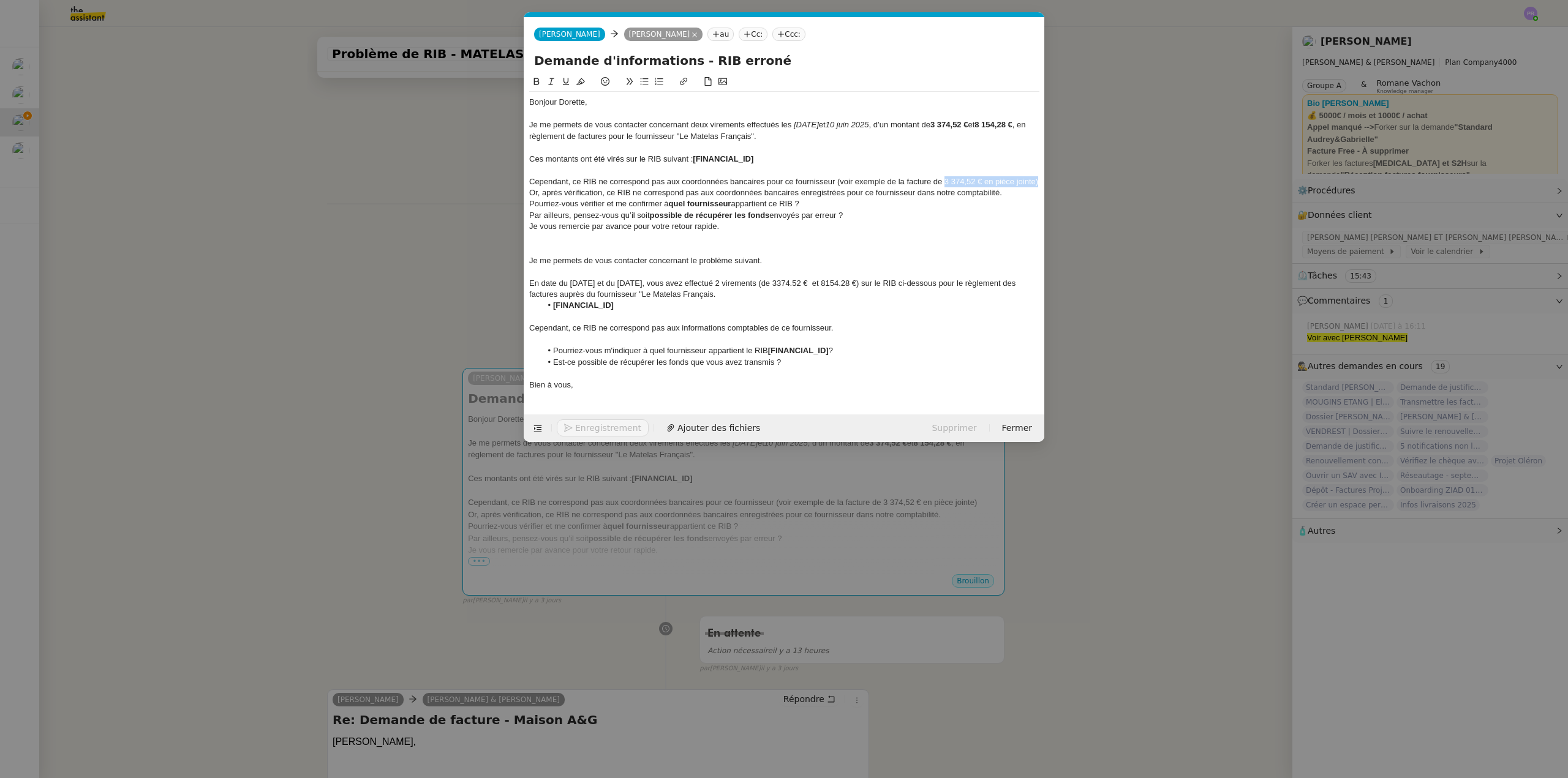
click at [1011, 186] on div "Cependant, ce RIB ne correspond pas aux coordonnées bancaires pour ce fournisse…" at bounding box center [784, 182] width 510 height 11
click at [1038, 182] on div "Cependant, ce RIB ne correspond pas aux coordonnées bancaires pour ce fournisse…" at bounding box center [784, 182] width 510 height 11
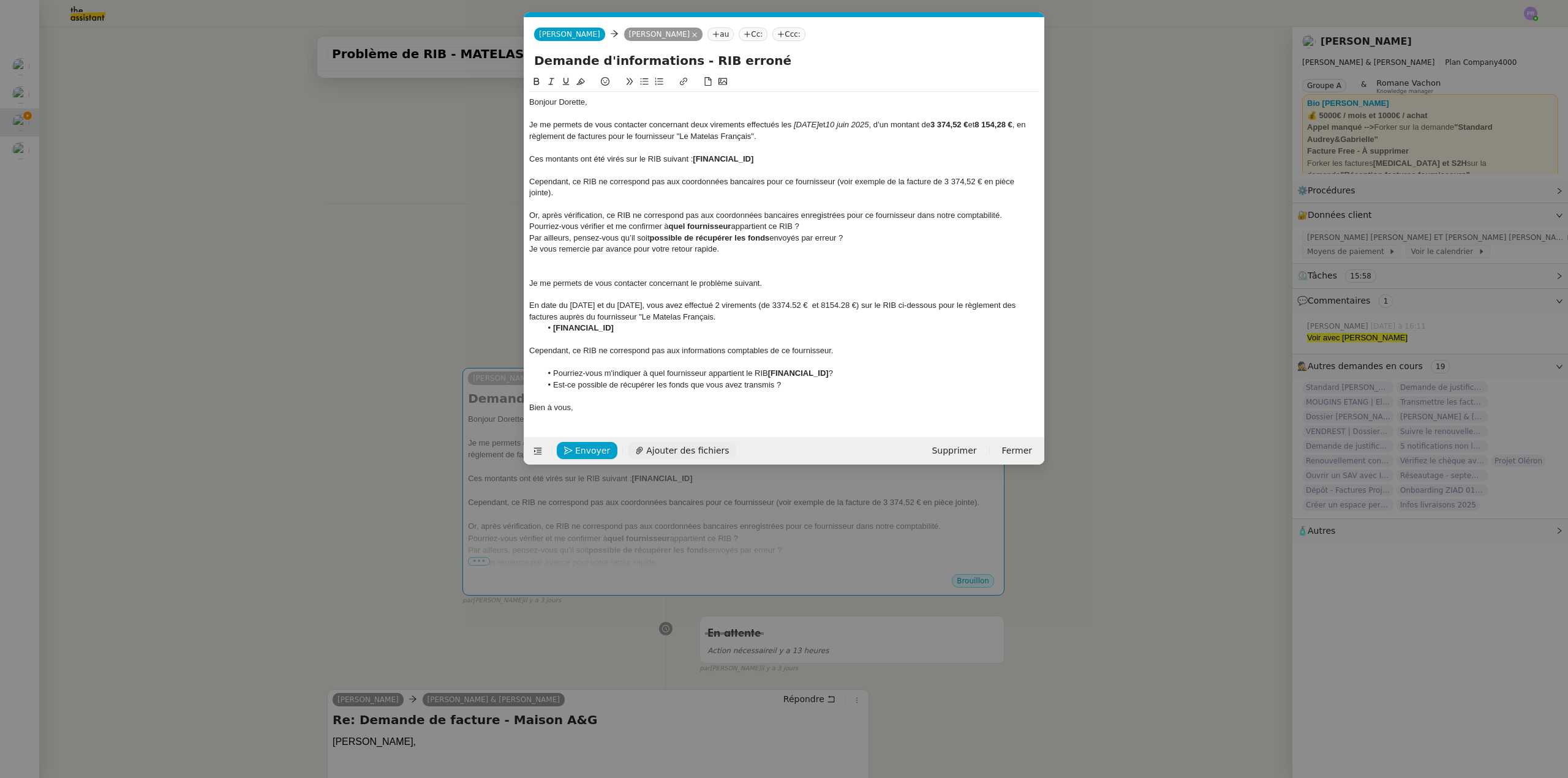
click at [685, 450] on span "Ajouter des fichiers" at bounding box center [687, 451] width 83 height 14
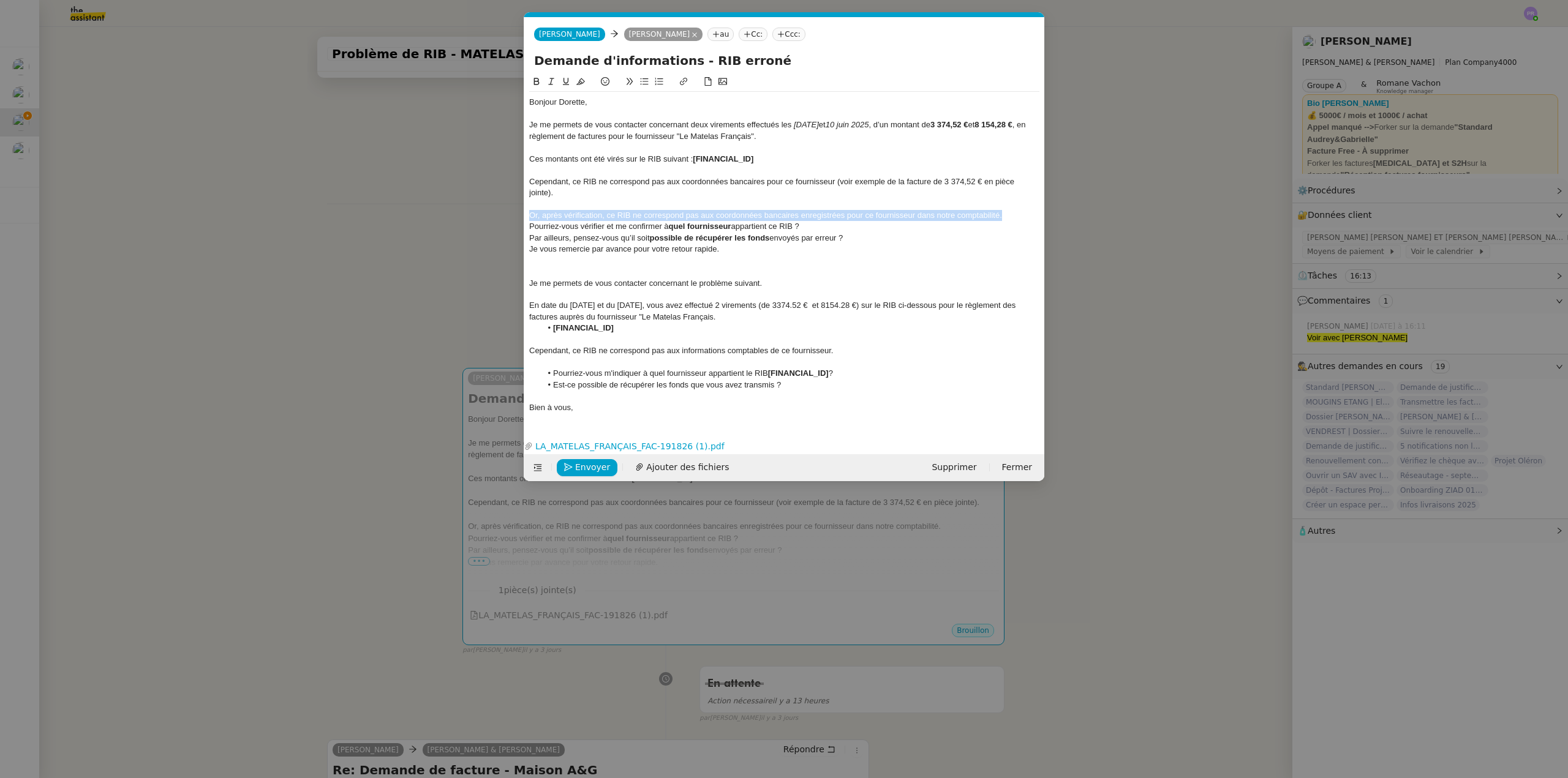
drag, startPoint x: 884, startPoint y: 211, endPoint x: 521, endPoint y: 210, distance: 363.0
click at [521, 210] on nz-modal-container "Service TA - VOYAGE - PROPOSITION GLOBALE A utiliser dans le cadre de propositi…" at bounding box center [784, 389] width 1568 height 778
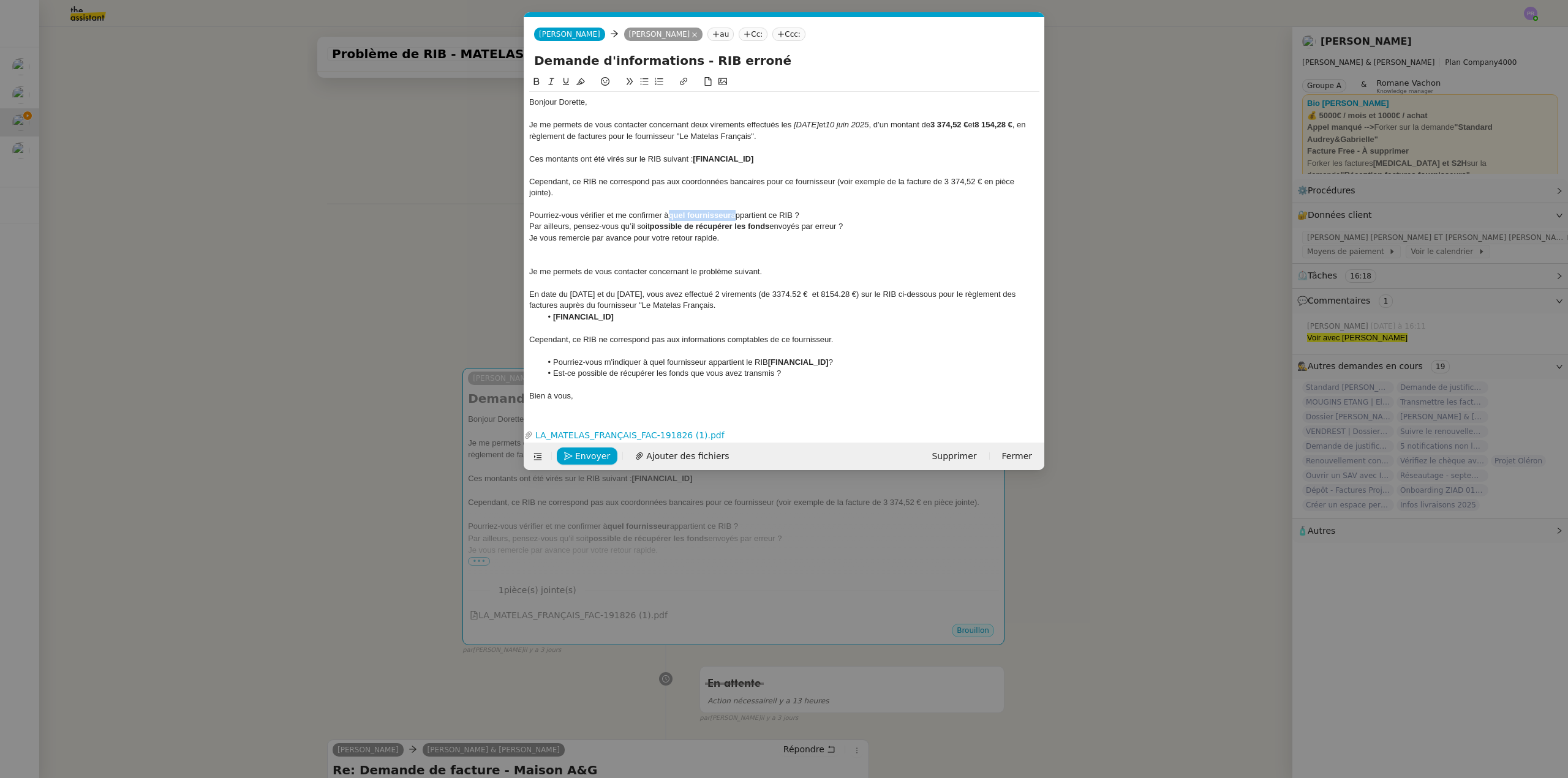
drag, startPoint x: 736, startPoint y: 215, endPoint x: 621, endPoint y: 163, distance: 126.2
click at [672, 215] on div "Pourriez-vous vérifier et me confirmer à quel fournisseur appartient ce RIB ?" at bounding box center [784, 215] width 510 height 11
click at [538, 86] on icon at bounding box center [537, 82] width 9 height 9
click at [748, 208] on div at bounding box center [784, 203] width 510 height 11
drag, startPoint x: 734, startPoint y: 214, endPoint x: 672, endPoint y: 212, distance: 62.0
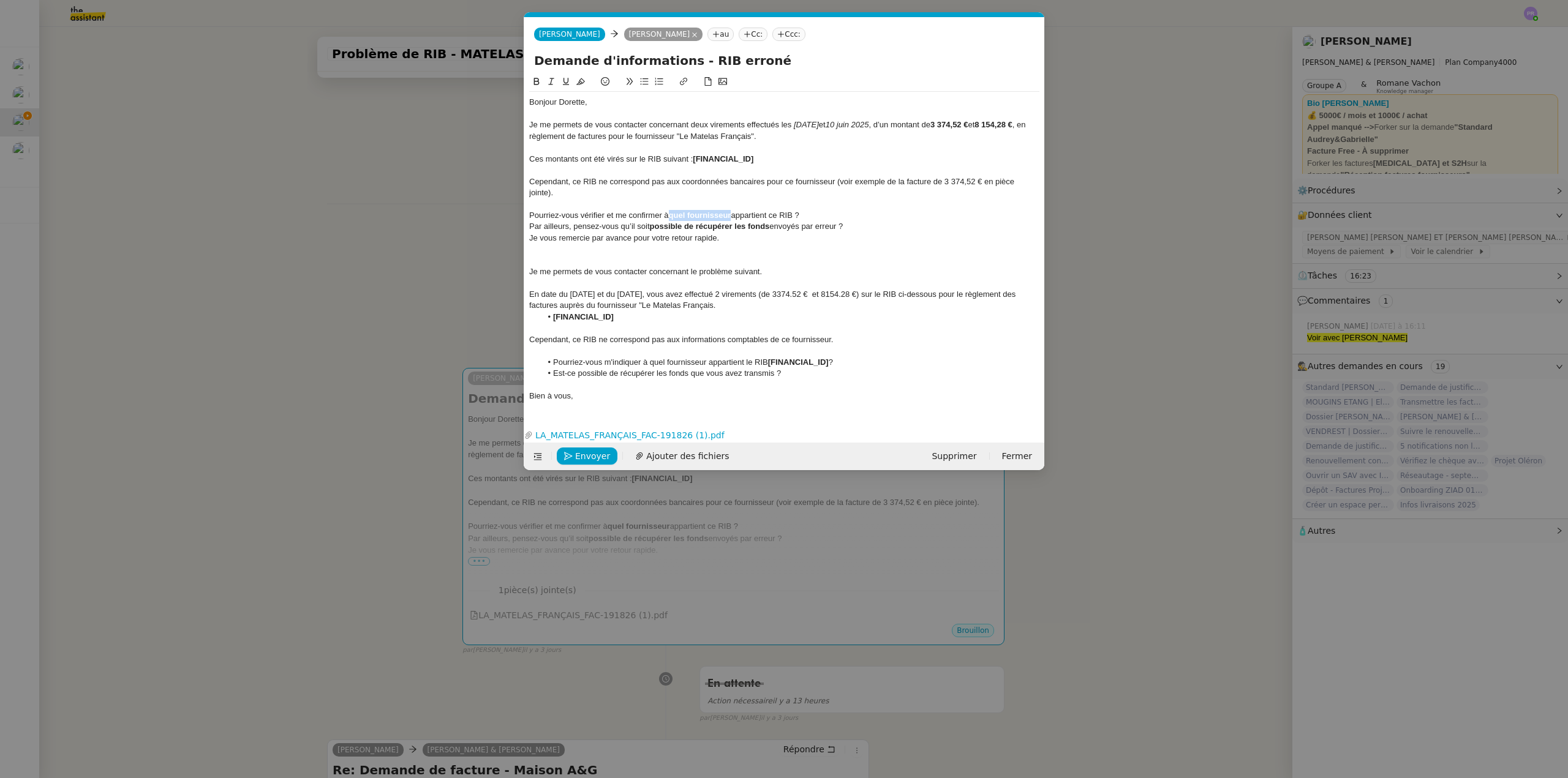
click at [672, 212] on strong "quel fournisseur" at bounding box center [700, 215] width 62 height 9
click at [537, 82] on icon at bounding box center [537, 82] width 9 height 9
click at [725, 202] on div at bounding box center [784, 203] width 510 height 11
click at [808, 214] on div "Pourriez-vous vérifier et me confirmer à quel fournisseur appartient ce RIB ?" at bounding box center [784, 215] width 510 height 11
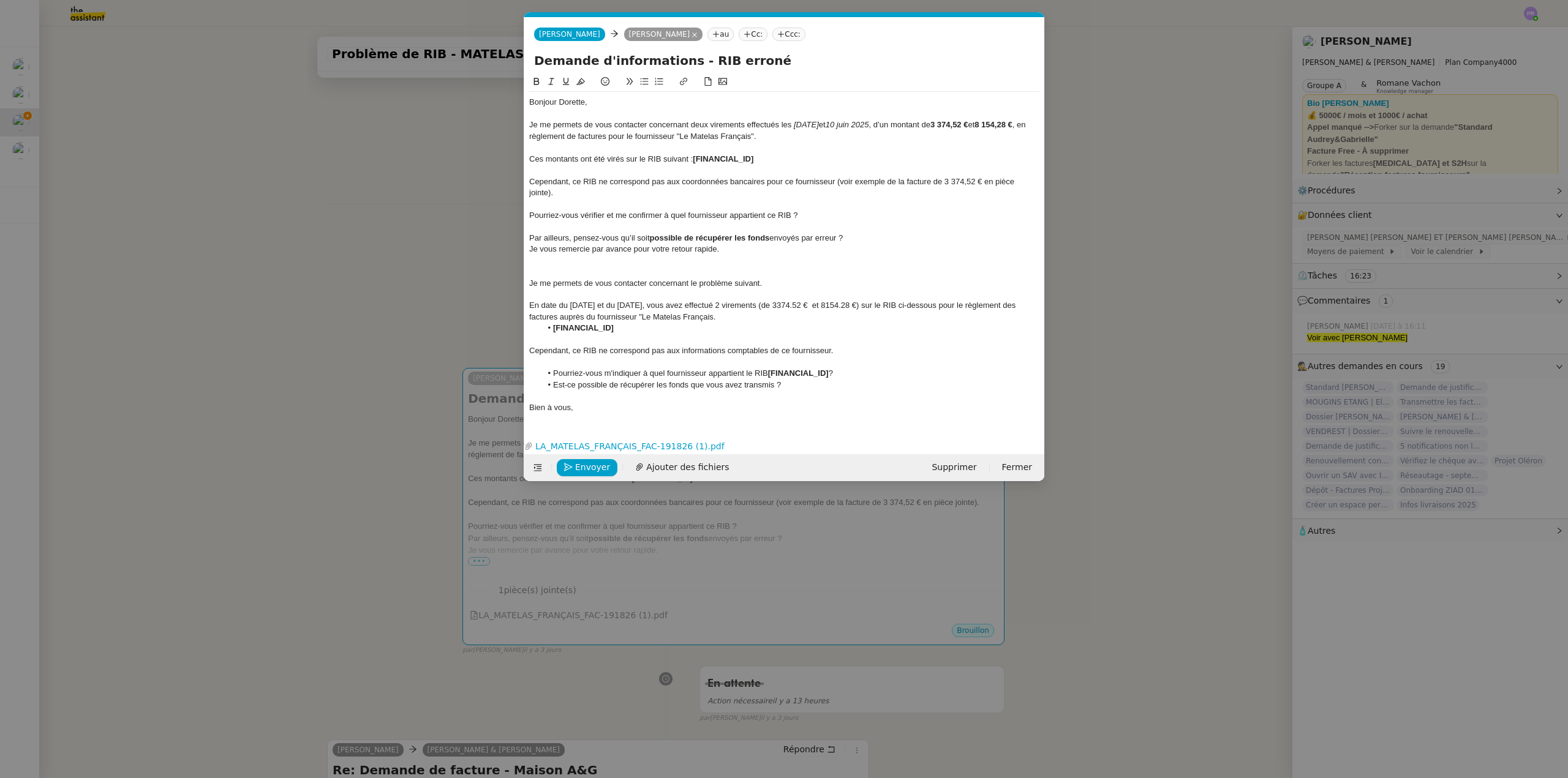
click at [654, 215] on div "Pourriez-vous vérifier et me confirmer à quel fournisseur appartient ce RIB ?" at bounding box center [784, 215] width 510 height 11
click at [641, 81] on icon at bounding box center [645, 82] width 9 height 9
drag, startPoint x: 763, startPoint y: 385, endPoint x: 534, endPoint y: 388, distance: 229.0
click at [534, 389] on ul "Pourriez-vous m'indiquer à quel fournisseur appartient le RIB [FINANCIAL_ID] ? …" at bounding box center [784, 379] width 510 height 23
click at [827, 212] on li "Pourriez-vous vérifier et me confirmer à quel fournisseur appartient ce RIB ?" at bounding box center [790, 215] width 498 height 11
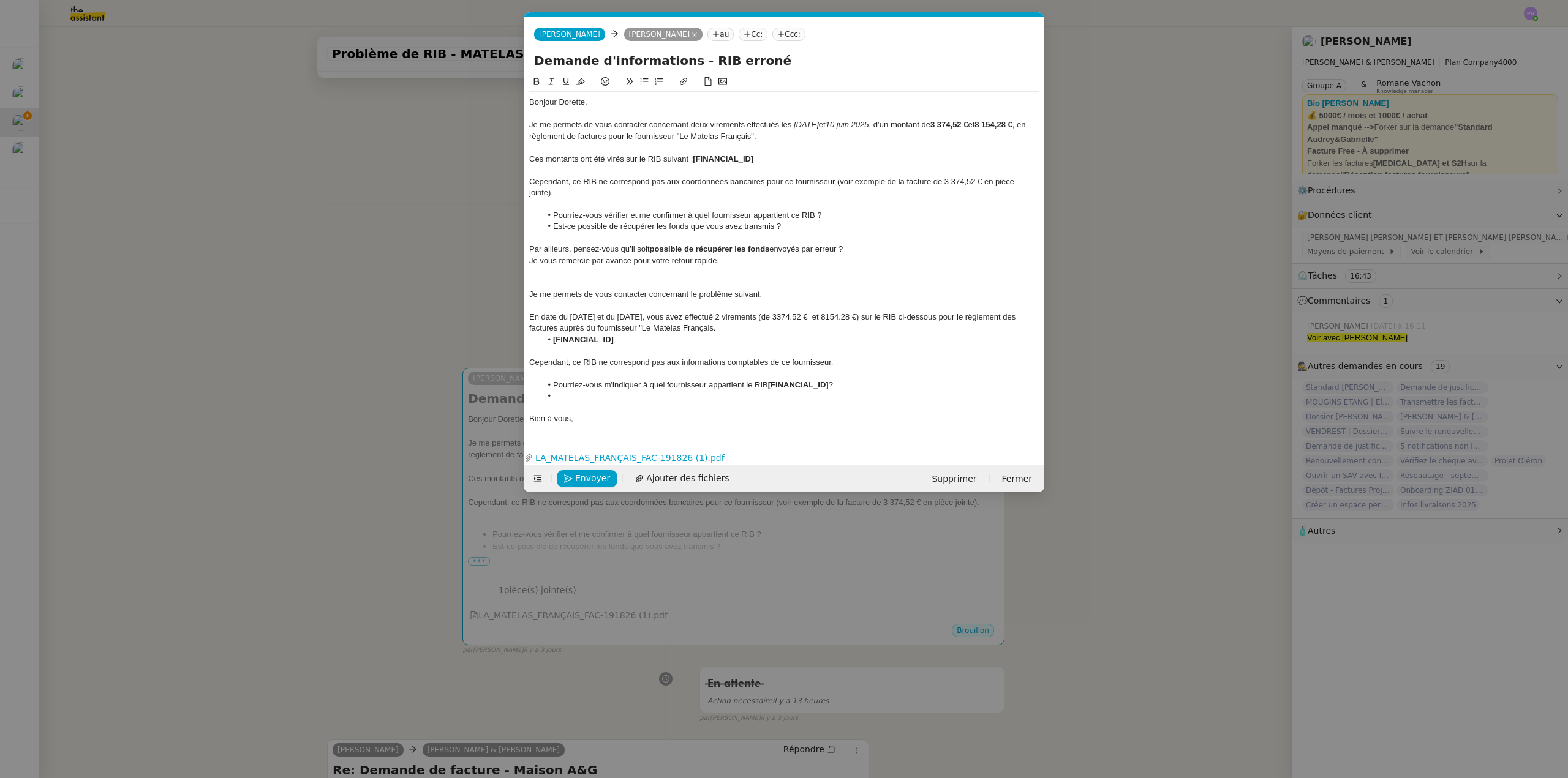
click at [575, 226] on li "Est-ce possible de récupérer les fonds que vous avez transmis ?" at bounding box center [790, 226] width 498 height 11
drag, startPoint x: 632, startPoint y: 260, endPoint x: 730, endPoint y: 263, distance: 98.0
click at [728, 263] on div "Je vous remercie par avance pour votre retour rapide." at bounding box center [784, 261] width 510 height 11
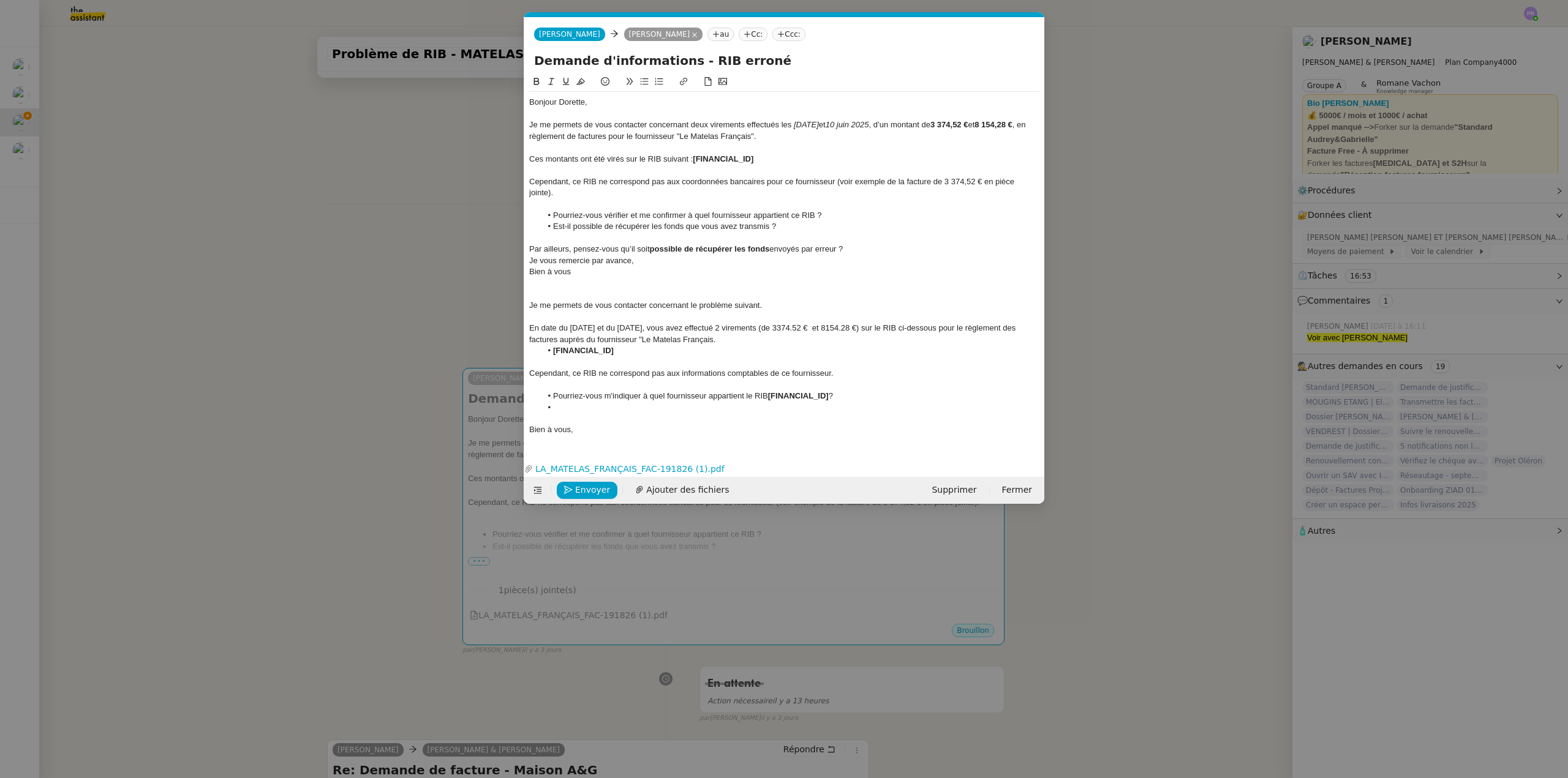
drag, startPoint x: 883, startPoint y: 250, endPoint x: 521, endPoint y: 249, distance: 362.0
click at [521, 249] on nz-modal-container "Service TA - VOYAGE - PROPOSITION GLOBALE A utiliser dans le cadre de propositi…" at bounding box center [784, 389] width 1568 height 778
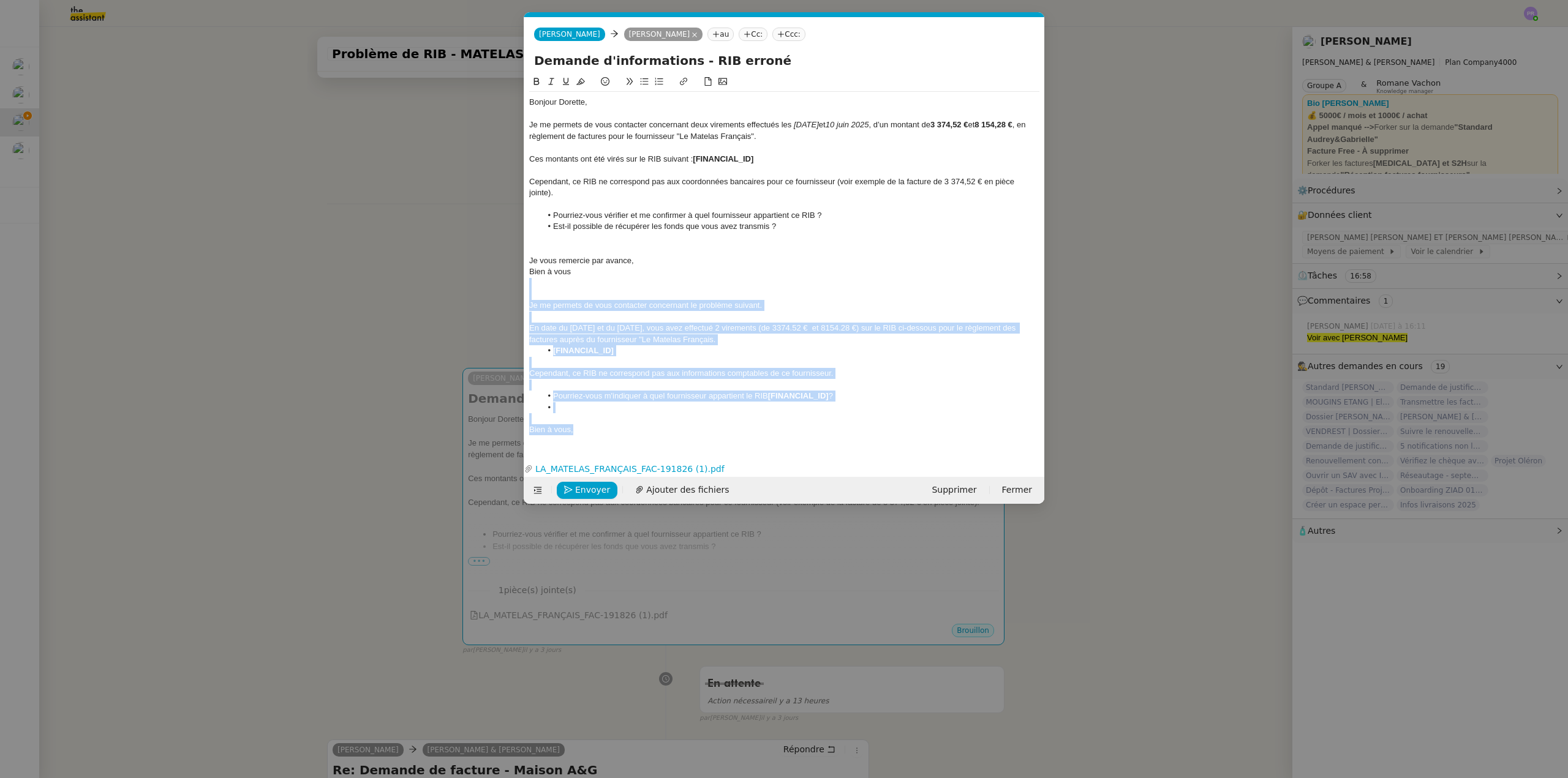
drag, startPoint x: 577, startPoint y: 430, endPoint x: 518, endPoint y: 285, distance: 156.5
click at [518, 285] on nz-modal-container "Service TA - VOYAGE - PROPOSITION GLOBALE A utiliser dans le cadre de propositi…" at bounding box center [784, 389] width 1568 height 778
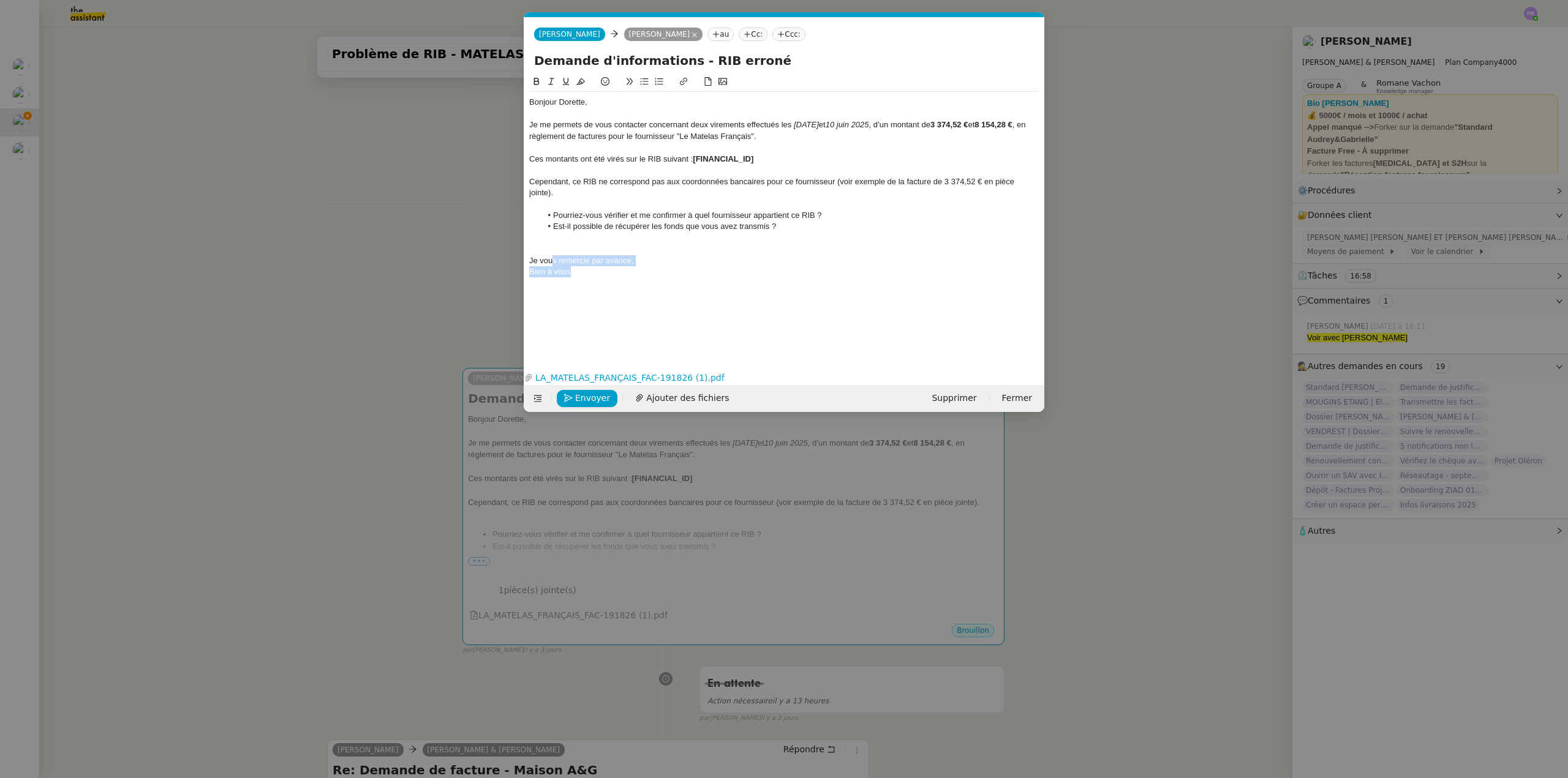
drag, startPoint x: 577, startPoint y: 272, endPoint x: 537, endPoint y: 263, distance: 41.0
click at [550, 266] on div "Bonjour Dorette, Je me permets de vous contacter concernant deux virements effe…" at bounding box center [784, 193] width 510 height 202
click at [530, 258] on div "Je vous remercie par avance," at bounding box center [784, 261] width 510 height 11
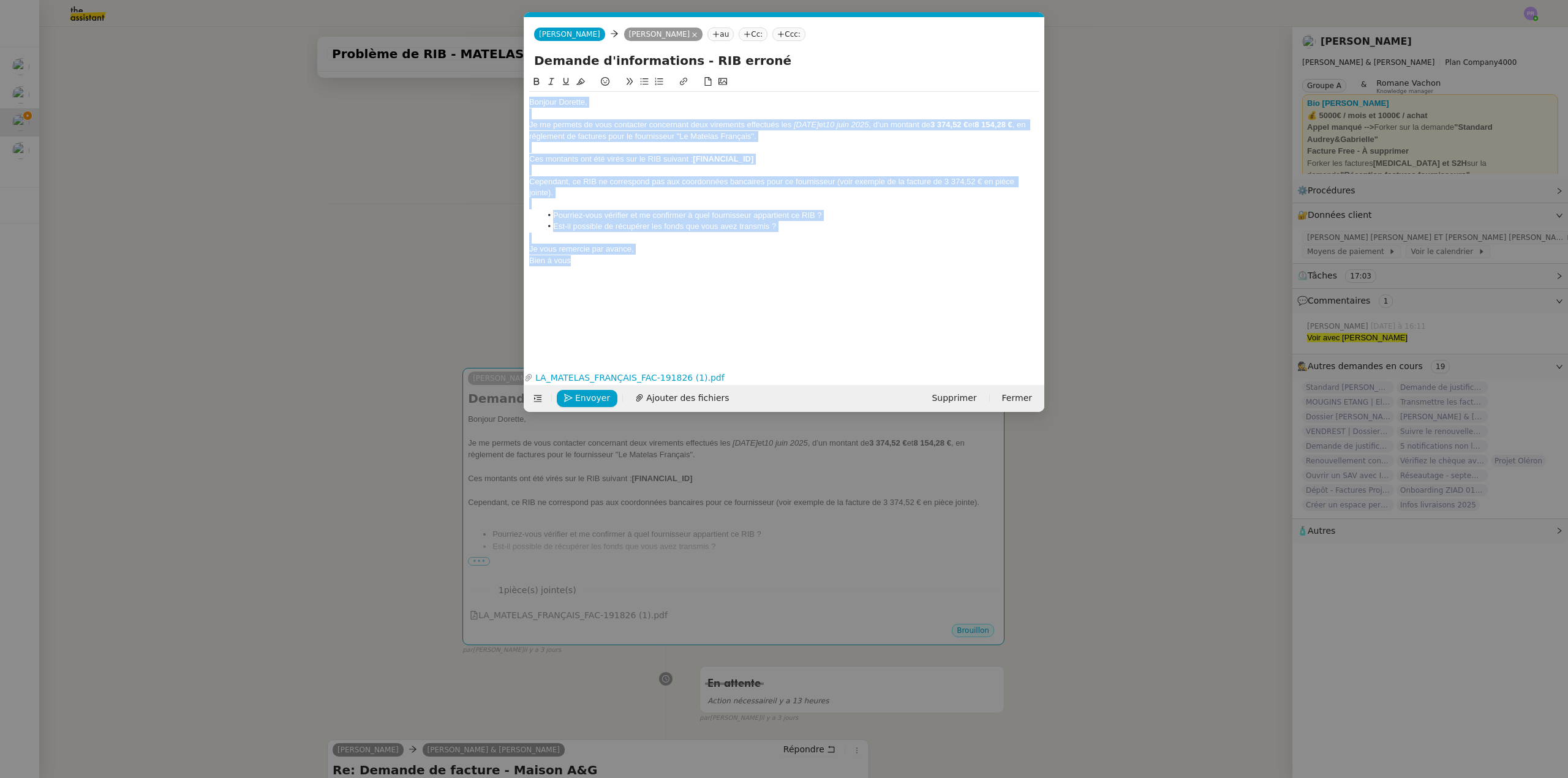
drag, startPoint x: 579, startPoint y: 264, endPoint x: 521, endPoint y: 99, distance: 174.9
click at [504, 104] on nz-modal-container "Service TA - VOYAGE - PROPOSITION GLOBALE A utiliser dans le cadre de propositi…" at bounding box center [784, 389] width 1568 height 778
click at [583, 79] on icon at bounding box center [581, 82] width 9 height 9
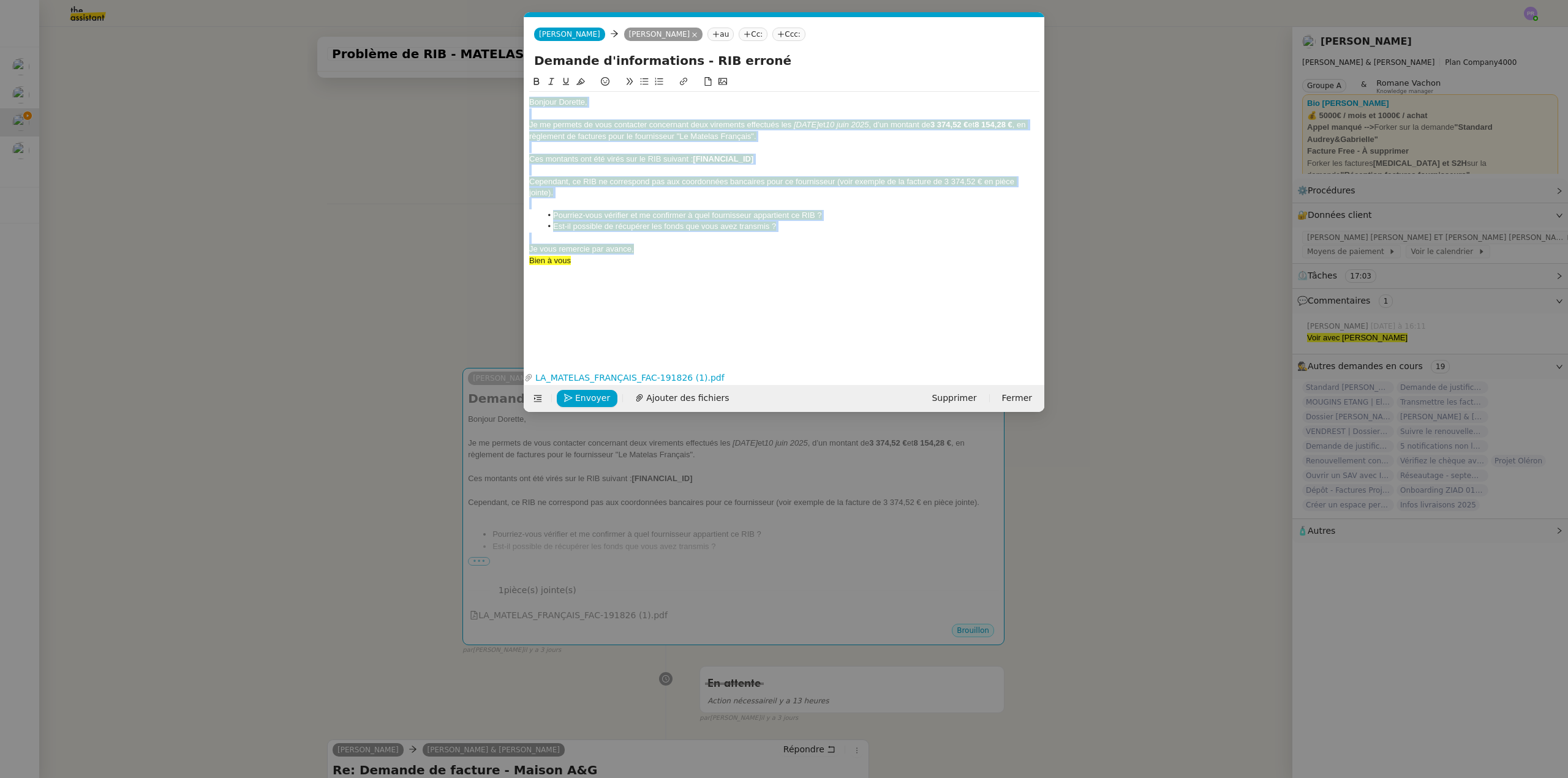
click at [607, 111] on div at bounding box center [784, 114] width 510 height 11
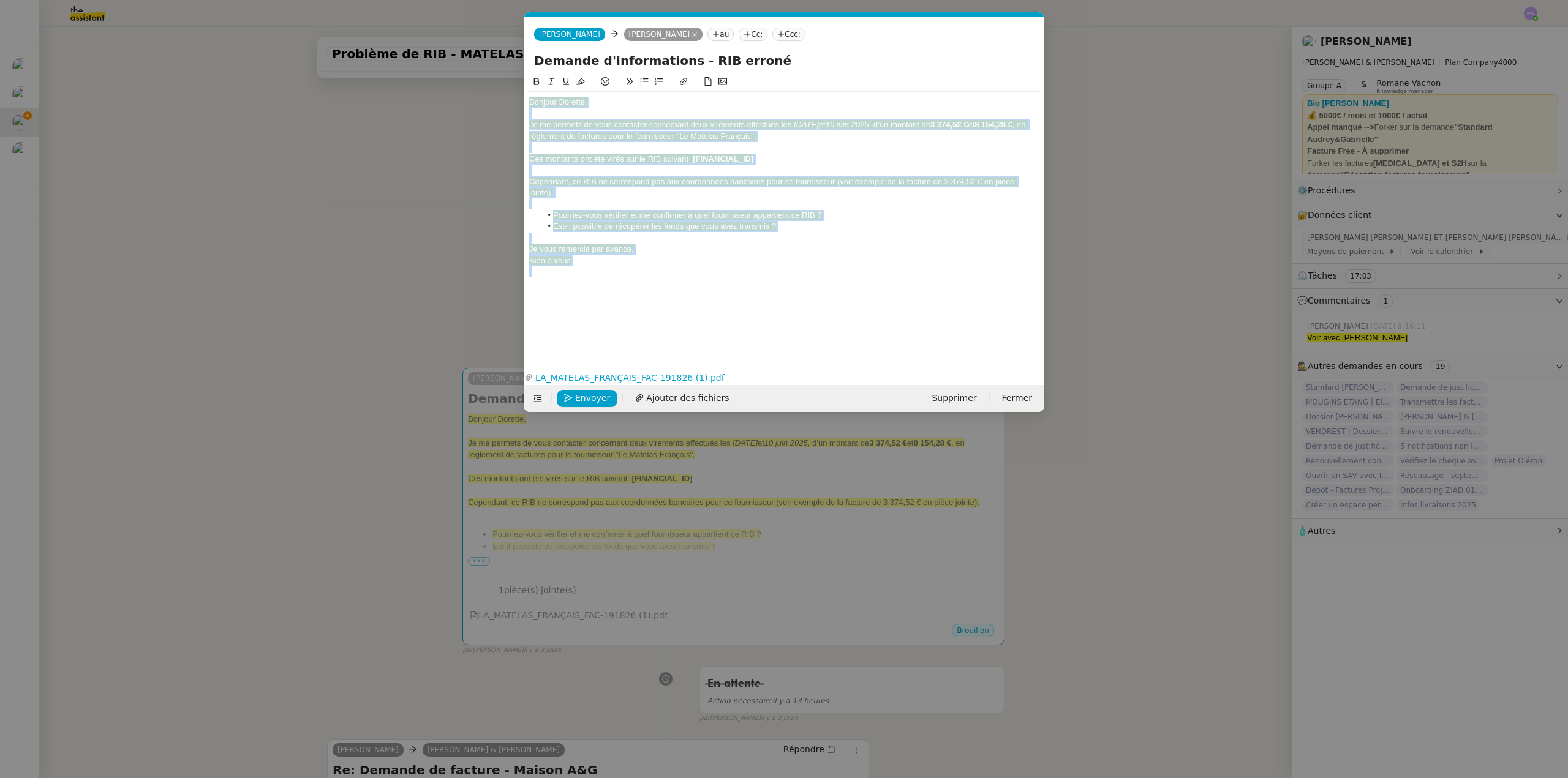
drag, startPoint x: 579, startPoint y: 267, endPoint x: 508, endPoint y: 99, distance: 182.4
click at [508, 100] on nz-modal-container "Service TA - VOYAGE - PROPOSITION GLOBALE A utiliser dans le cadre de propositi…" at bounding box center [784, 389] width 1568 height 778
click at [582, 80] on icon at bounding box center [581, 82] width 9 height 7
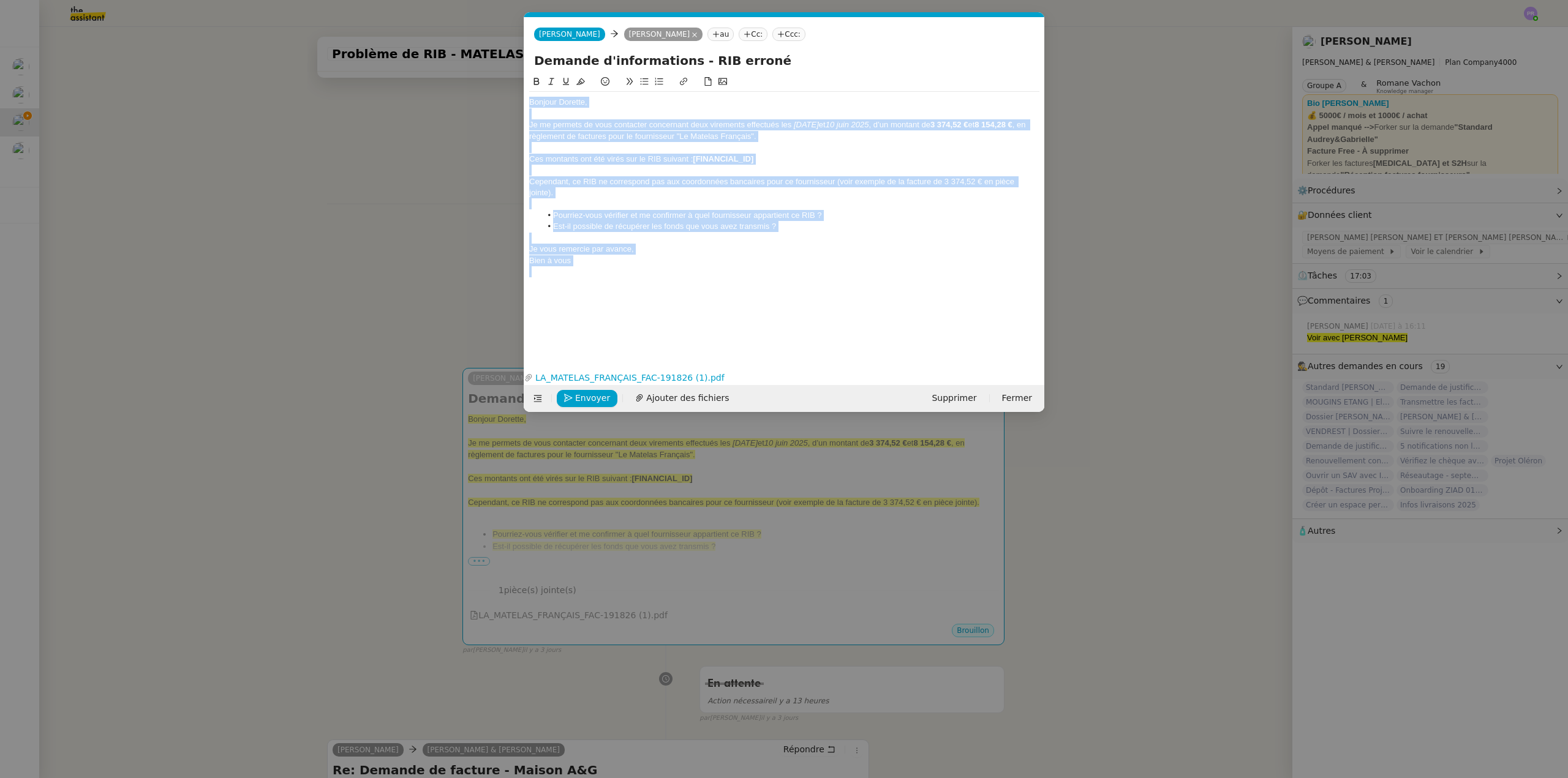
click at [619, 104] on div "Bonjour Dorette," at bounding box center [784, 102] width 510 height 11
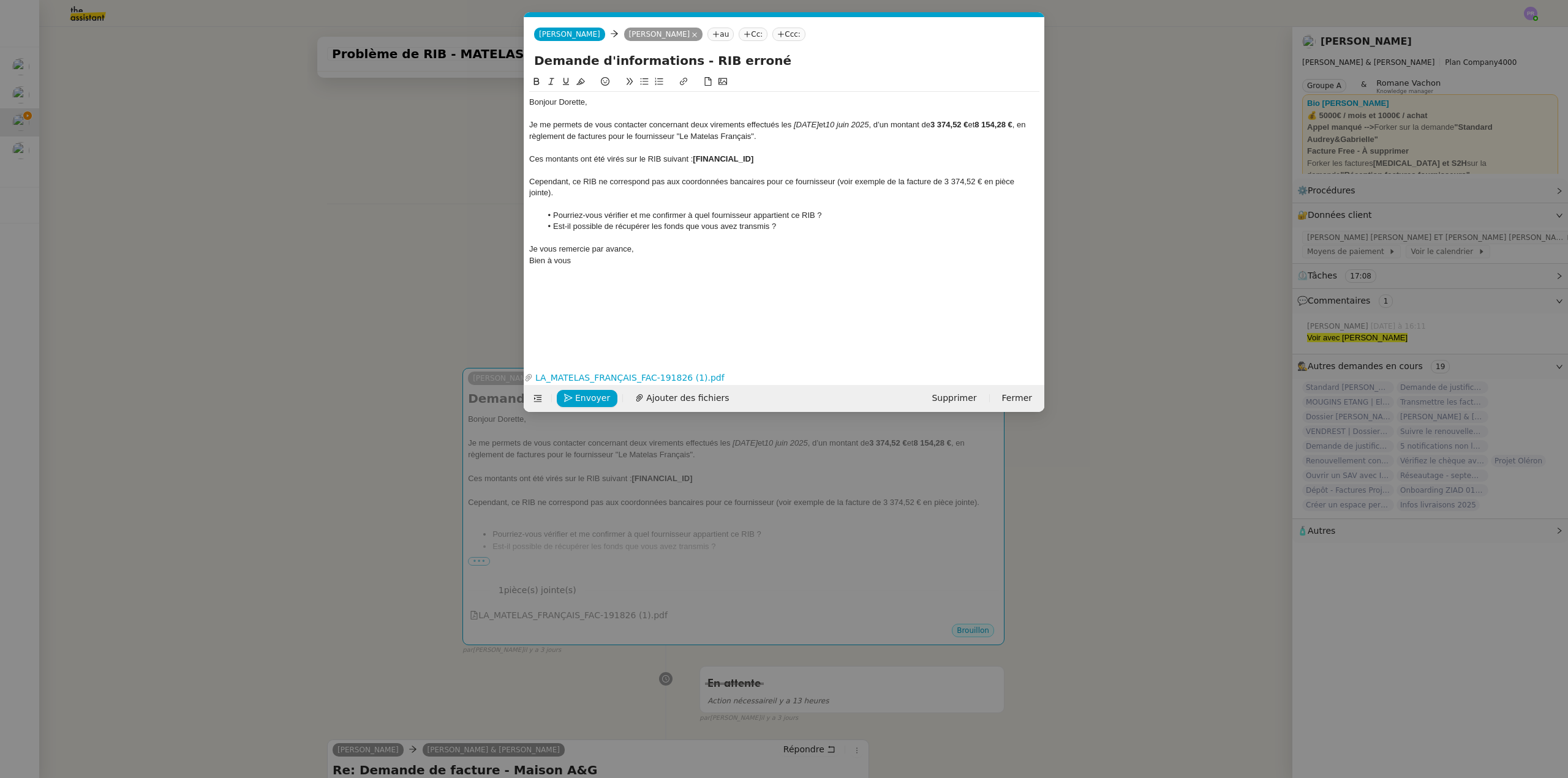
click at [792, 123] on em at bounding box center [792, 124] width 3 height 9
click at [1024, 123] on div "Je me permets de vous contacter concernant deux virements effectués le [DATE] e…" at bounding box center [784, 131] width 510 height 23
drag, startPoint x: 616, startPoint y: 137, endPoint x: 641, endPoint y: 137, distance: 25.0
click at [641, 137] on div "Je me permets de vous contacter concernant deux virements effectués le [DATE] e…" at bounding box center [784, 131] width 510 height 23
click at [552, 151] on div at bounding box center [784, 147] width 510 height 11
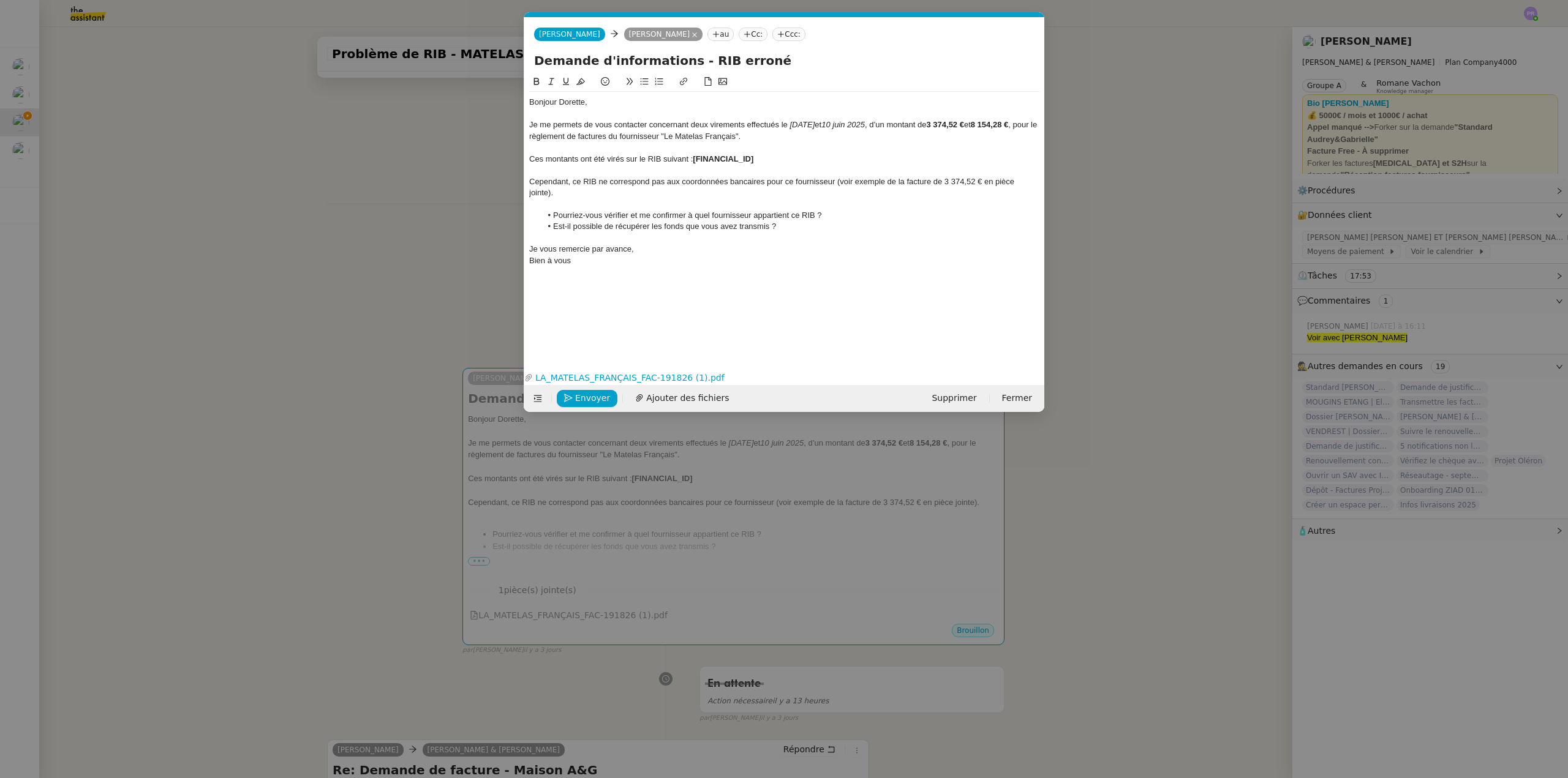
click at [529, 156] on div "Ces montants ont été virés sur le RIB suivant : [FINANCIAL_ID]" at bounding box center [784, 159] width 510 height 11
click at [613, 147] on div at bounding box center [784, 147] width 510 height 11
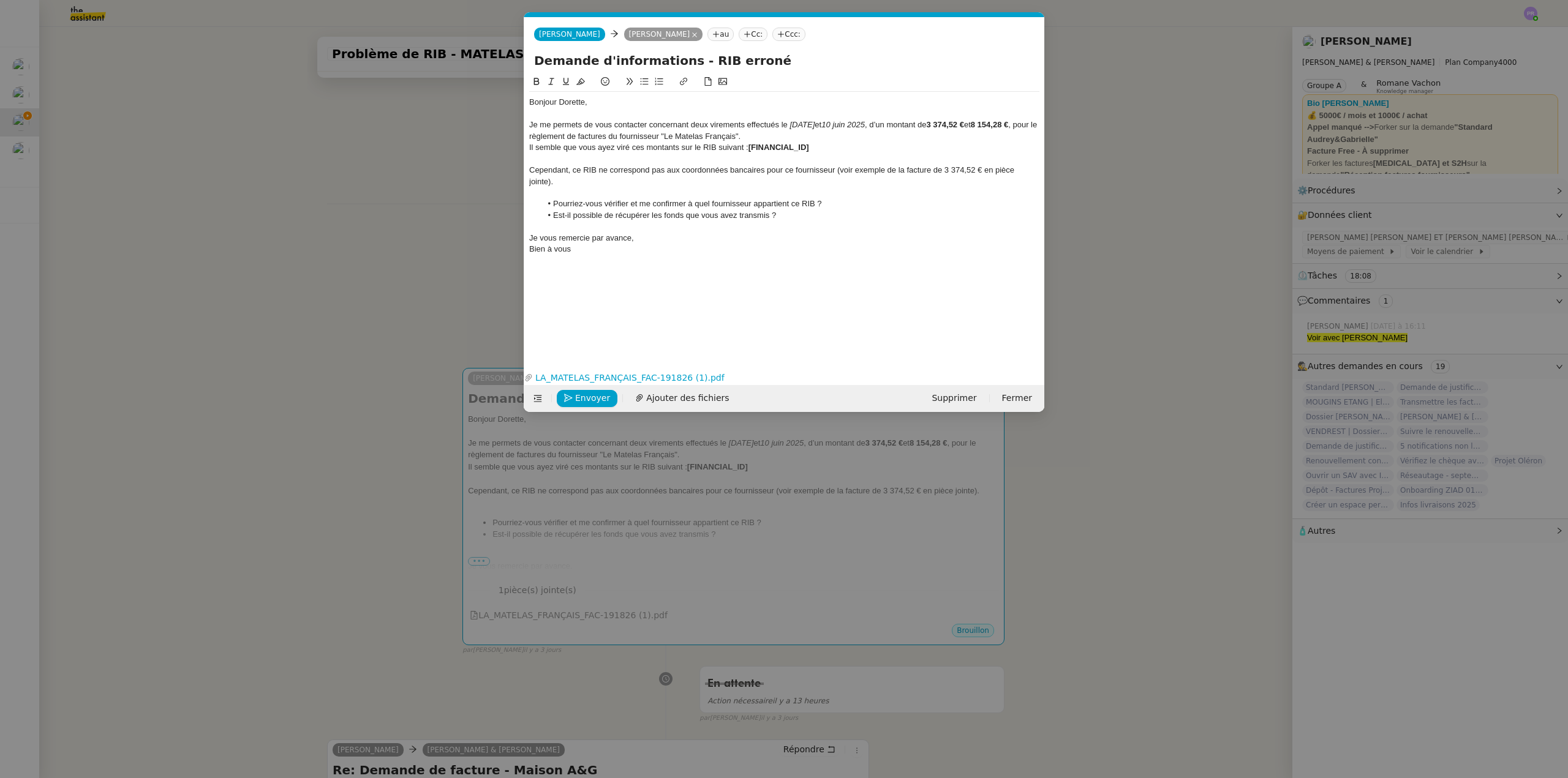
drag, startPoint x: 849, startPoint y: 147, endPoint x: 754, endPoint y: 147, distance: 95.0
click at [754, 147] on div "Il semble que vous ayez viré ces montants sur le RIB suivant : [FINANCIAL_ID]" at bounding box center [784, 147] width 510 height 11
click at [539, 81] on icon at bounding box center [537, 82] width 9 height 9
drag, startPoint x: 716, startPoint y: 114, endPoint x: 744, endPoint y: 130, distance: 32.2
click at [716, 115] on div at bounding box center [784, 114] width 510 height 11
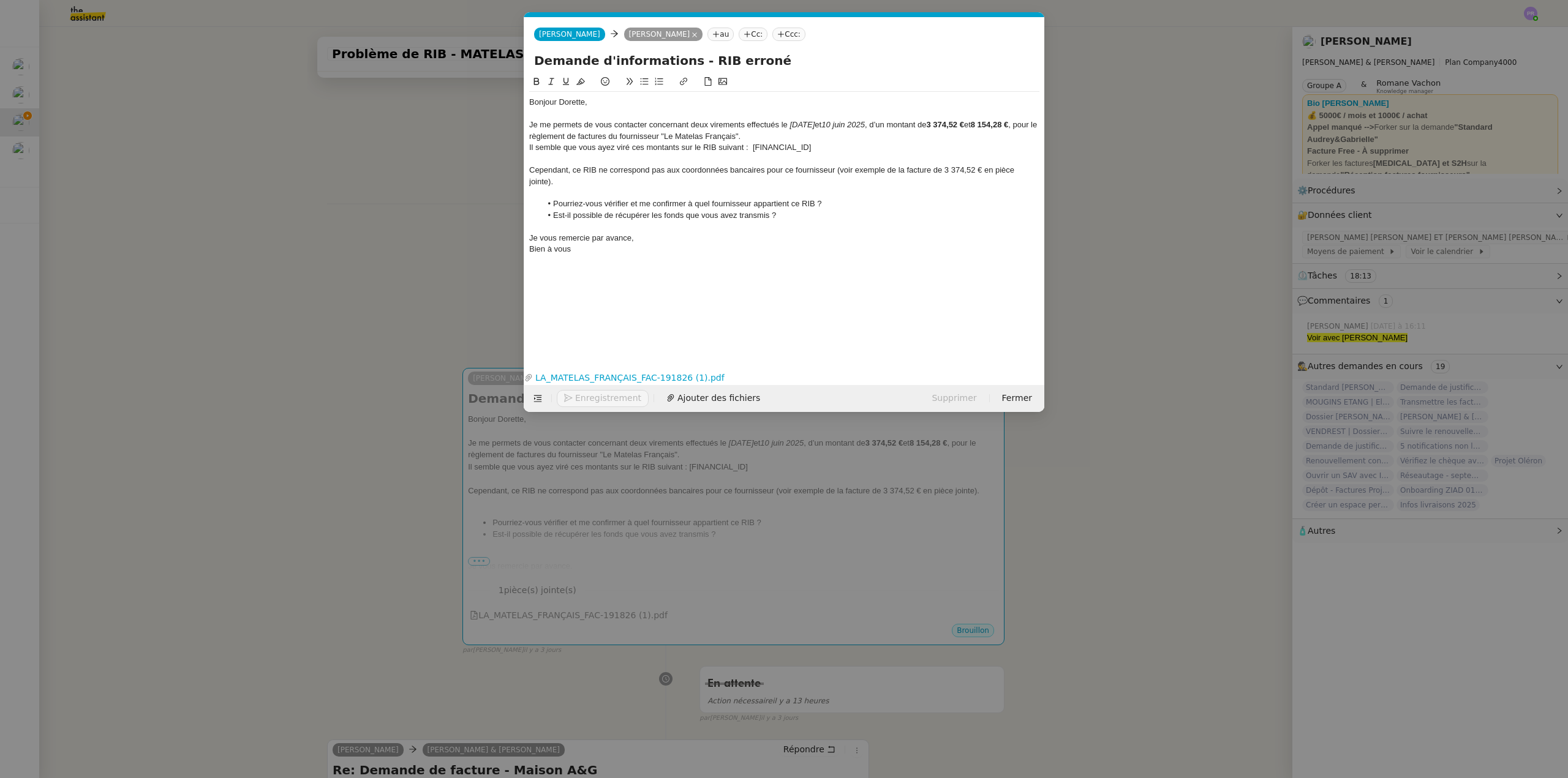
click at [752, 145] on div "Il semble que vous ayez viré ces montants sur le RIB suivant : [FINANCIAL_ID]" at bounding box center [784, 147] width 510 height 11
click at [557, 161] on div at bounding box center [784, 159] width 510 height 11
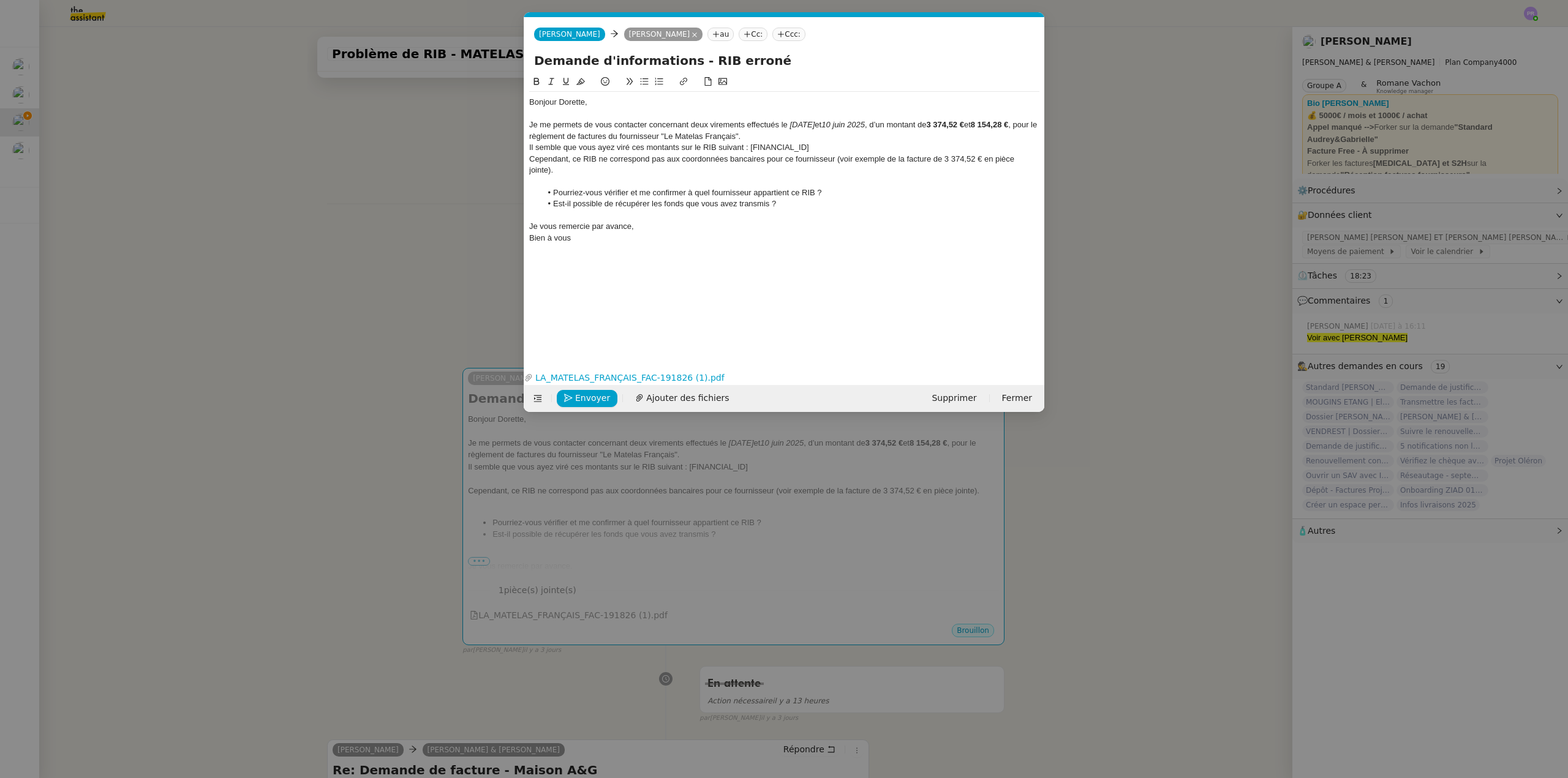
click at [769, 137] on div "Je me permets de vous contacter concernant deux virements effectués le [DATE] e…" at bounding box center [784, 131] width 510 height 23
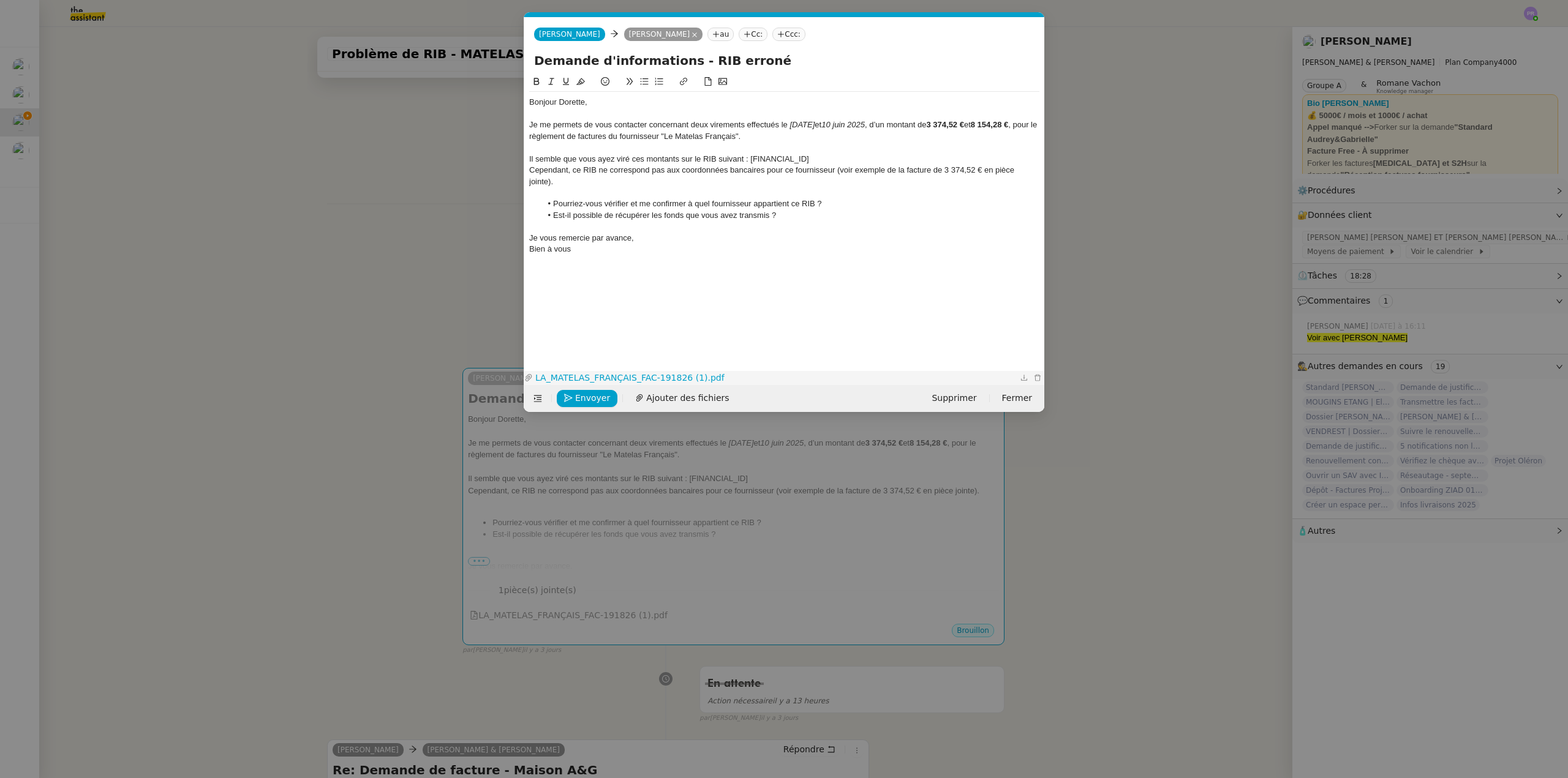
click at [662, 377] on link "LA_MATELAS_FRANÇAIS_FAC-191826 (1).pdf" at bounding box center [775, 378] width 484 height 14
drag, startPoint x: 838, startPoint y: 169, endPoint x: 848, endPoint y: 177, distance: 12.8
click at [848, 177] on div "Cependant, ce RIB ne correspond pas aux coordonnées bancaires pour ce fournisse…" at bounding box center [784, 176] width 510 height 23
click at [549, 78] on icon at bounding box center [552, 82] width 9 height 9
click at [872, 161] on div "Il semble que vous ayez viré ces montants sur le RIB suivant : [FINANCIAL_ID]" at bounding box center [784, 159] width 510 height 11
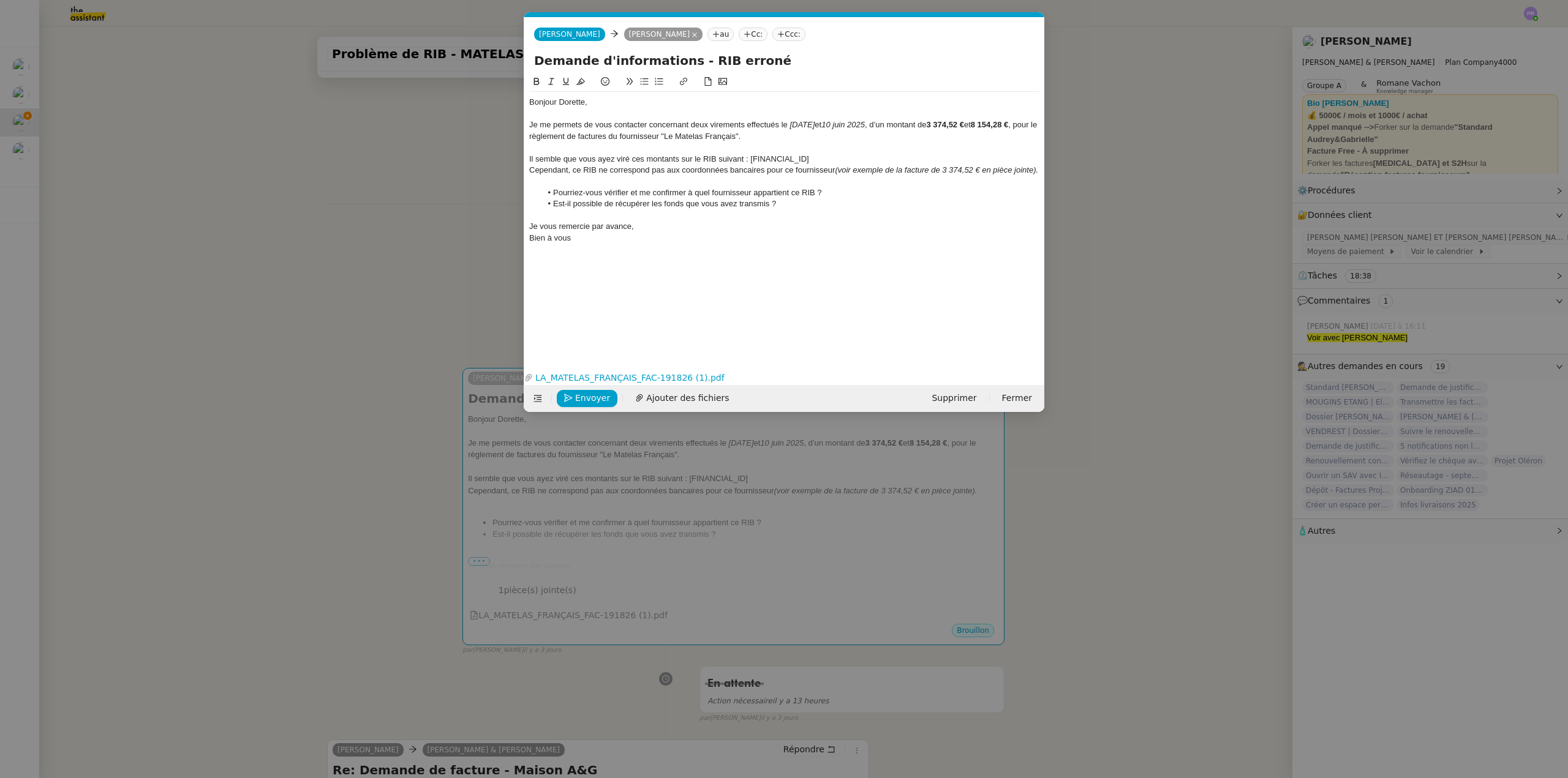
click at [839, 176] on div "Cependant, ce RIB ne correspond pas aux coordonnées bancaires pour ce fournisse…" at bounding box center [784, 170] width 510 height 11
drag, startPoint x: 907, startPoint y: 170, endPoint x: 857, endPoint y: 169, distance: 50.0
click at [857, 169] on em "(voir exemple de la facture de 3 374,52 € en pièce jointe)." at bounding box center [936, 170] width 203 height 9
click at [662, 225] on div "Je vous remercie par avance," at bounding box center [784, 226] width 510 height 11
click at [593, 400] on span "Envoyer" at bounding box center [592, 399] width 35 height 14
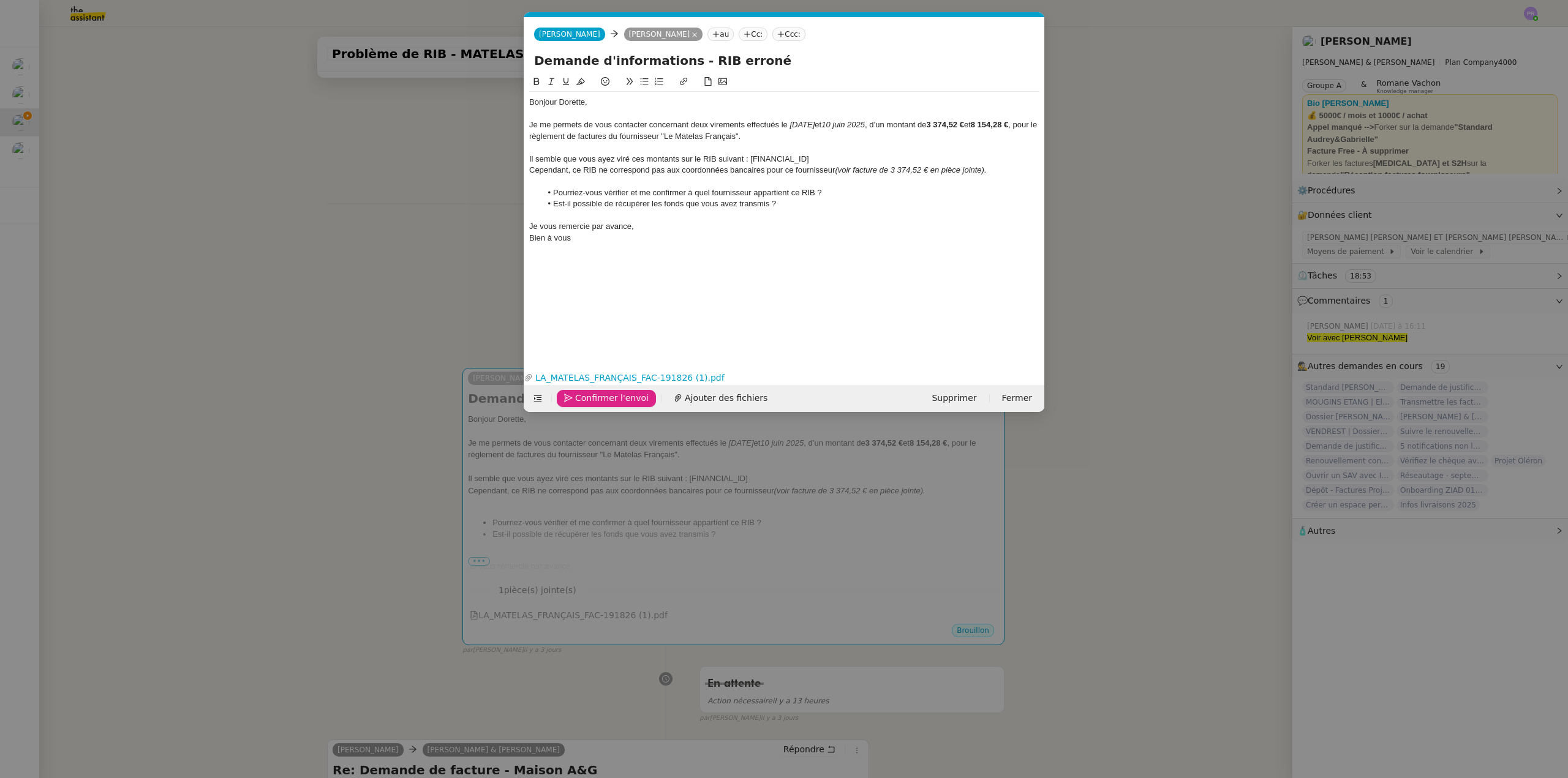
click at [593, 400] on span "Confirmer l'envoi" at bounding box center [611, 399] width 74 height 14
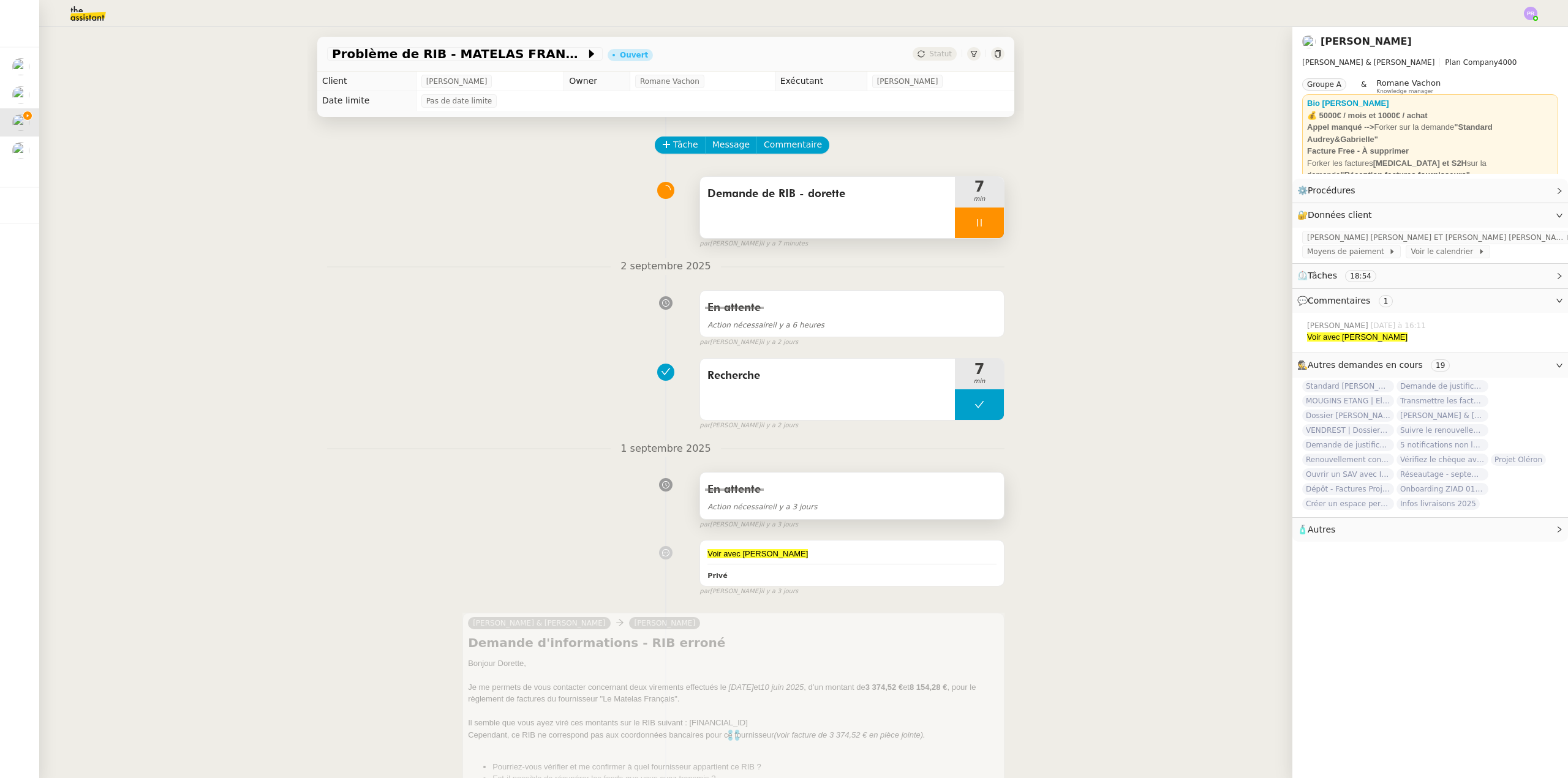
drag, startPoint x: 772, startPoint y: 561, endPoint x: 814, endPoint y: 520, distance: 58.7
click at [772, 560] on div "Voir avec [PERSON_NAME]" at bounding box center [851, 554] width 289 height 12
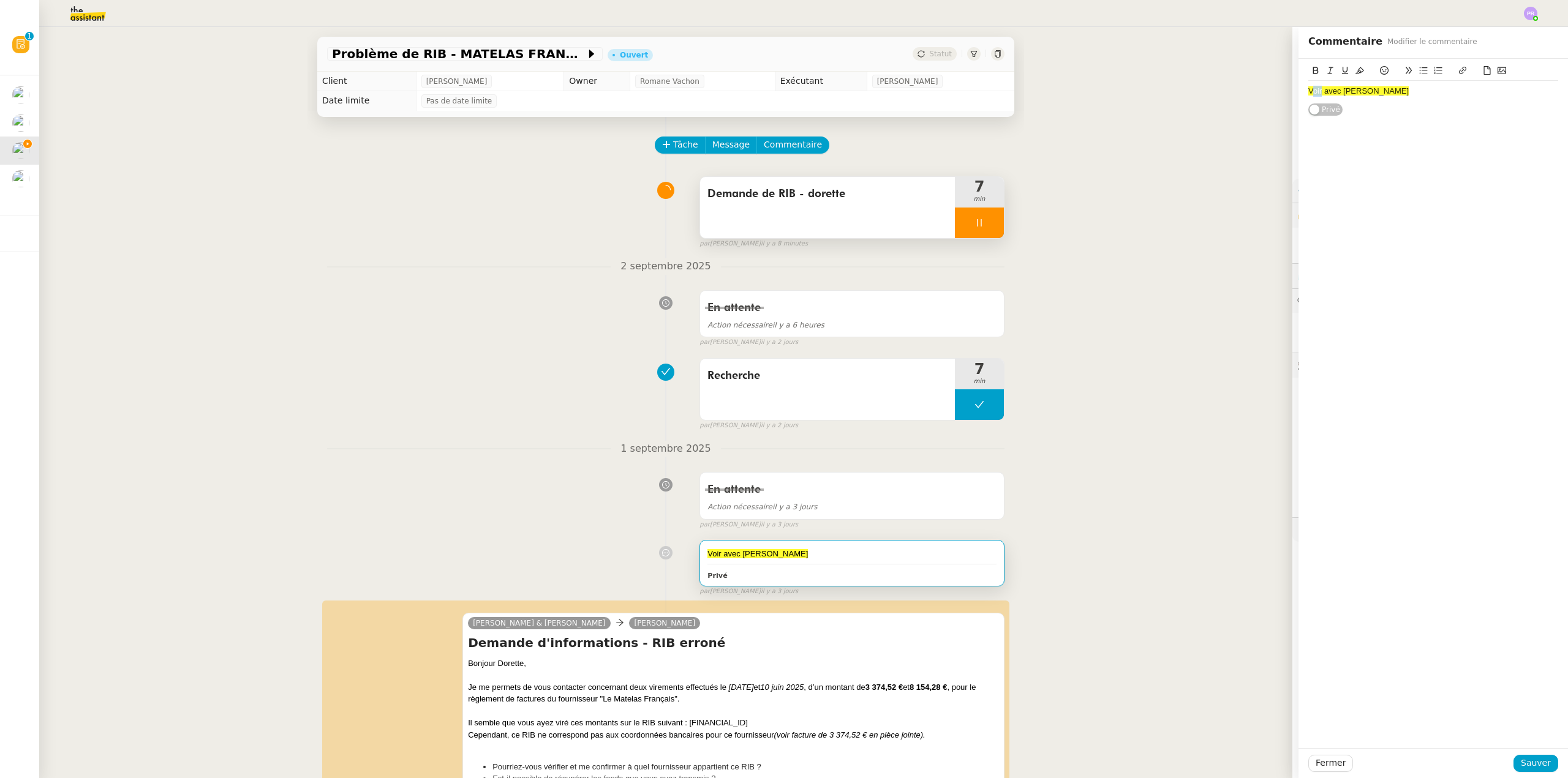
drag, startPoint x: 1313, startPoint y: 91, endPoint x: 1304, endPoint y: 90, distance: 9.1
click at [1309, 90] on span "Voir avec [PERSON_NAME]" at bounding box center [1358, 91] width 100 height 9
click at [1379, 90] on div "Vu avec [PERSON_NAME]" at bounding box center [1433, 91] width 250 height 11
click at [1532, 768] on span "Sauver" at bounding box center [1536, 764] width 30 height 14
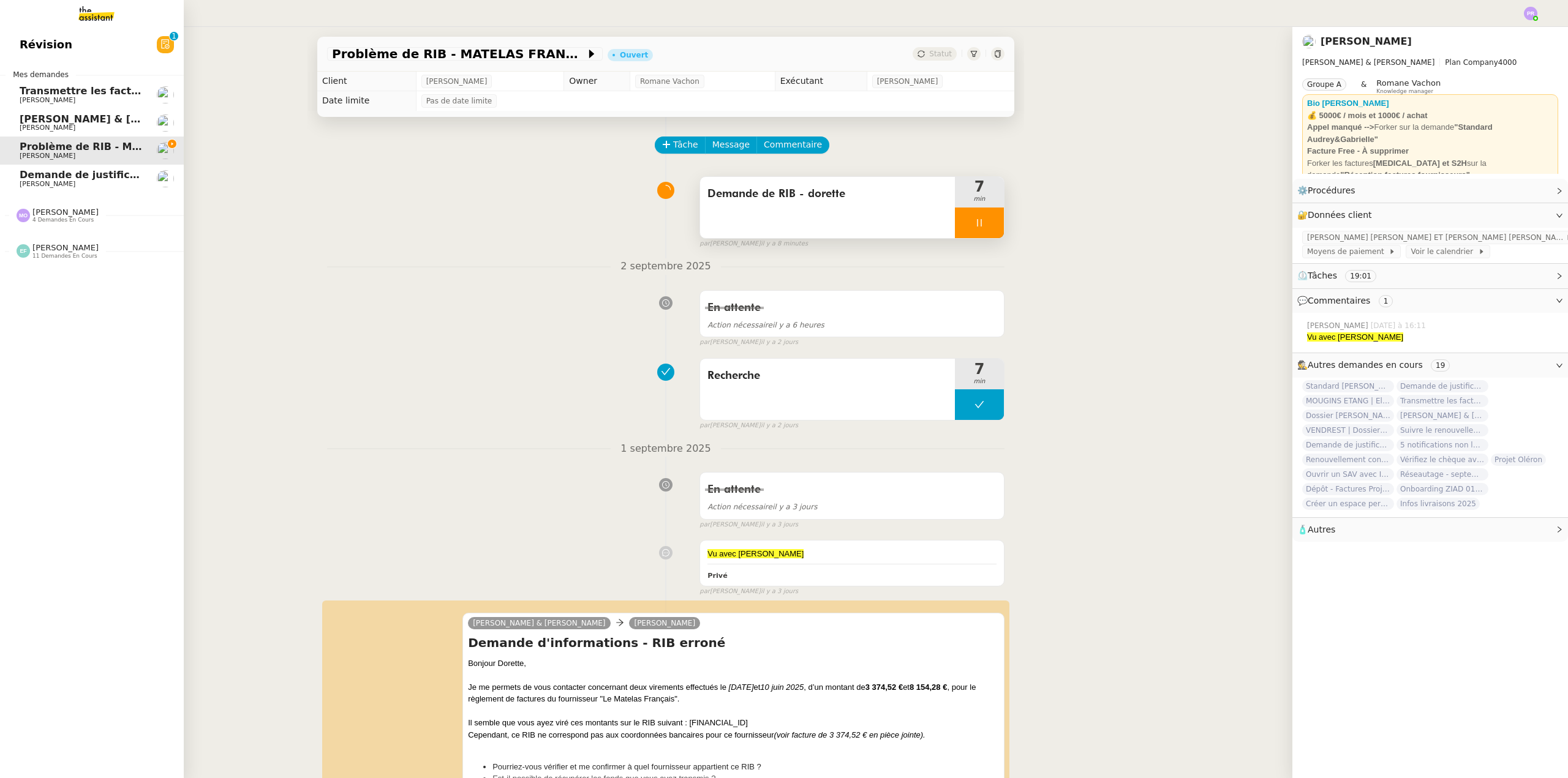
click at [66, 267] on div "Révision 0 1 2 3 4 5 6 7 8 9 Mes demandes Transmettre les factures sur [PERSON_…" at bounding box center [92, 402] width 184 height 751
click at [68, 258] on span "11 demandes en cours" at bounding box center [65, 257] width 65 height 7
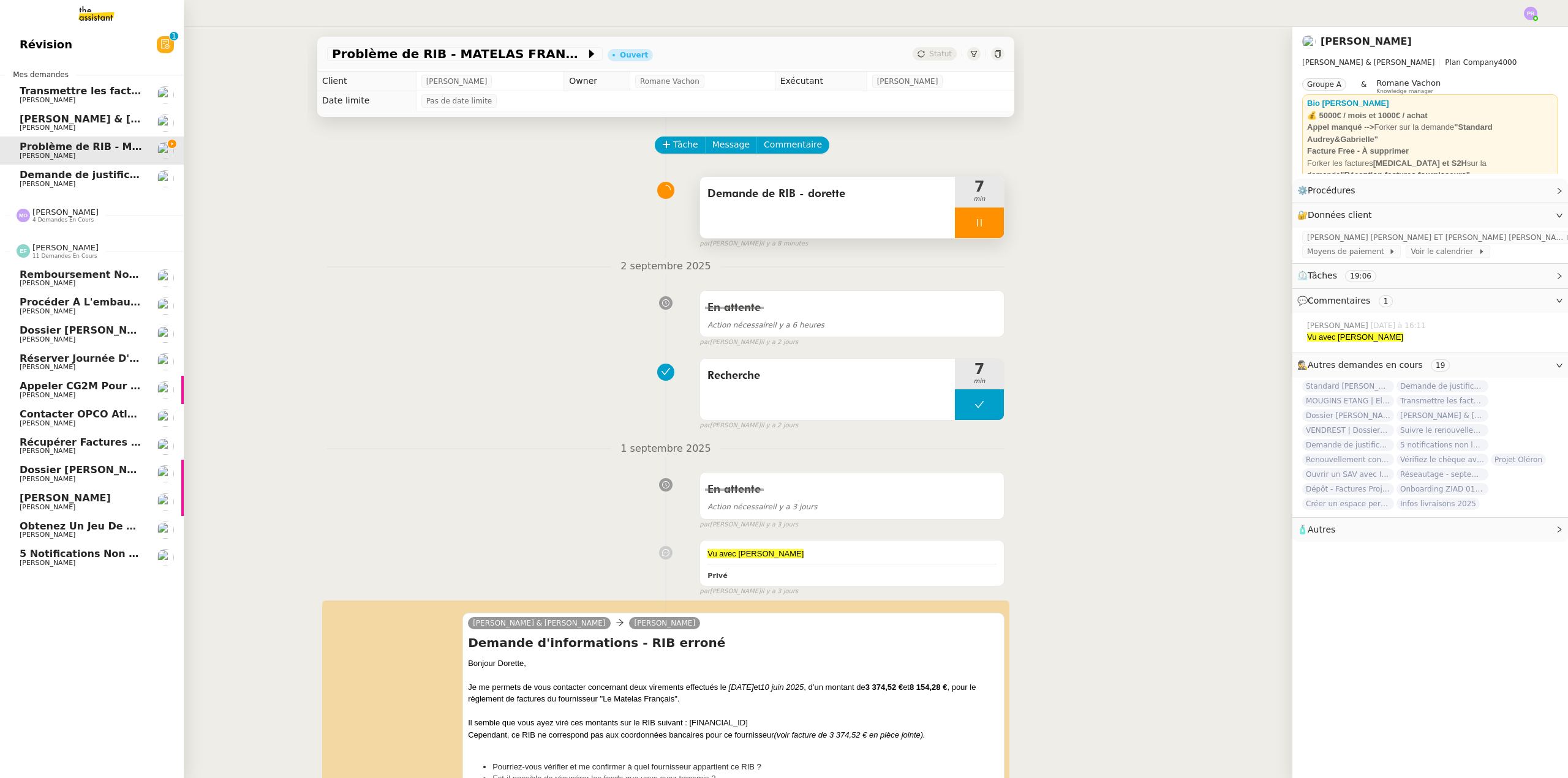
click at [72, 555] on span "5 notifications non lues sur Pennylane" at bounding box center [129, 553] width 219 height 12
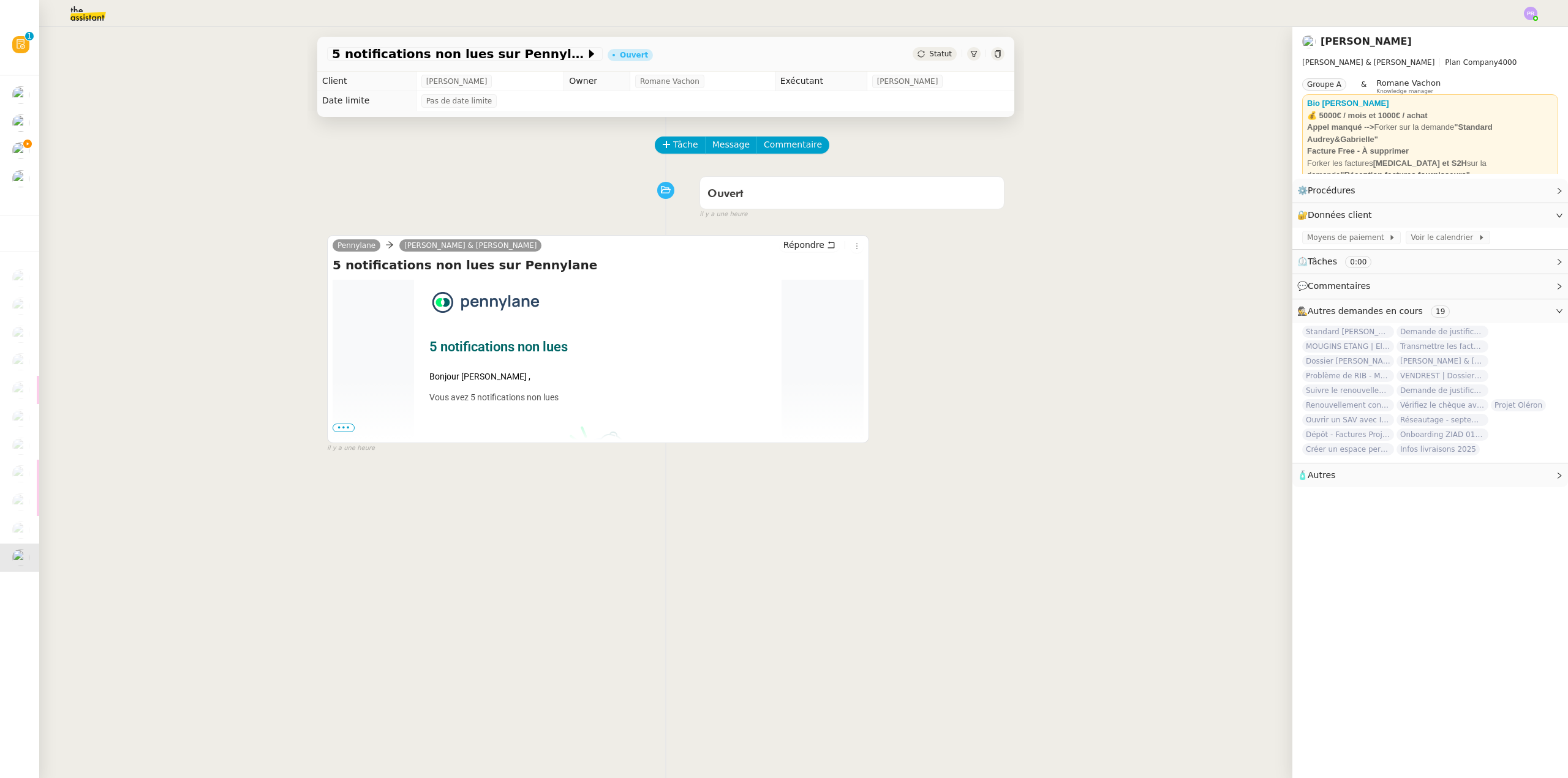
click at [338, 429] on span "•••" at bounding box center [343, 428] width 22 height 9
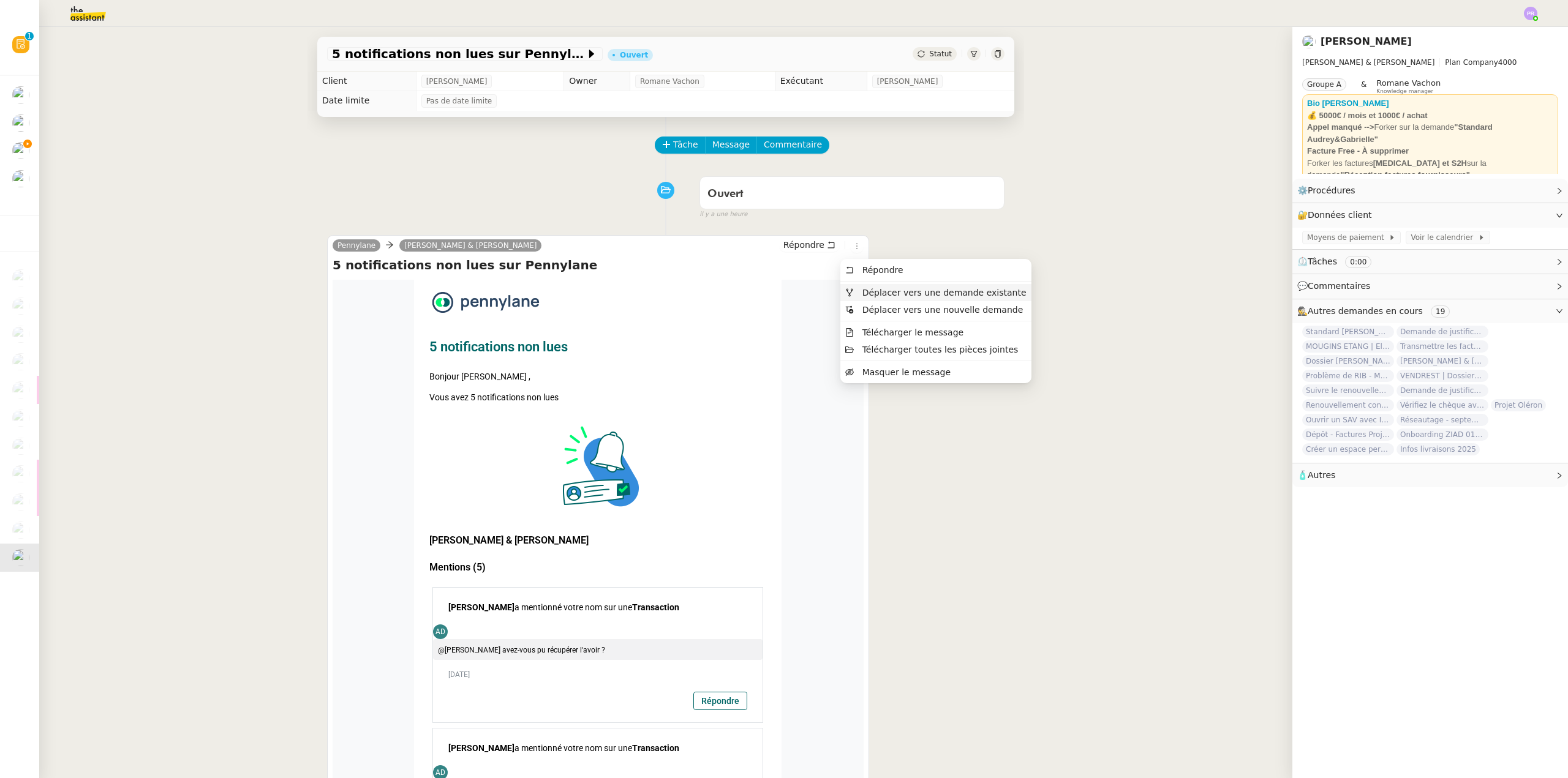
click at [880, 290] on span "Déplacer vers une demande existante" at bounding box center [944, 292] width 164 height 10
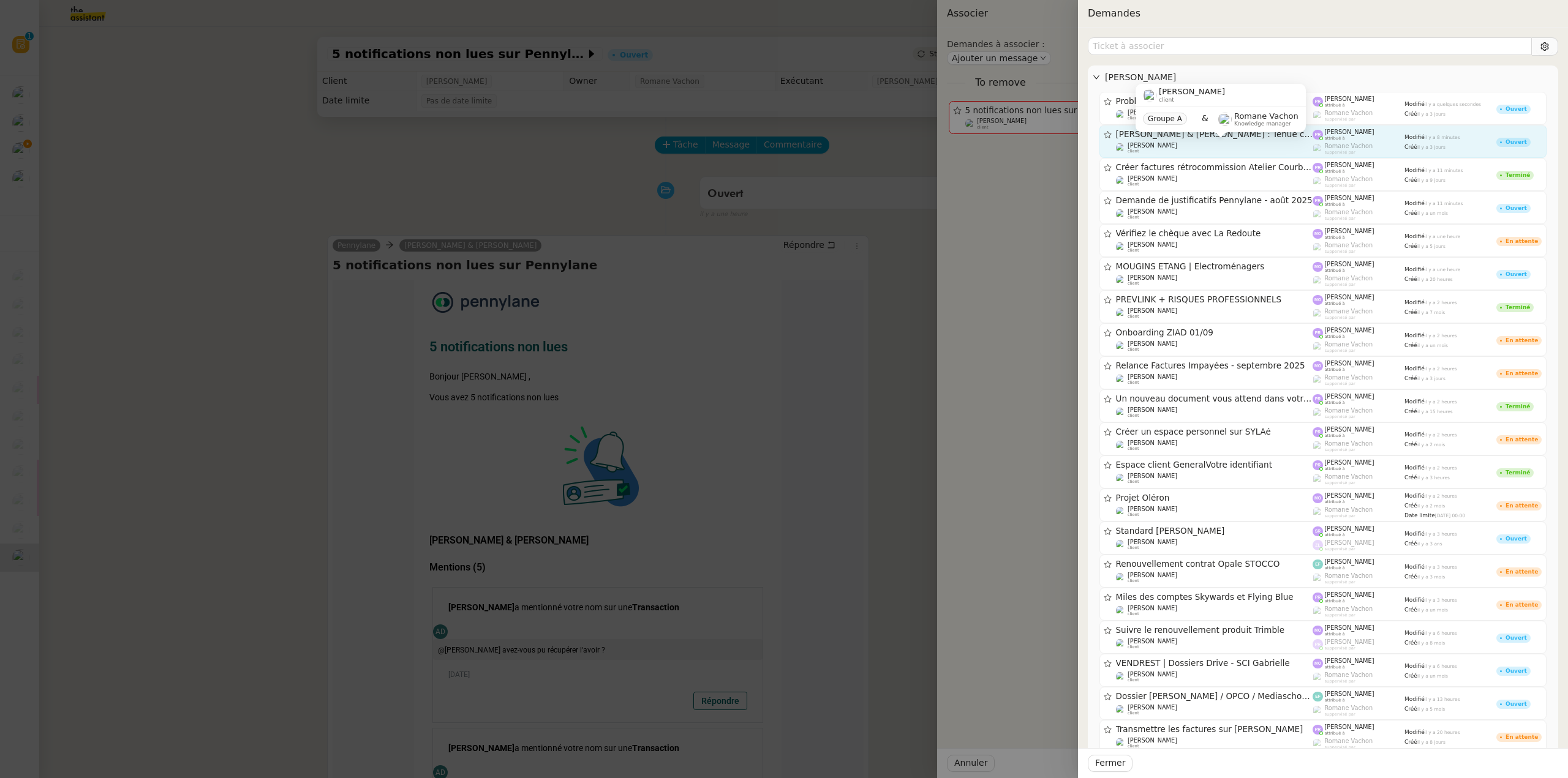
click at [1216, 143] on div "[PERSON_NAME] client" at bounding box center [1214, 148] width 197 height 12
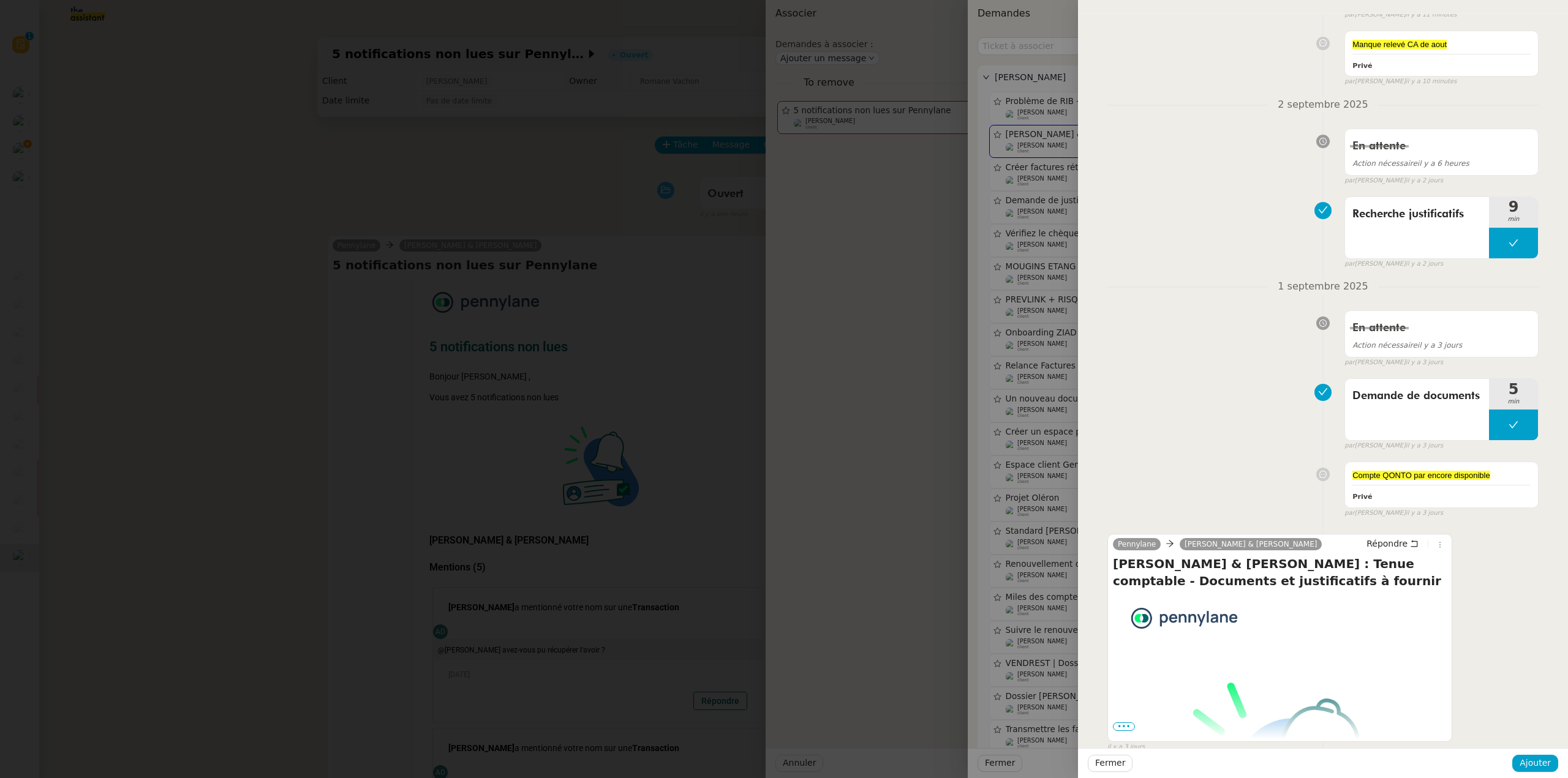
scroll to position [123, 0]
click at [1532, 761] on span "Ajouter" at bounding box center [1535, 764] width 31 height 14
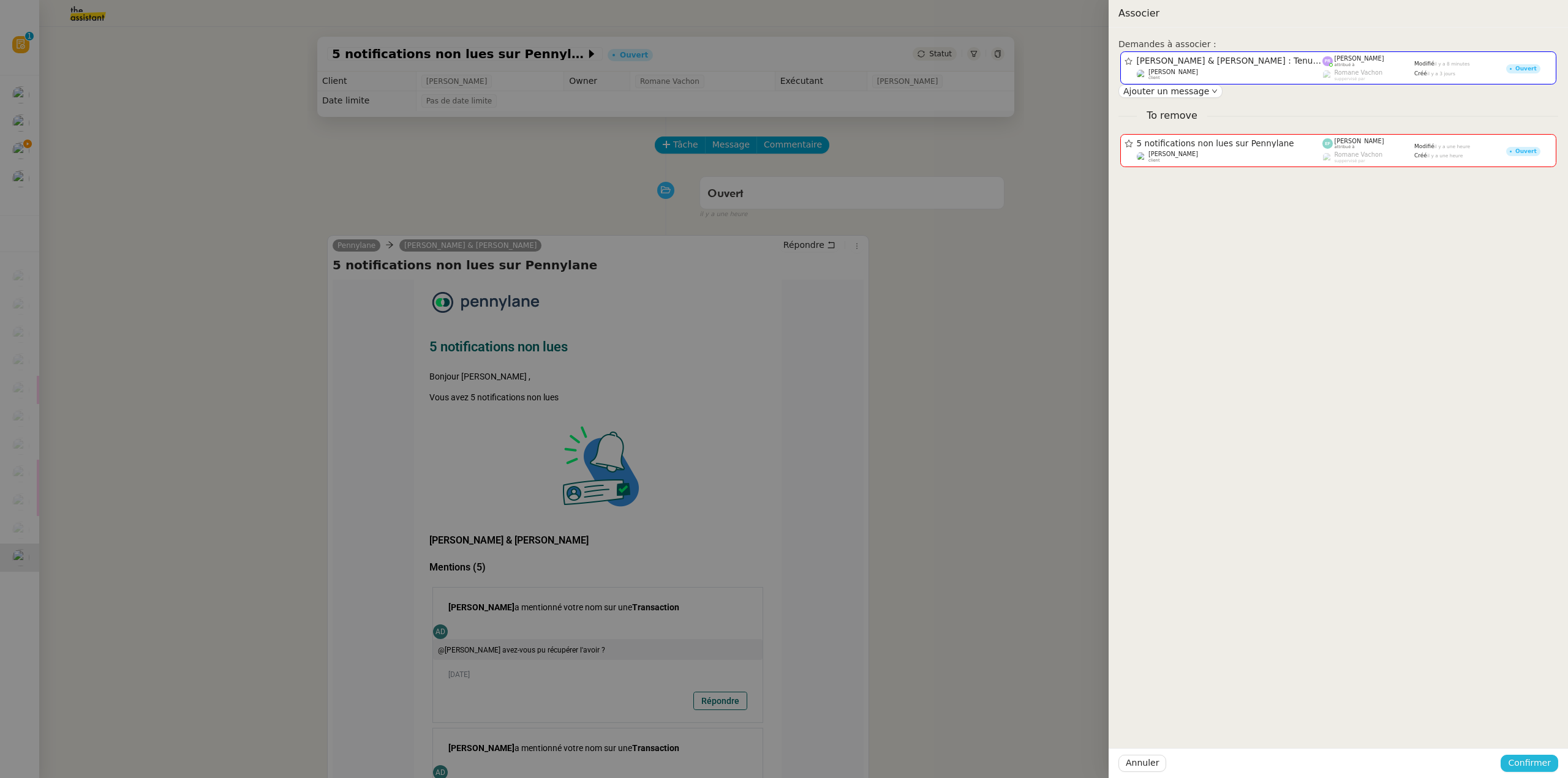
click at [1532, 761] on span "Confirmer" at bounding box center [1529, 764] width 43 height 14
click at [1536, 734] on span "Ajouter" at bounding box center [1530, 731] width 31 height 12
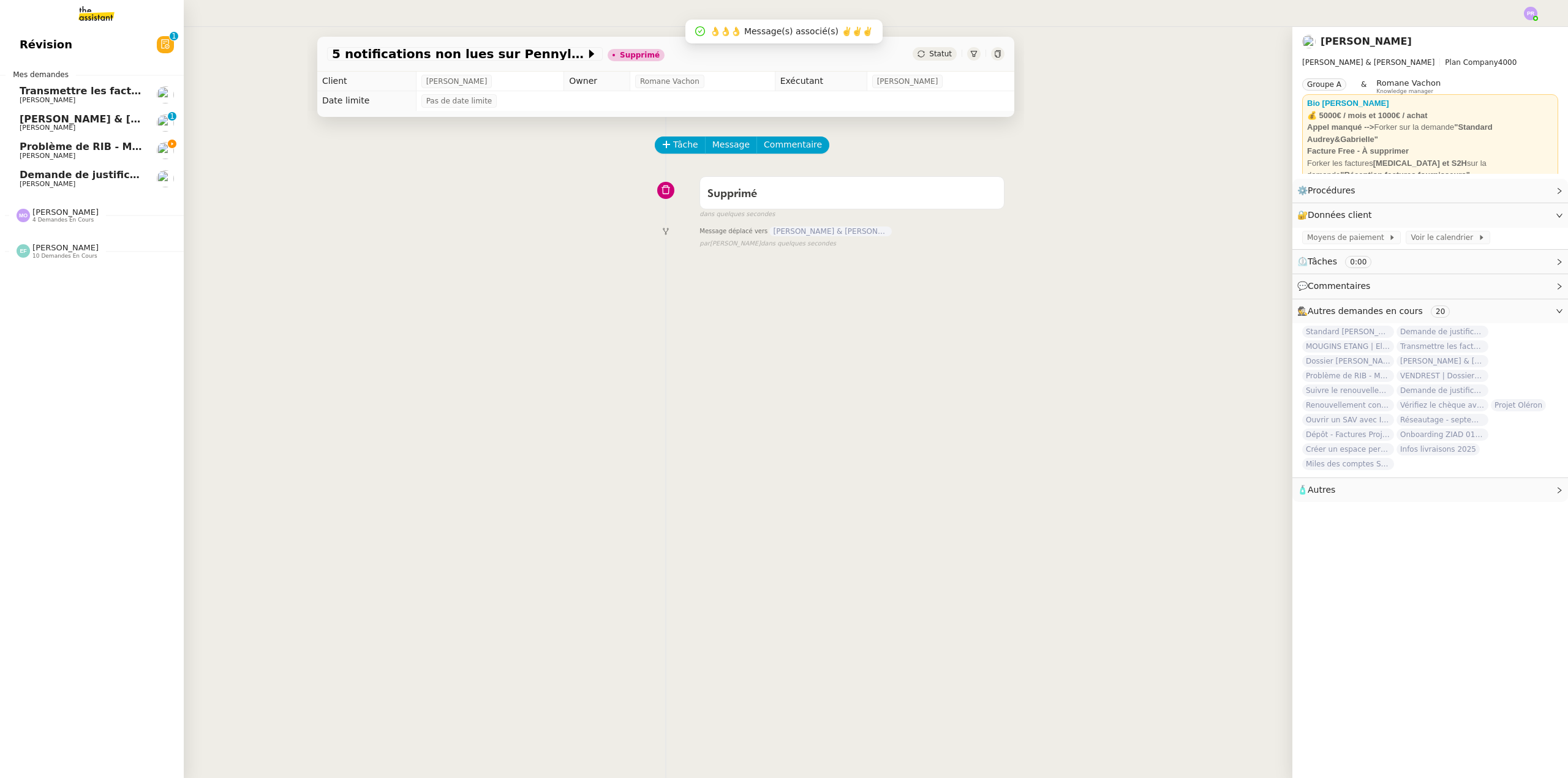
click at [88, 250] on span "[PERSON_NAME] 10 demandes en cours" at bounding box center [57, 251] width 97 height 16
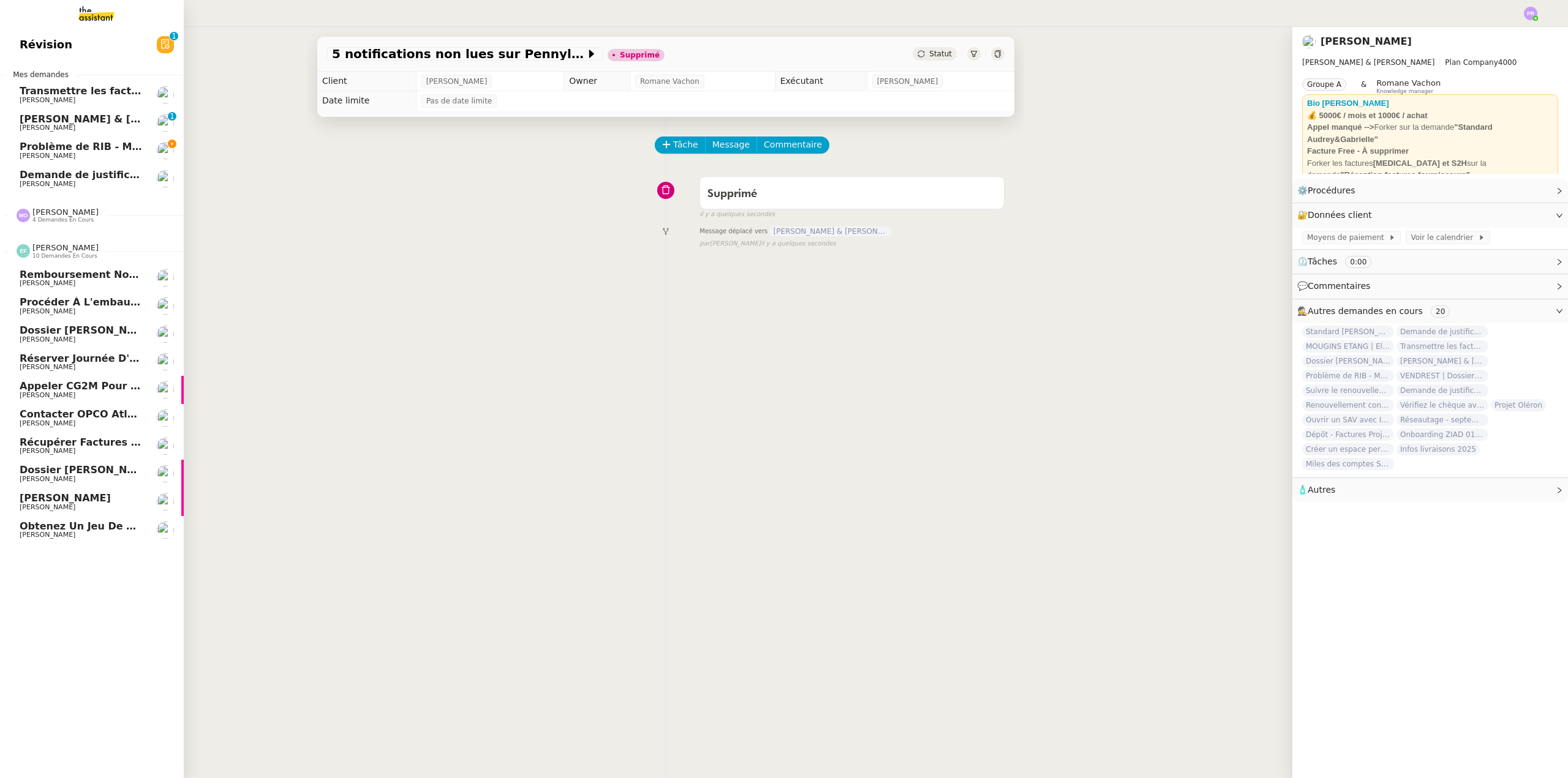
click at [92, 471] on span "Dossier [PERSON_NAME]" at bounding box center [87, 470] width 136 height 12
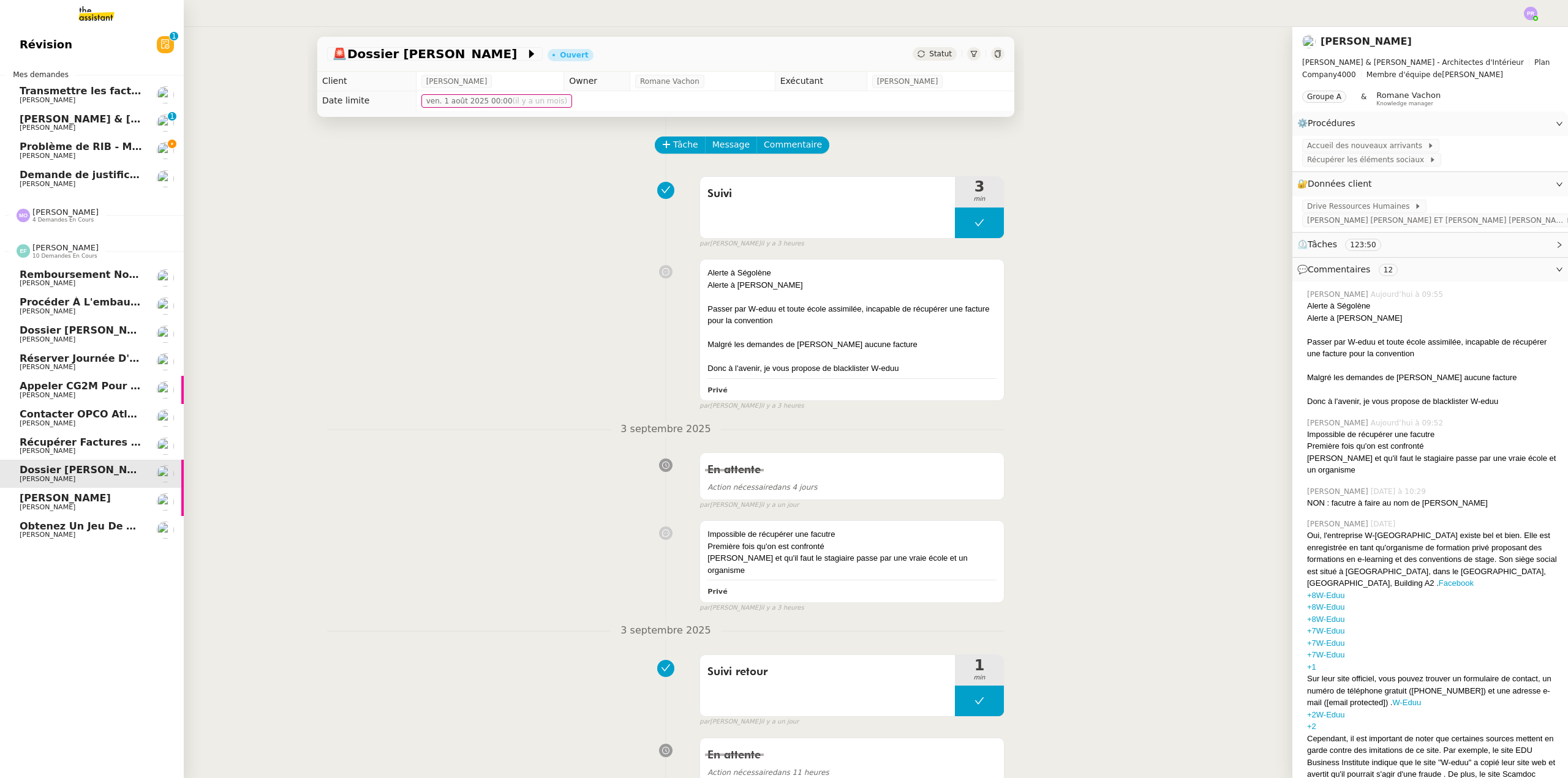
click at [82, 527] on span "Obtenez un jeu de clefs pour la cave" at bounding box center [124, 526] width 210 height 12
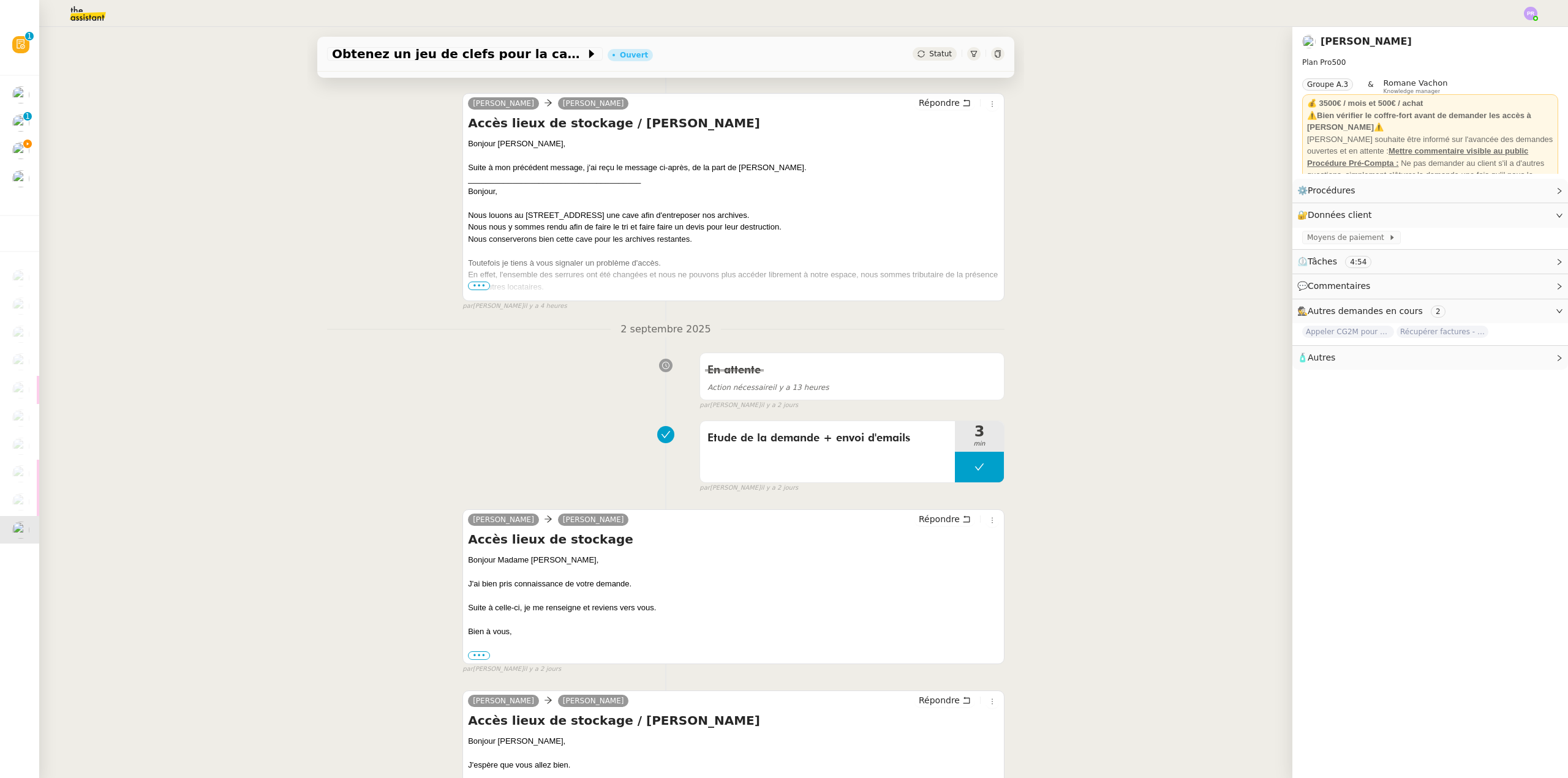
scroll to position [552, 0]
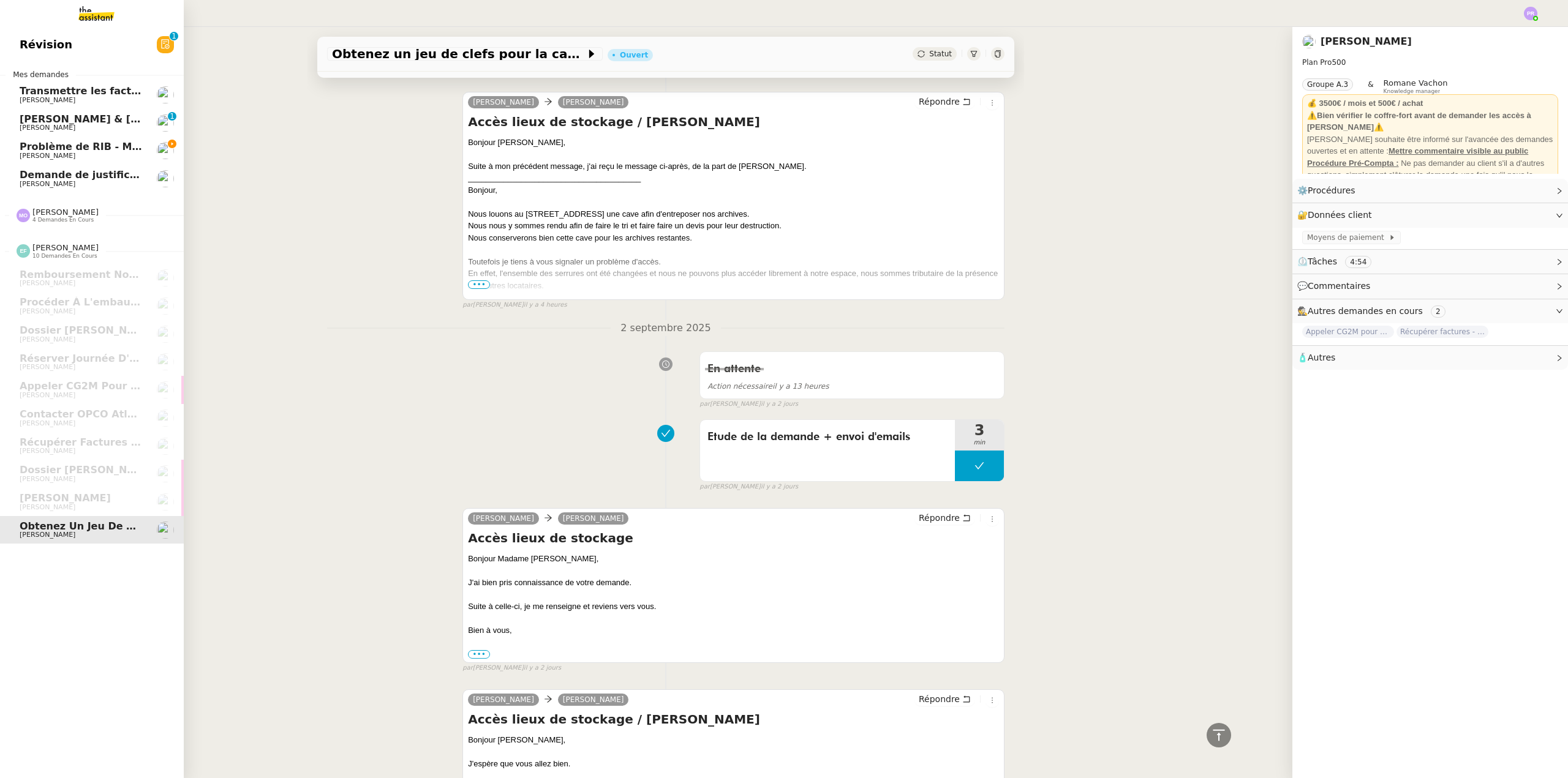
click at [99, 151] on span "Problème de RIB - MATELAS FRANCAIS" at bounding box center [125, 147] width 212 height 12
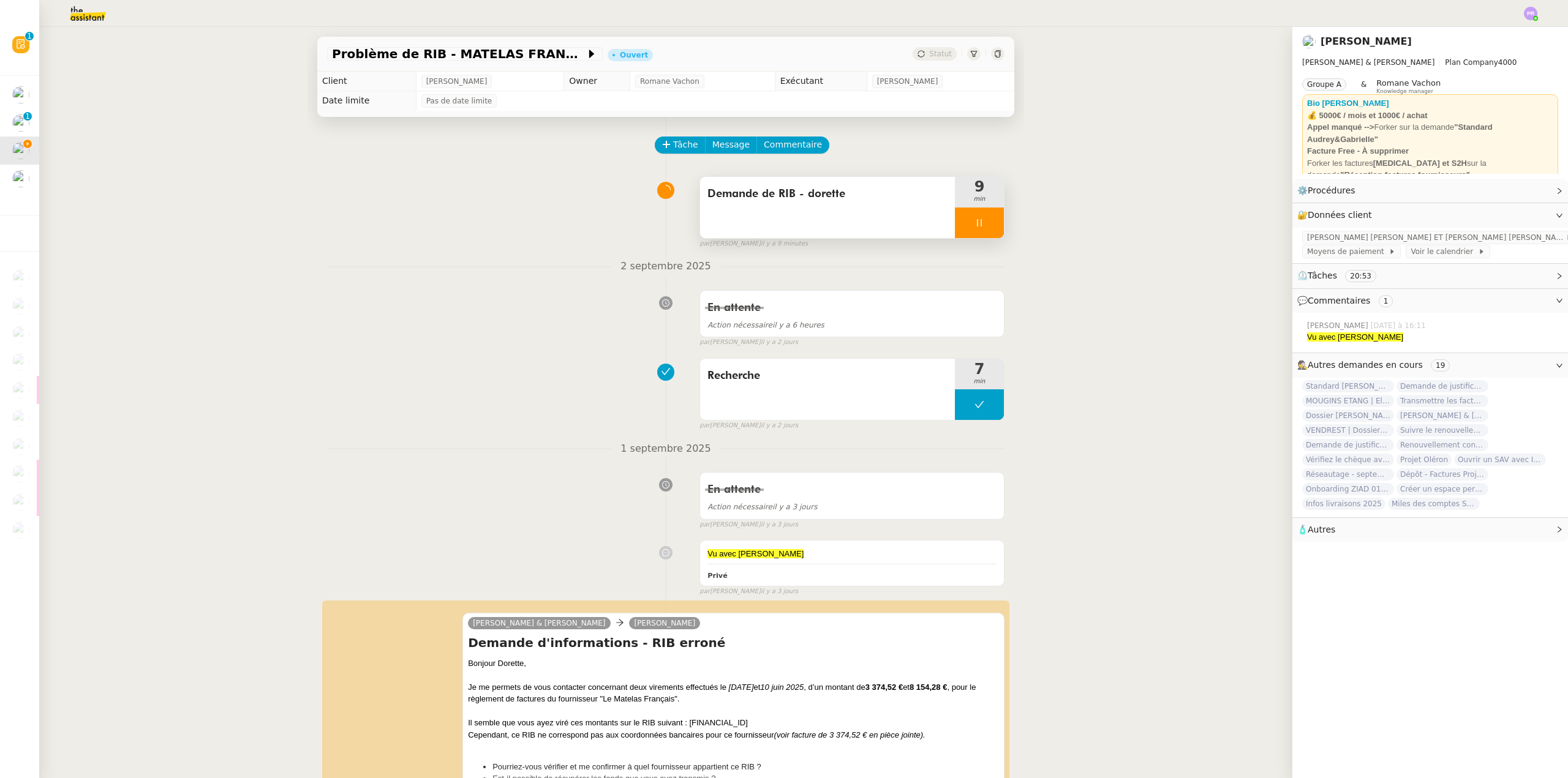
click at [979, 220] on div at bounding box center [979, 223] width 49 height 30
click at [987, 222] on icon at bounding box center [991, 222] width 10 height 10
